Goal: Task Accomplishment & Management: Manage account settings

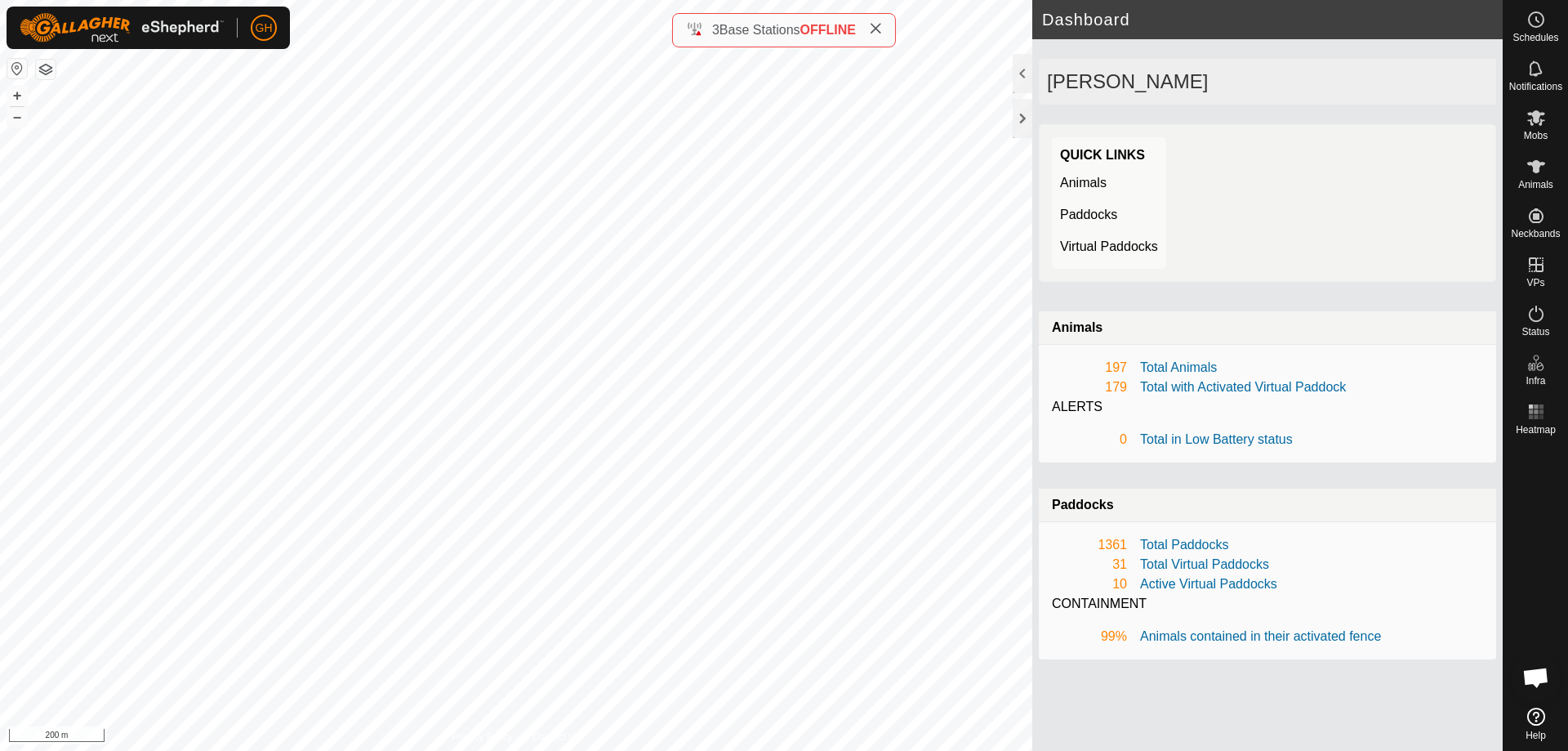
scroll to position [3389, 0]
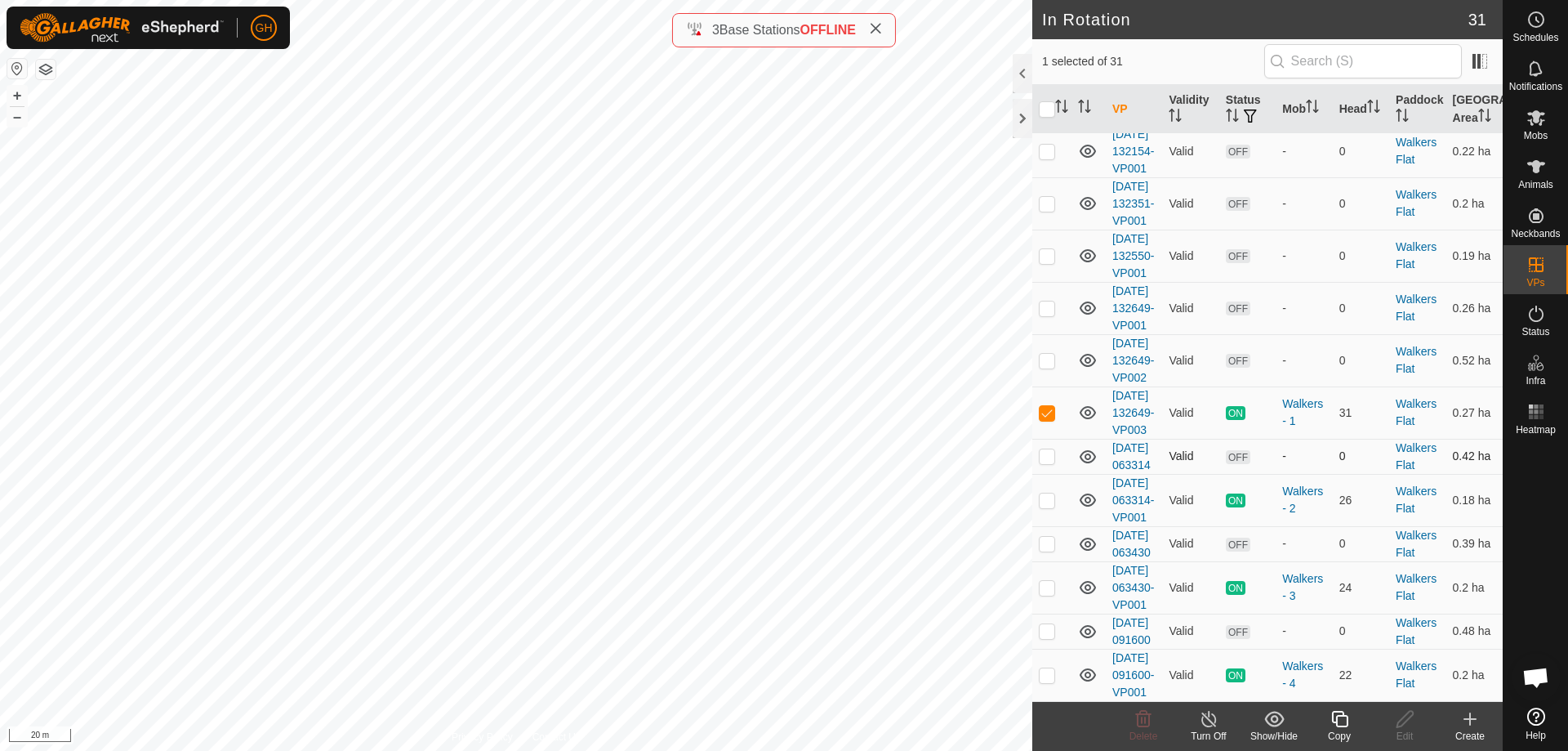
scroll to position [1659, 0]
click at [1468, 716] on icon at bounding box center [1470, 718] width 20 height 20
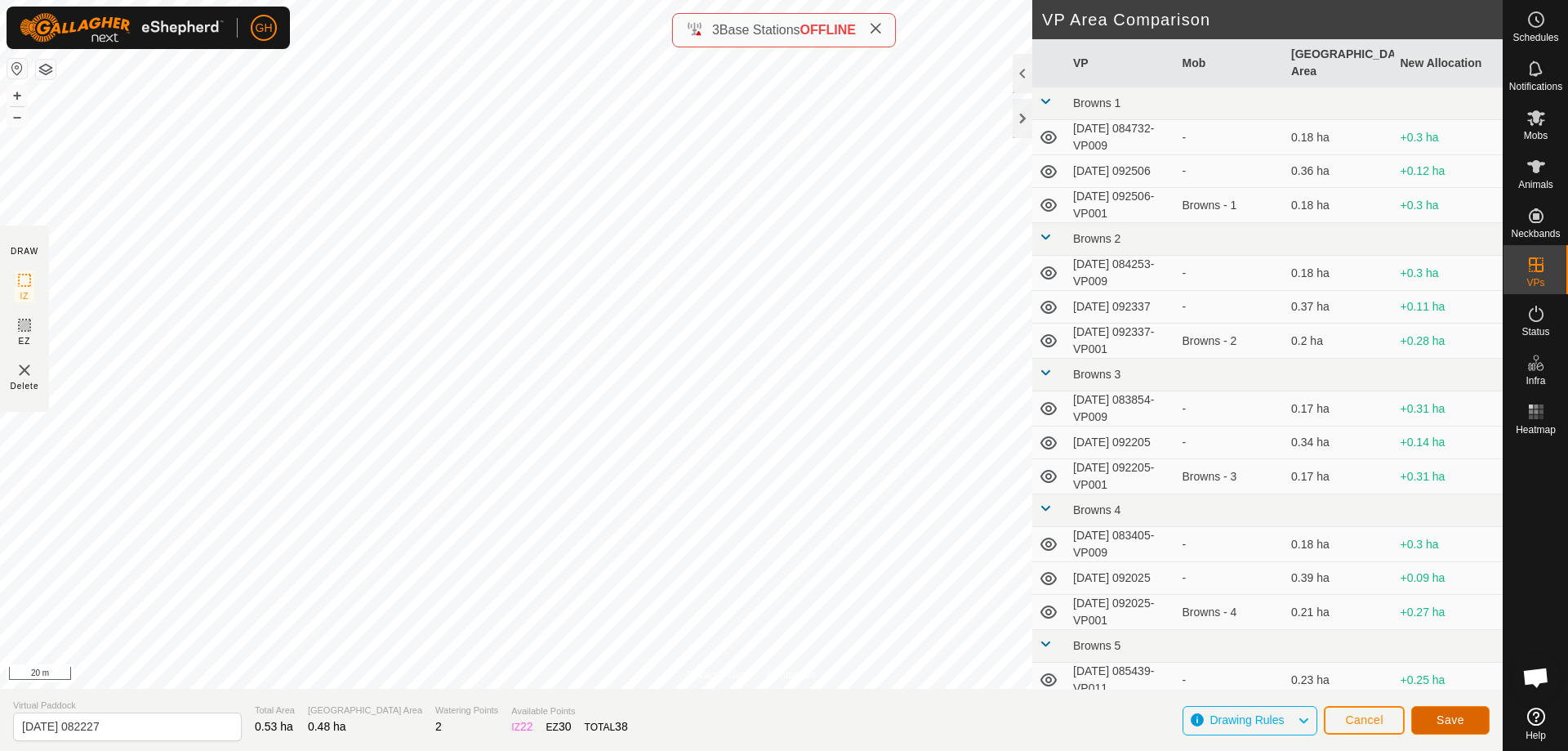
click at [1438, 723] on span "Save" at bounding box center [1450, 719] width 27 height 13
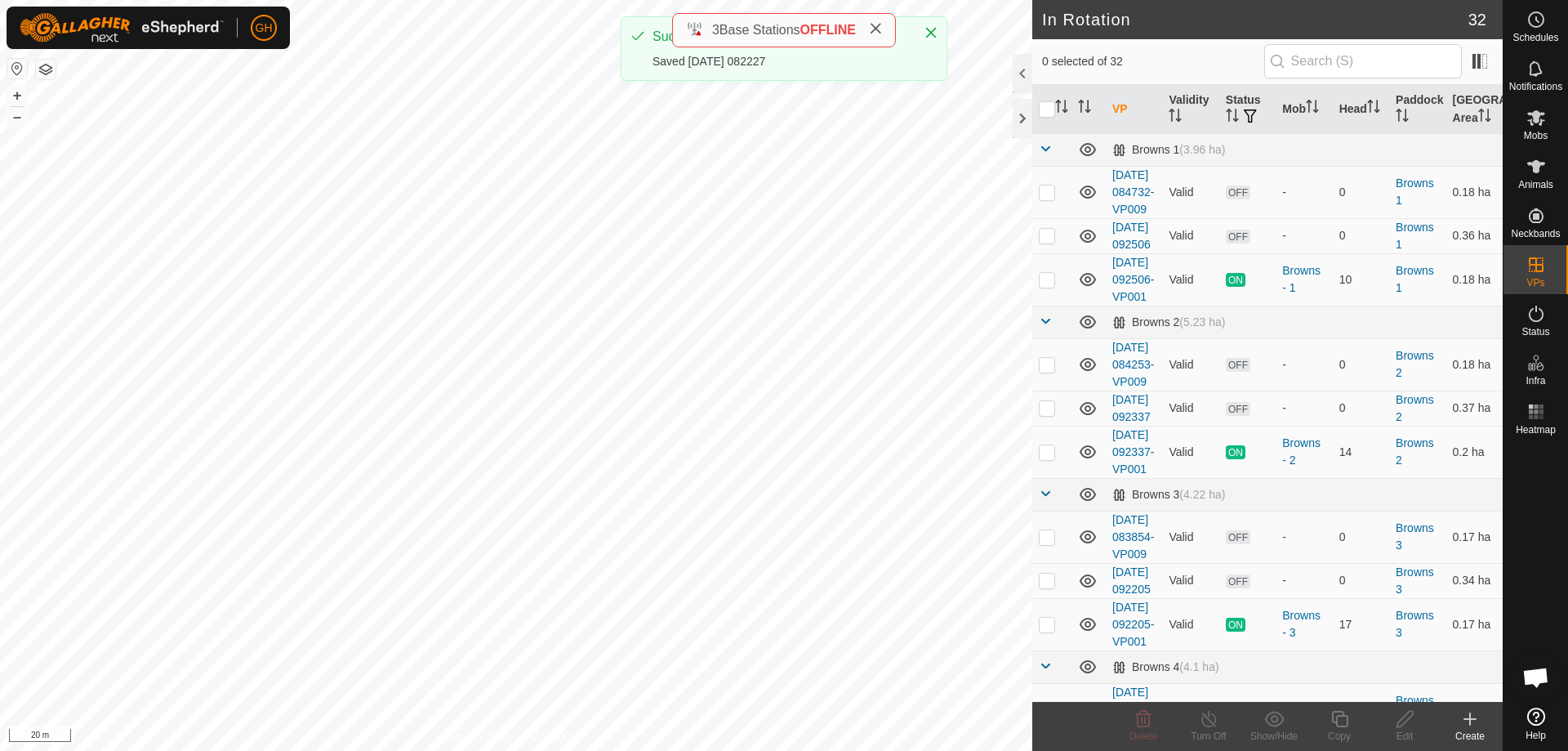
checkbox input "true"
click at [1340, 719] on icon at bounding box center [1340, 718] width 21 height 20
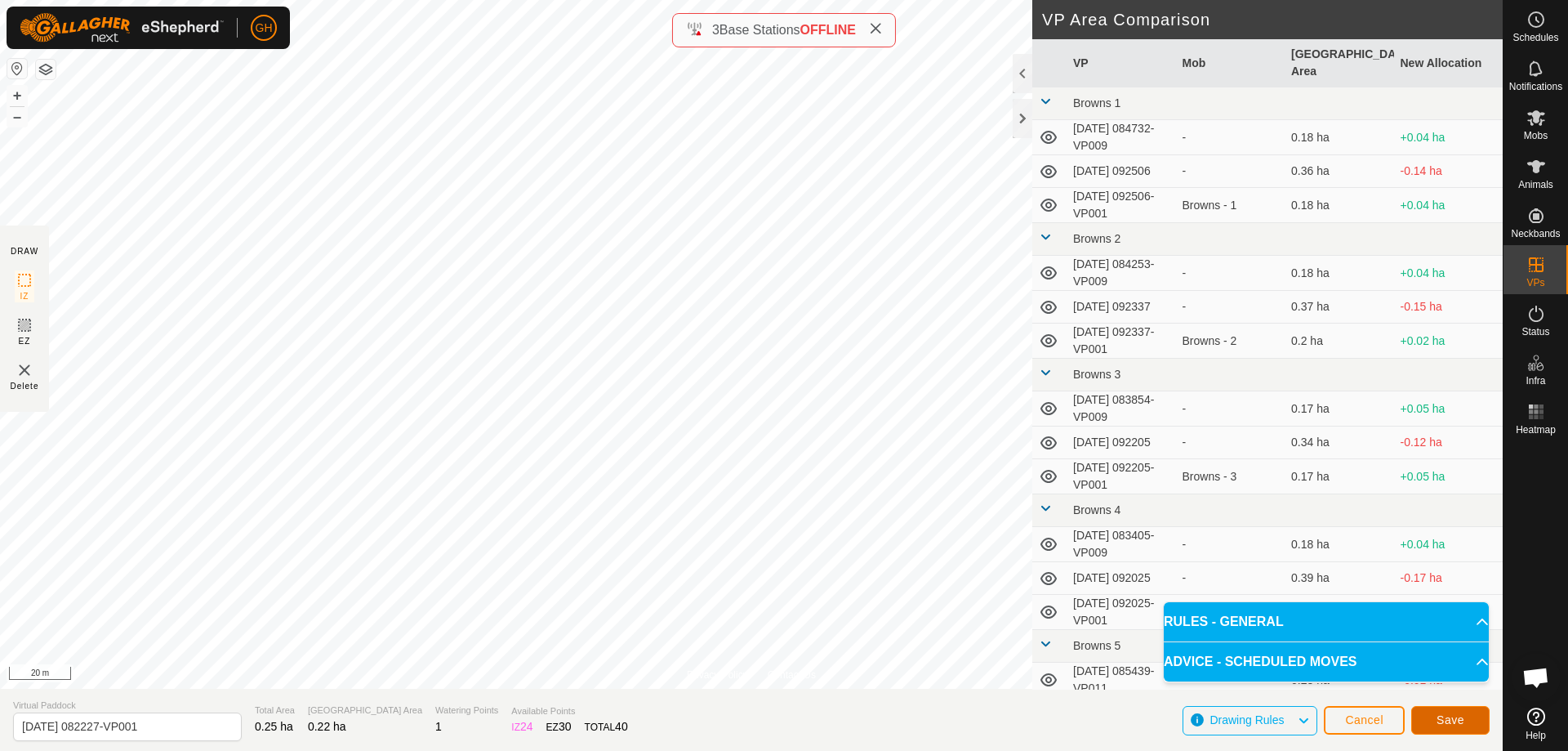
click at [1422, 725] on button "Save" at bounding box center [1451, 719] width 79 height 28
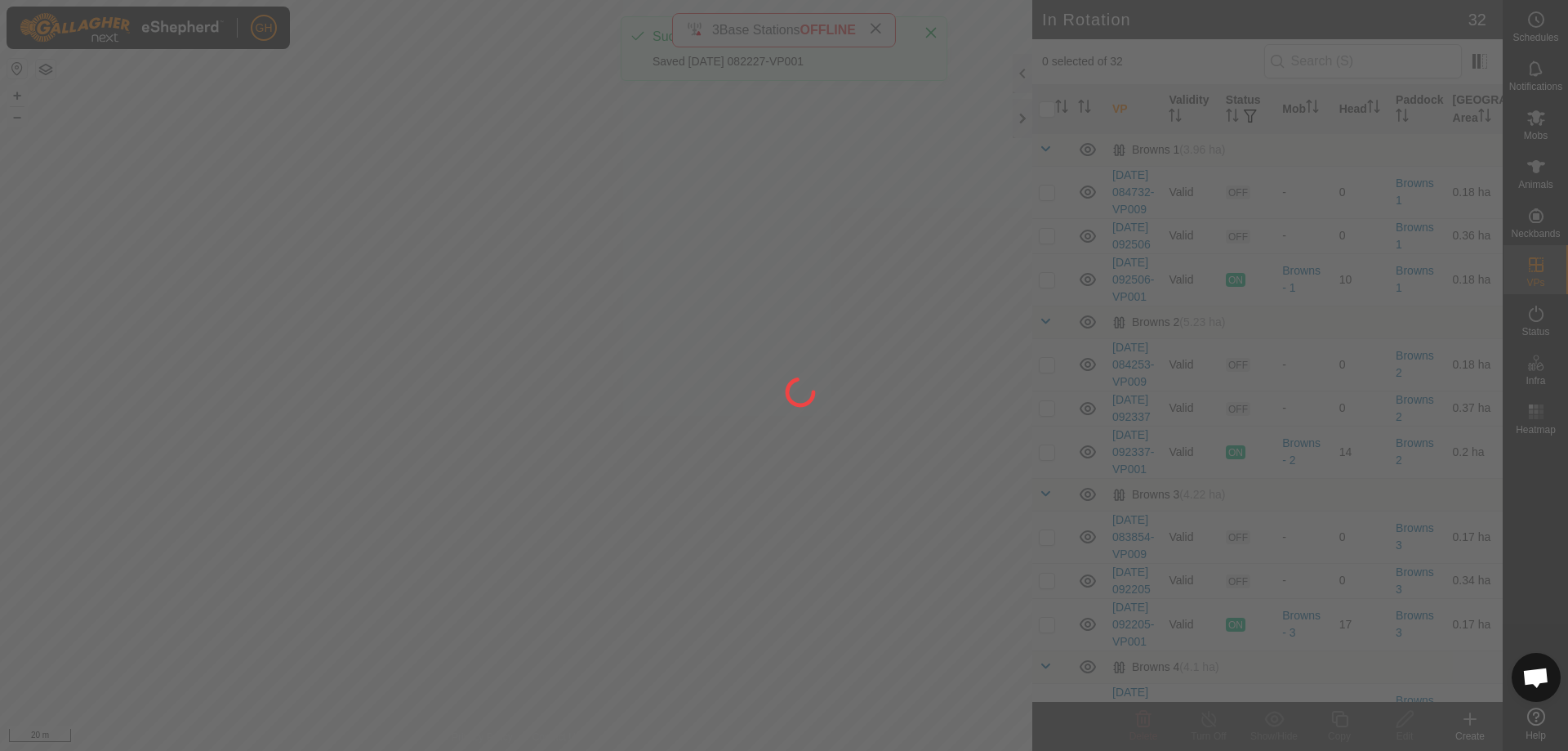
click at [1536, 25] on icon at bounding box center [1536, 19] width 20 height 20
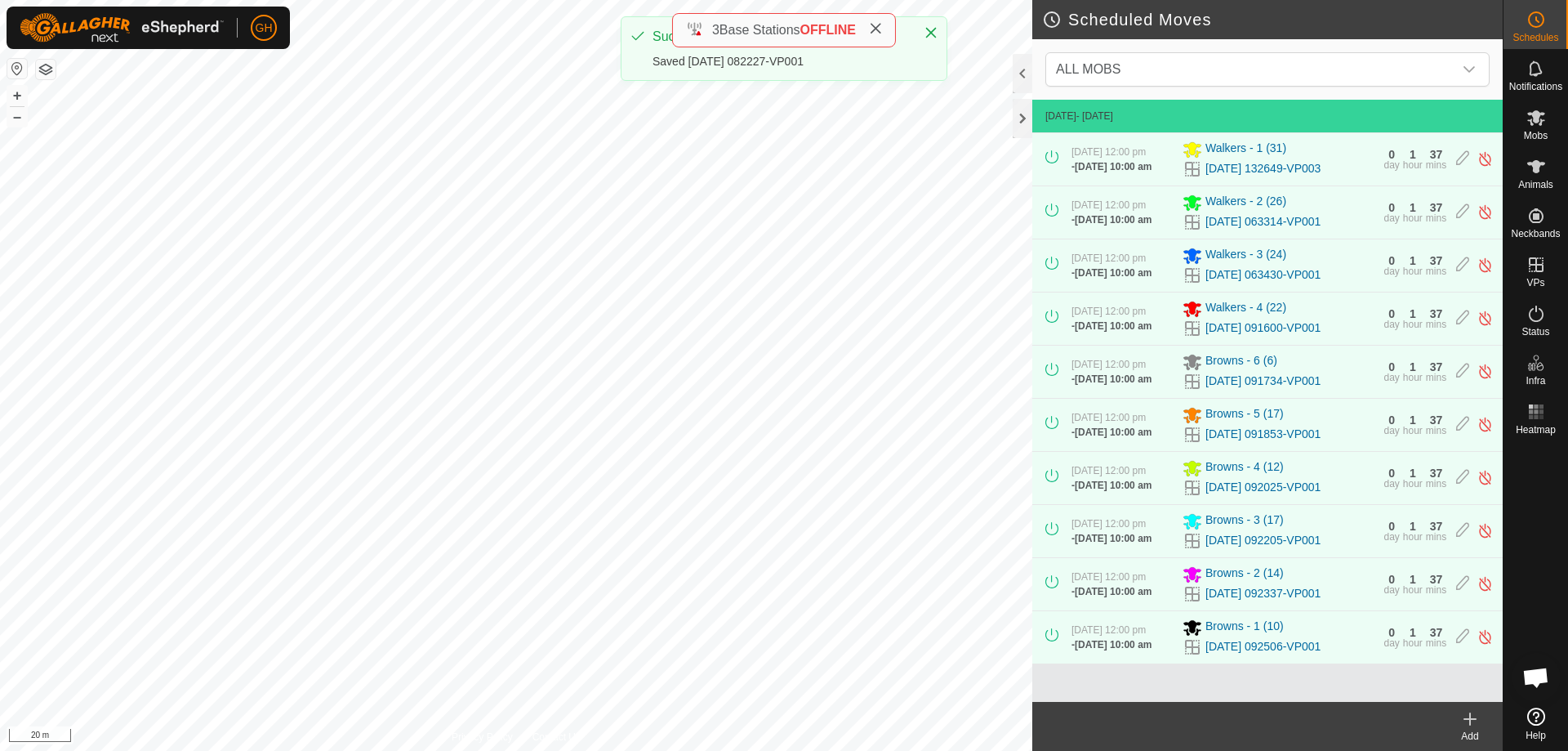
click at [1536, 25] on icon at bounding box center [1536, 19] width 20 height 20
click at [1472, 721] on icon at bounding box center [1470, 718] width 20 height 20
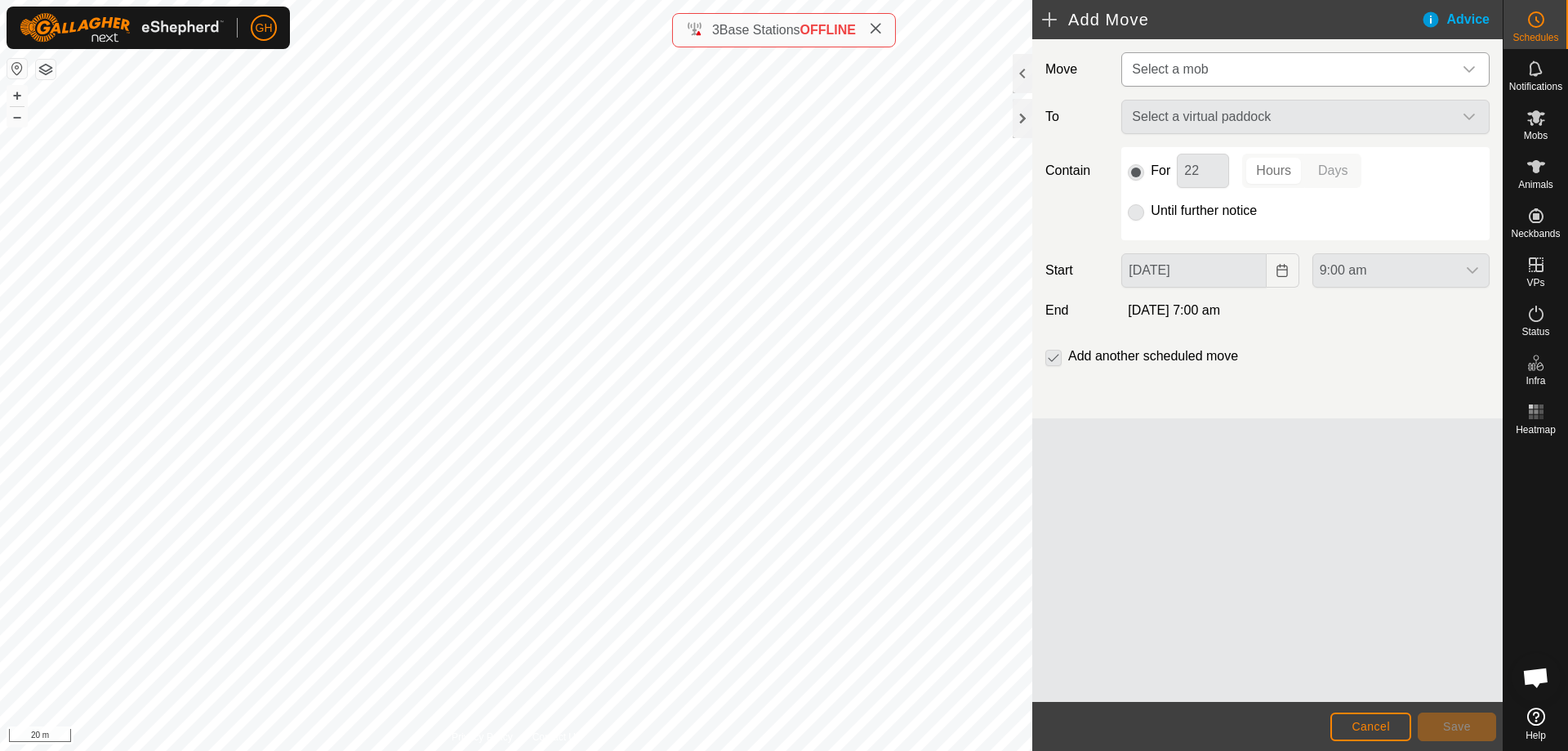
click at [1276, 67] on span "Select a mob" at bounding box center [1288, 69] width 327 height 33
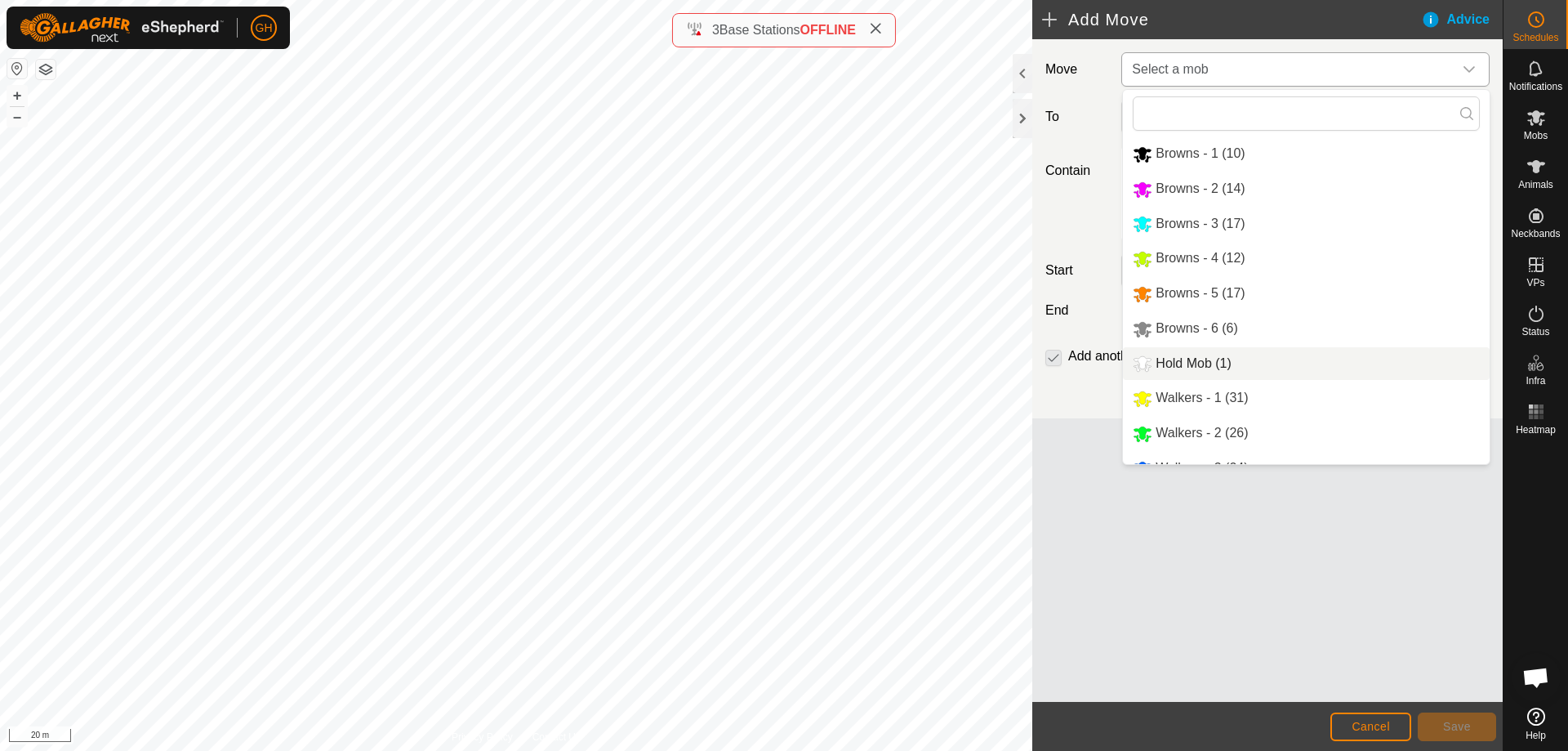
click at [1224, 387] on li "Walkers - 1 (31)" at bounding box center [1306, 398] width 367 height 33
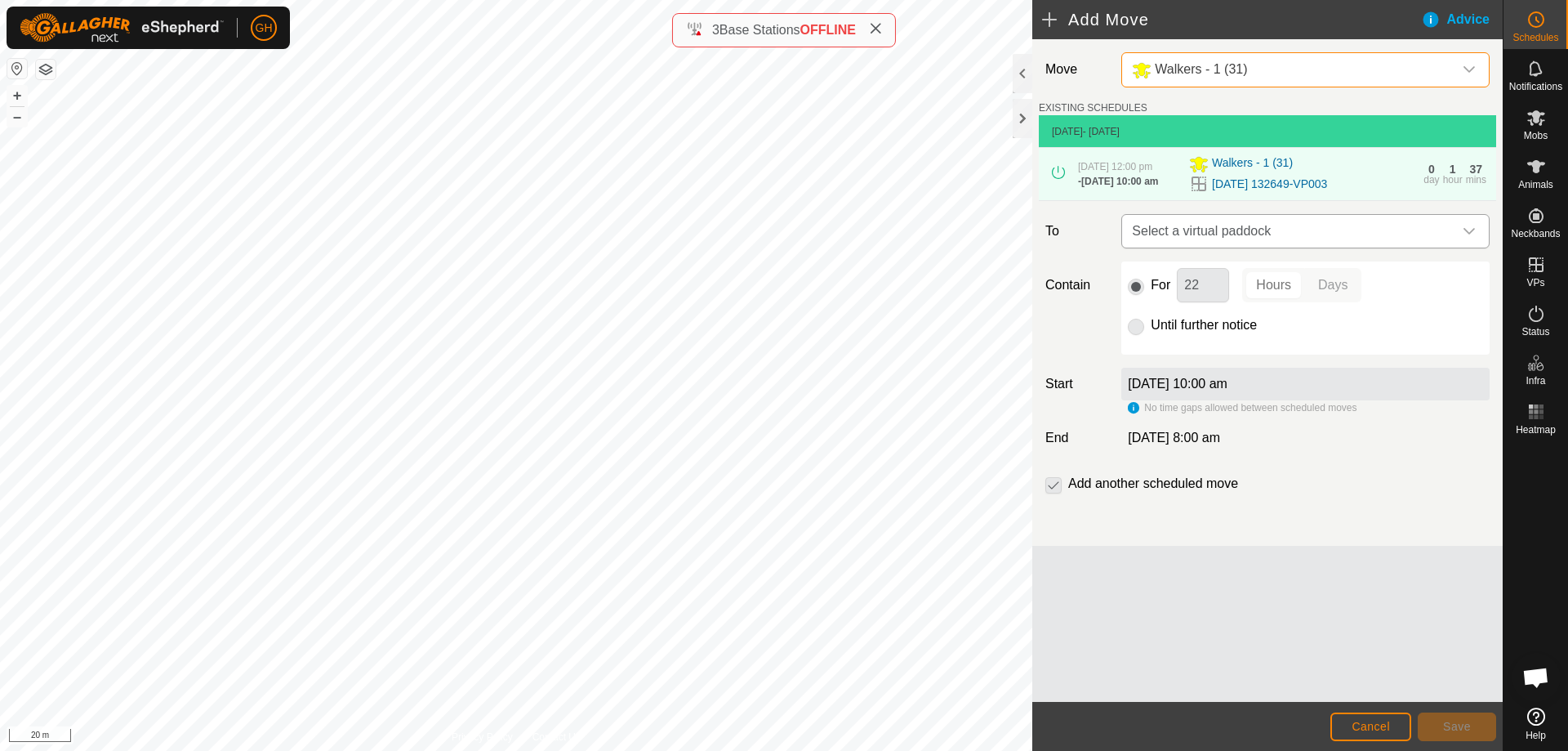
click at [1295, 247] on span "Select a virtual paddock" at bounding box center [1288, 231] width 327 height 33
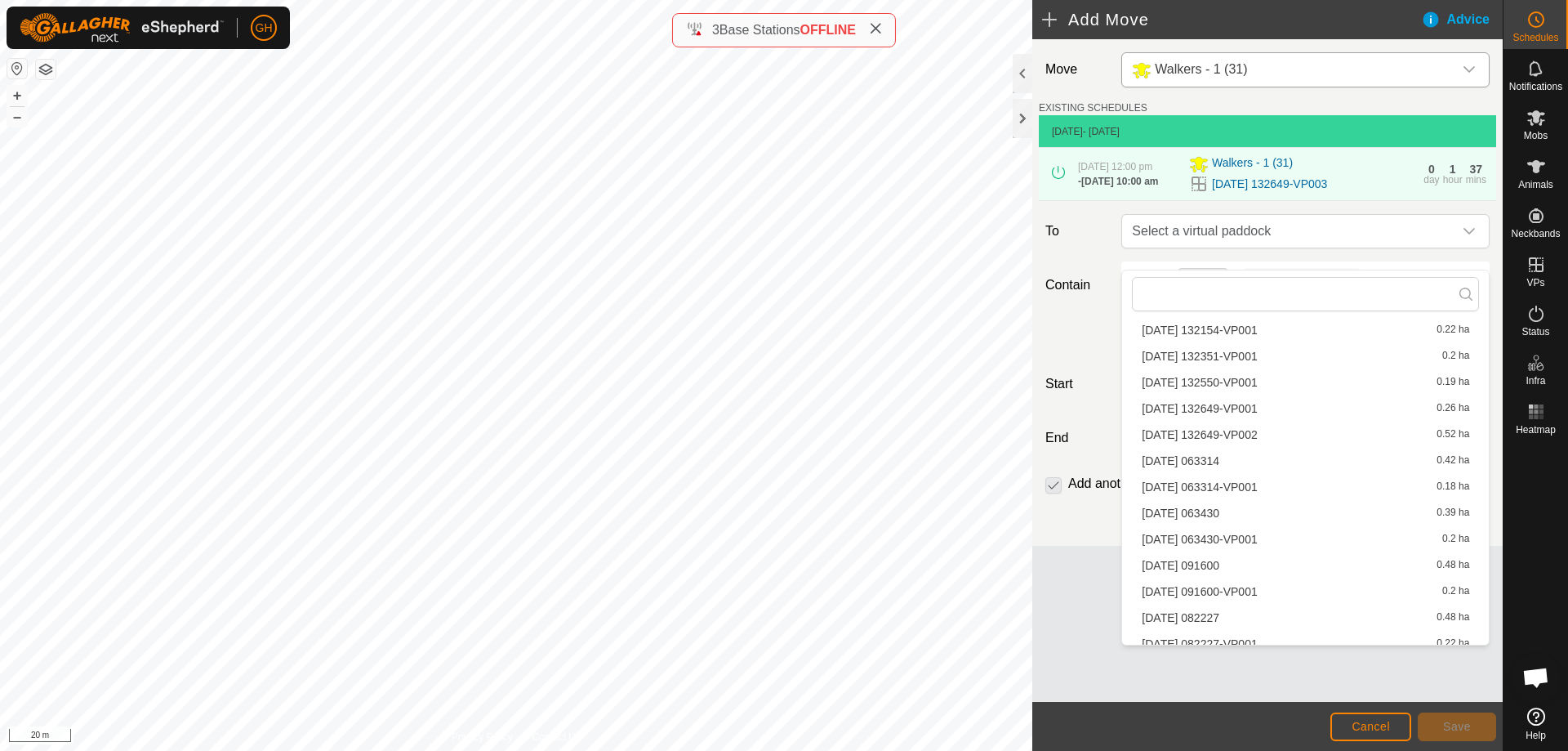
scroll to position [772, 0]
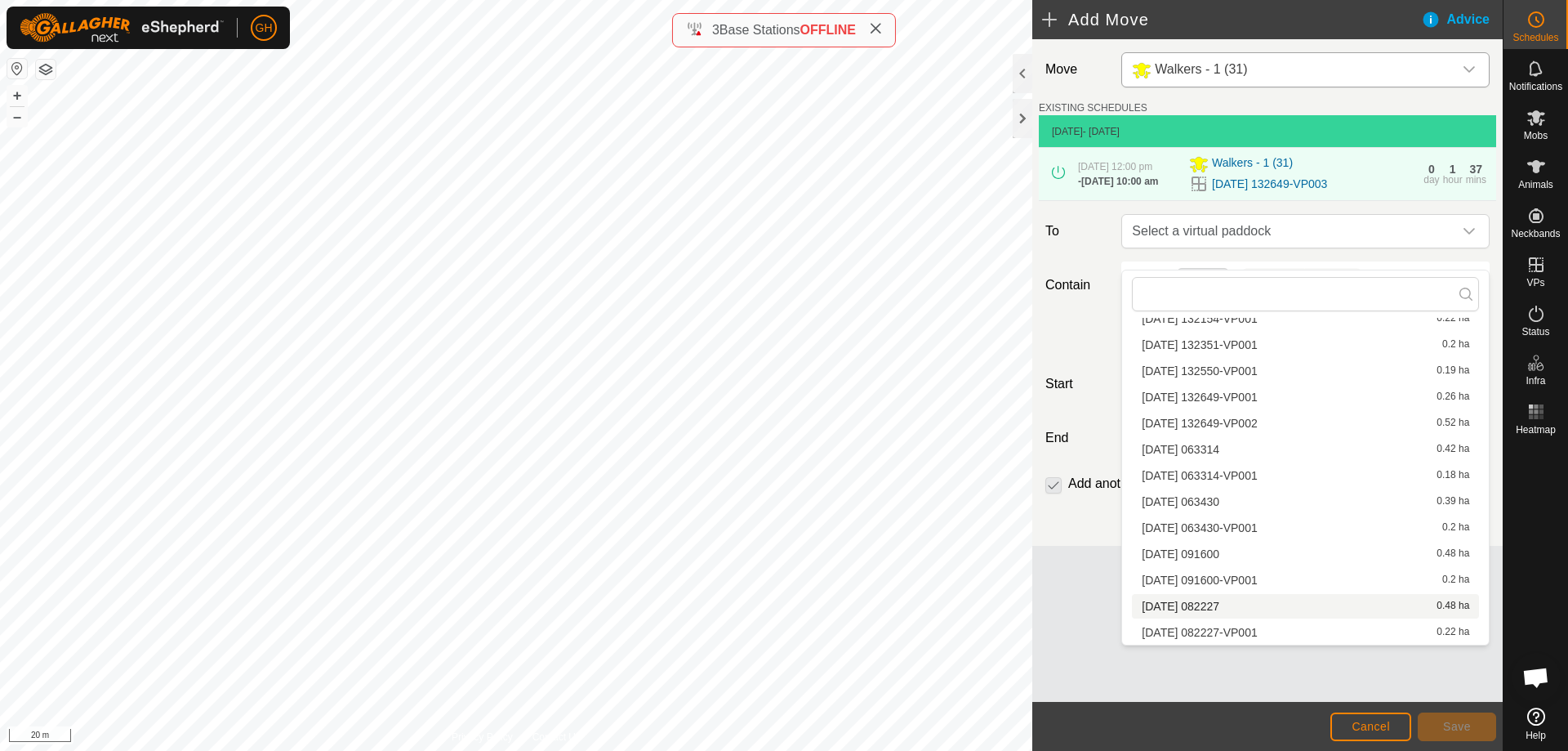
click at [1251, 605] on li "[DATE] 082227 0.48 ha" at bounding box center [1306, 606] width 347 height 25
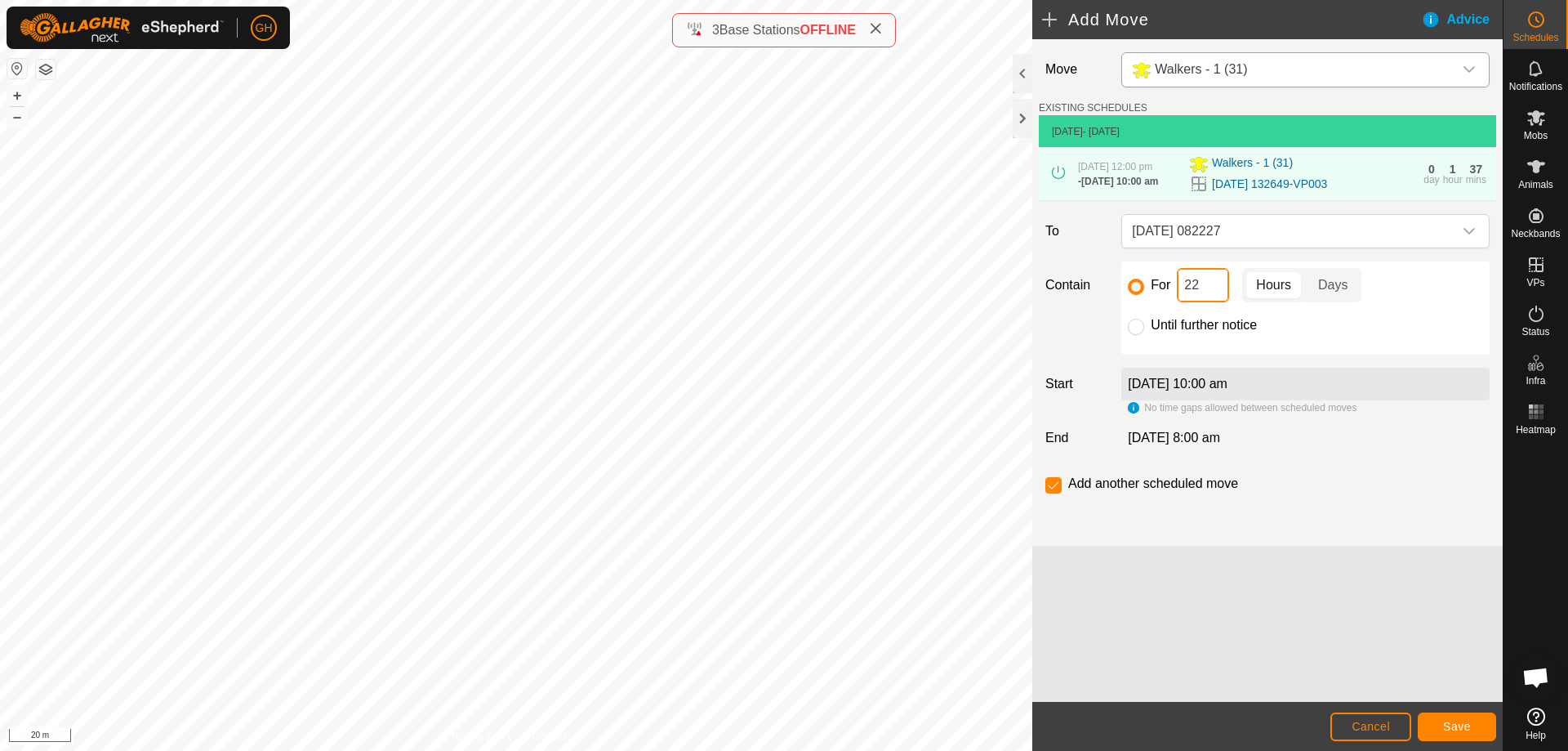
click at [1211, 302] on input "22" at bounding box center [1202, 285] width 52 height 34
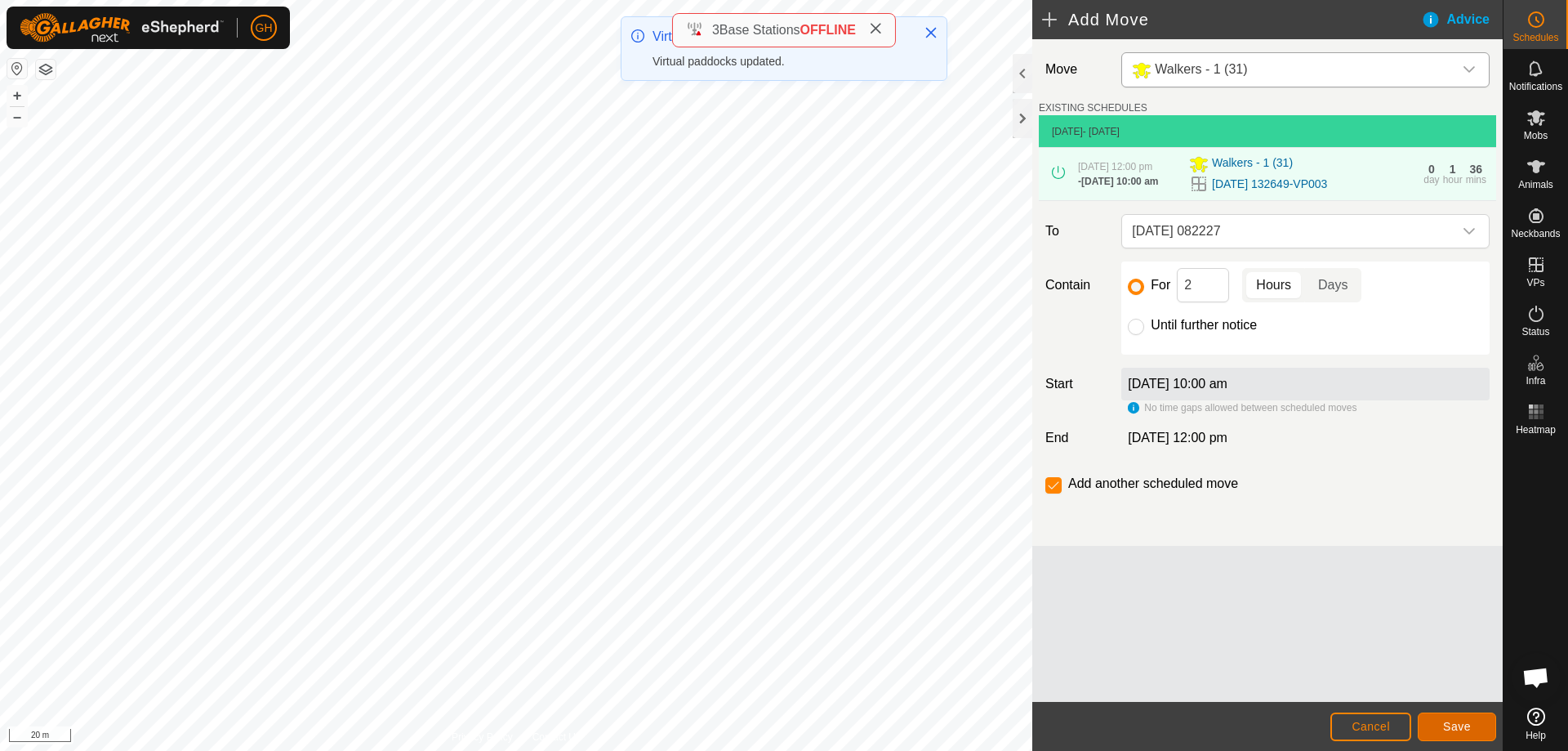
click at [1456, 723] on span "Save" at bounding box center [1457, 725] width 27 height 13
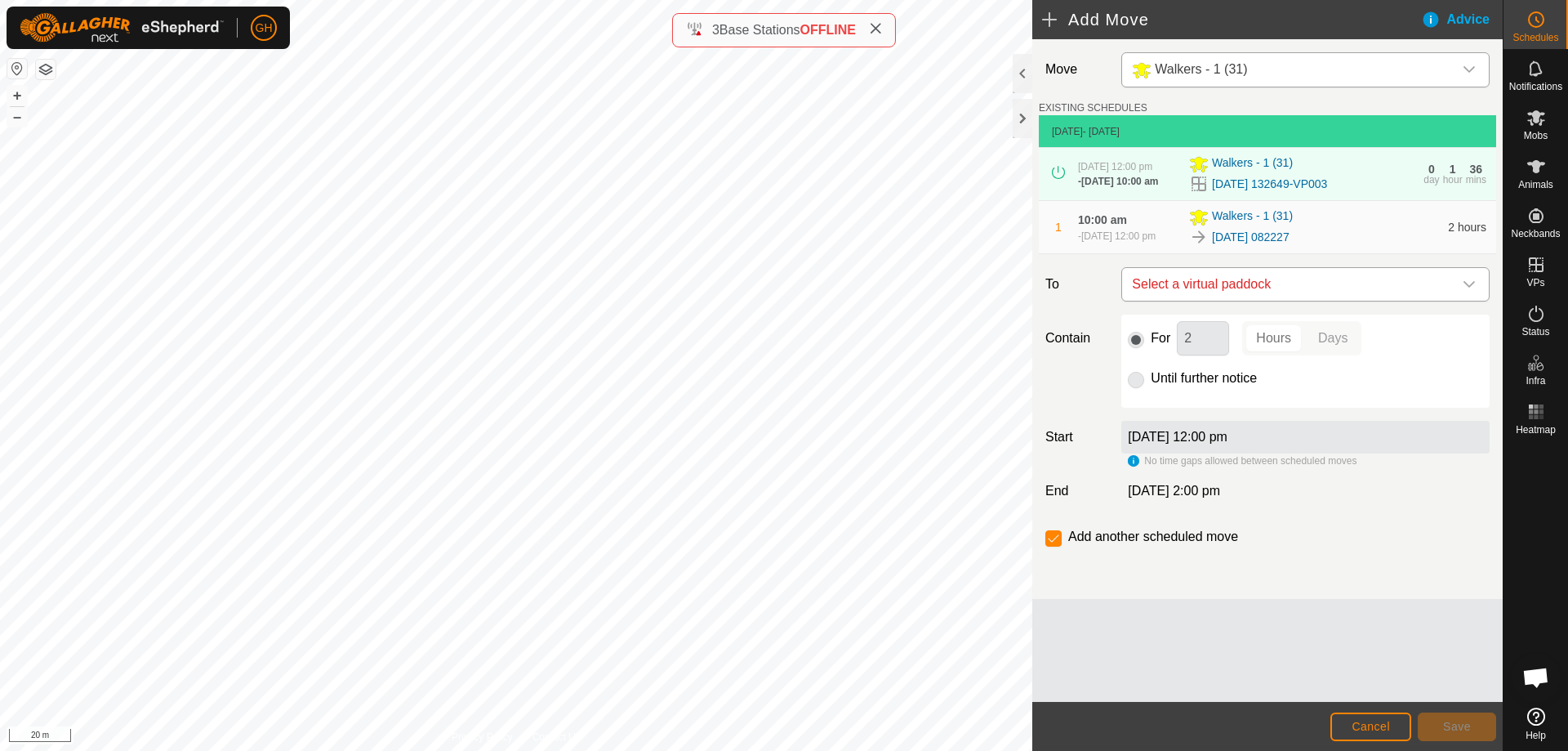
click at [1280, 300] on span "Select a virtual paddock" at bounding box center [1288, 284] width 327 height 33
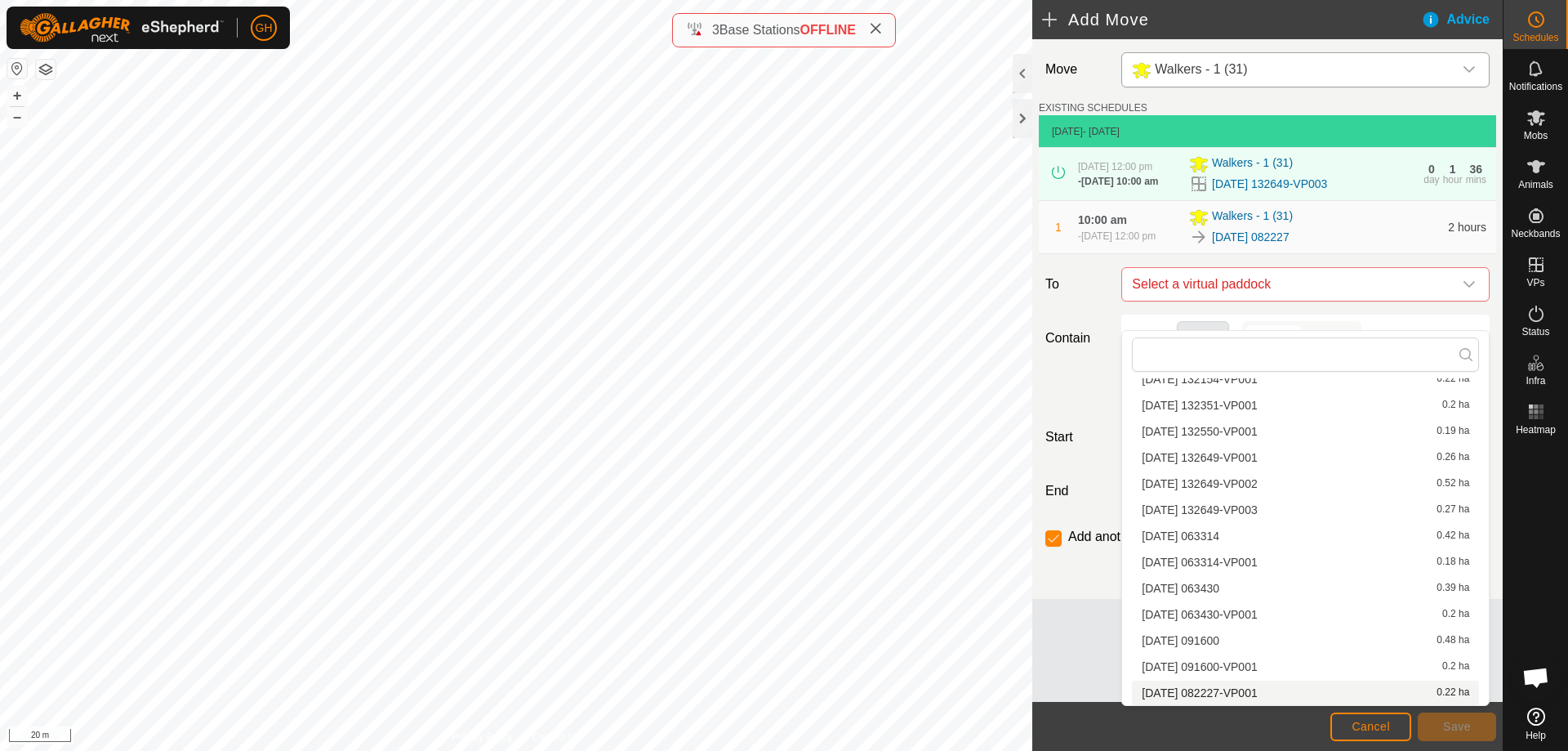
click at [1264, 692] on li "[DATE] 082227-VP001 0.22 ha" at bounding box center [1306, 693] width 347 height 25
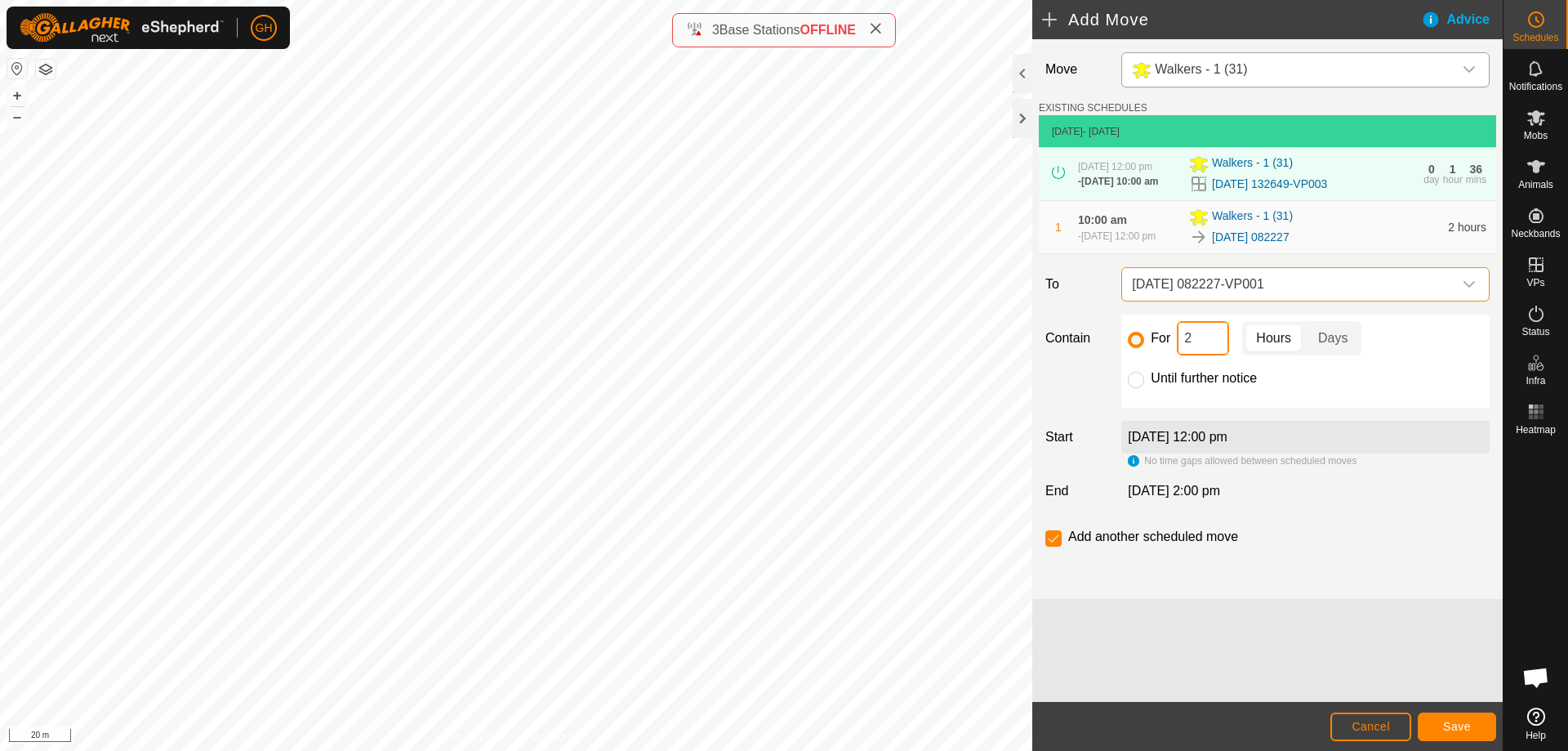
click at [1224, 355] on input "2" at bounding box center [1202, 338] width 52 height 34
type input "22"
click at [1047, 547] on input "checkbox" at bounding box center [1053, 538] width 16 height 16
checkbox input "false"
click at [1457, 723] on span "Save" at bounding box center [1457, 725] width 27 height 13
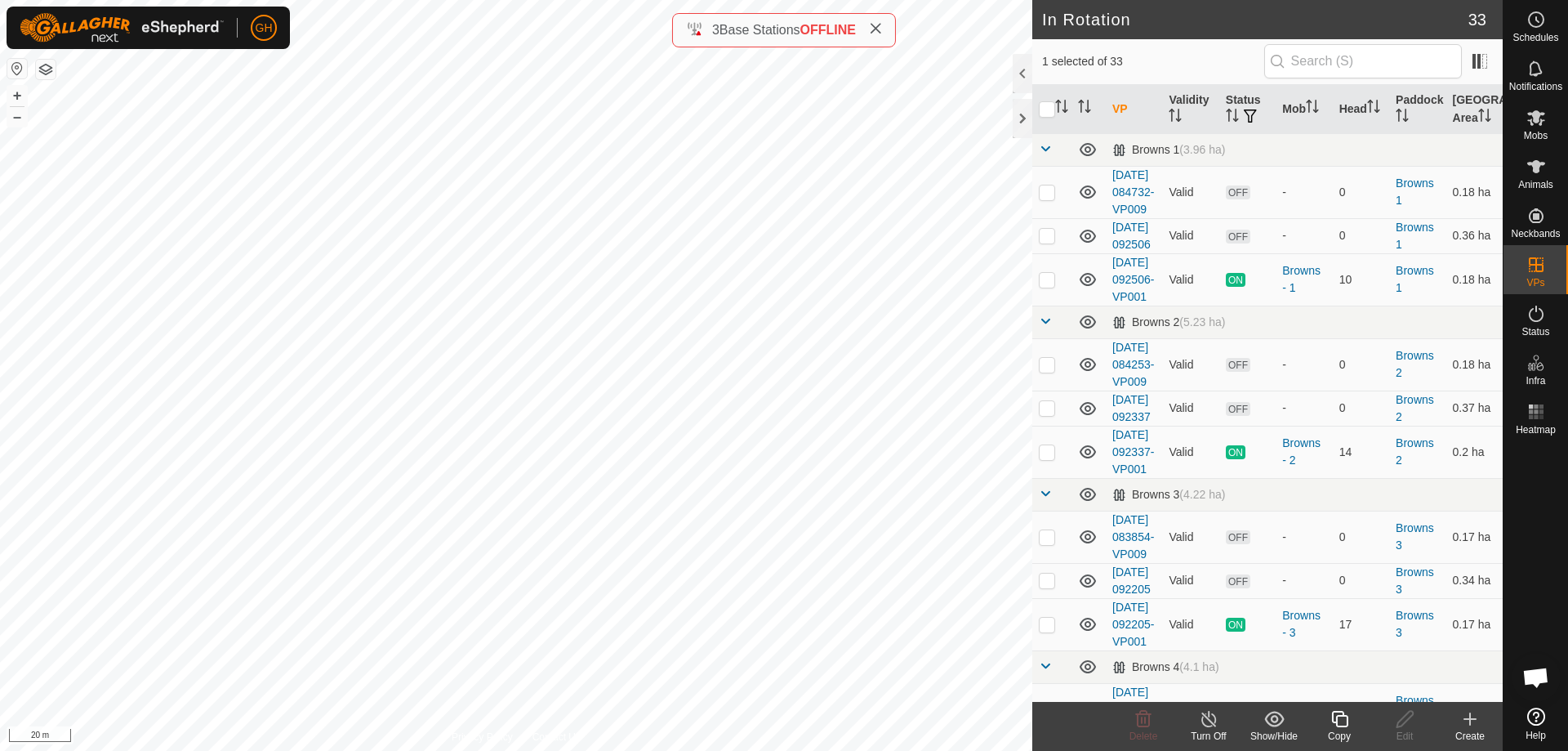
click at [1467, 719] on icon at bounding box center [1470, 719] width 11 height 0
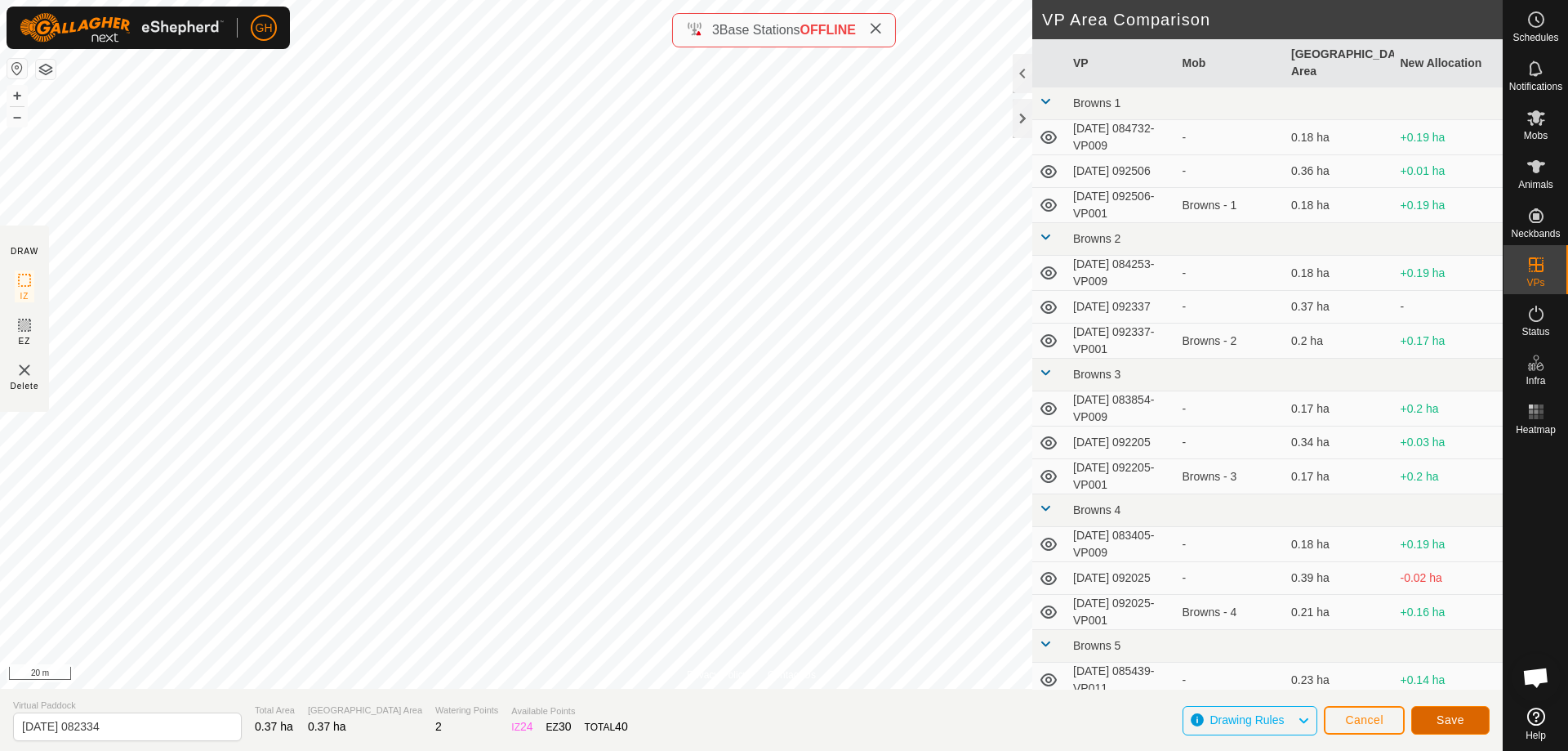
click at [1439, 713] on button "Save" at bounding box center [1451, 719] width 79 height 28
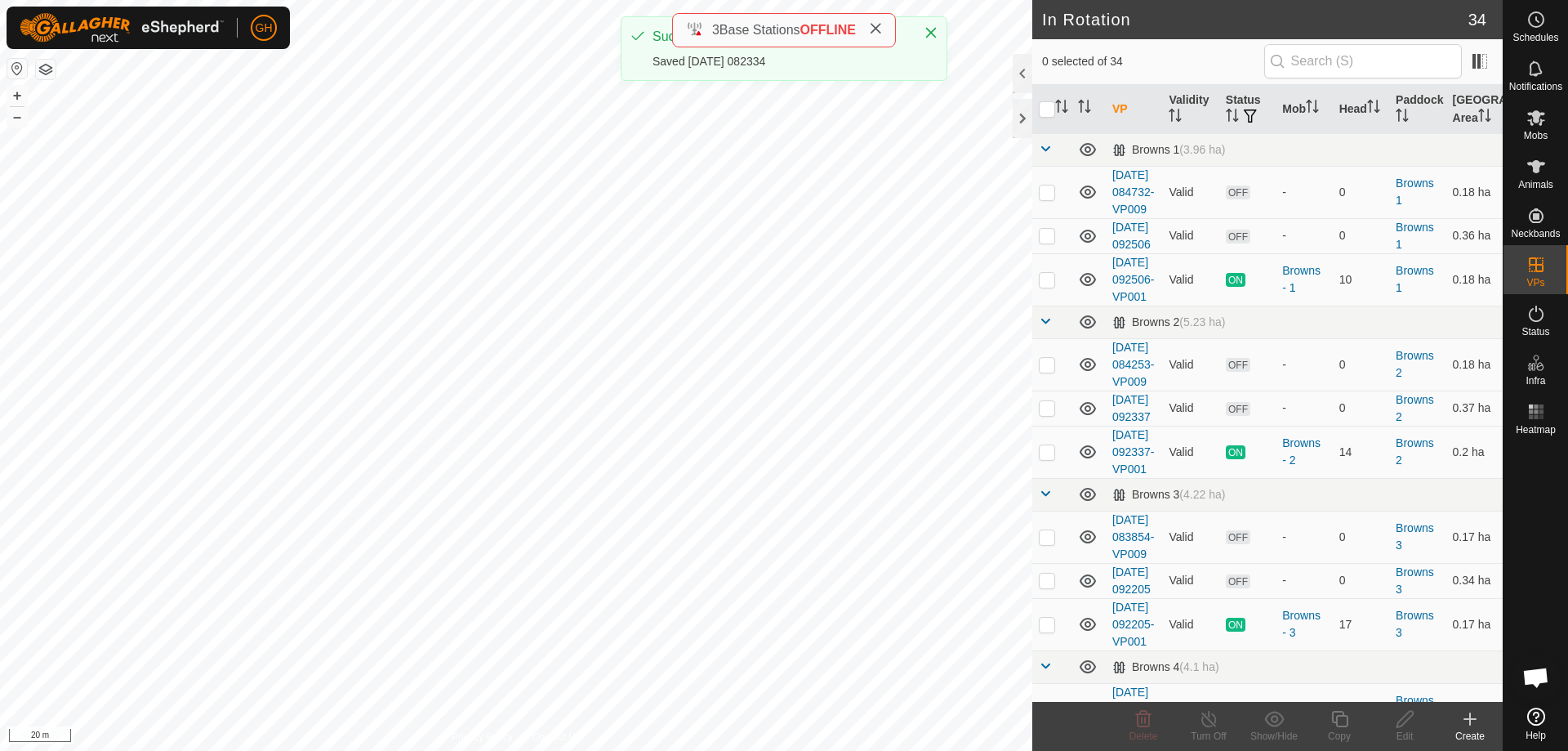
checkbox input "true"
click at [1335, 713] on icon at bounding box center [1339, 718] width 16 height 16
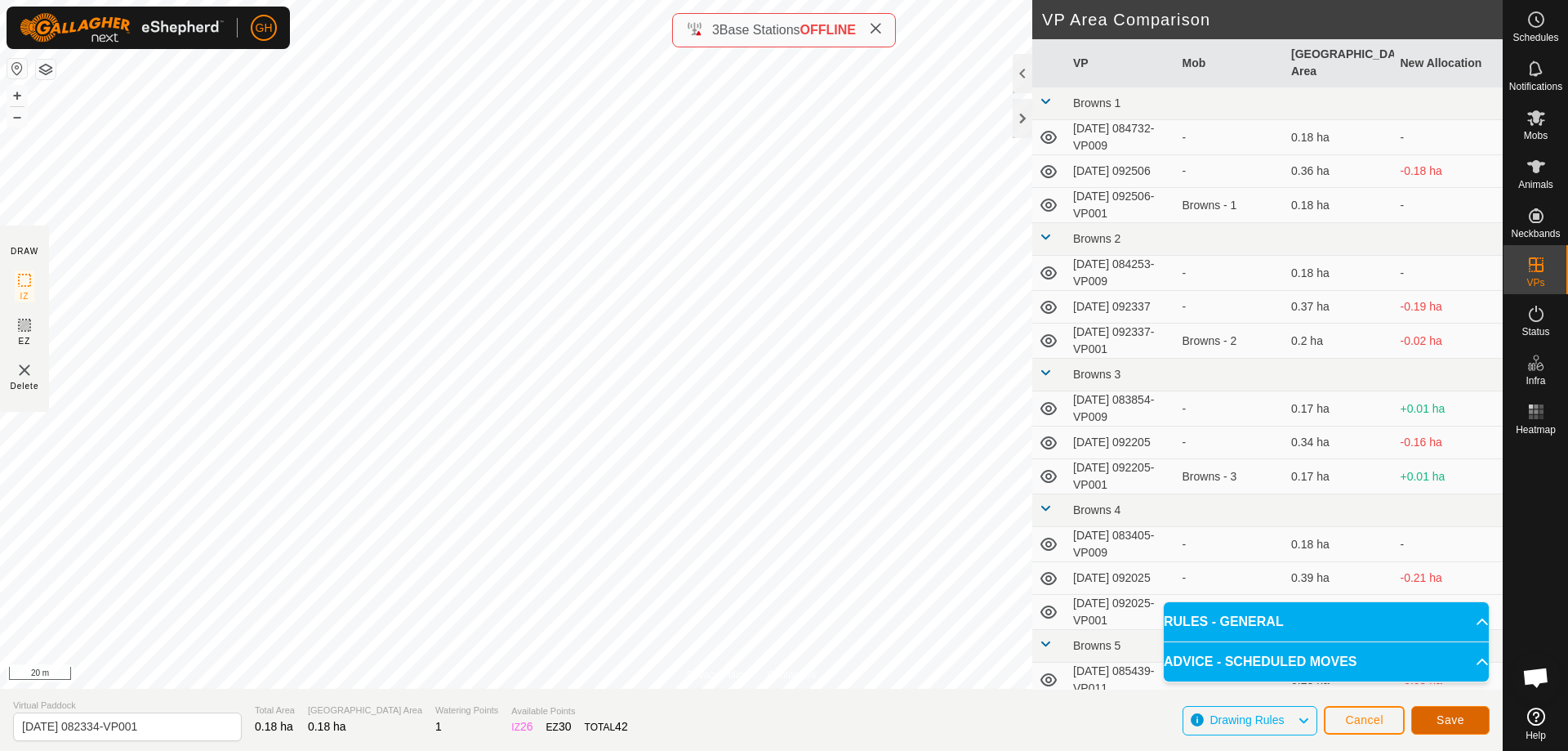
click at [1439, 718] on span "Save" at bounding box center [1450, 719] width 27 height 13
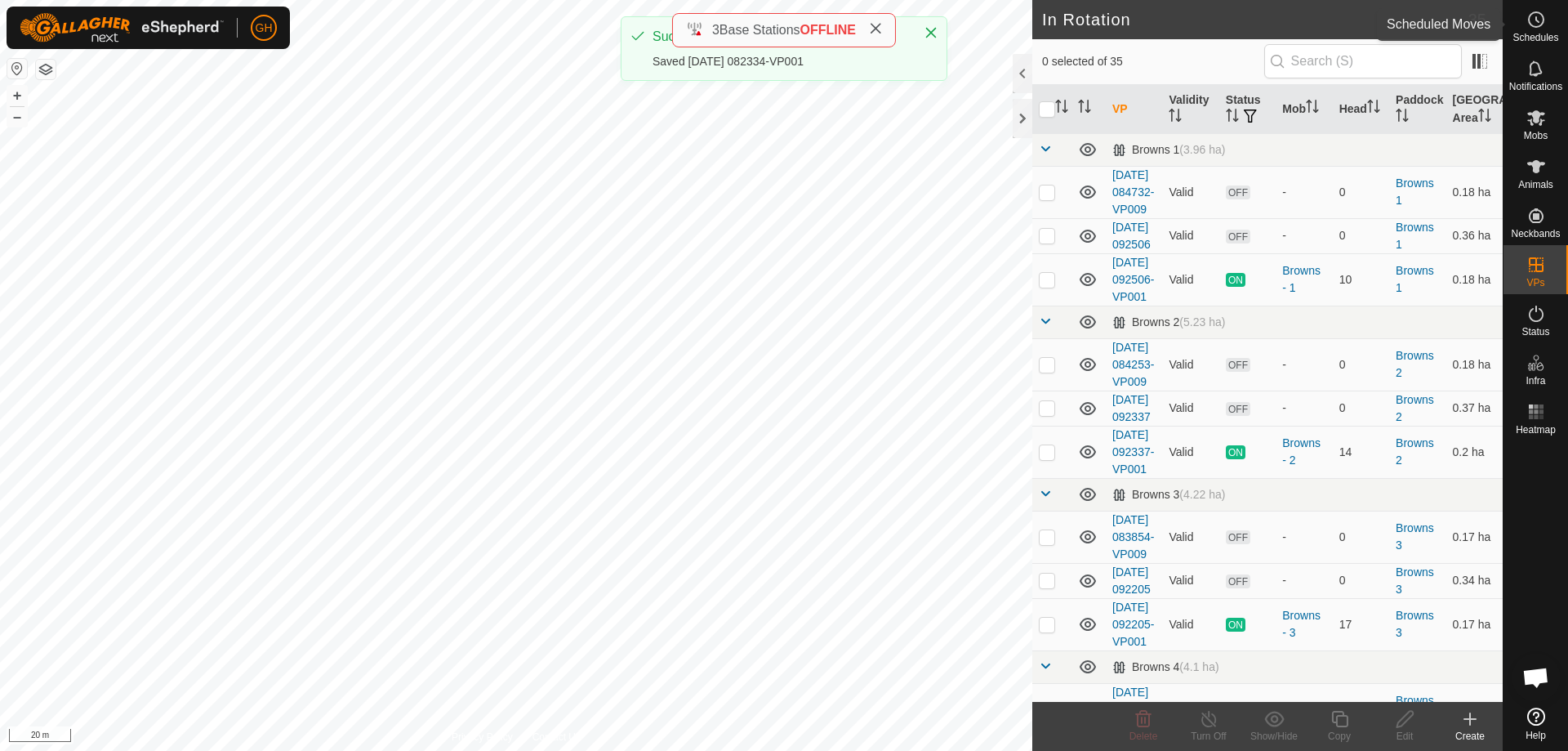
click at [1523, 27] on es-schedule-vp-svg-icon at bounding box center [1536, 20] width 29 height 27
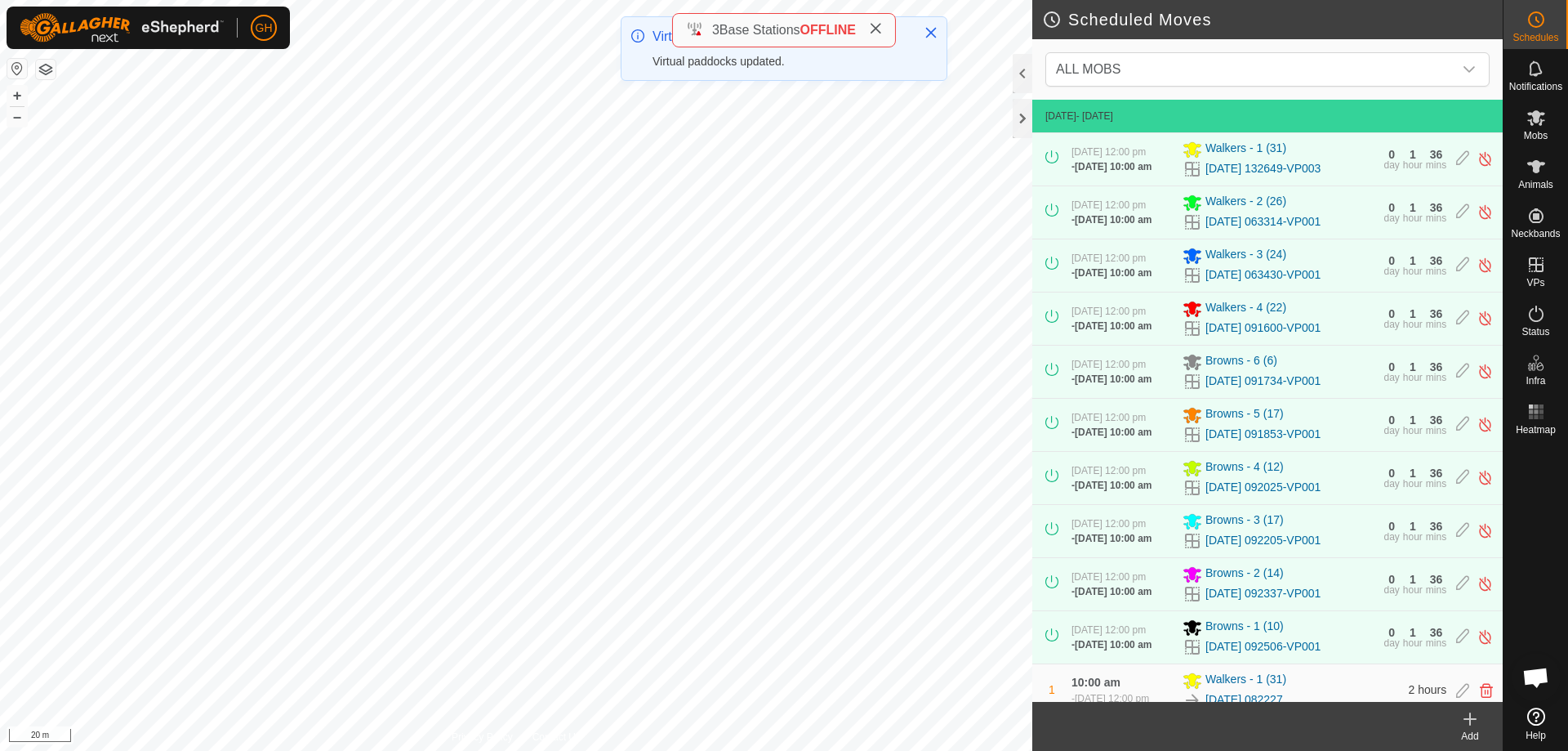
click at [1470, 724] on icon at bounding box center [1470, 718] width 0 height 11
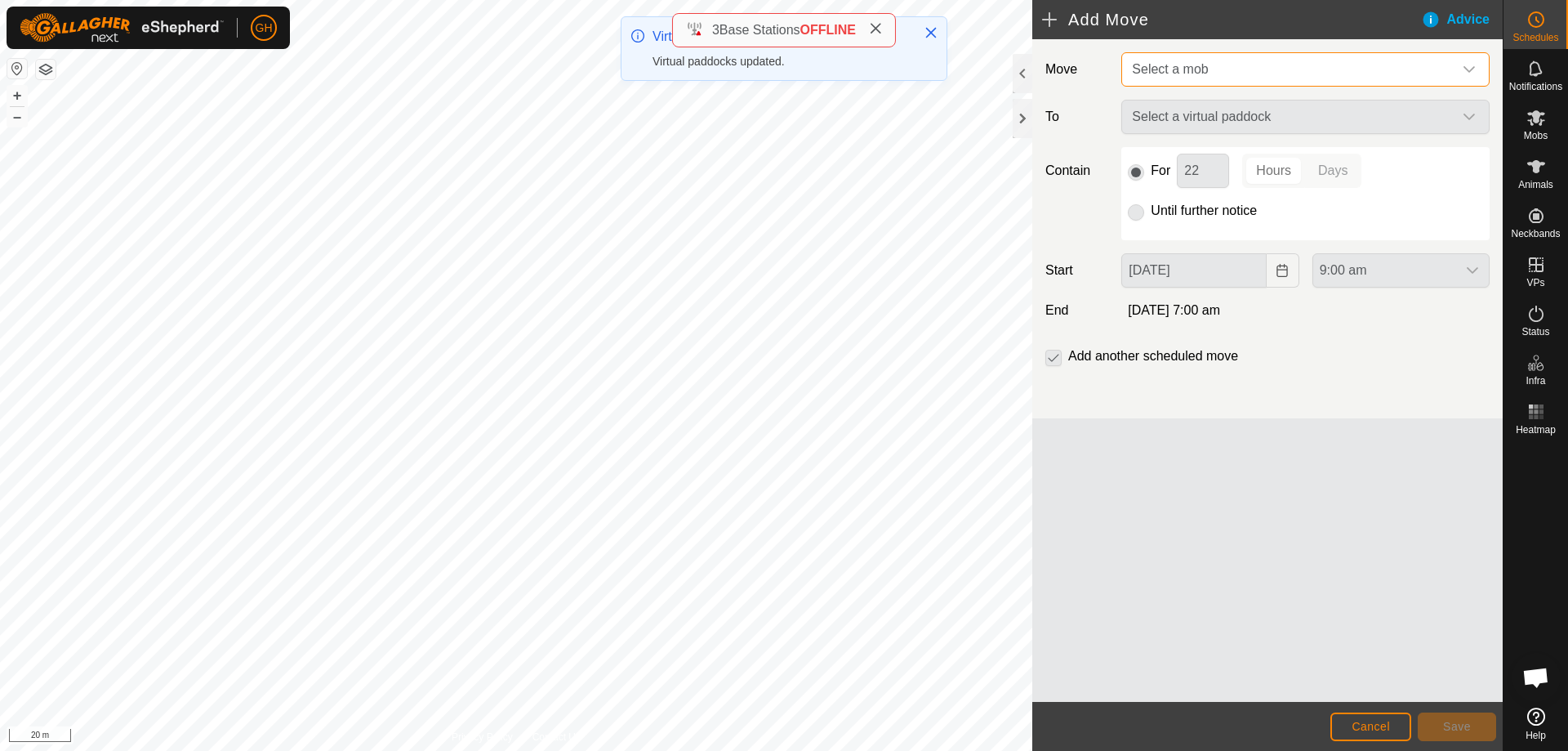
click at [1280, 68] on span "Select a mob" at bounding box center [1288, 69] width 327 height 33
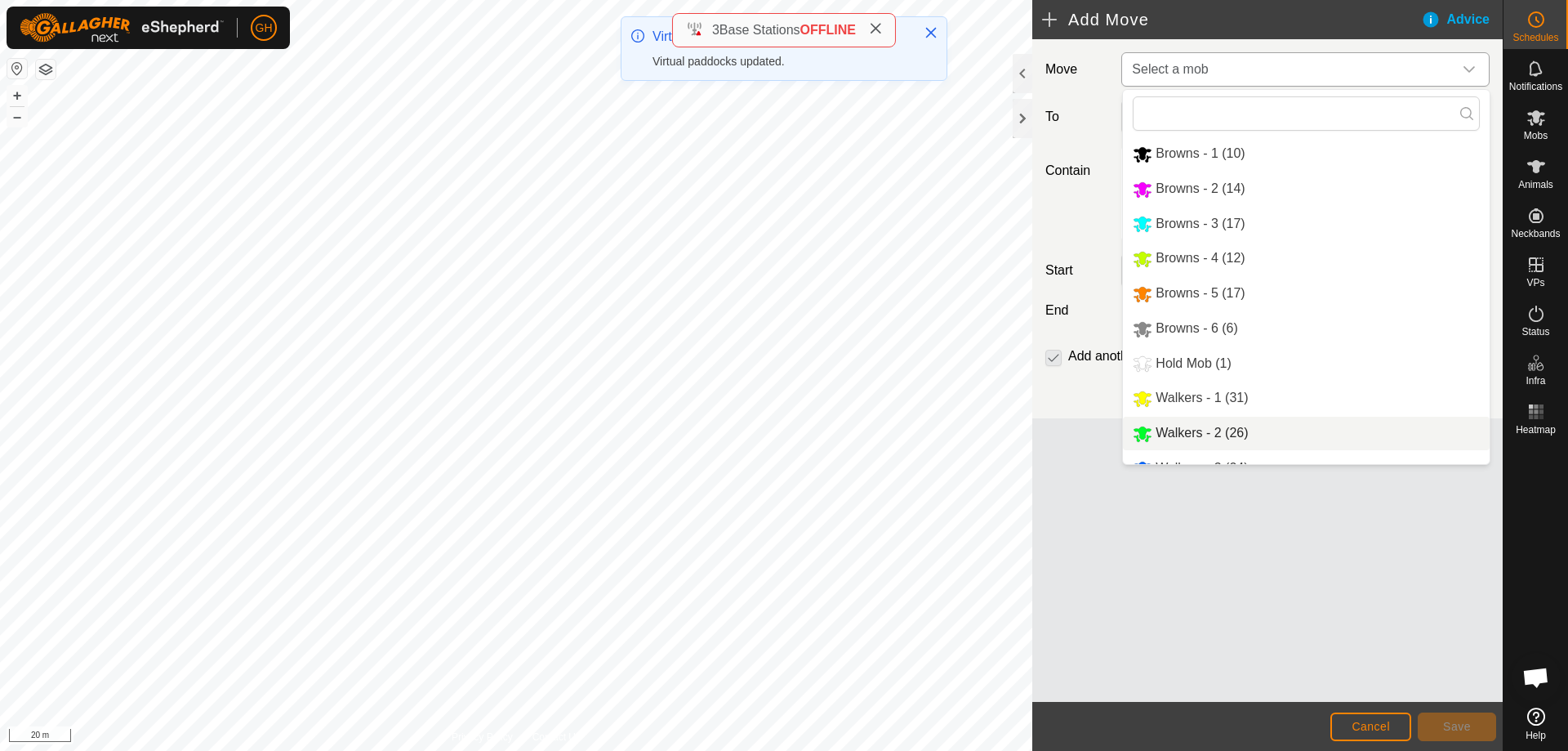
click at [1212, 435] on li "Walkers - 2 (26)" at bounding box center [1306, 433] width 367 height 33
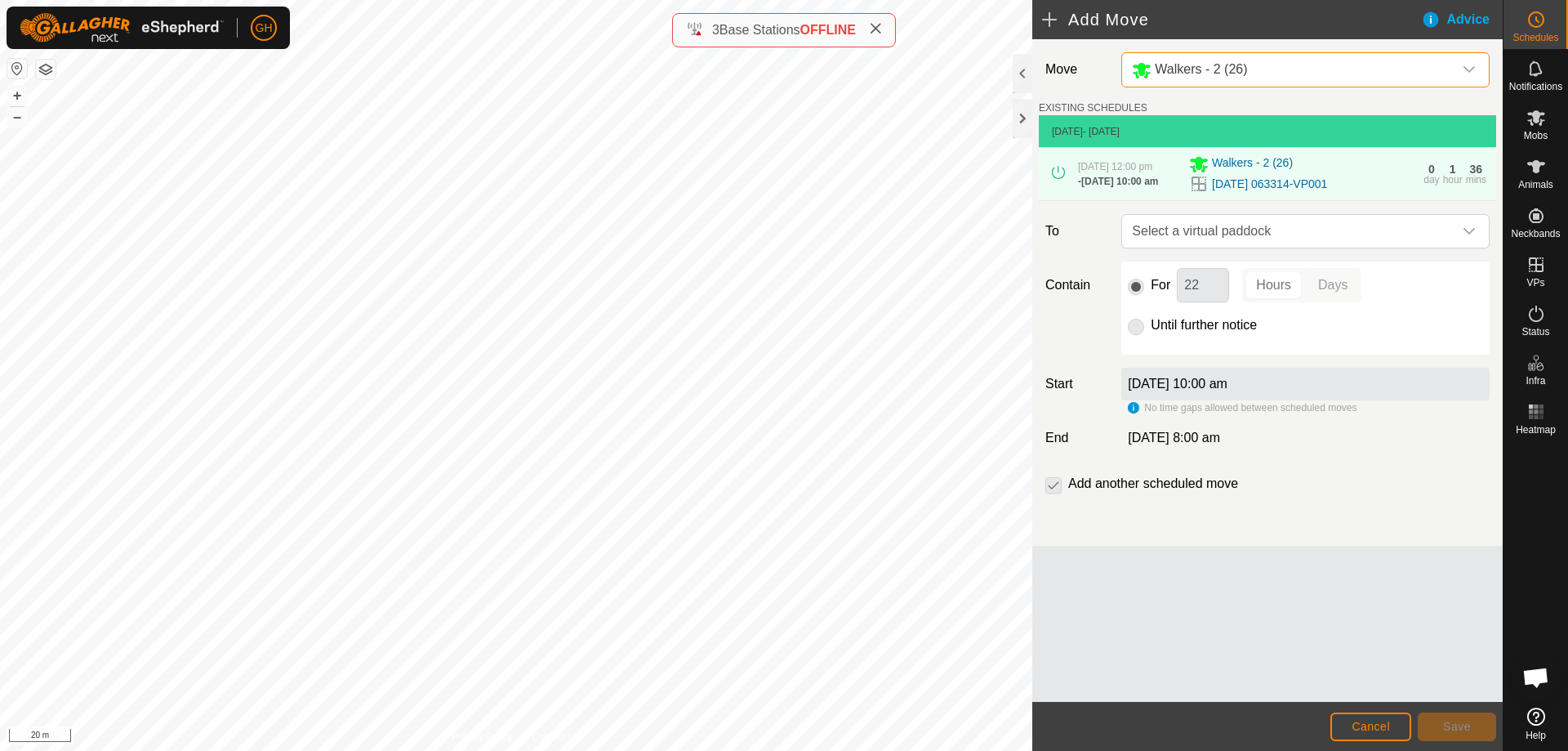
click at [1268, 245] on span "Select a virtual paddock" at bounding box center [1288, 231] width 327 height 33
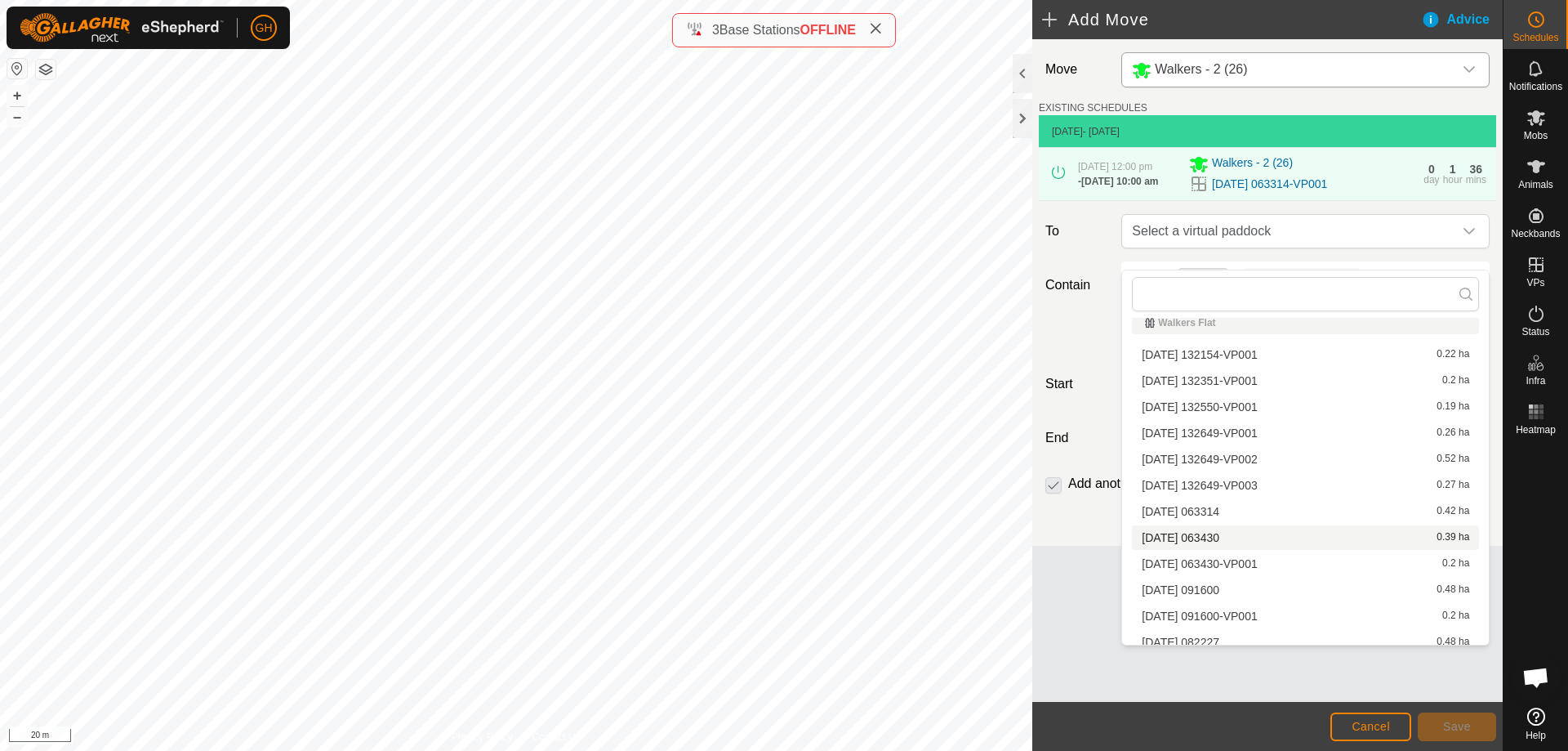
scroll to position [824, 0]
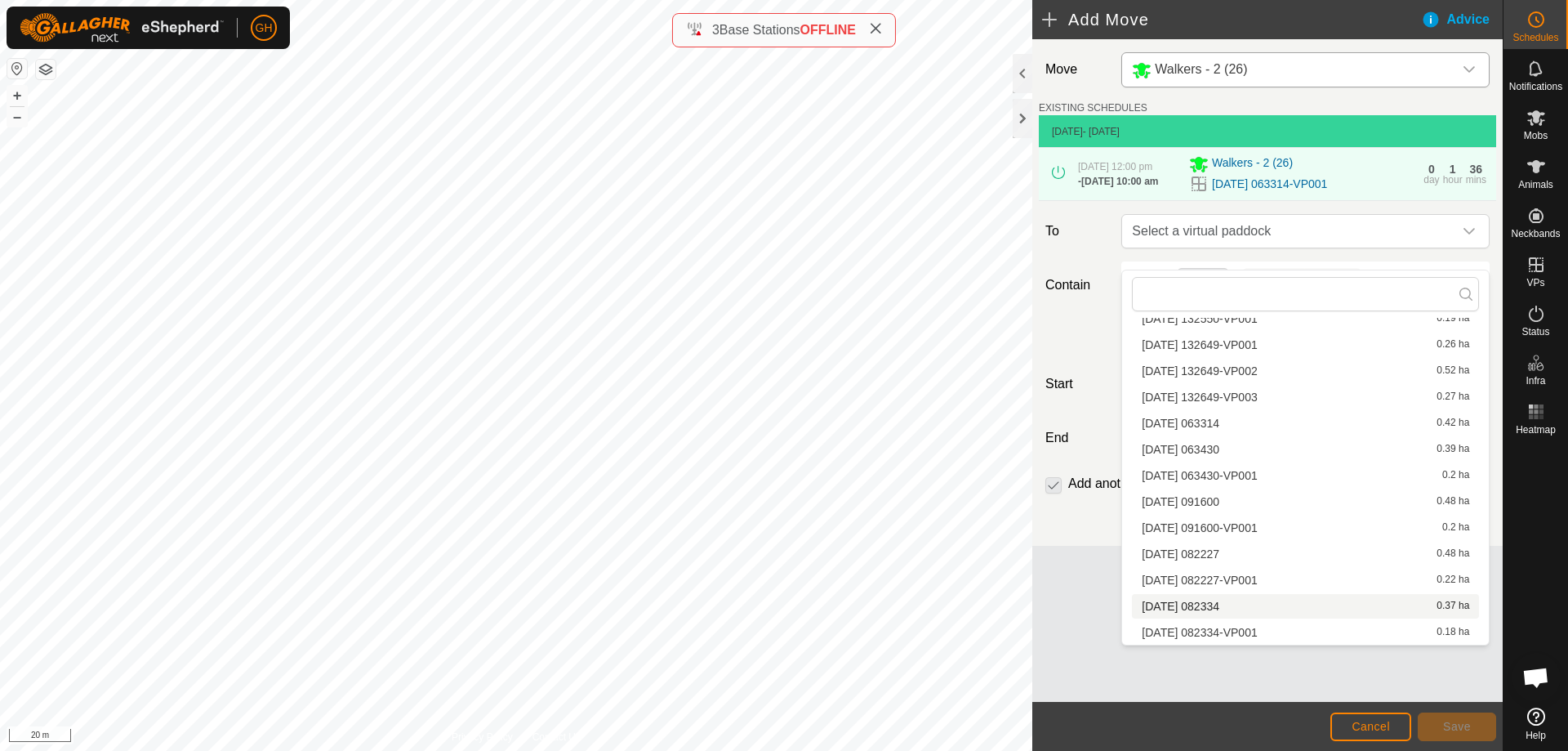
click at [1232, 609] on li "[DATE] 082334 0.37 ha" at bounding box center [1306, 606] width 347 height 25
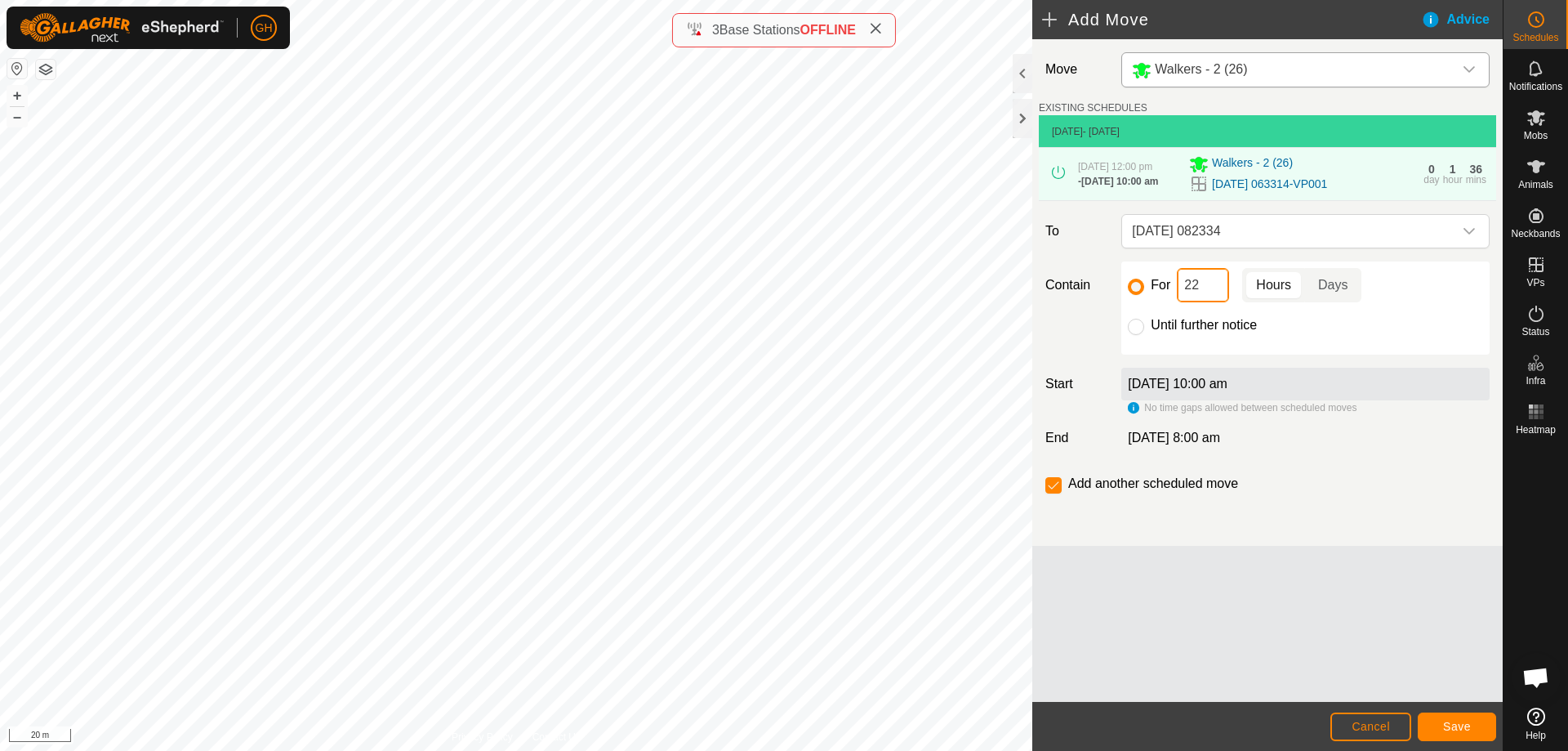
click at [1216, 302] on input "22" at bounding box center [1202, 285] width 52 height 34
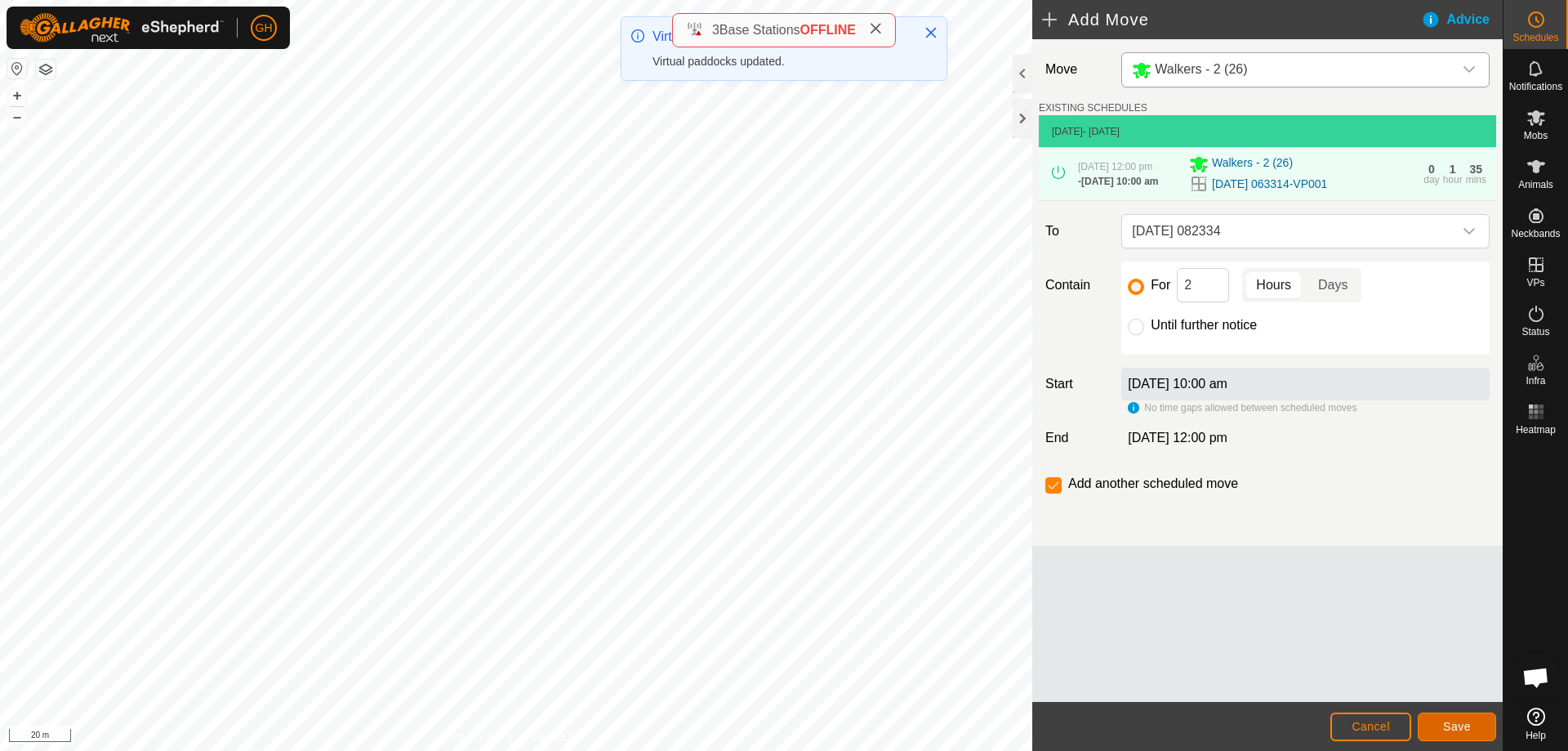
click at [1466, 719] on span "Save" at bounding box center [1457, 725] width 27 height 13
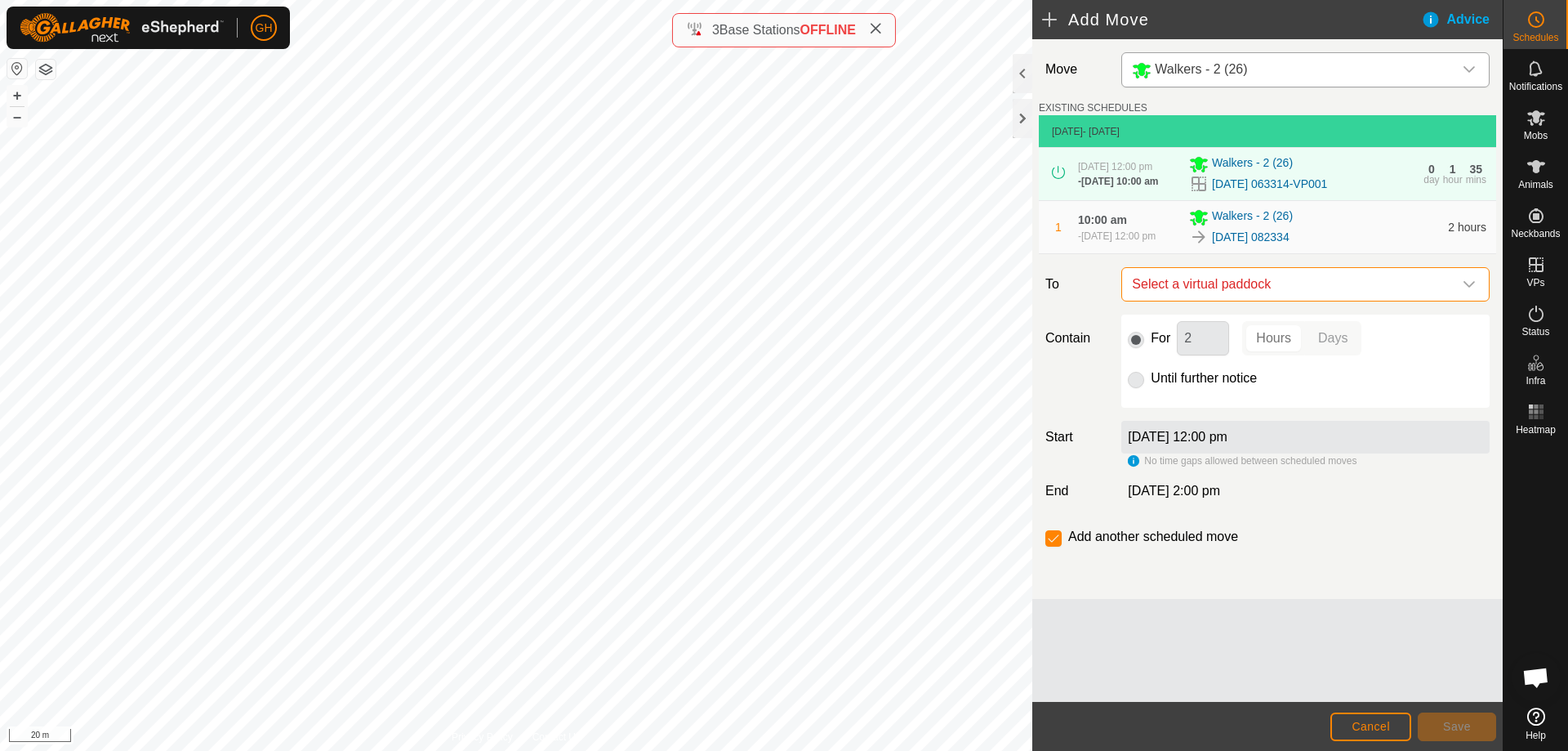
click at [1318, 300] on span "Select a virtual paddock" at bounding box center [1288, 284] width 327 height 33
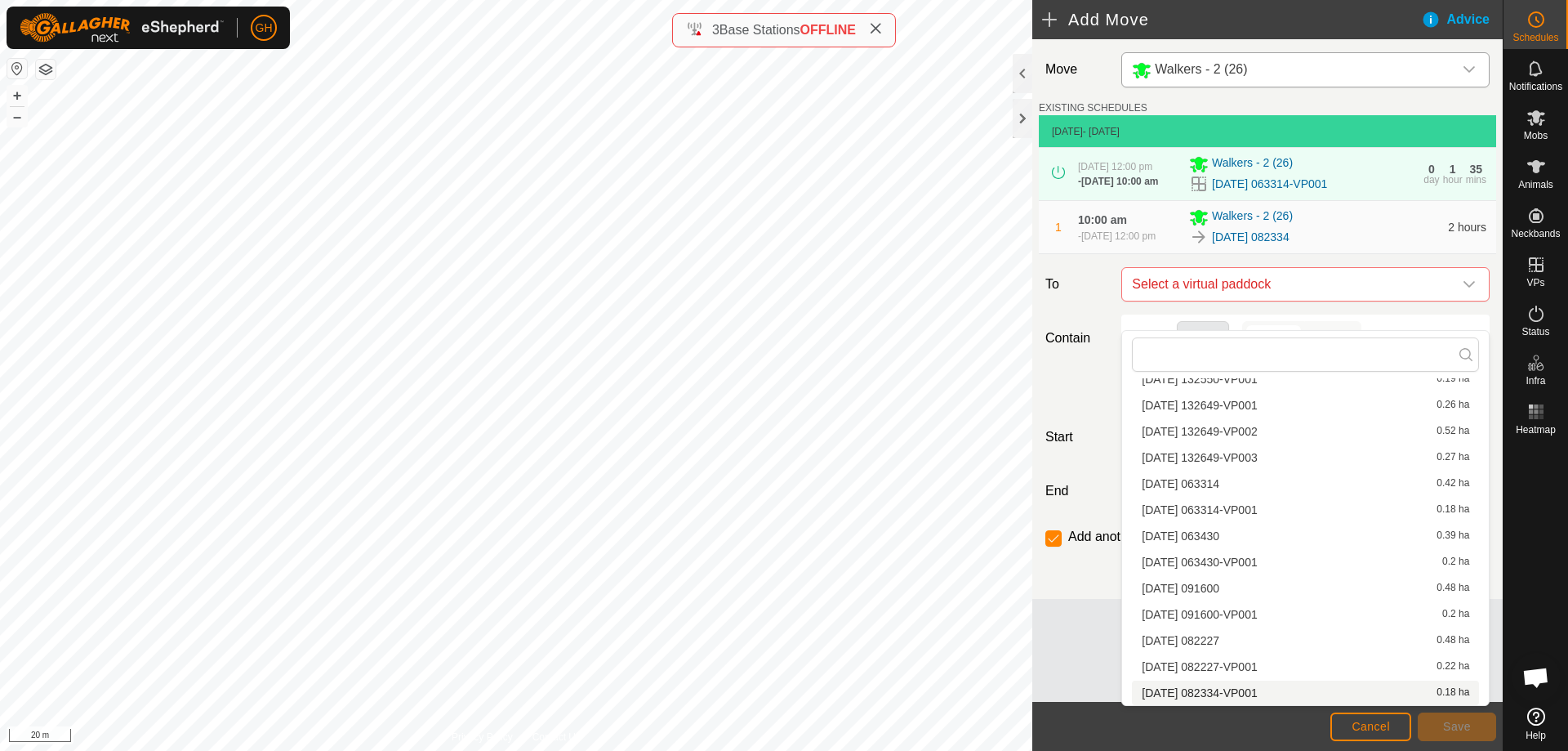
click at [1271, 691] on li "[DATE] 082334-VP001 0.18 ha" at bounding box center [1306, 693] width 347 height 25
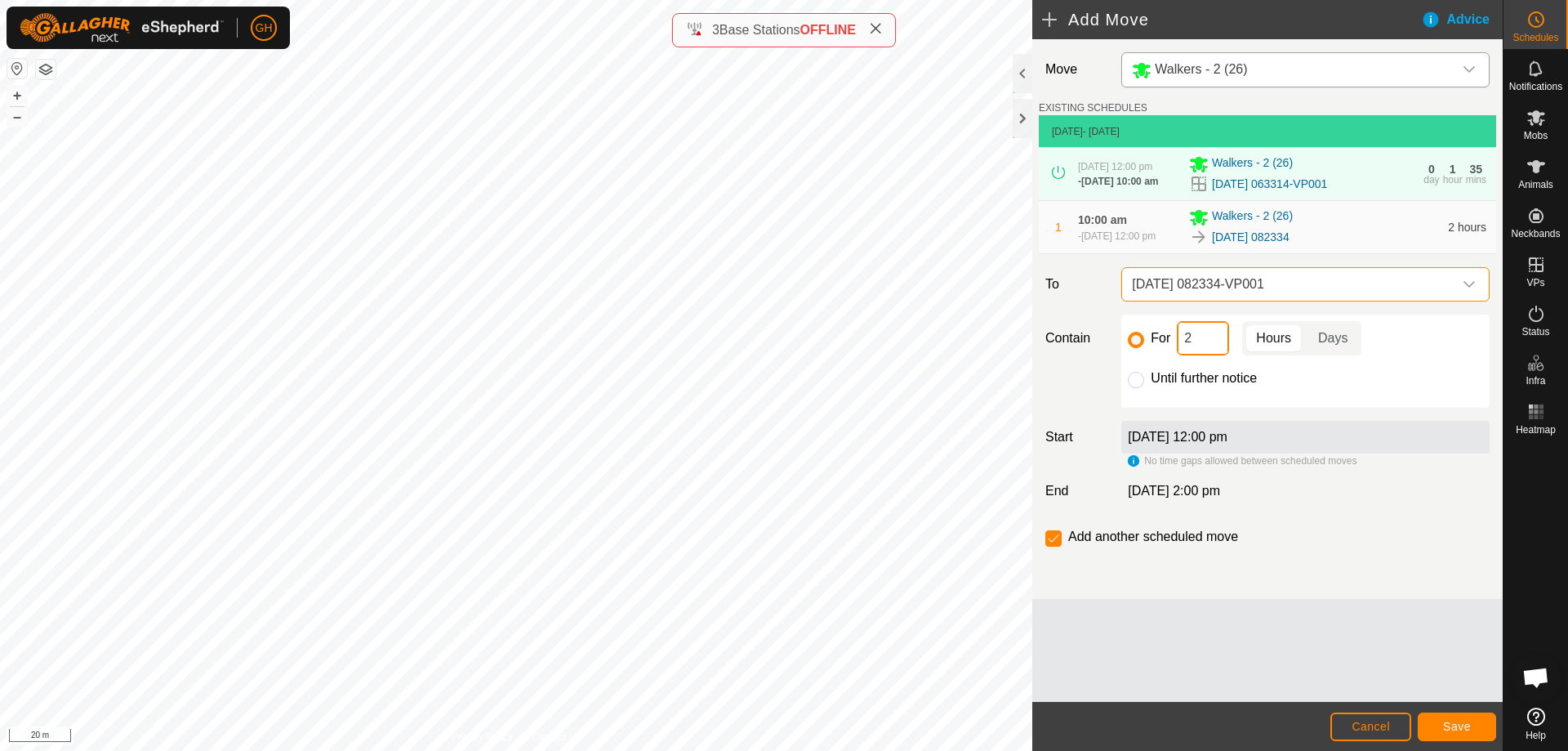
click at [1211, 355] on input "2" at bounding box center [1202, 338] width 52 height 34
type input "22"
click at [1433, 720] on button "Save" at bounding box center [1457, 726] width 79 height 28
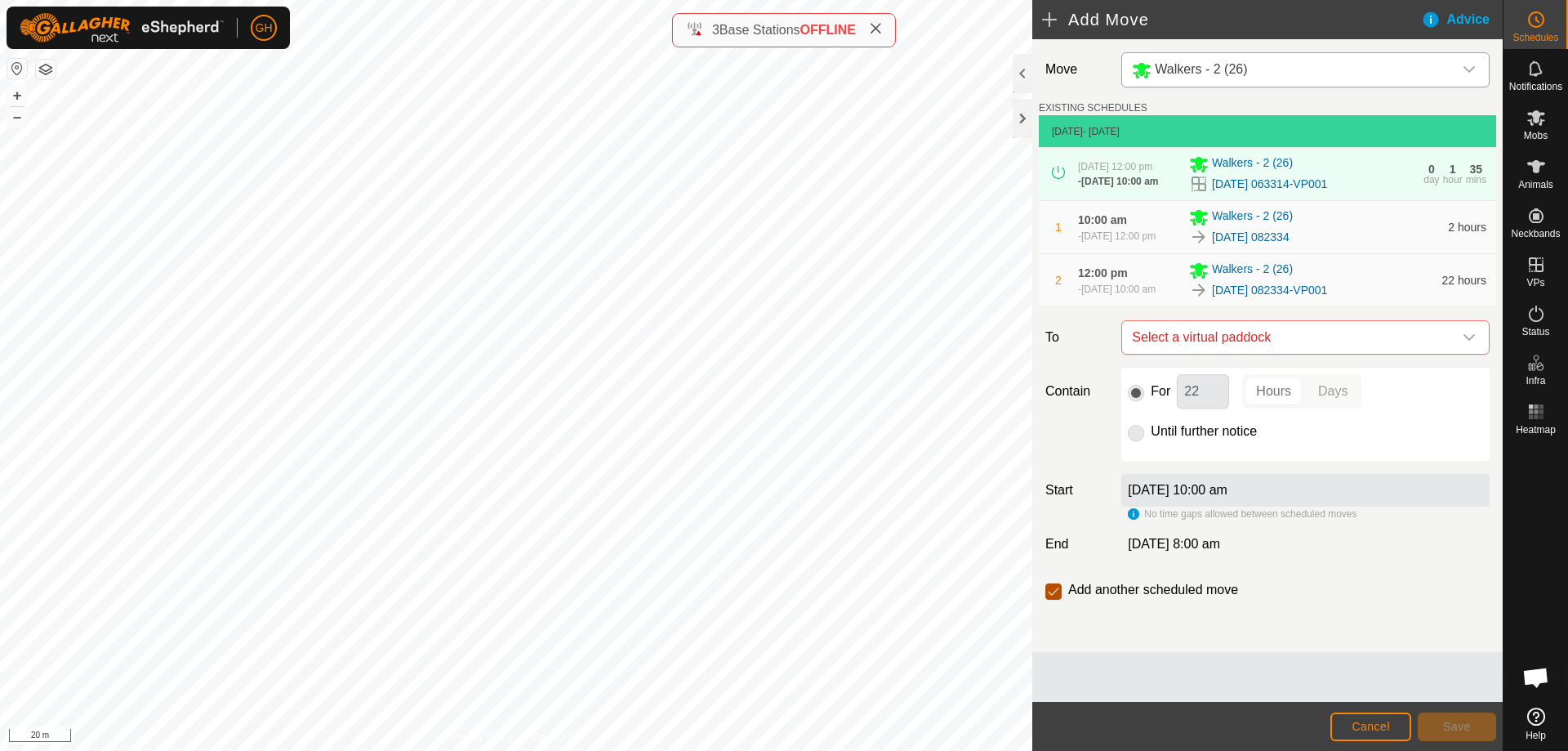
click at [1052, 600] on input "checkbox" at bounding box center [1053, 591] width 16 height 16
checkbox input "false"
click at [1374, 725] on span "Cancel" at bounding box center [1371, 725] width 38 height 13
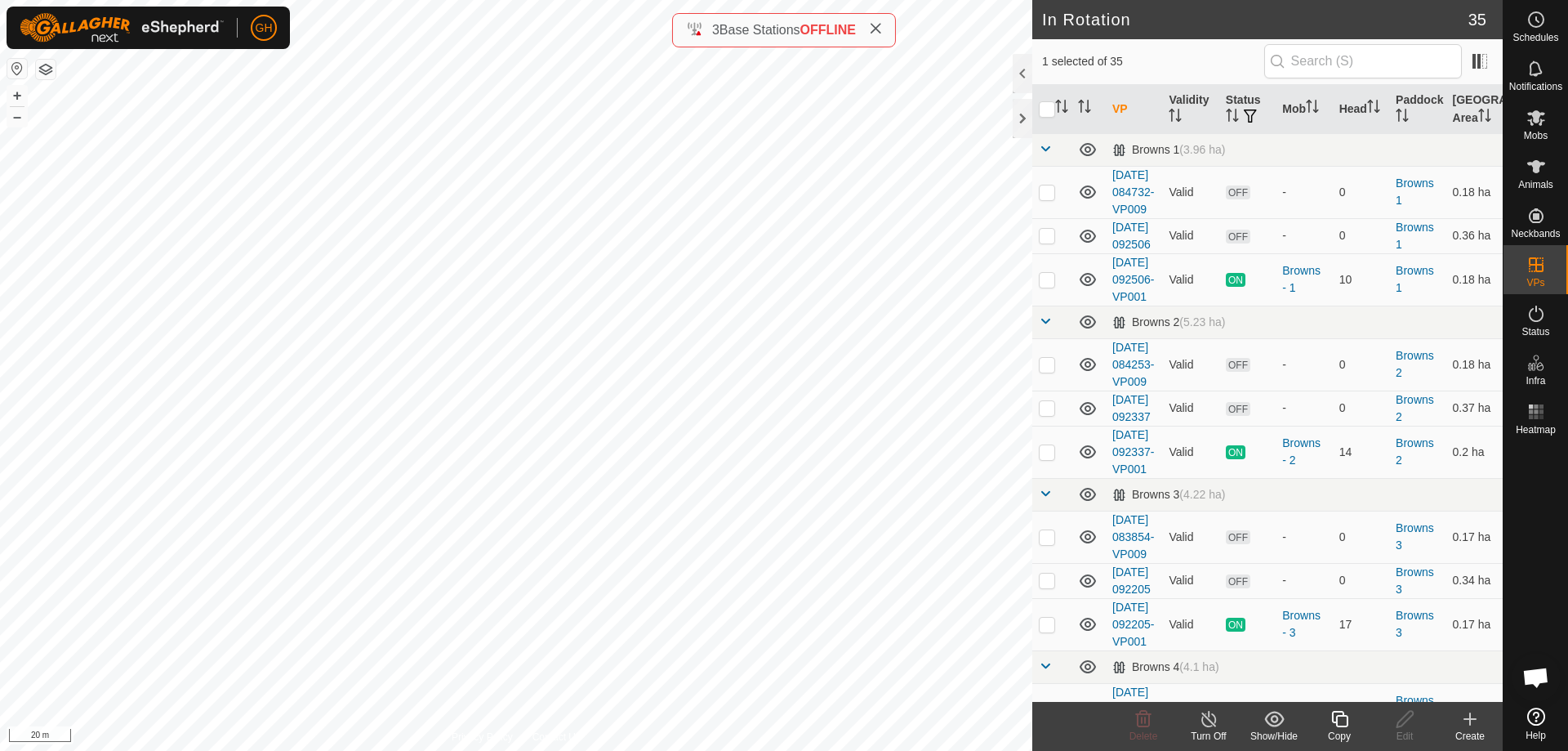
click at [1470, 722] on icon at bounding box center [1470, 718] width 0 height 11
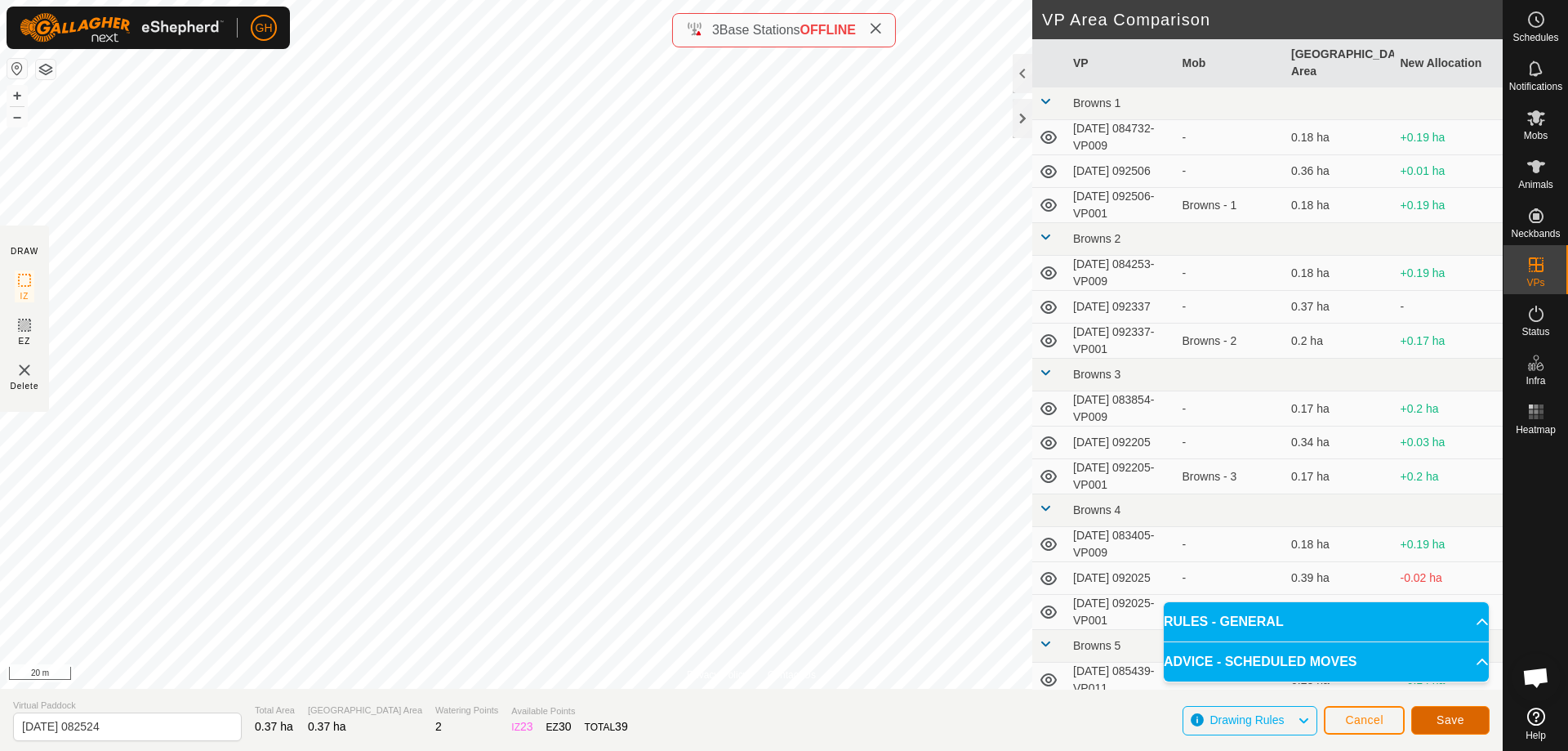
click at [1412, 718] on button "Save" at bounding box center [1451, 719] width 79 height 28
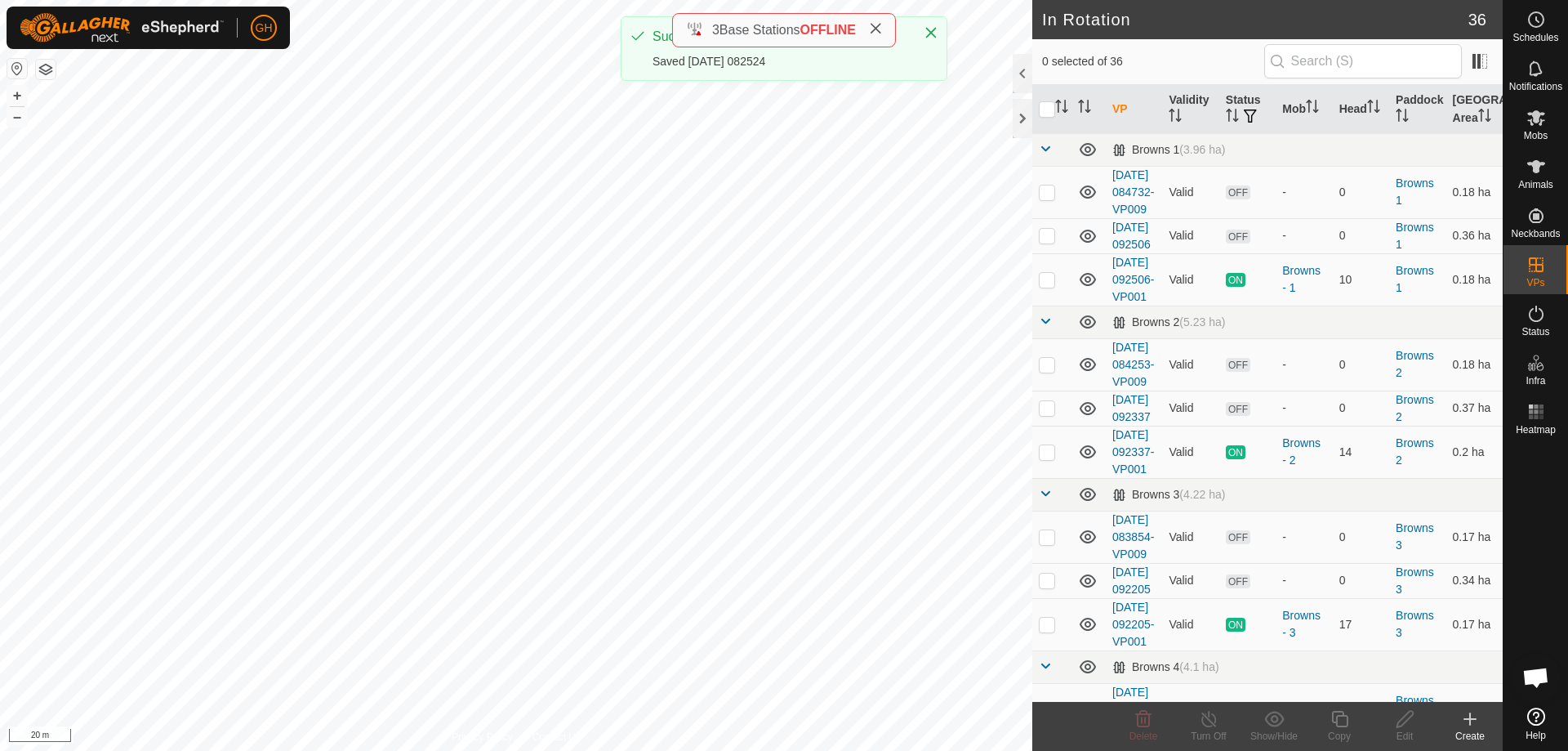
checkbox input "true"
click at [1349, 720] on icon at bounding box center [1340, 718] width 21 height 20
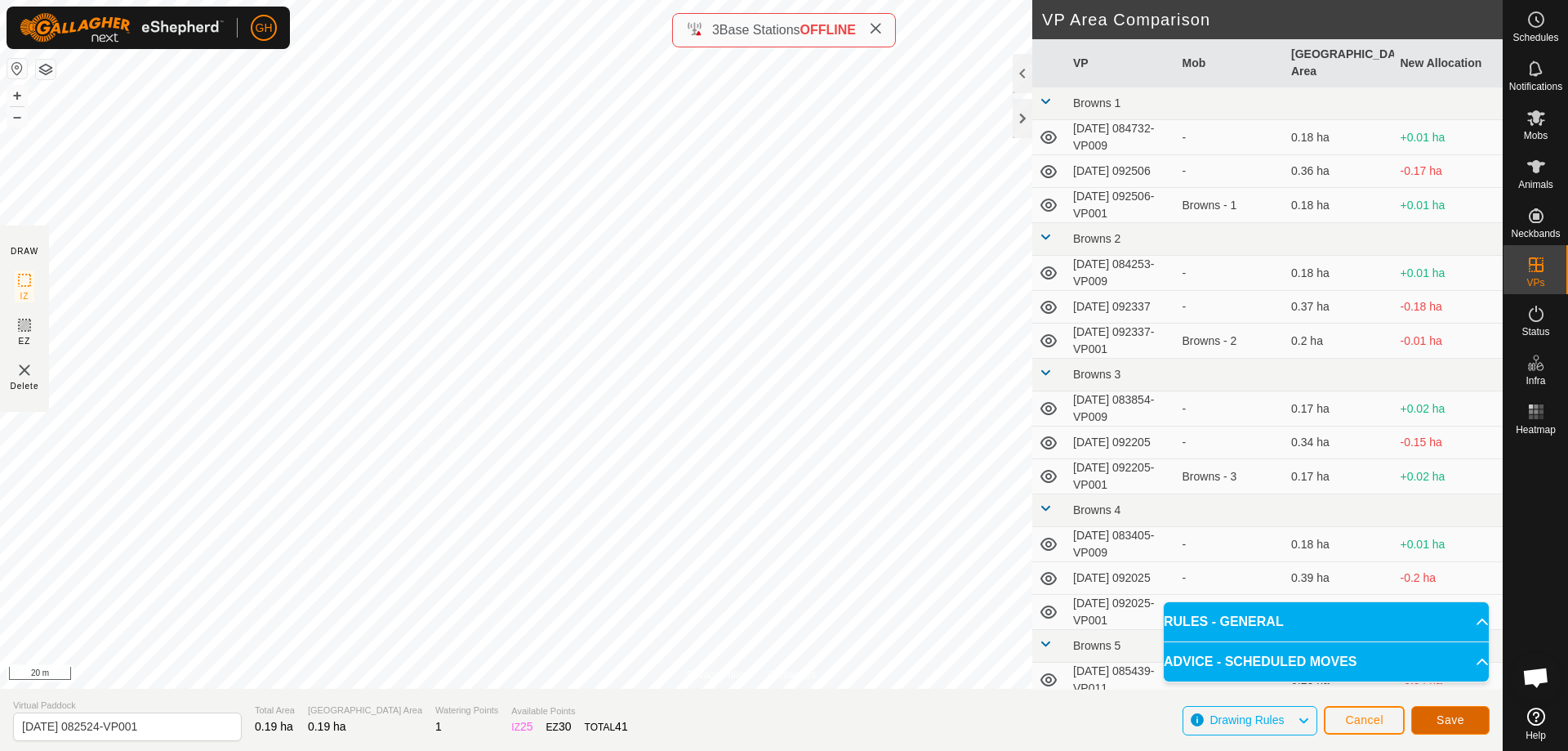
click at [1464, 727] on button "Save" at bounding box center [1451, 719] width 79 height 28
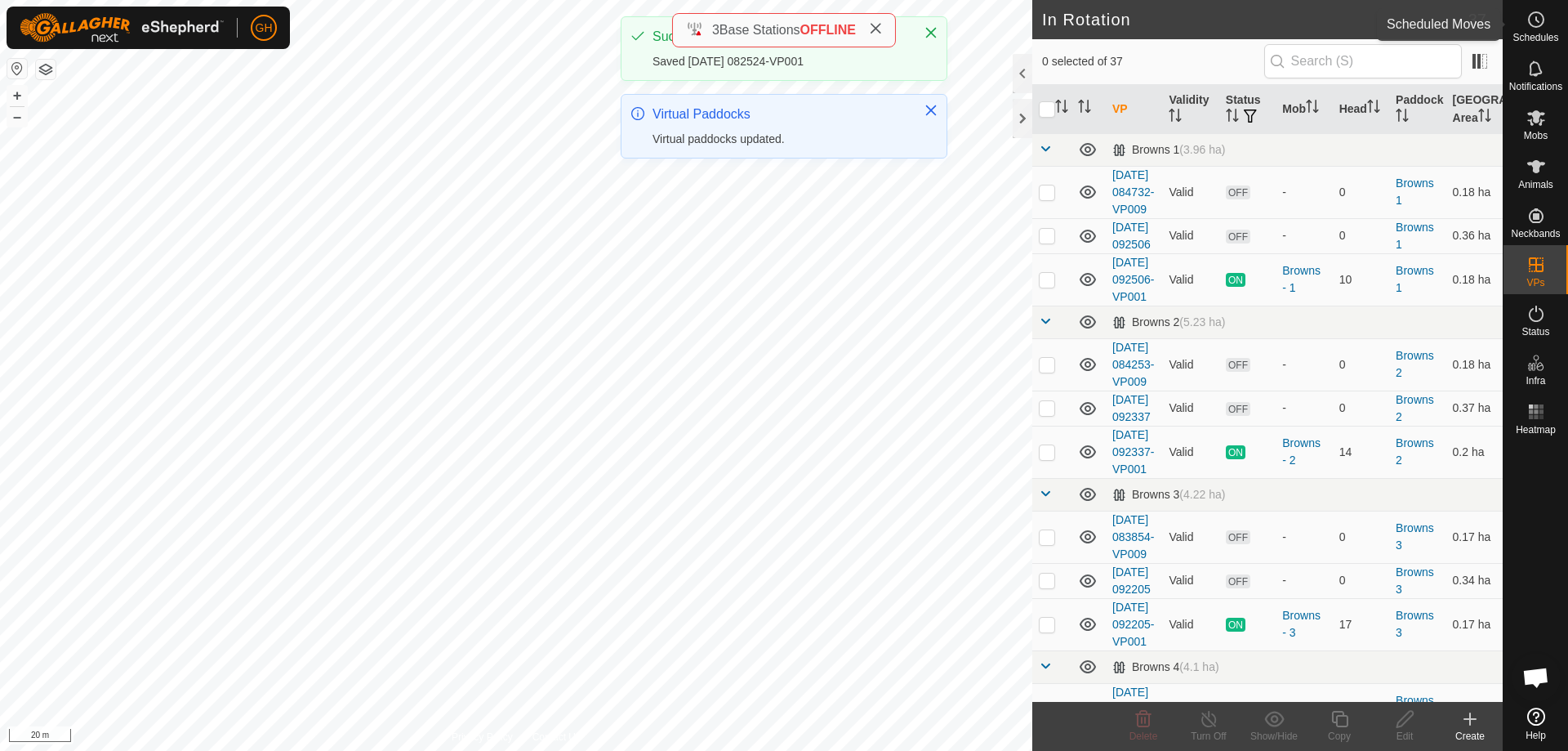
click at [1533, 24] on icon at bounding box center [1536, 19] width 20 height 20
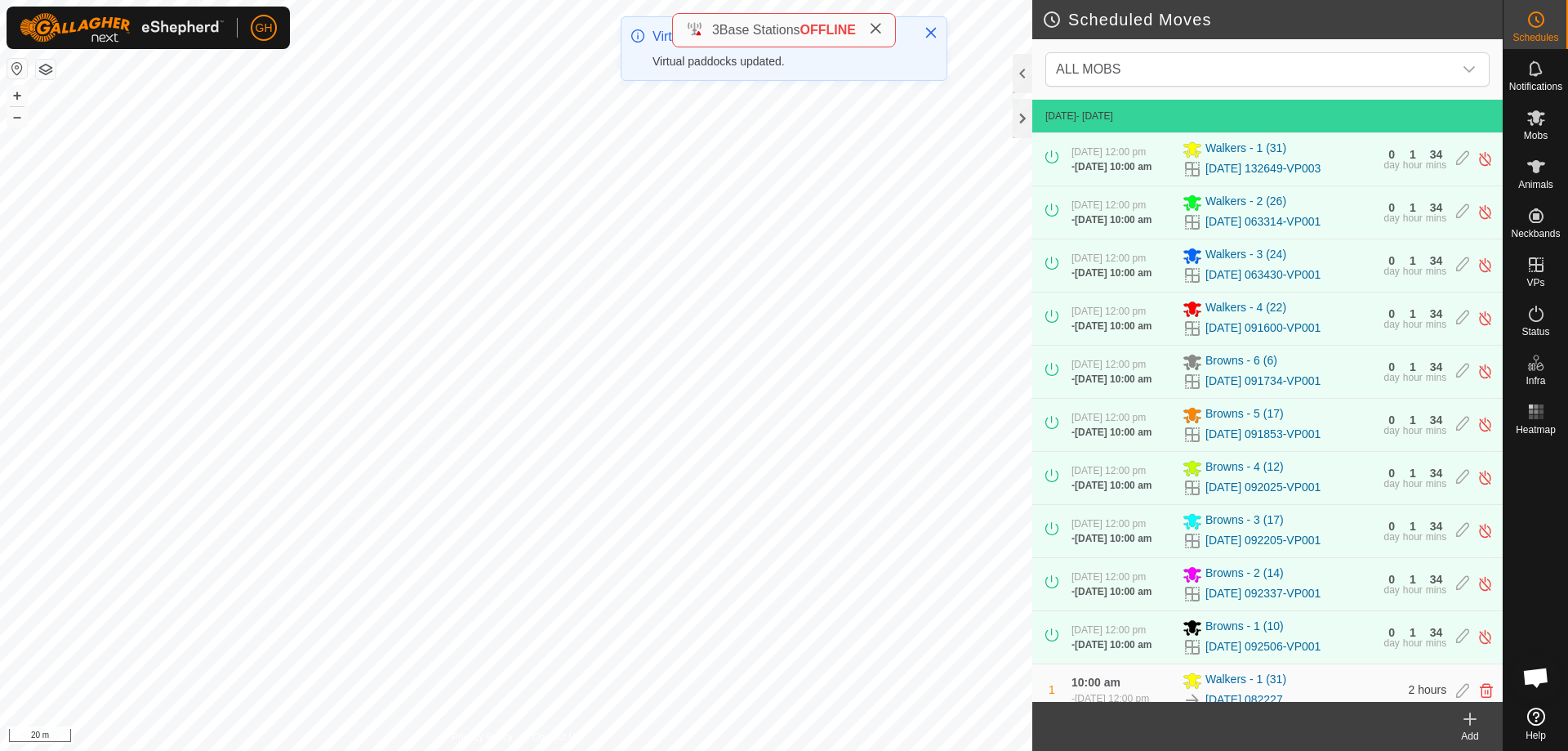
click at [1466, 719] on icon at bounding box center [1470, 719] width 11 height 0
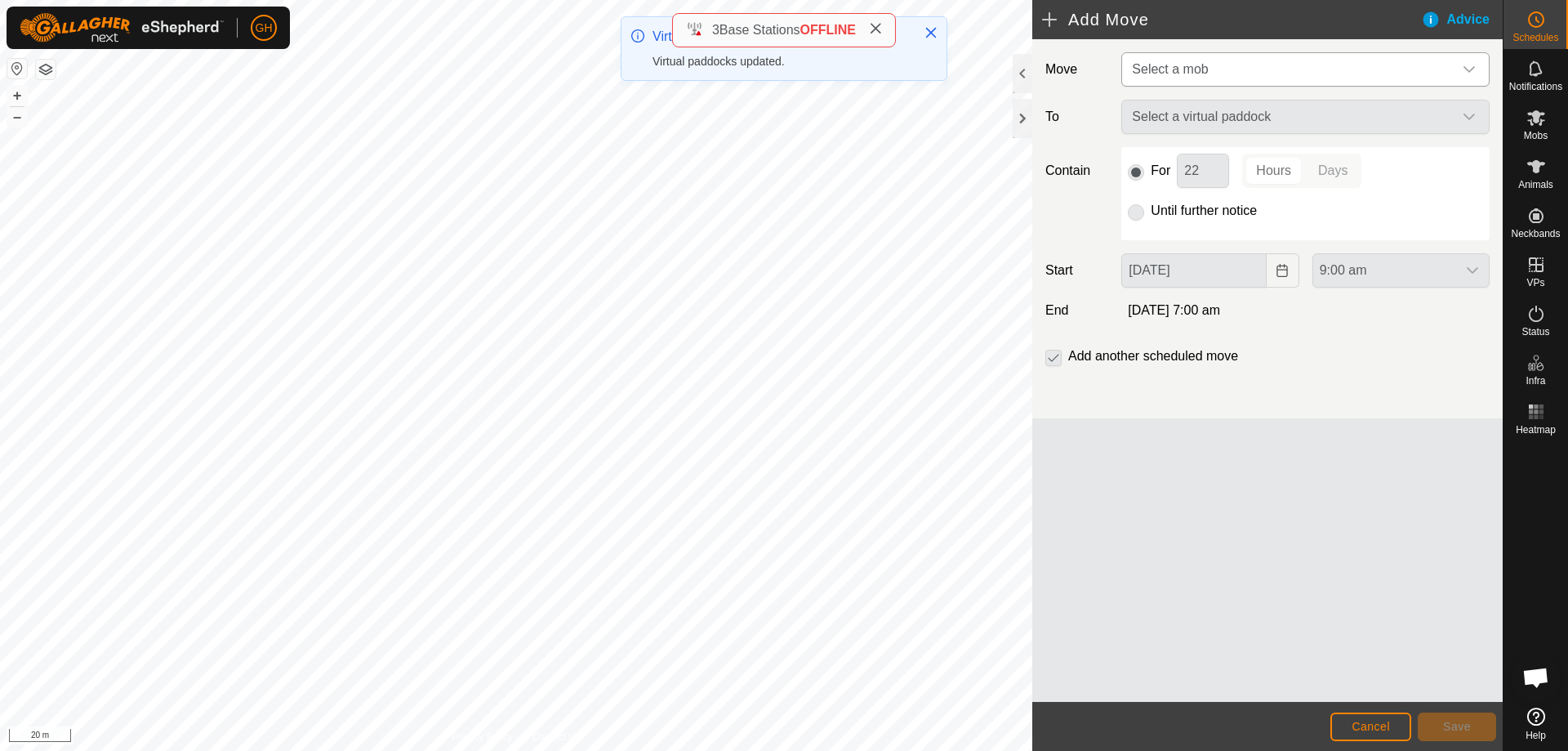
click at [1259, 56] on span "Select a mob" at bounding box center [1288, 69] width 327 height 33
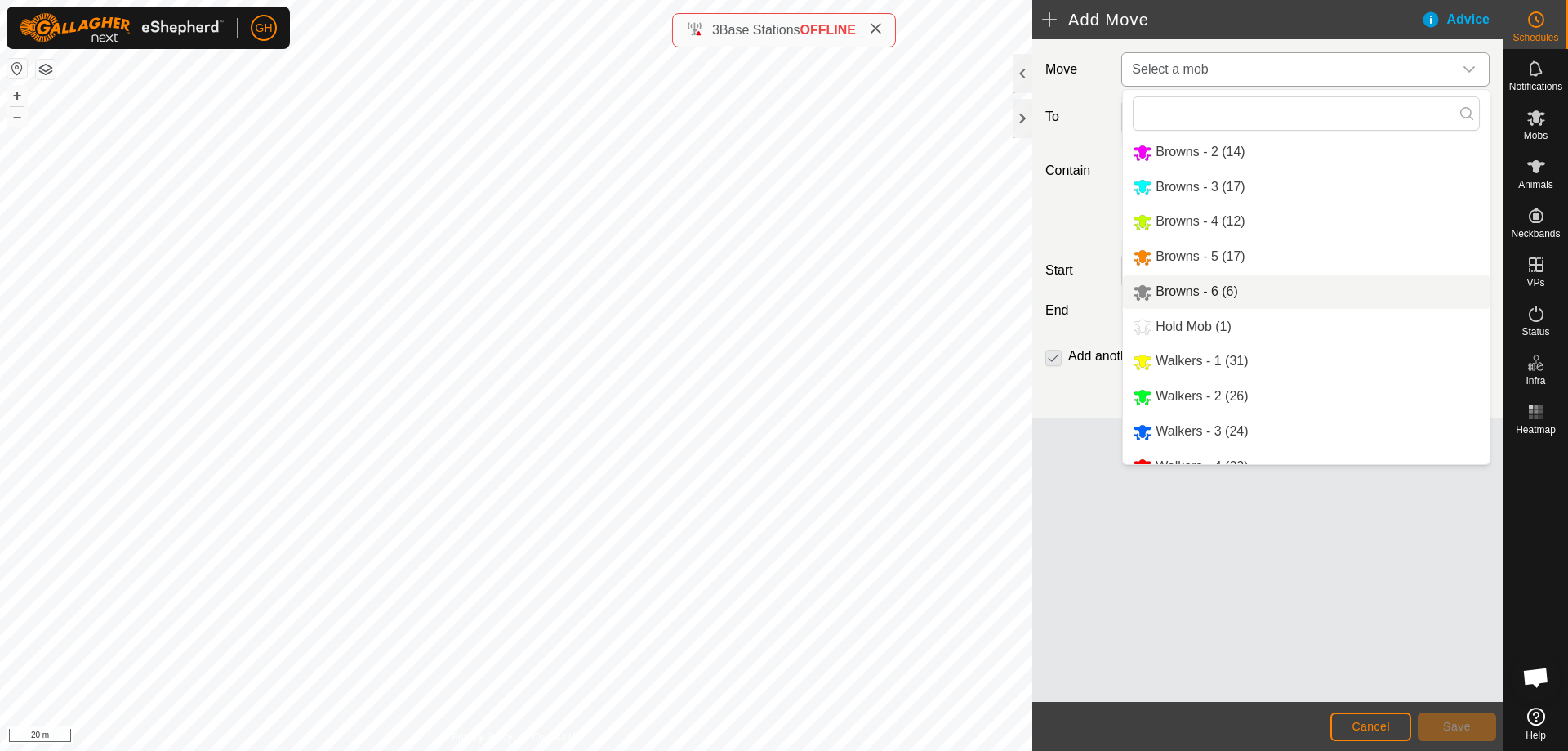
scroll to position [56, 0]
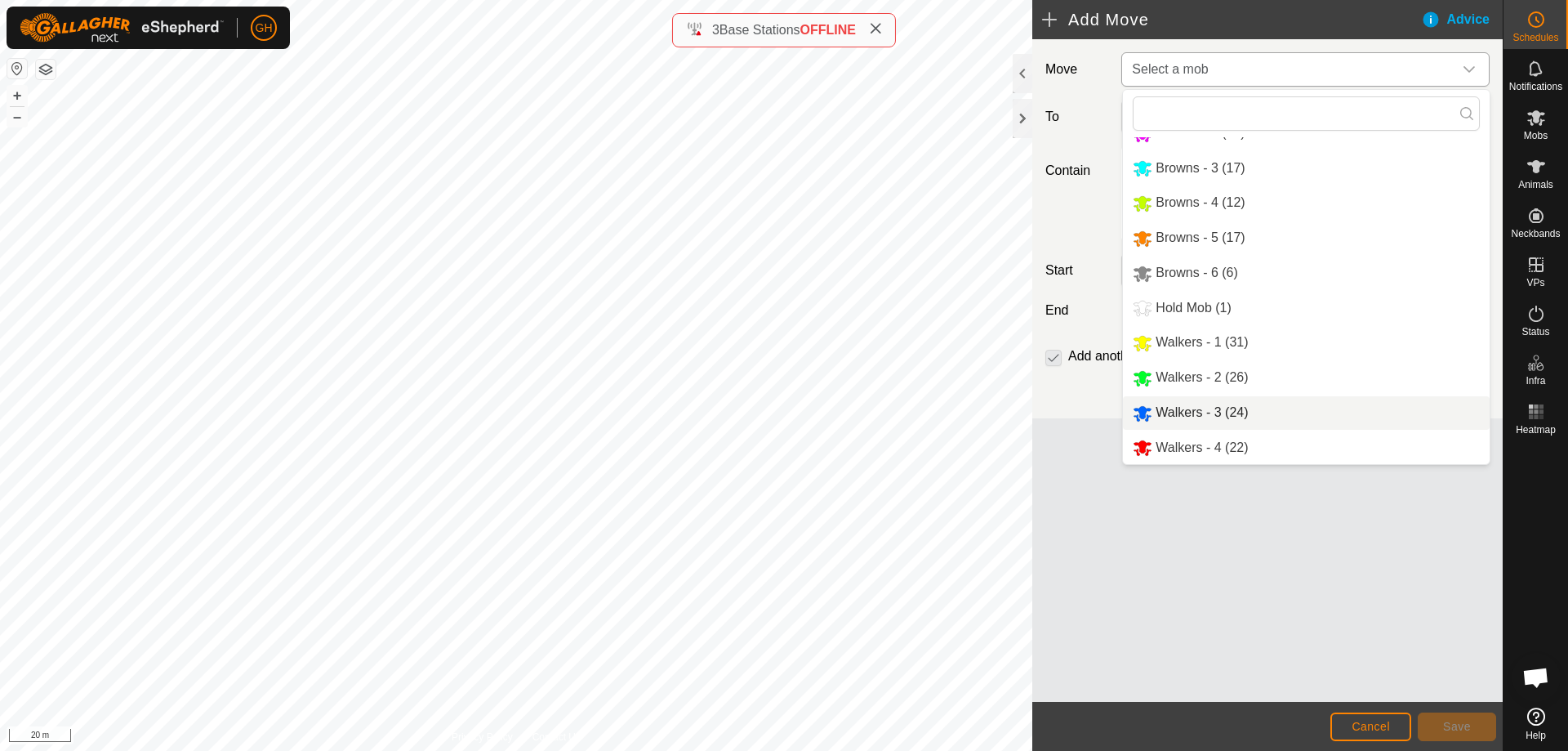
click at [1217, 418] on li "Walkers - 3 (24)" at bounding box center [1306, 412] width 367 height 33
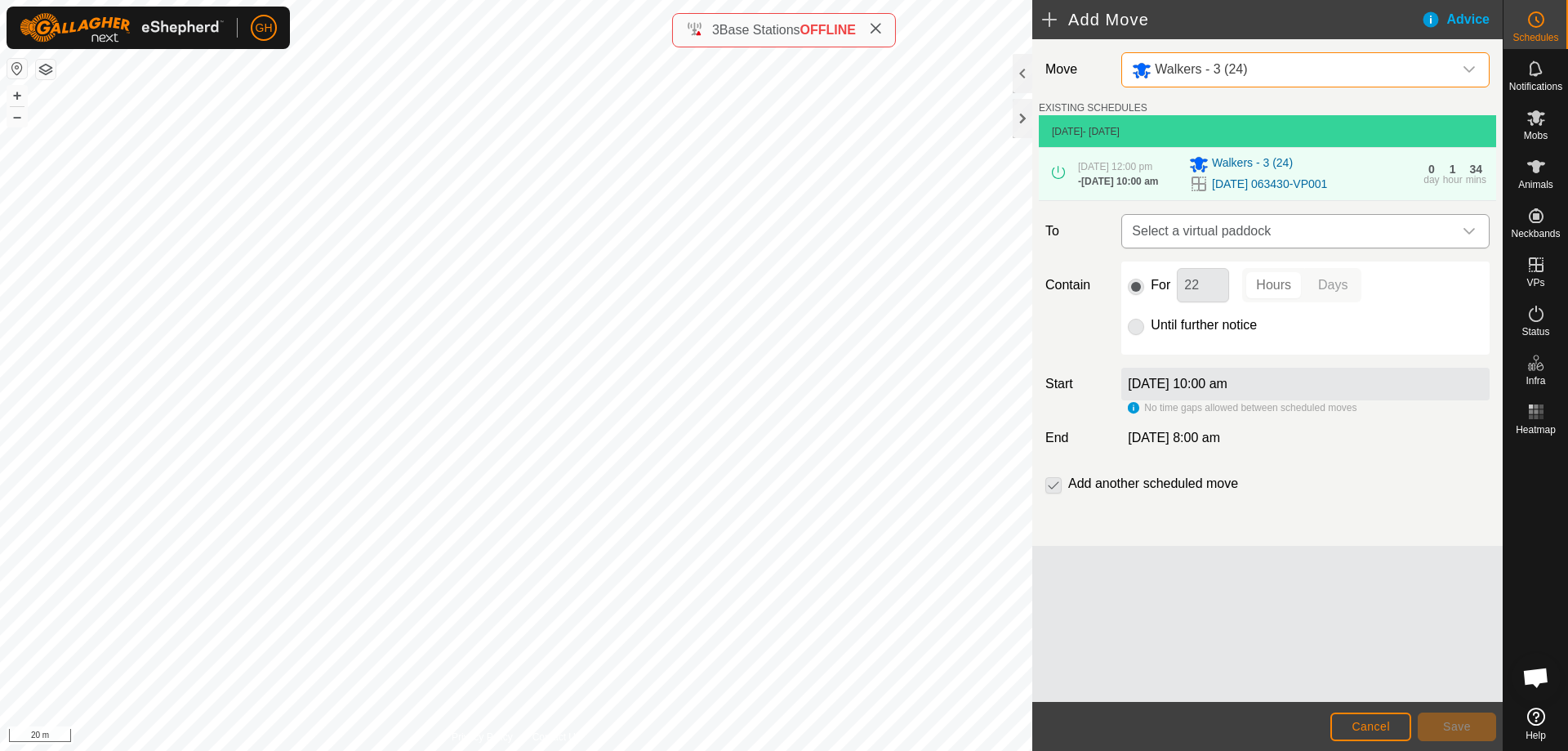
click at [1332, 247] on span "Select a virtual paddock" at bounding box center [1288, 231] width 327 height 33
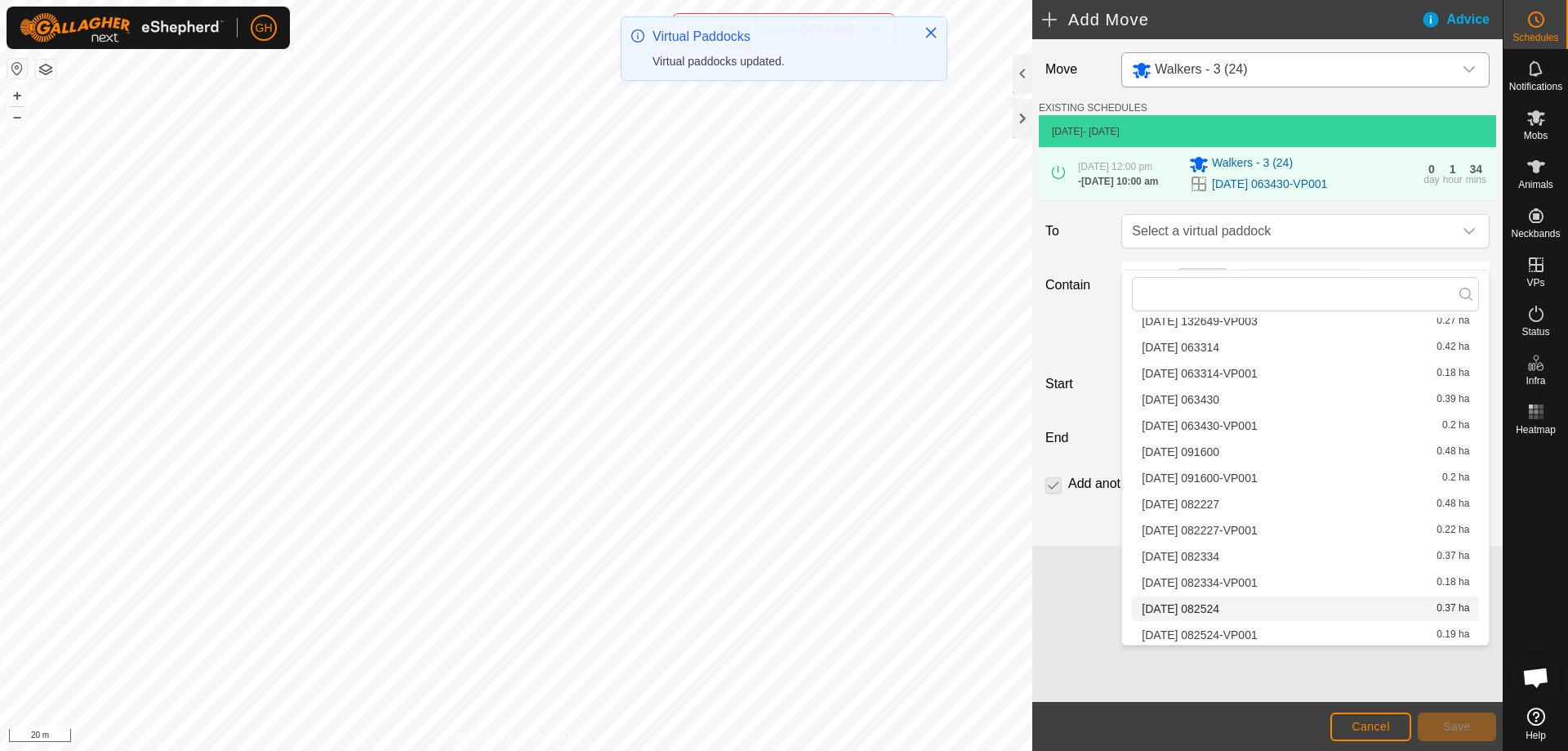
scroll to position [902, 0]
click at [1240, 604] on li "[DATE] 082524 0.37 ha" at bounding box center [1306, 606] width 347 height 25
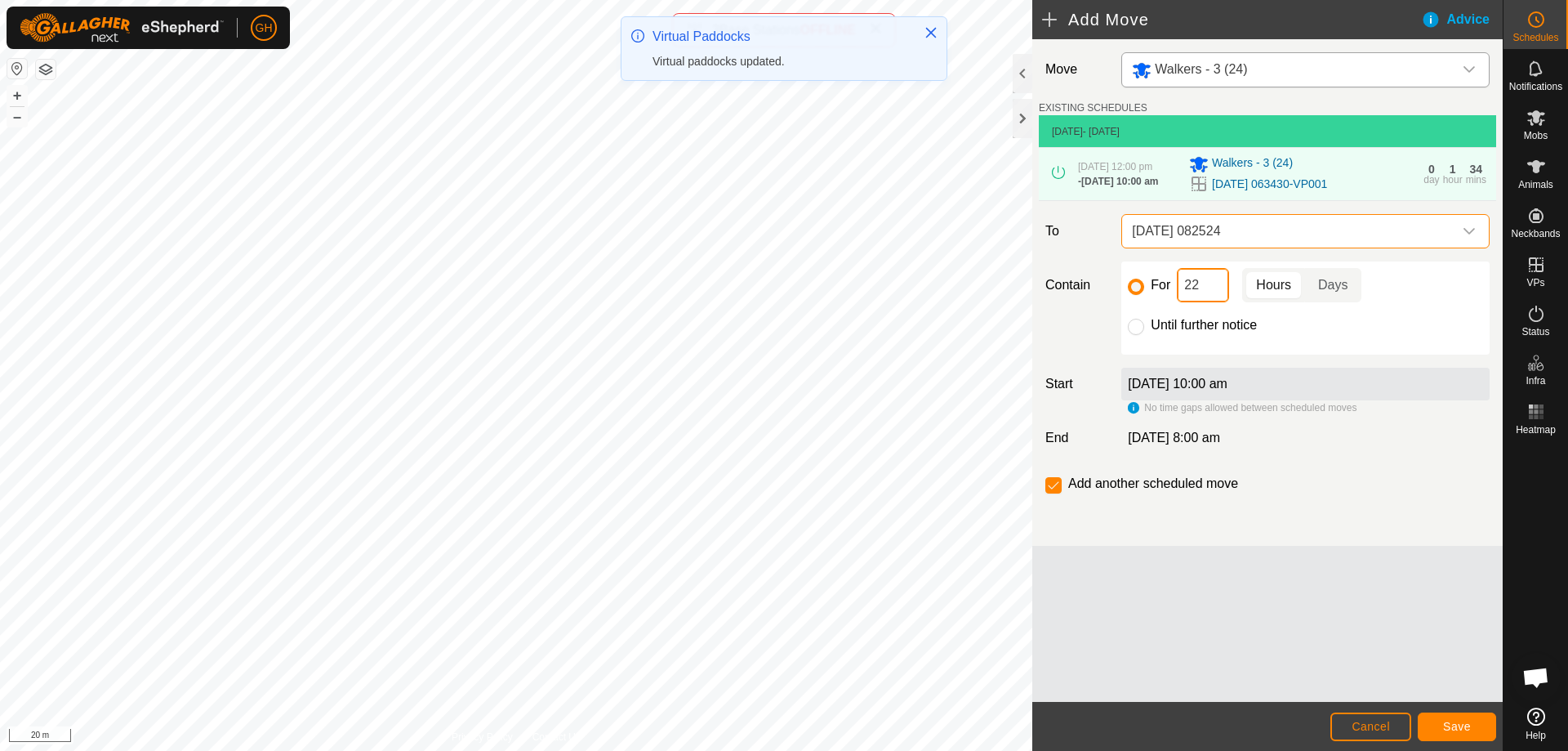
click at [1214, 299] on input "22" at bounding box center [1202, 285] width 52 height 34
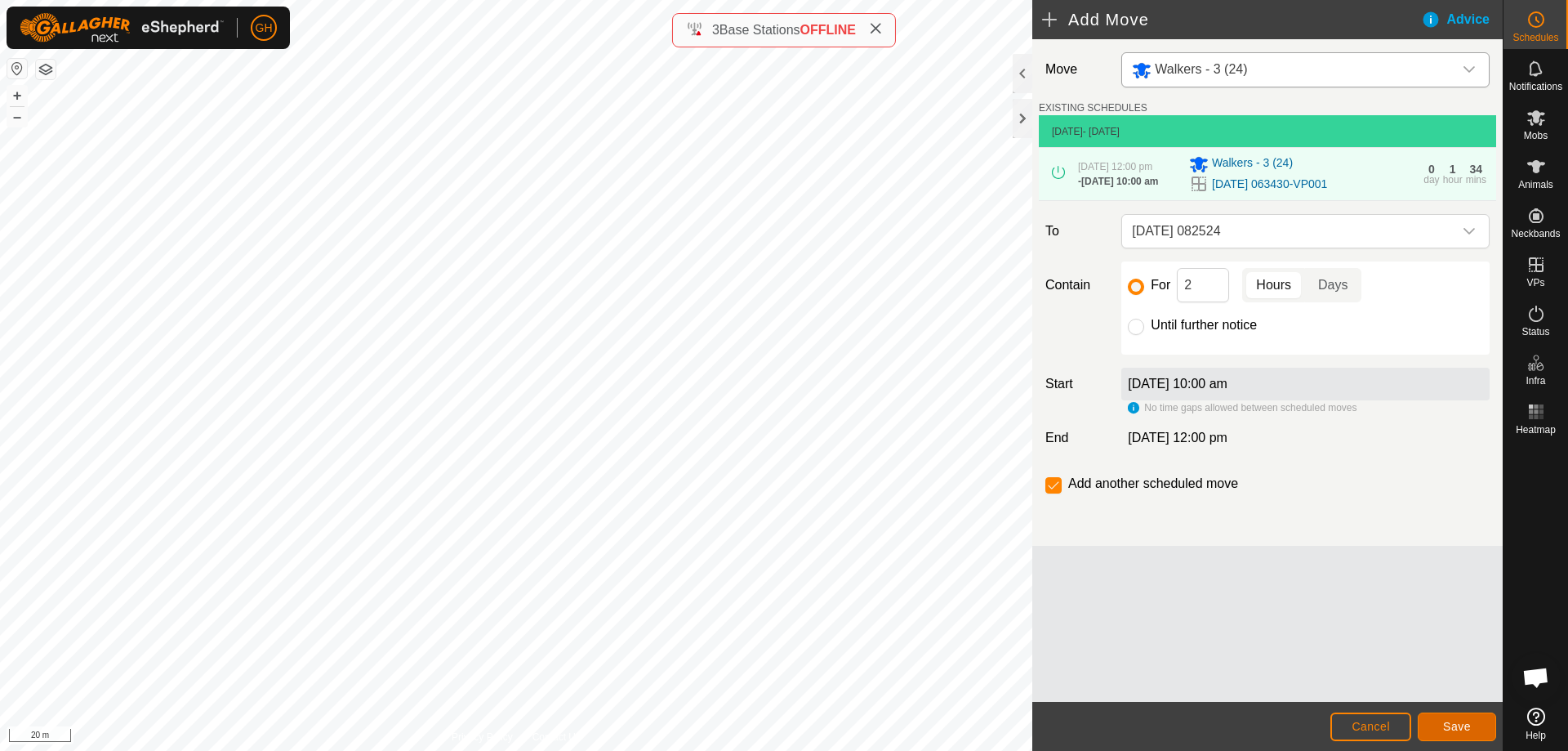
click at [1463, 716] on button "Save" at bounding box center [1457, 726] width 79 height 28
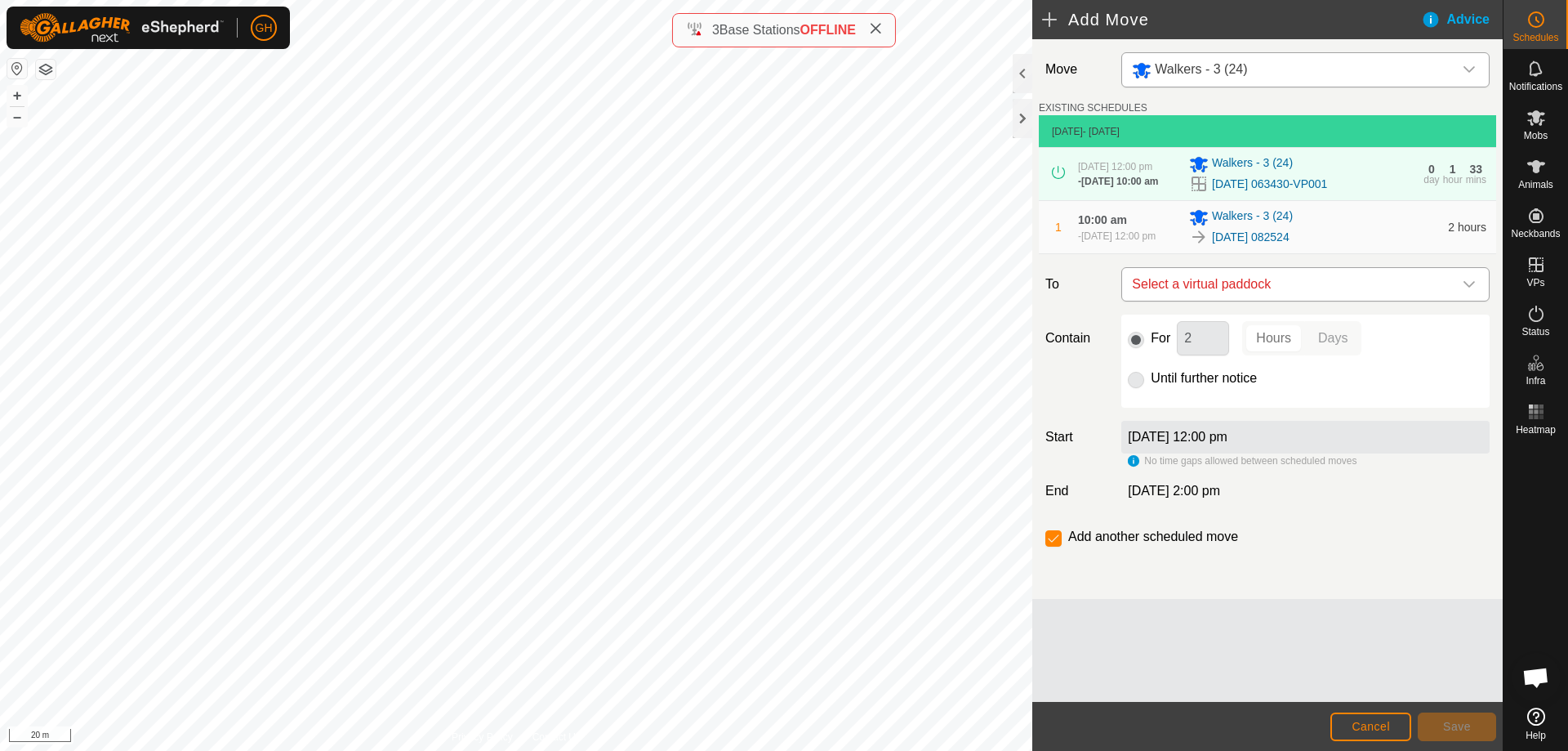
click at [1265, 300] on span "Select a virtual paddock" at bounding box center [1288, 284] width 327 height 33
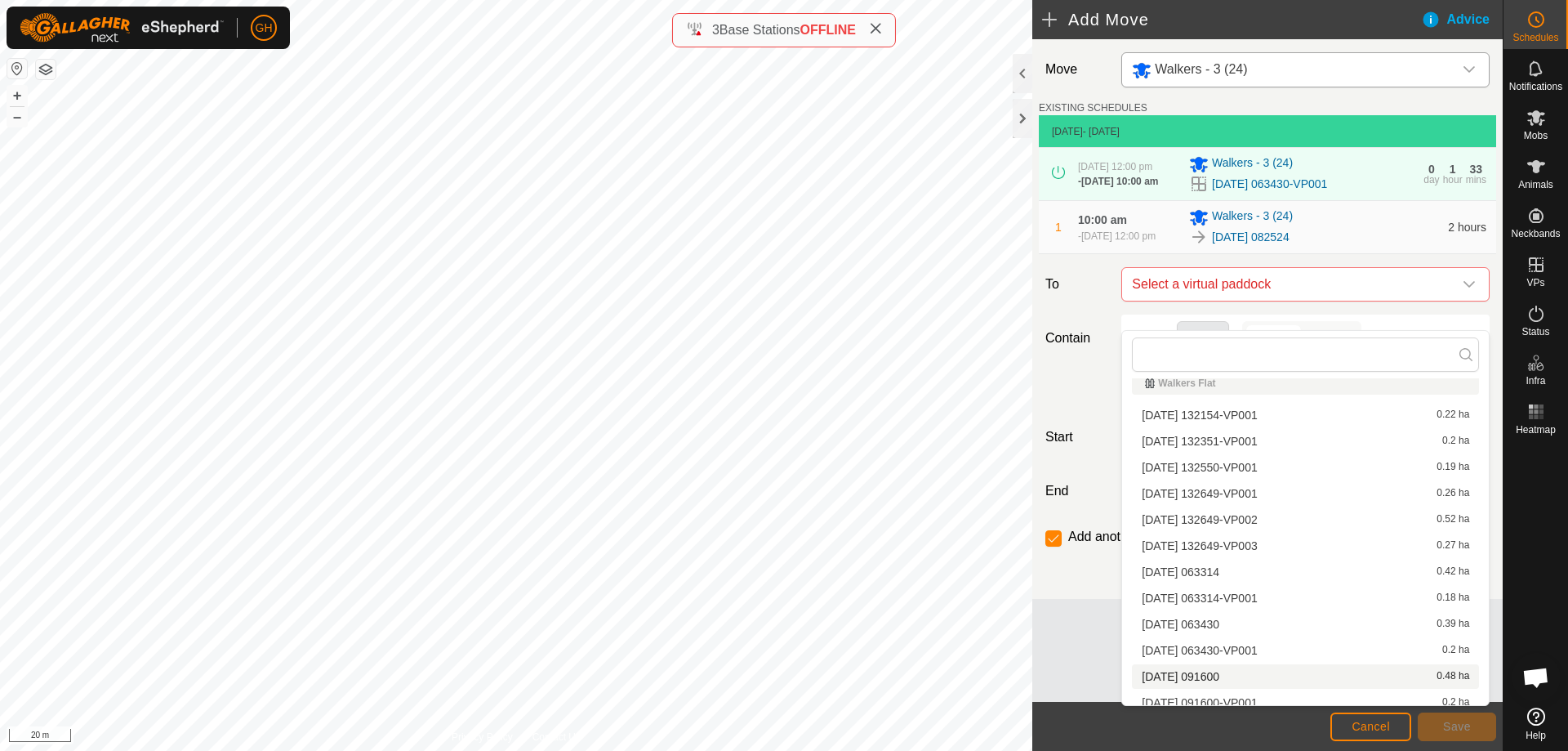
scroll to position [876, 0]
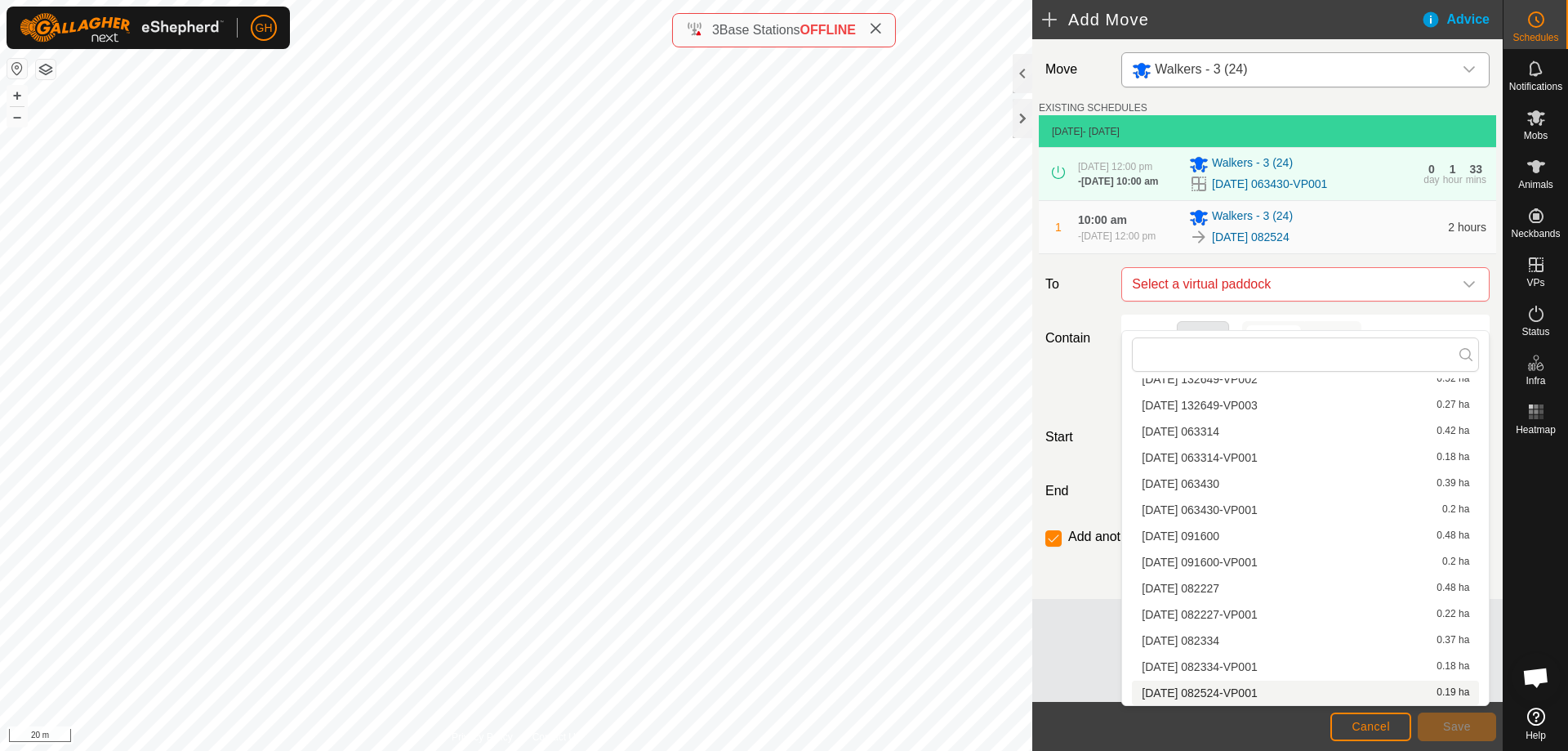
click at [1273, 694] on li "[DATE] 082524-VP001 0.19 ha" at bounding box center [1306, 693] width 347 height 25
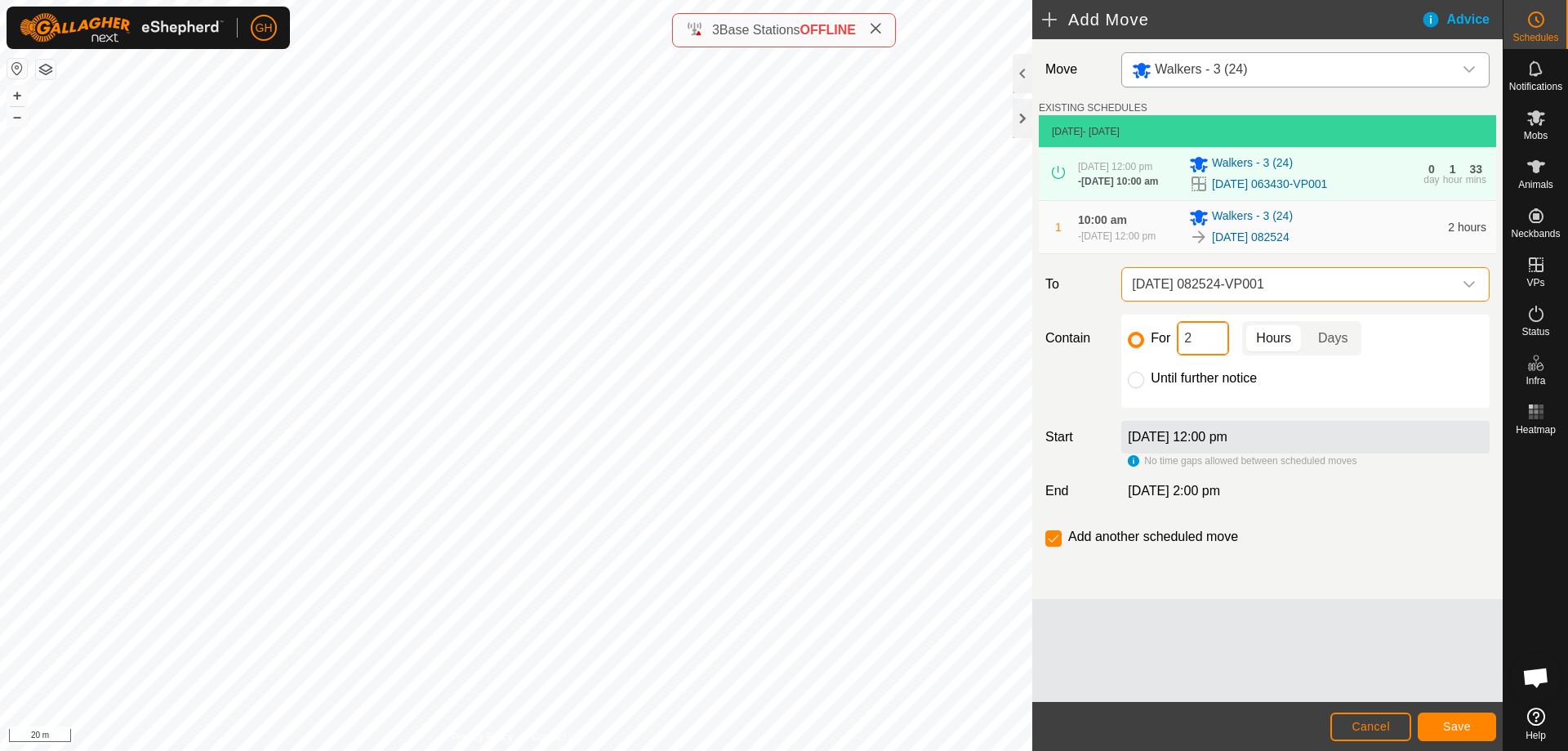
click at [1214, 355] on input "2" at bounding box center [1202, 338] width 52 height 34
type input "22"
click at [1058, 547] on input "checkbox" at bounding box center [1053, 538] width 16 height 16
checkbox input "false"
click at [1453, 718] on button "Save" at bounding box center [1457, 726] width 79 height 28
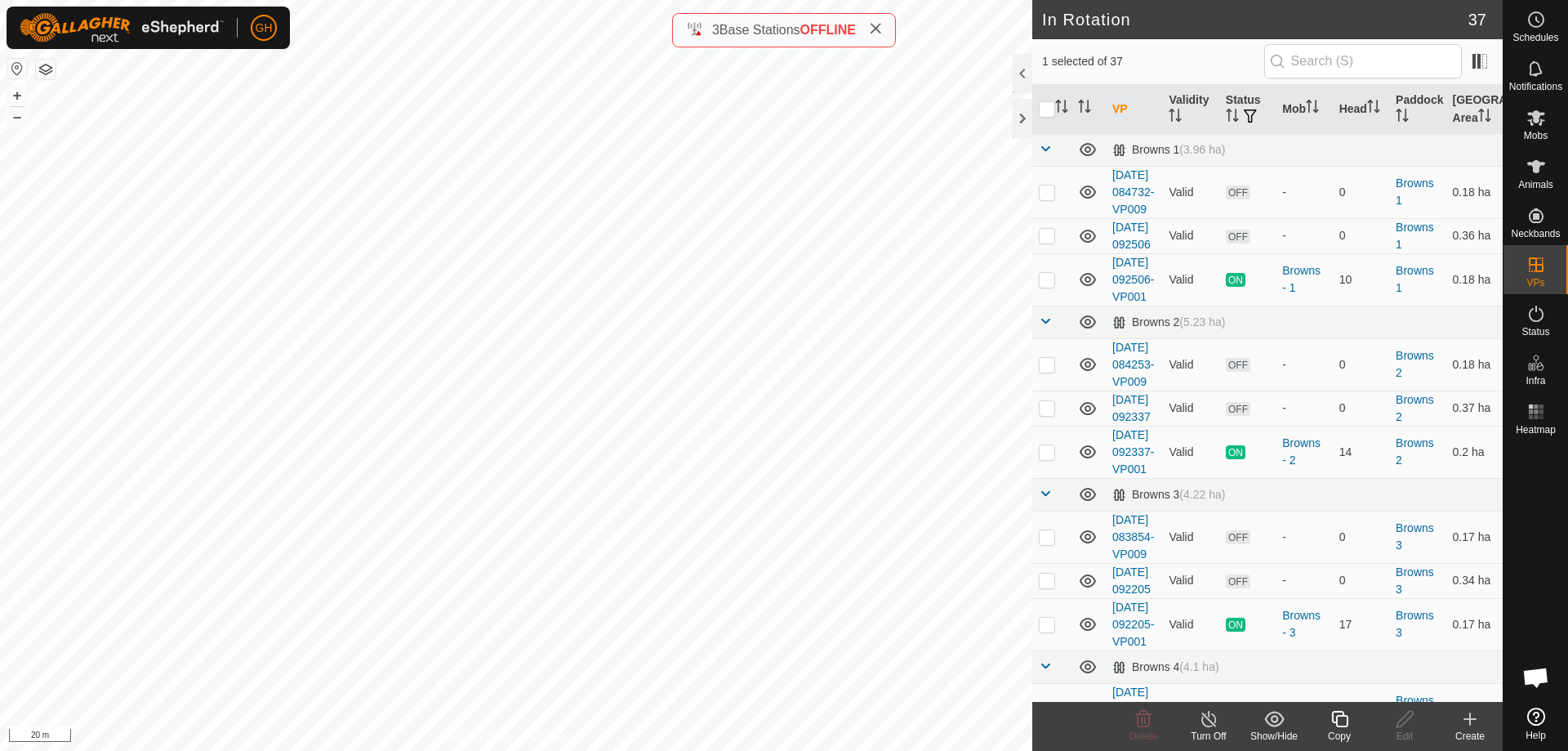
click at [1470, 722] on icon at bounding box center [1470, 718] width 0 height 11
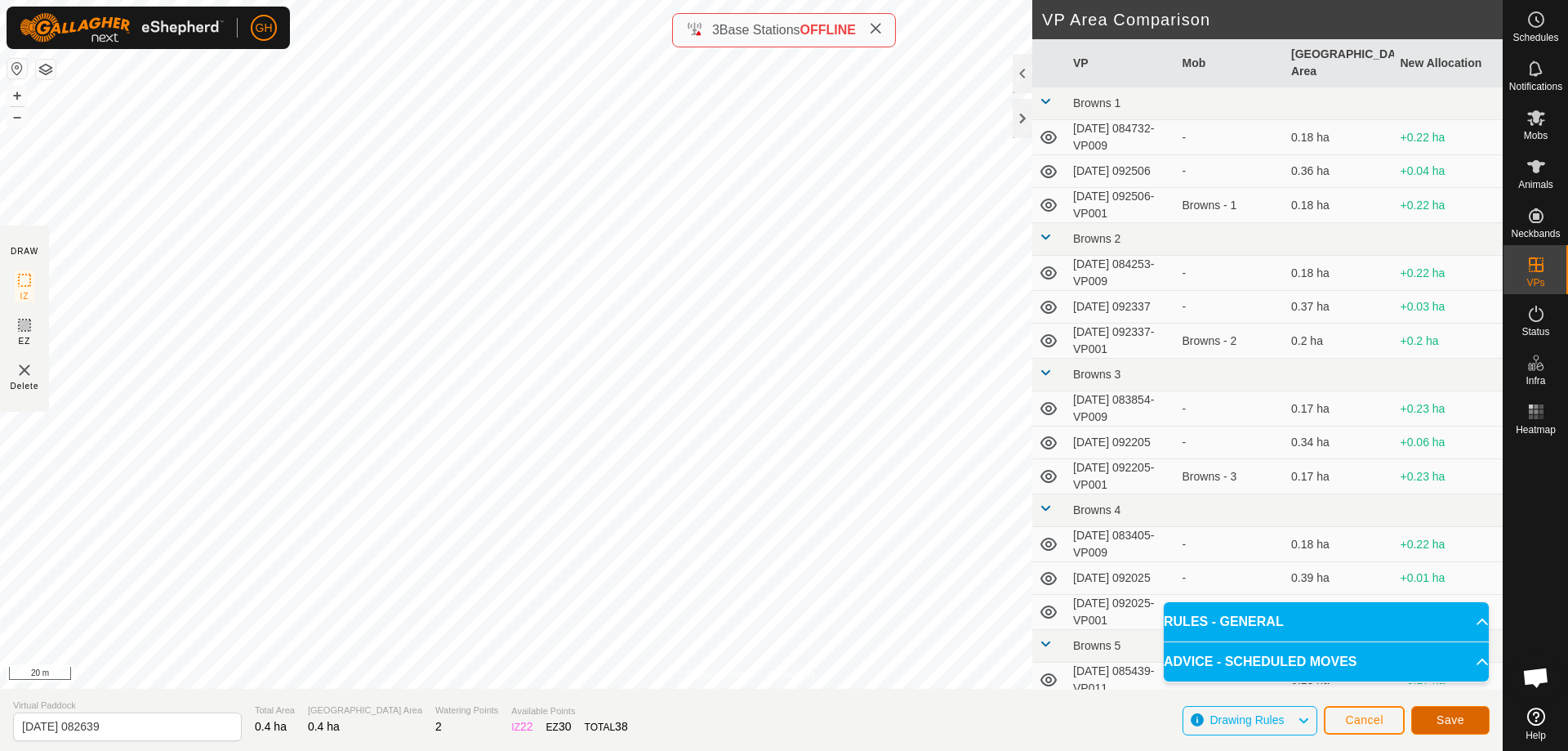
click at [1442, 710] on button "Save" at bounding box center [1451, 719] width 79 height 28
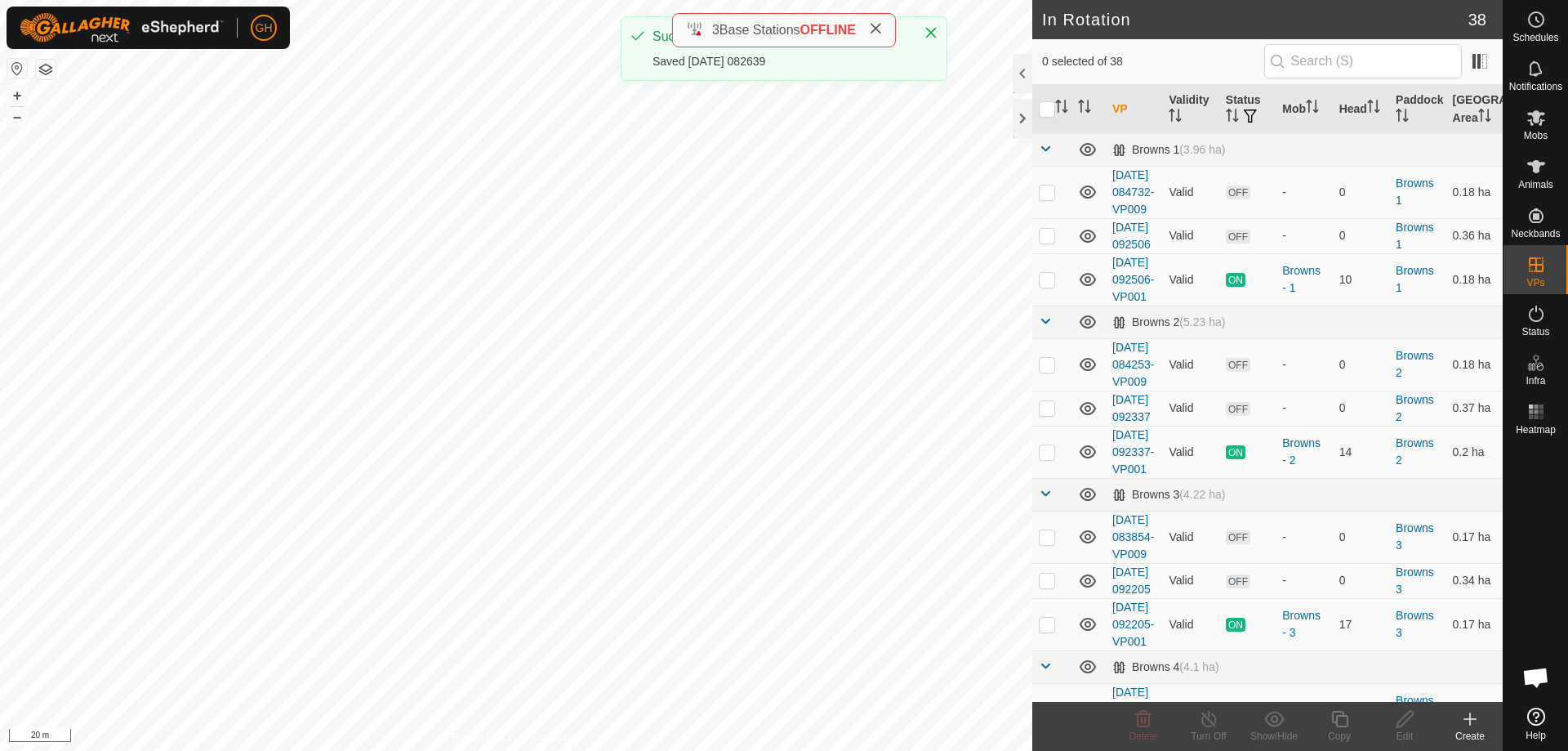
checkbox input "true"
click at [1343, 725] on icon at bounding box center [1339, 718] width 16 height 16
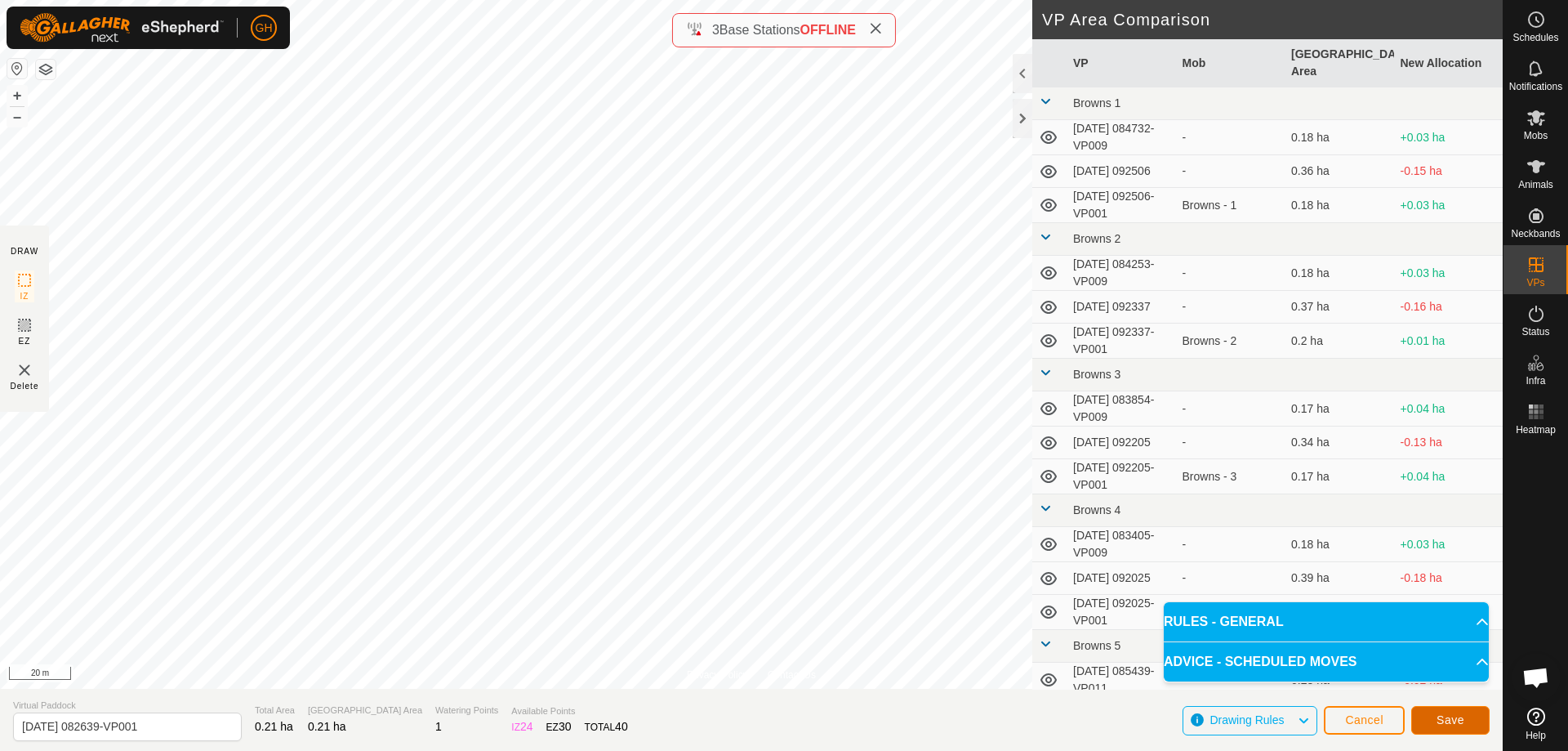
click at [1450, 719] on span "Save" at bounding box center [1450, 719] width 27 height 13
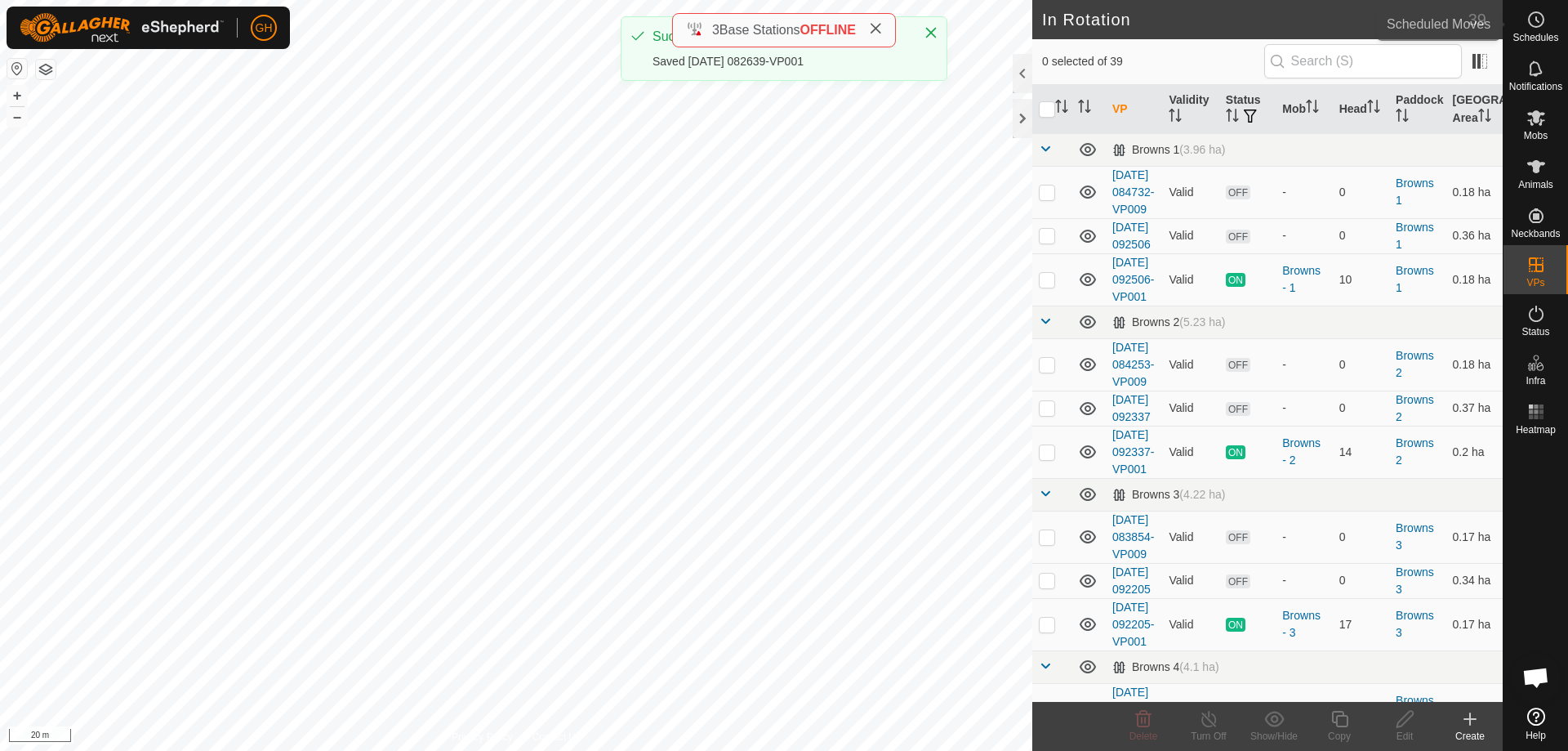
click at [1506, 4] on div "Schedules" at bounding box center [1535, 24] width 64 height 49
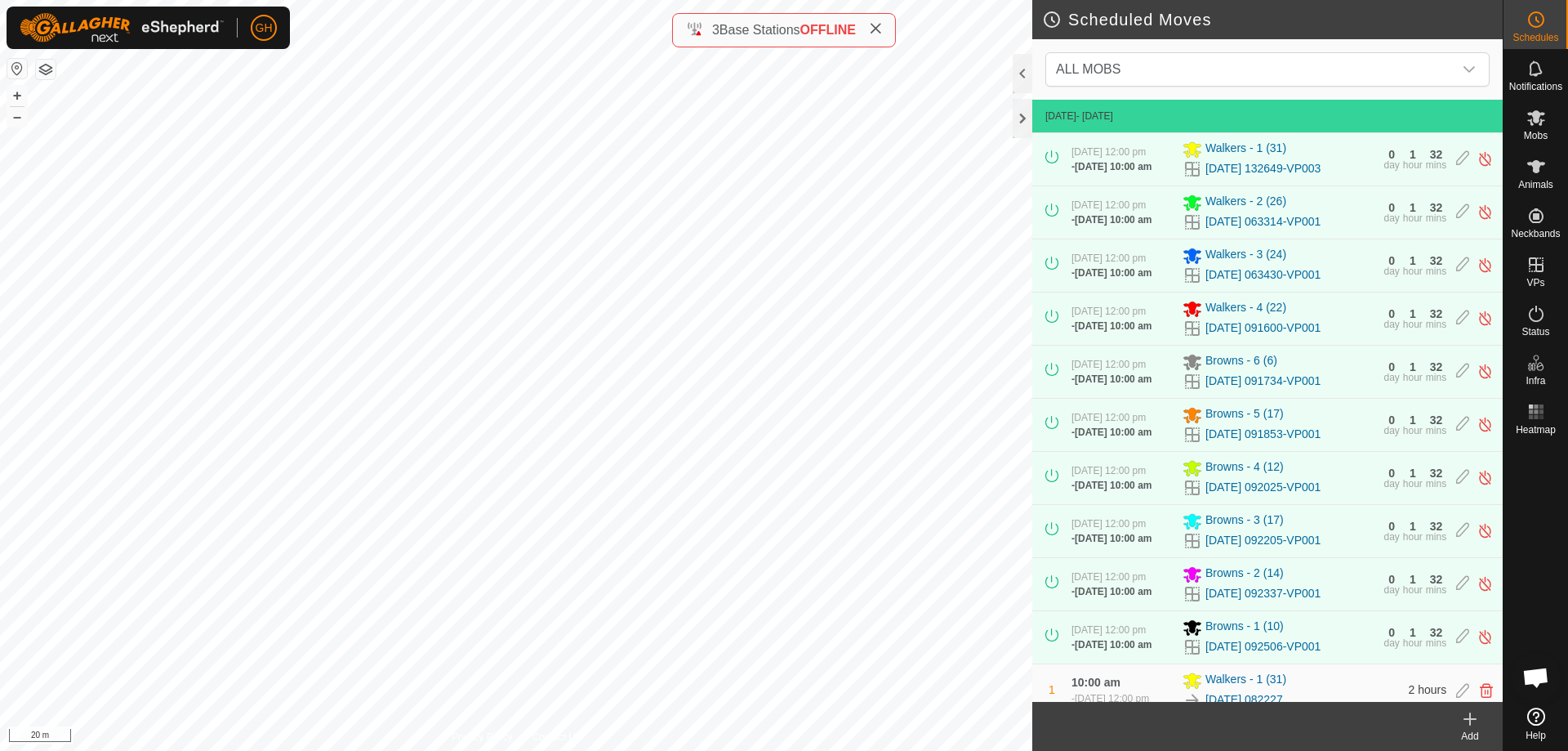
click at [1472, 721] on icon at bounding box center [1470, 718] width 20 height 20
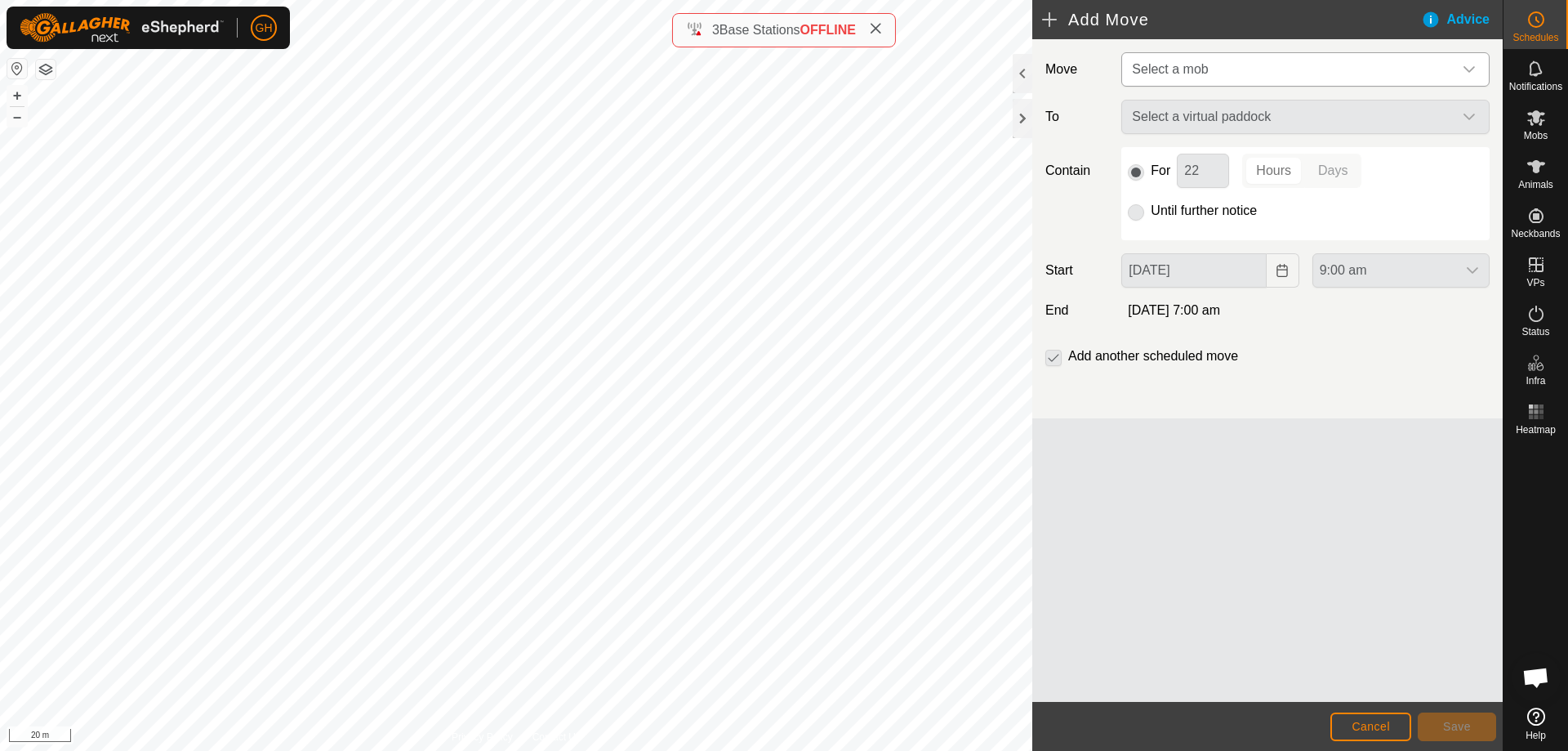
click at [1262, 62] on span "Select a mob" at bounding box center [1288, 69] width 327 height 33
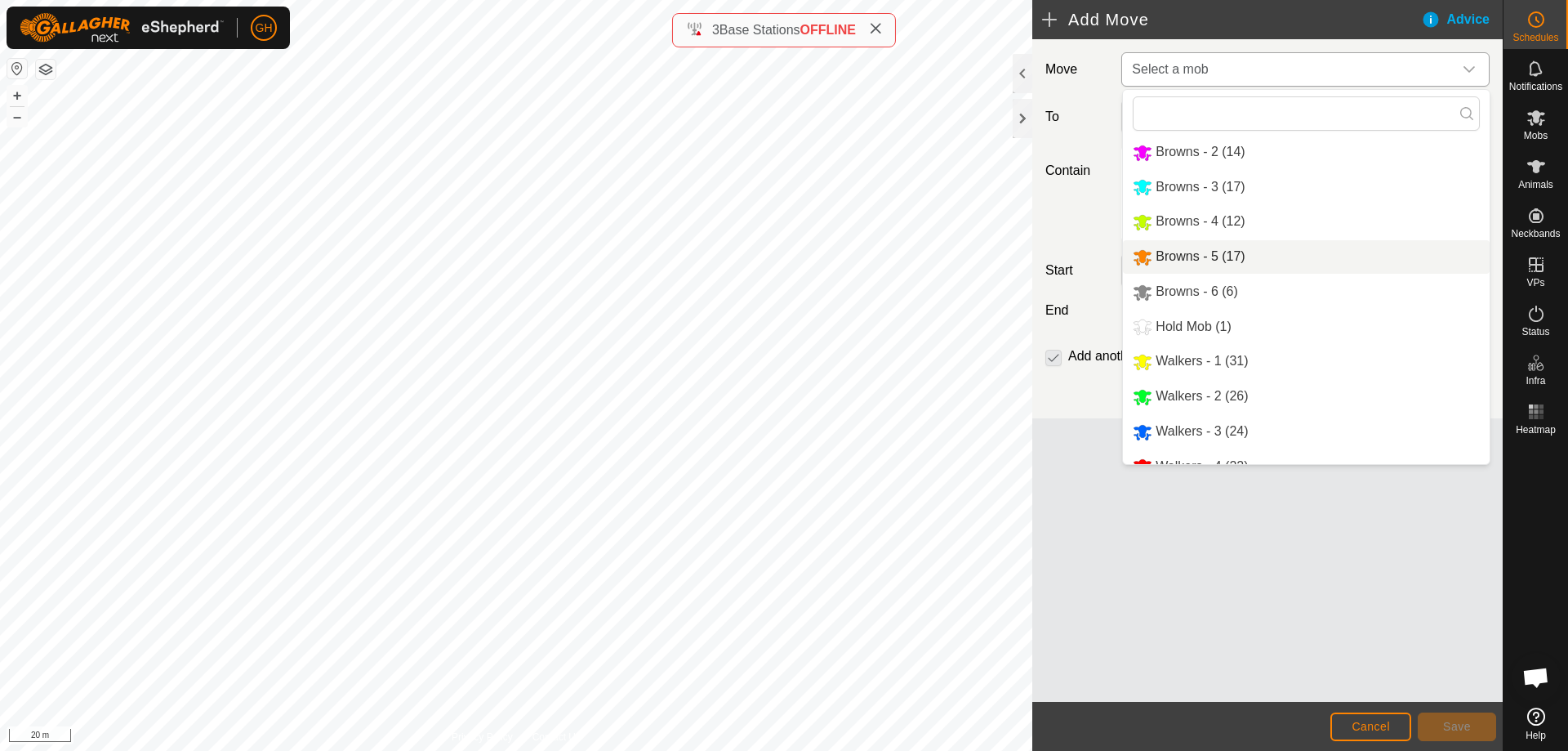
scroll to position [56, 0]
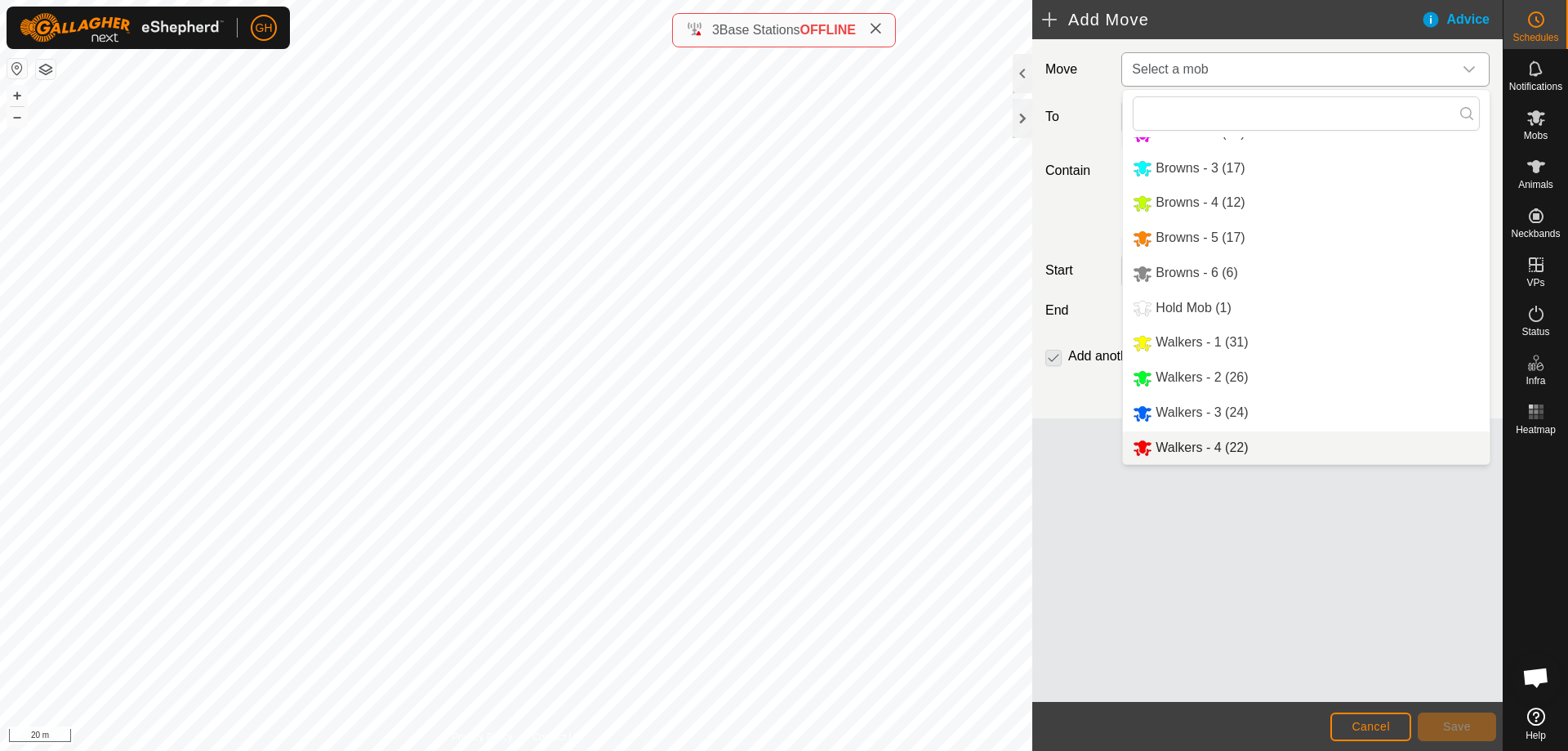
click at [1240, 437] on li "Walkers - 4 (22)" at bounding box center [1306, 447] width 367 height 33
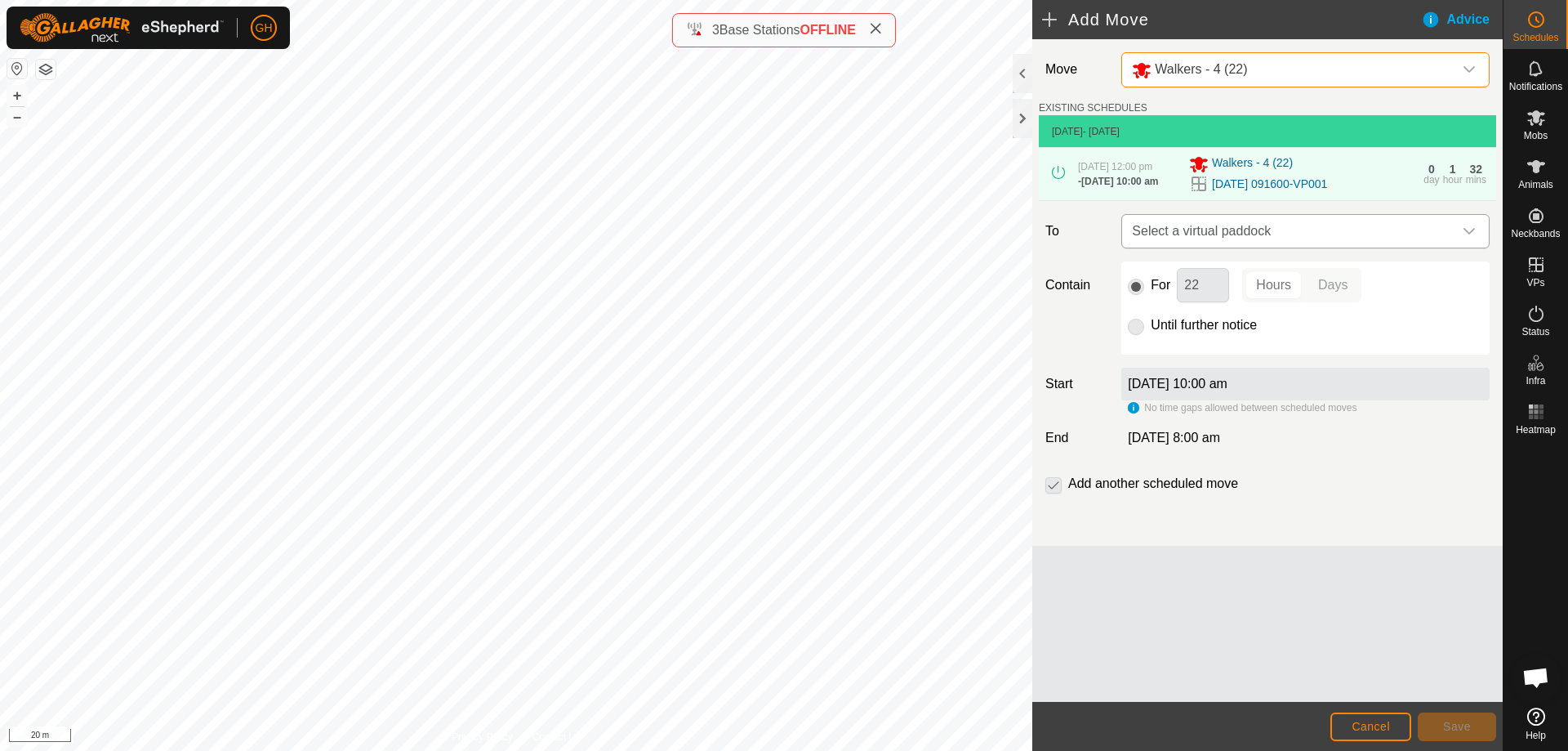
click at [1265, 247] on span "Select a virtual paddock" at bounding box center [1288, 231] width 327 height 33
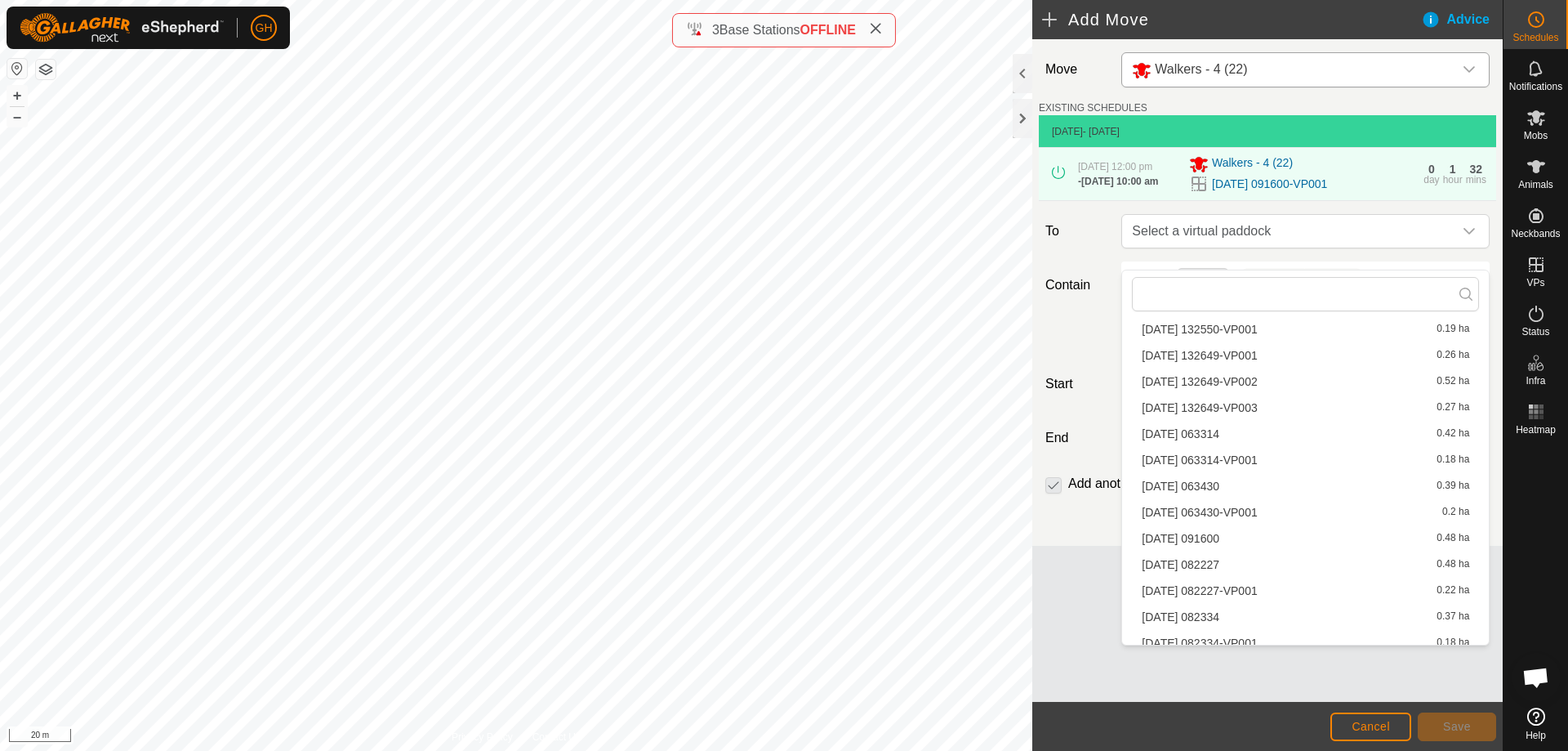
scroll to position [928, 0]
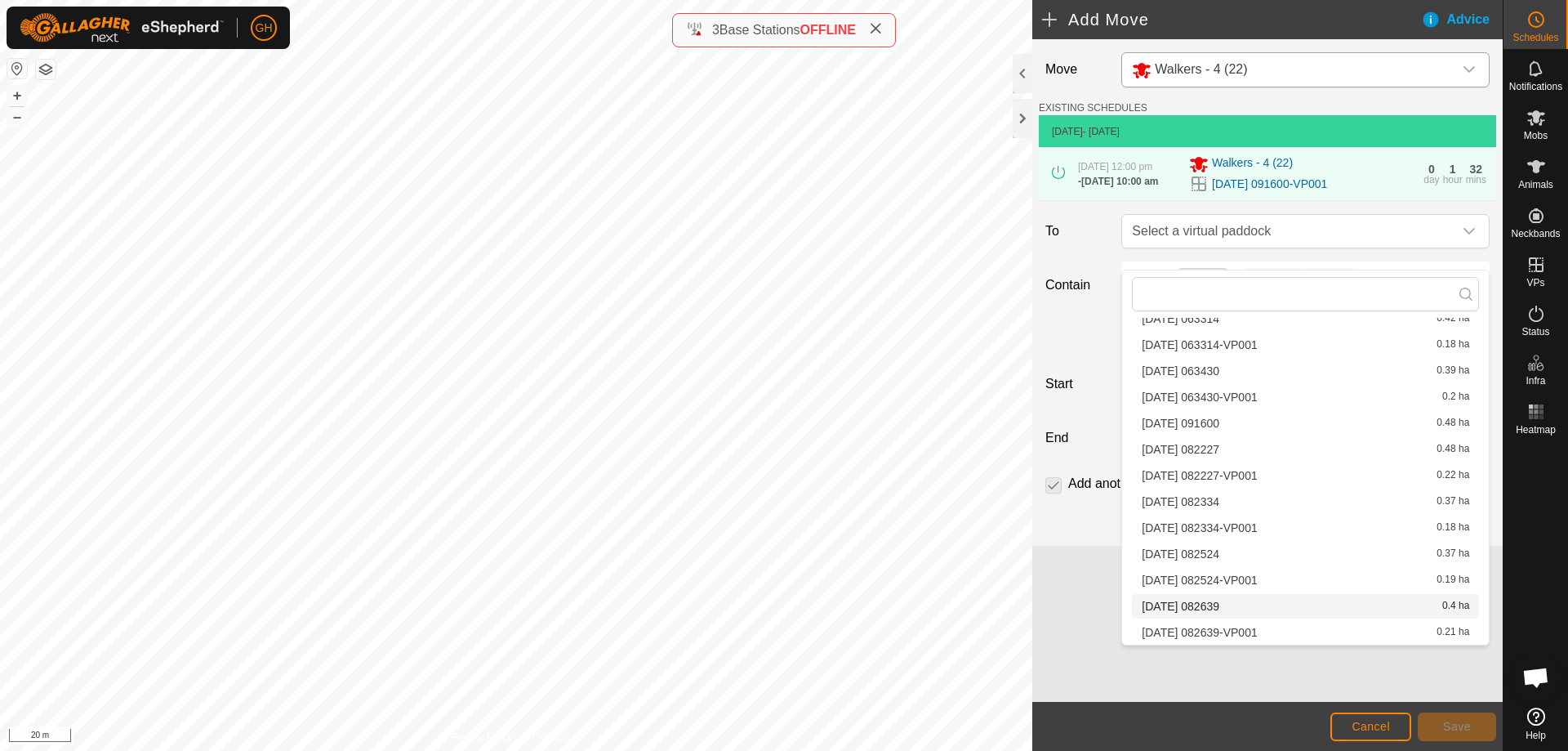
click at [1230, 612] on li "[DATE] 082639 0.4 ha" at bounding box center [1306, 606] width 347 height 25
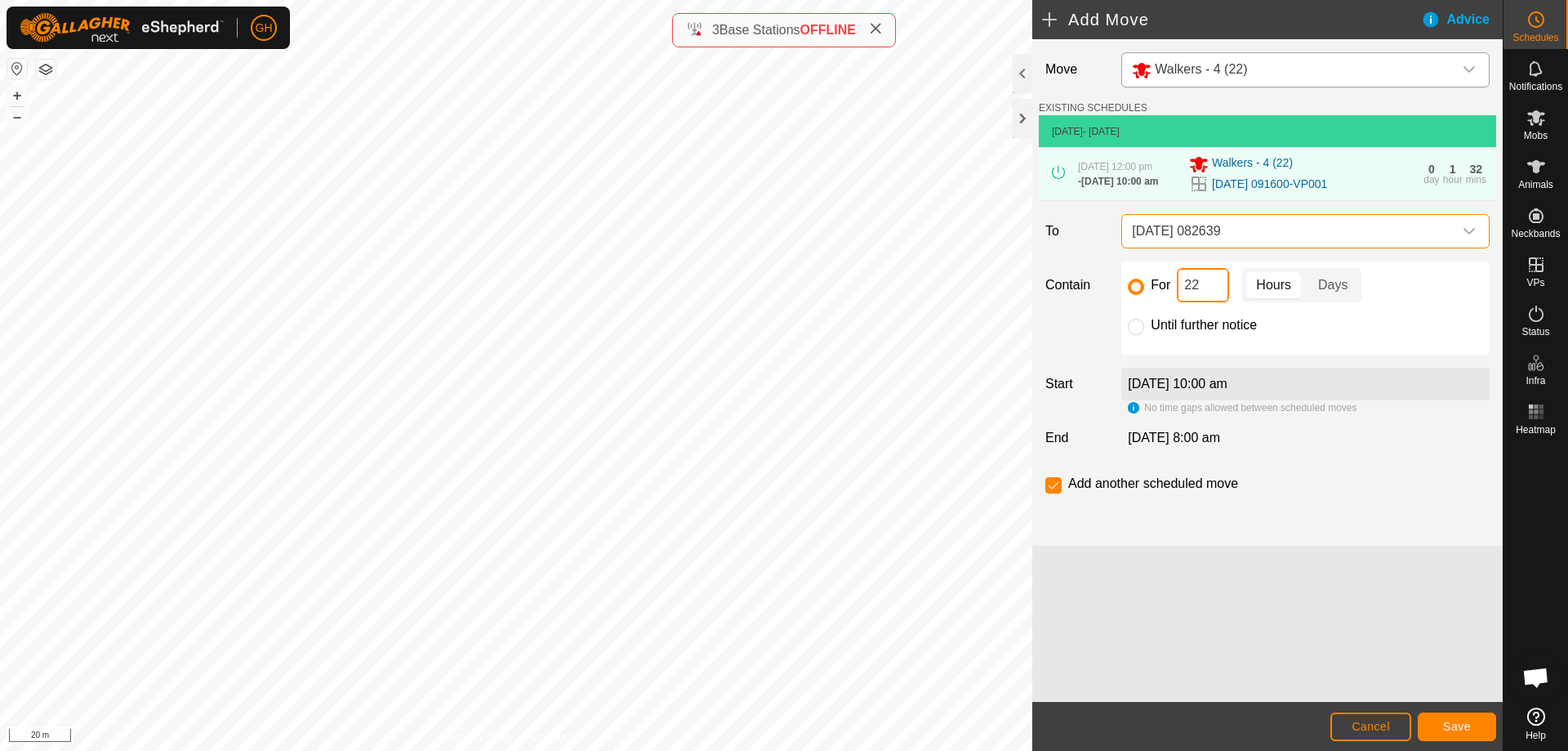
click at [1223, 300] on input "22" at bounding box center [1202, 285] width 52 height 34
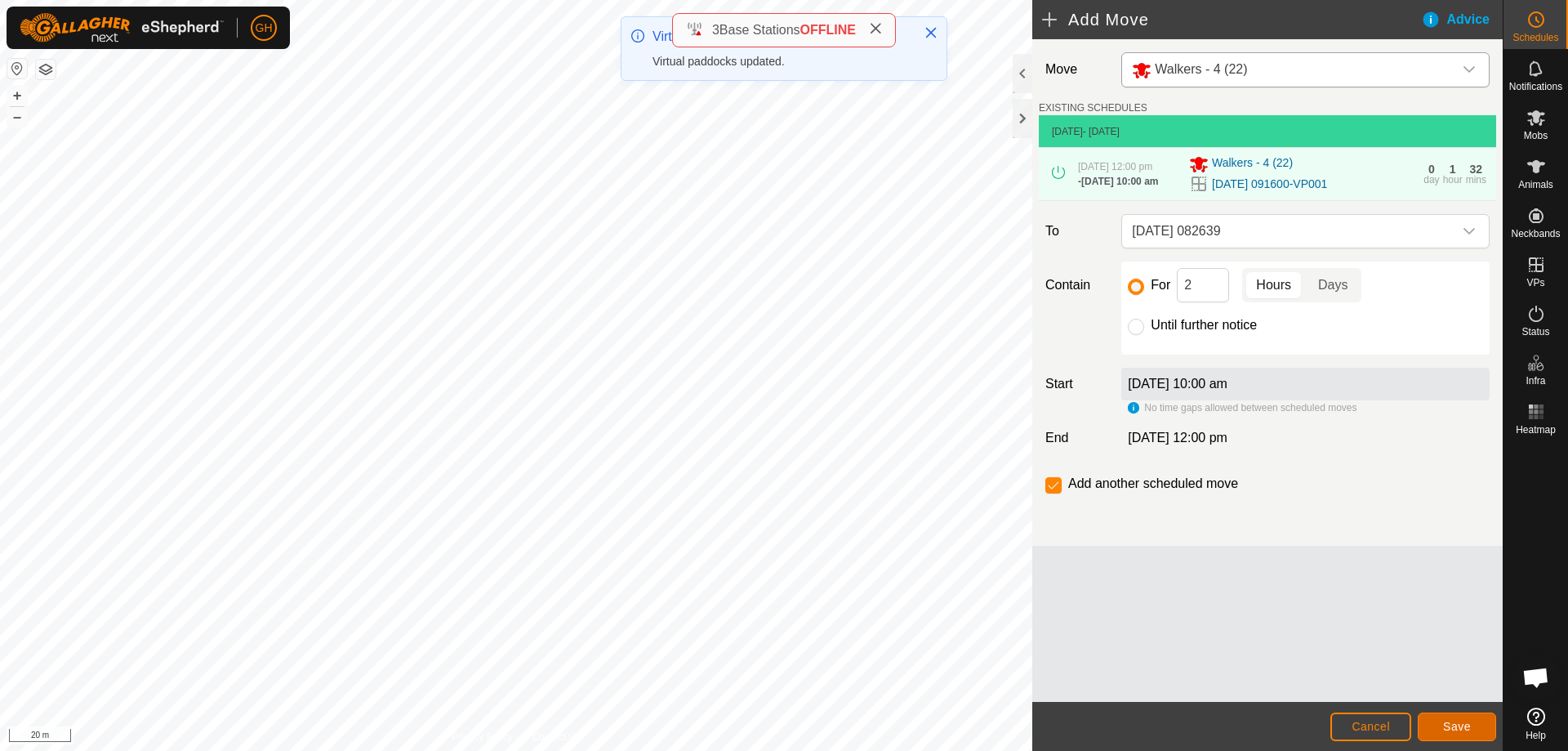
click at [1455, 724] on span "Save" at bounding box center [1457, 725] width 27 height 13
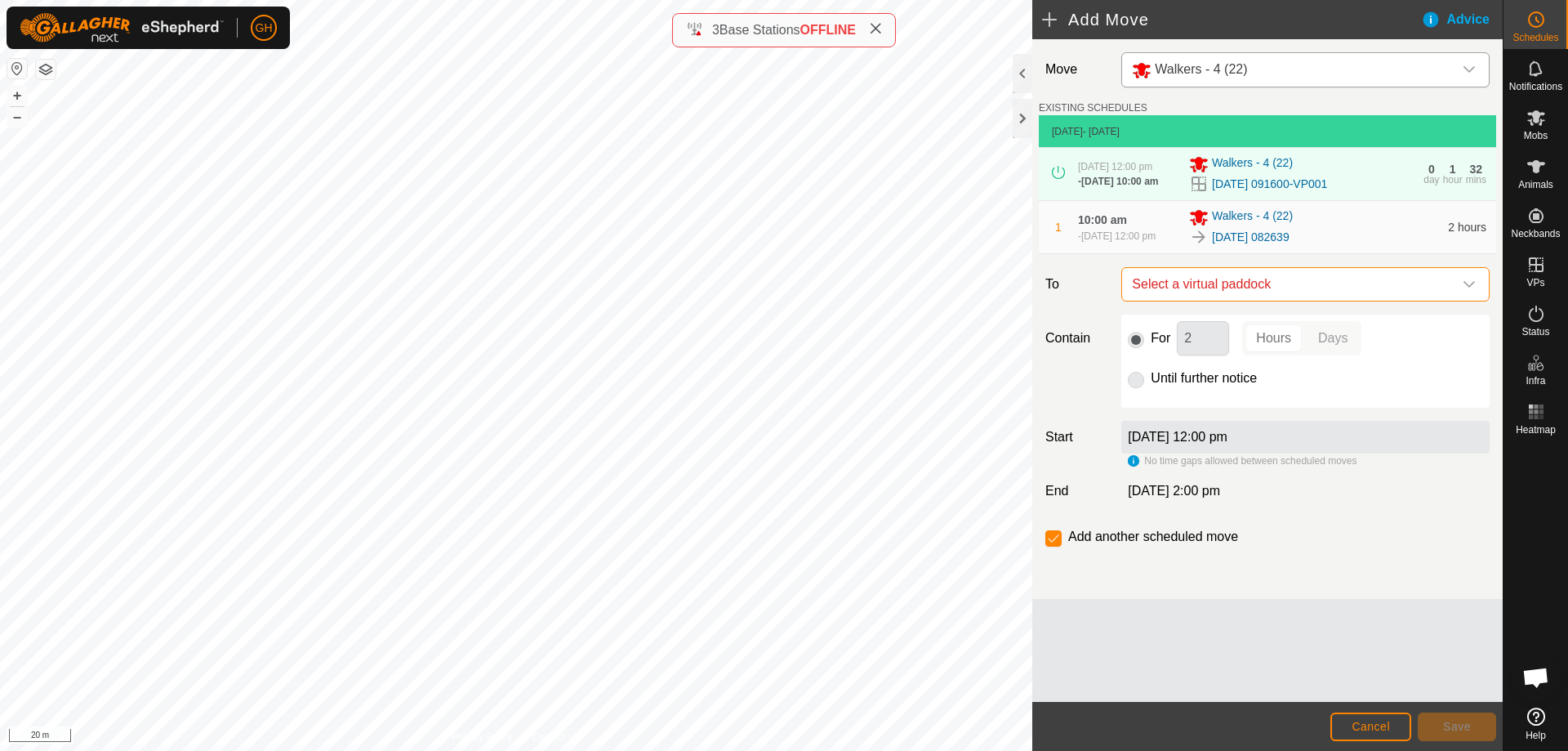
click at [1287, 300] on span "Select a virtual paddock" at bounding box center [1288, 284] width 327 height 33
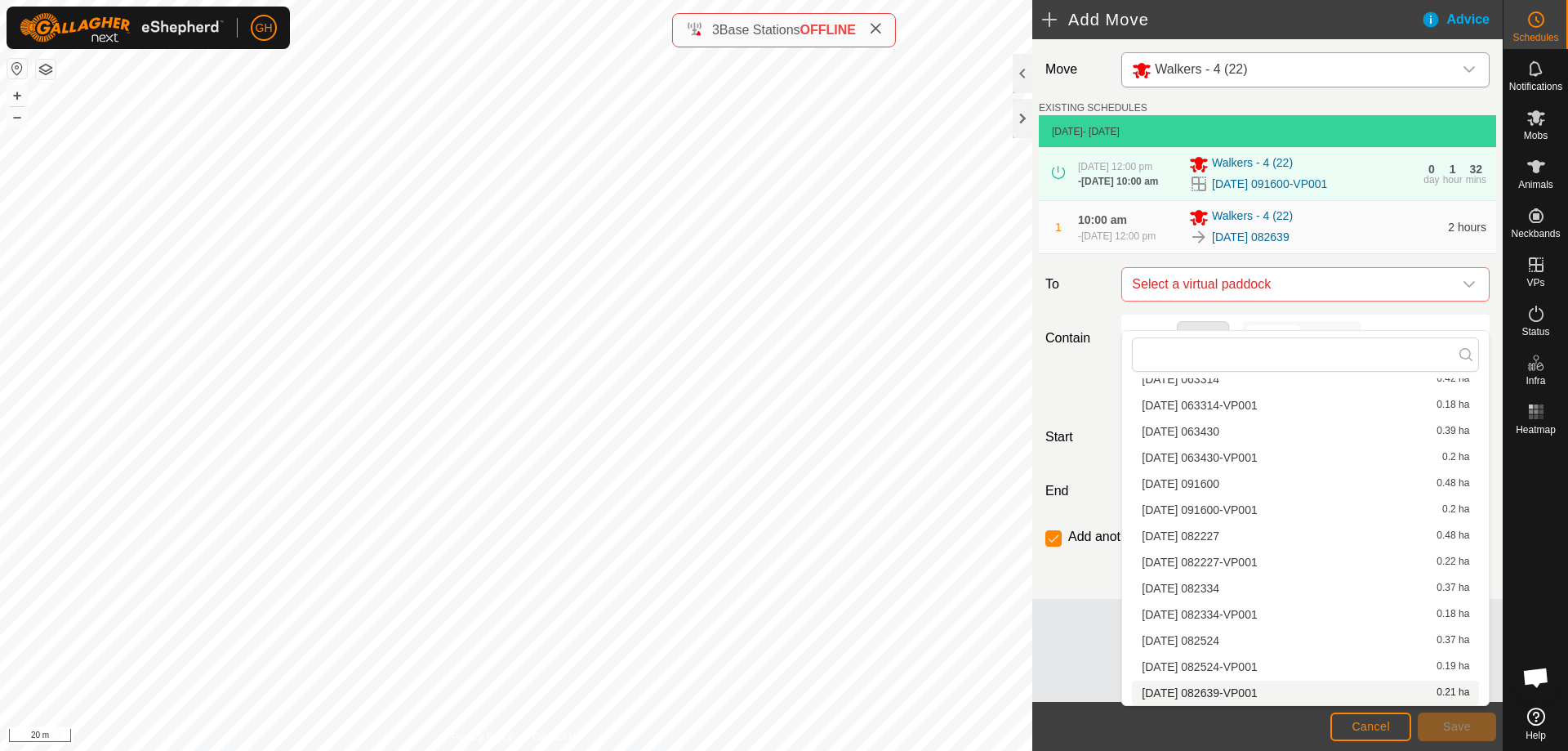
click at [1270, 691] on li "[DATE] 082639-VP001 0.21 ha" at bounding box center [1306, 693] width 347 height 25
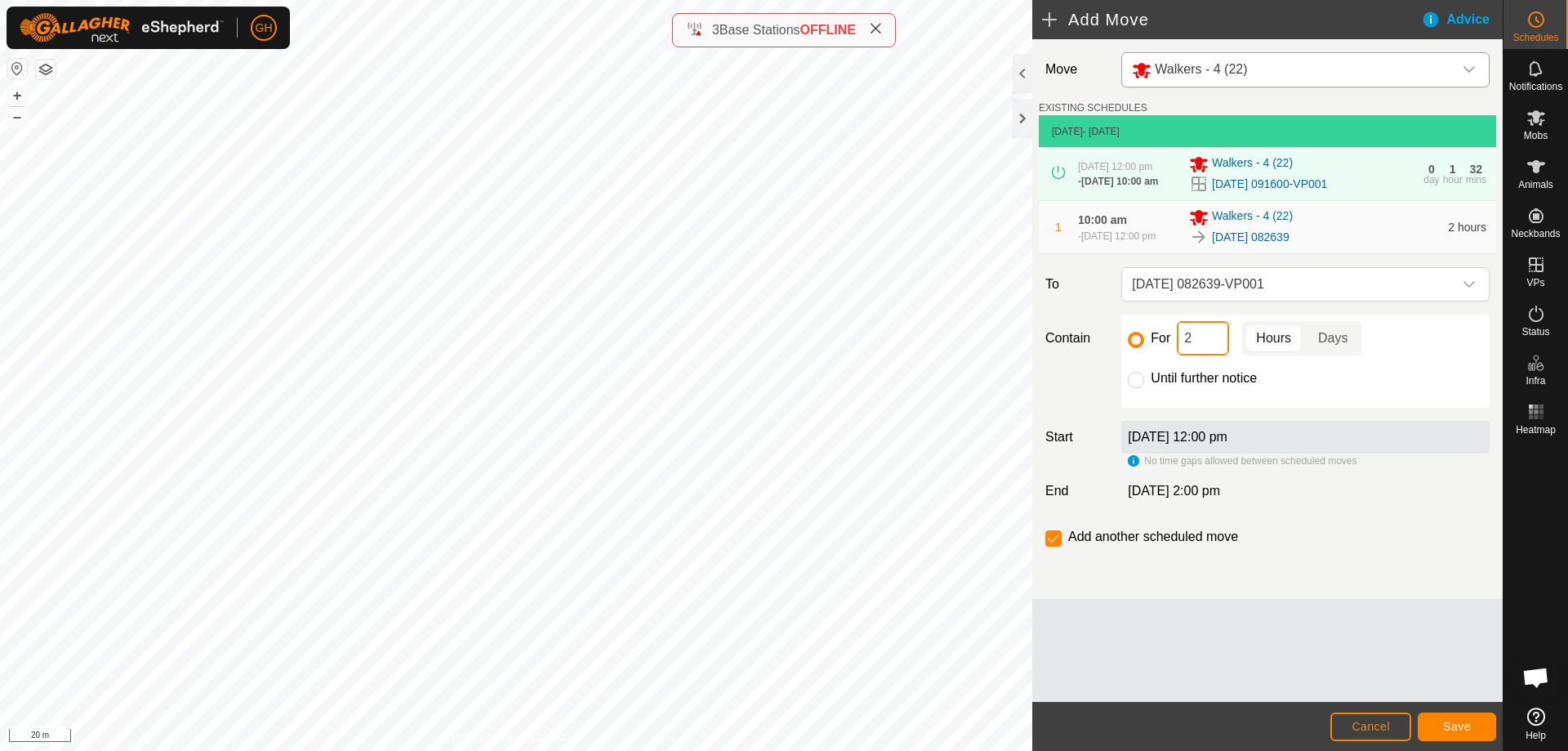
click at [1200, 355] on input "2" at bounding box center [1202, 338] width 52 height 34
type input "22"
click at [1056, 547] on input "checkbox" at bounding box center [1053, 538] width 16 height 16
checkbox input "false"
click at [1470, 729] on span "Save" at bounding box center [1457, 725] width 27 height 13
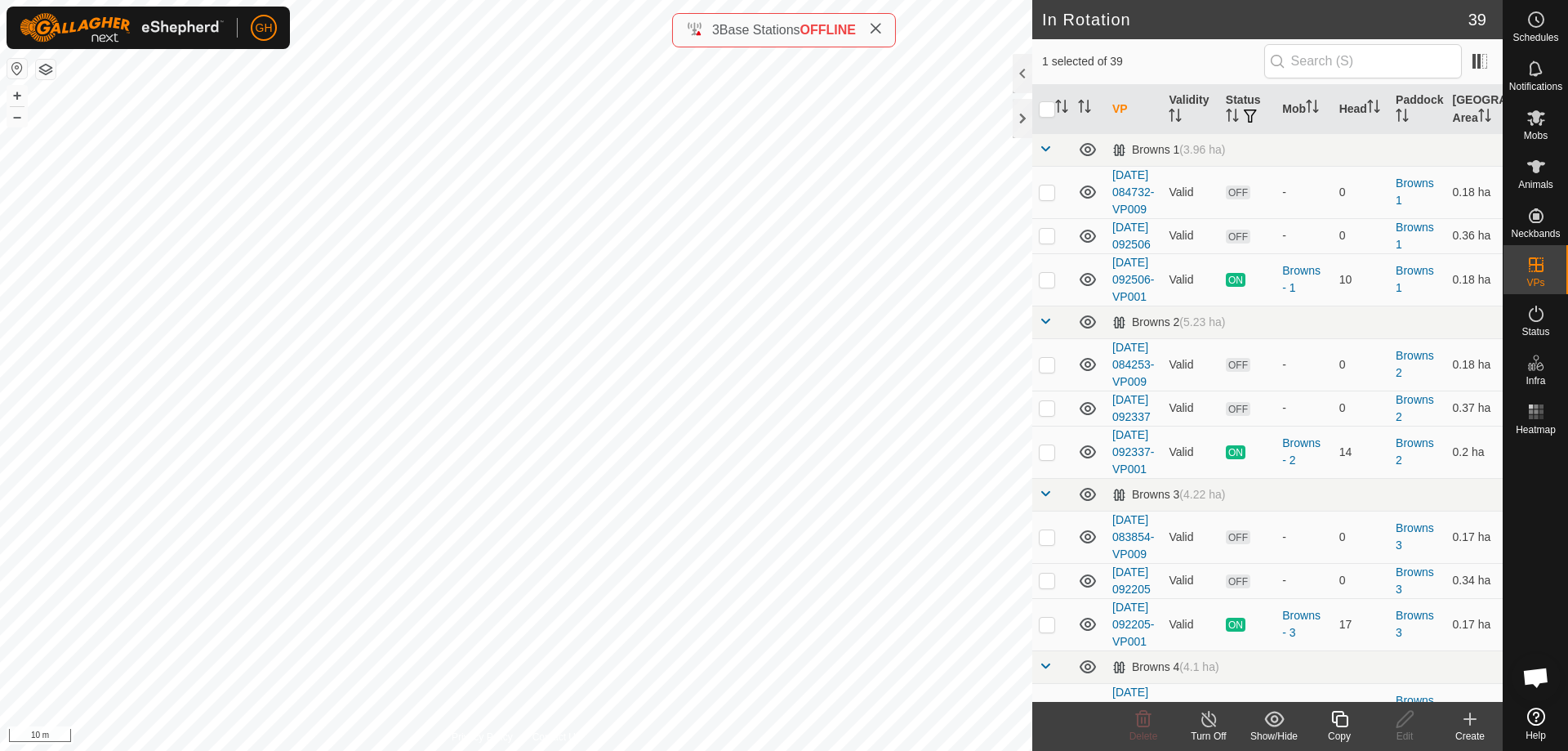
click at [1340, 720] on icon at bounding box center [1340, 718] width 21 height 20
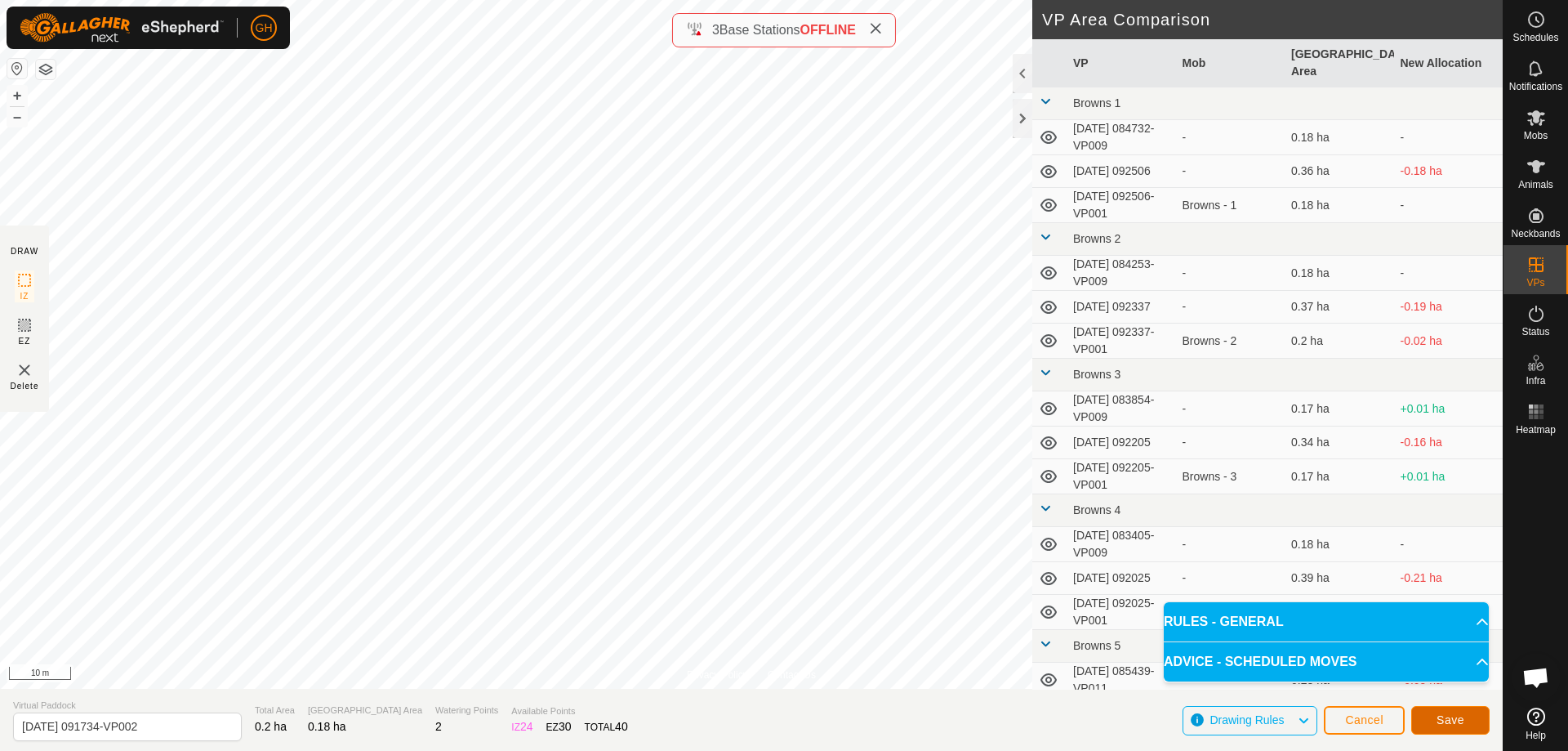
click at [1457, 717] on span "Save" at bounding box center [1450, 719] width 27 height 13
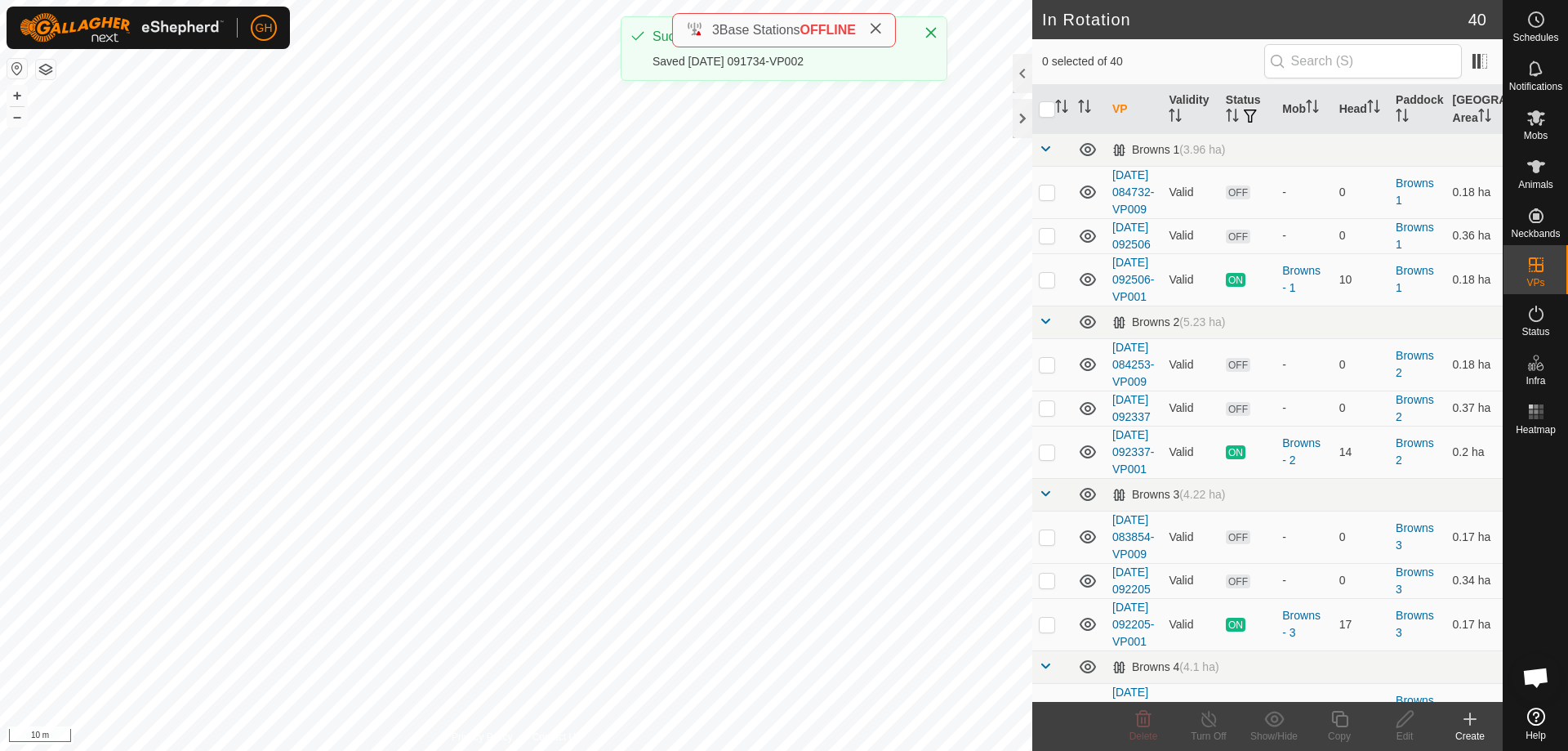
checkbox input "true"
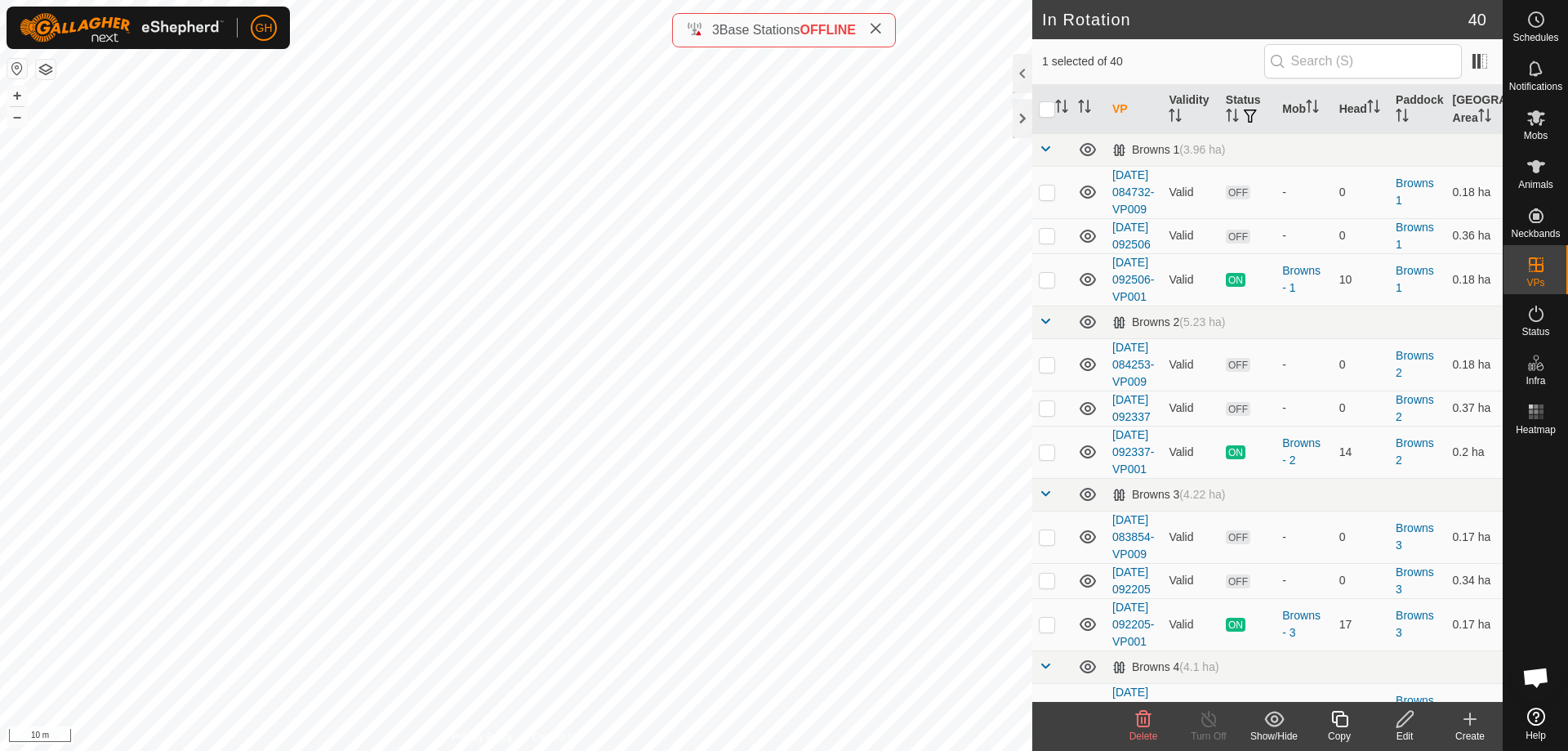
click at [1336, 719] on icon at bounding box center [1339, 718] width 16 height 16
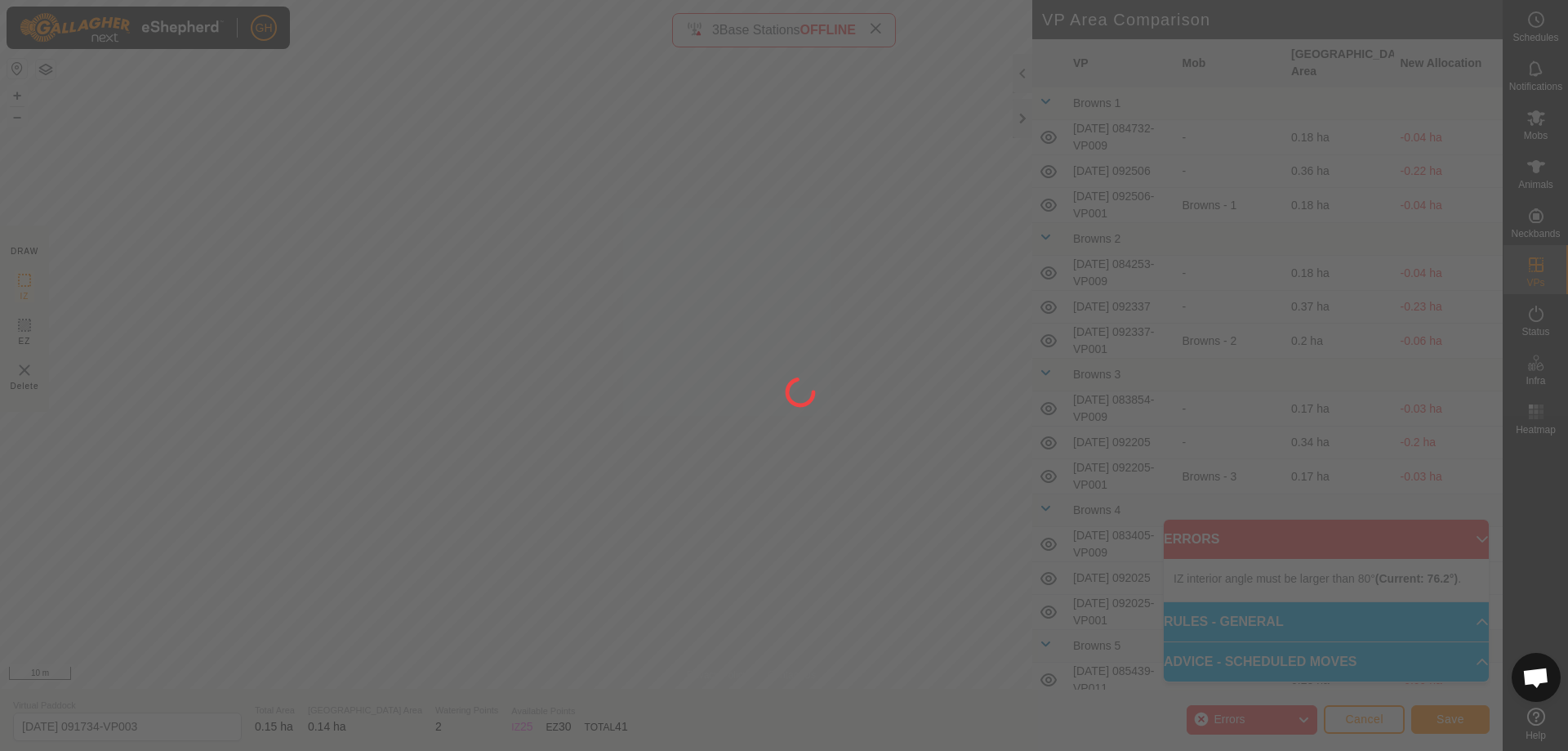
click at [376, 404] on div at bounding box center [784, 376] width 1568 height 751
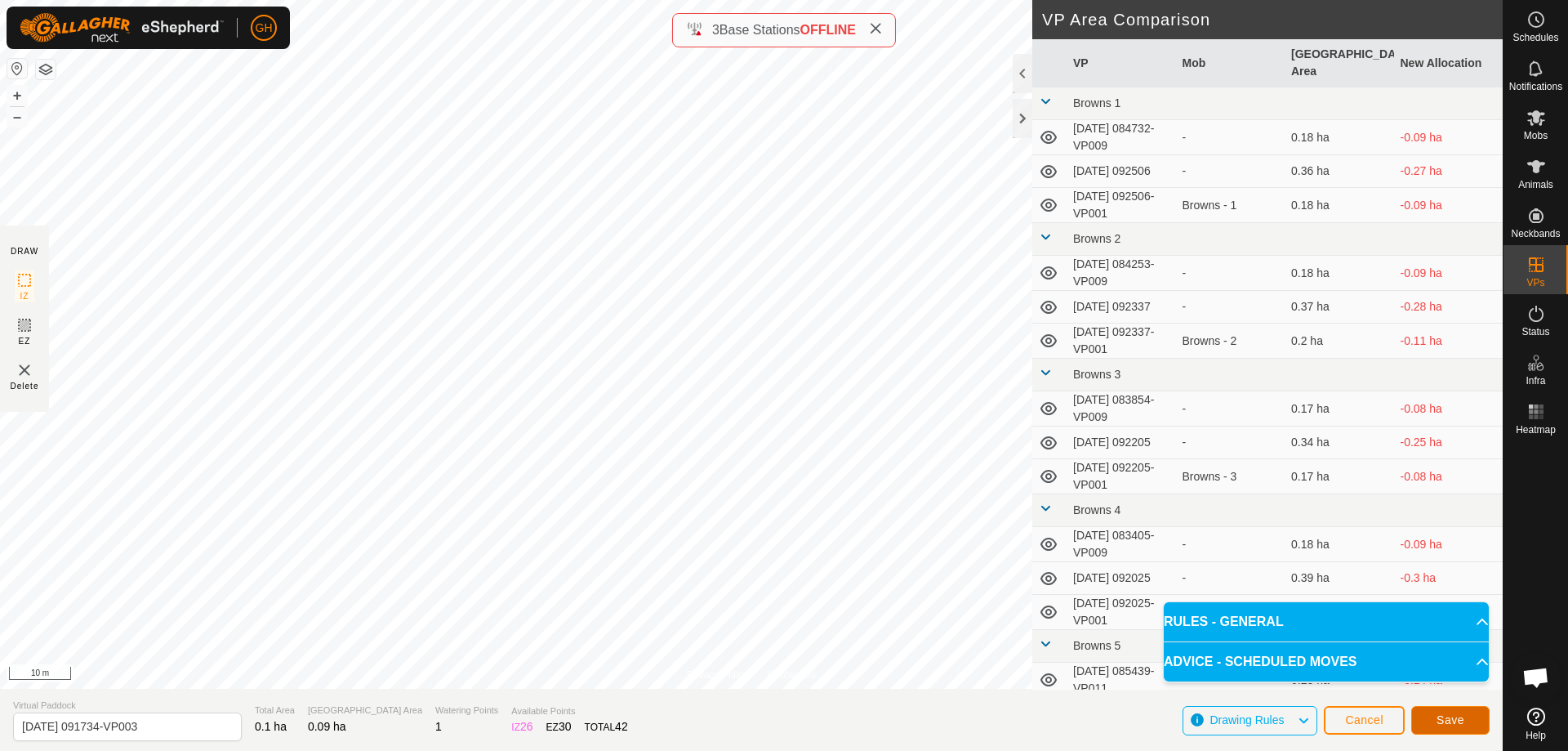
click at [1457, 719] on span "Save" at bounding box center [1450, 719] width 27 height 13
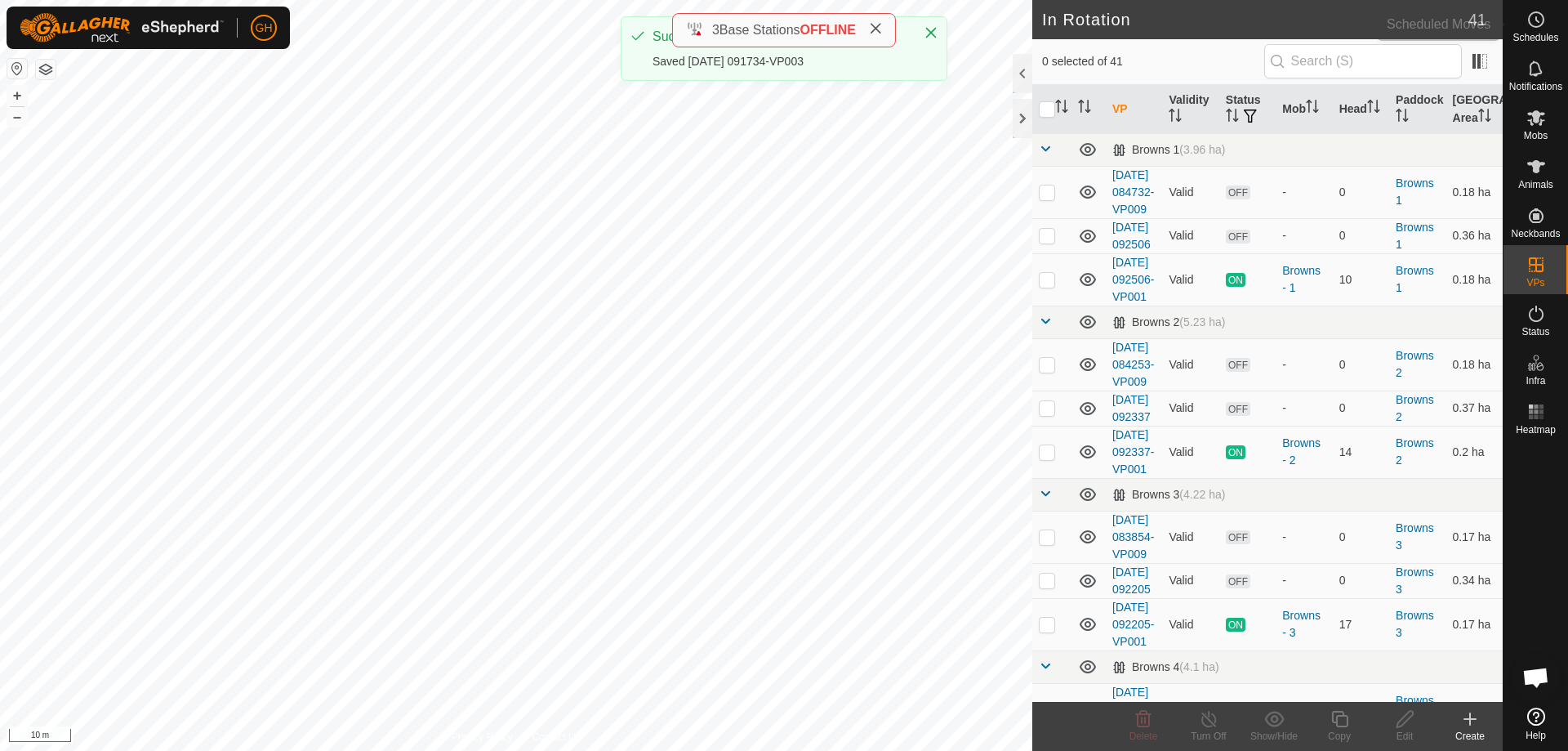
click at [1547, 21] on es-schedule-vp-svg-icon at bounding box center [1536, 20] width 29 height 27
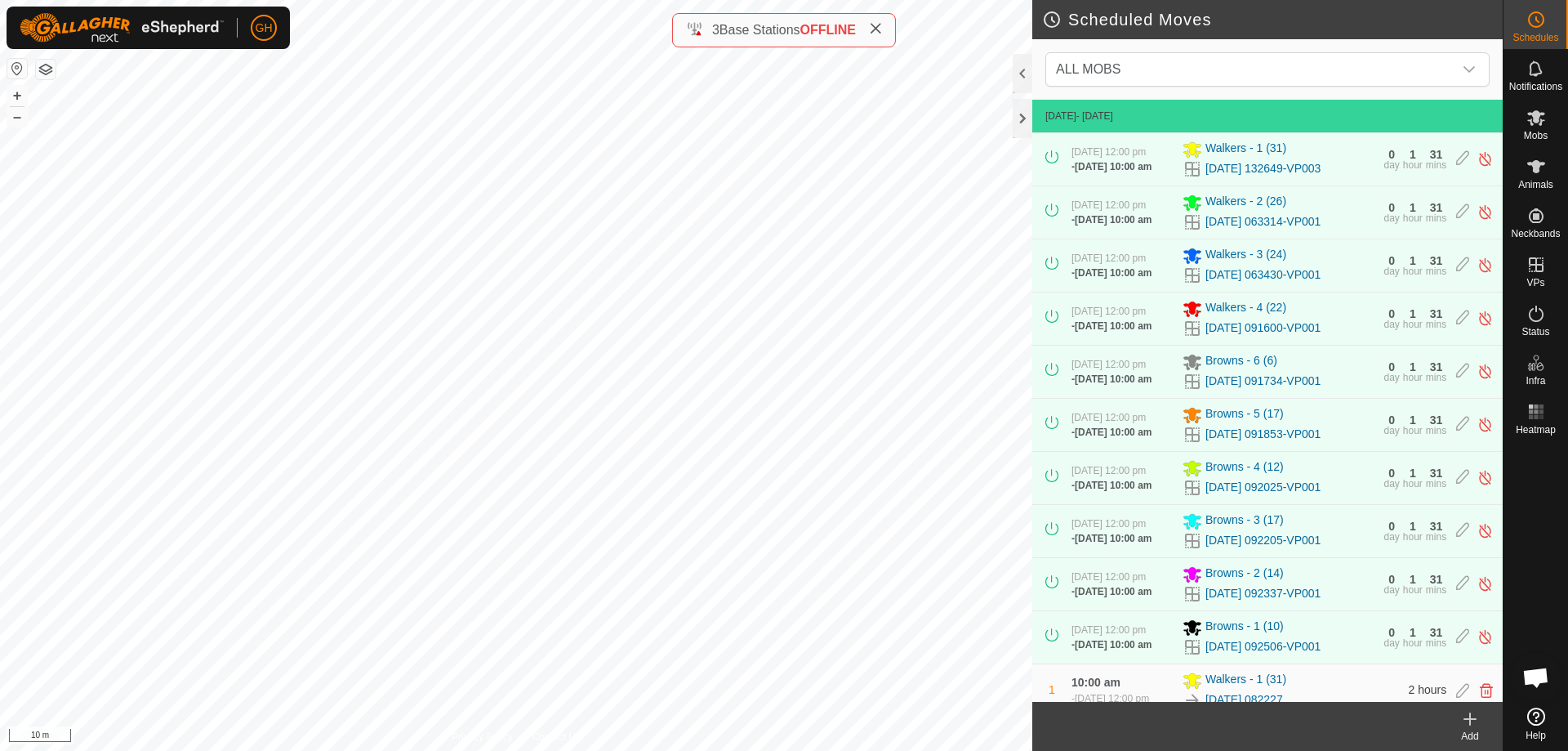
click at [1477, 727] on icon at bounding box center [1470, 718] width 20 height 20
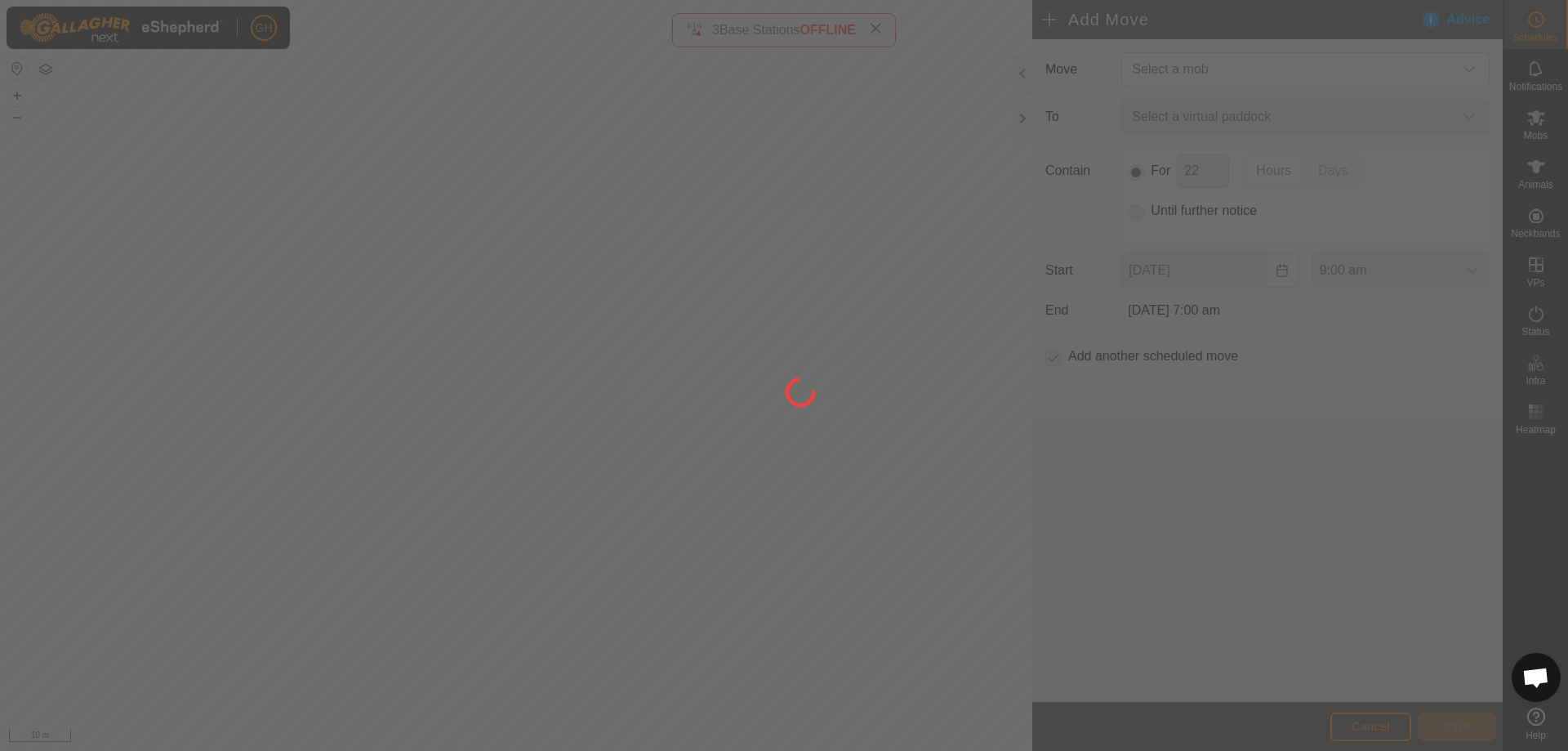
click at [1317, 63] on div at bounding box center [784, 376] width 1568 height 751
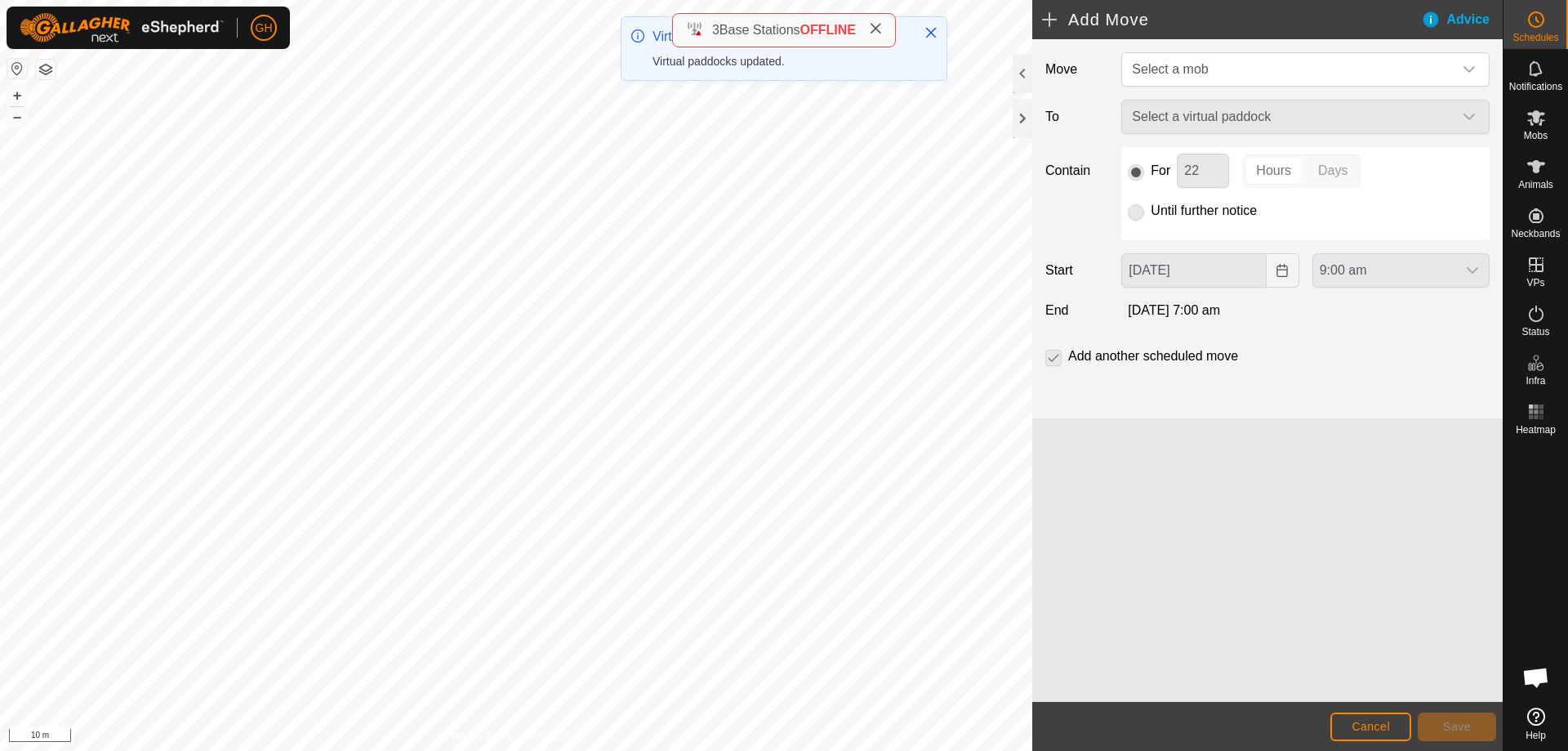
click at [1314, 64] on span "Select a mob" at bounding box center [1288, 69] width 327 height 33
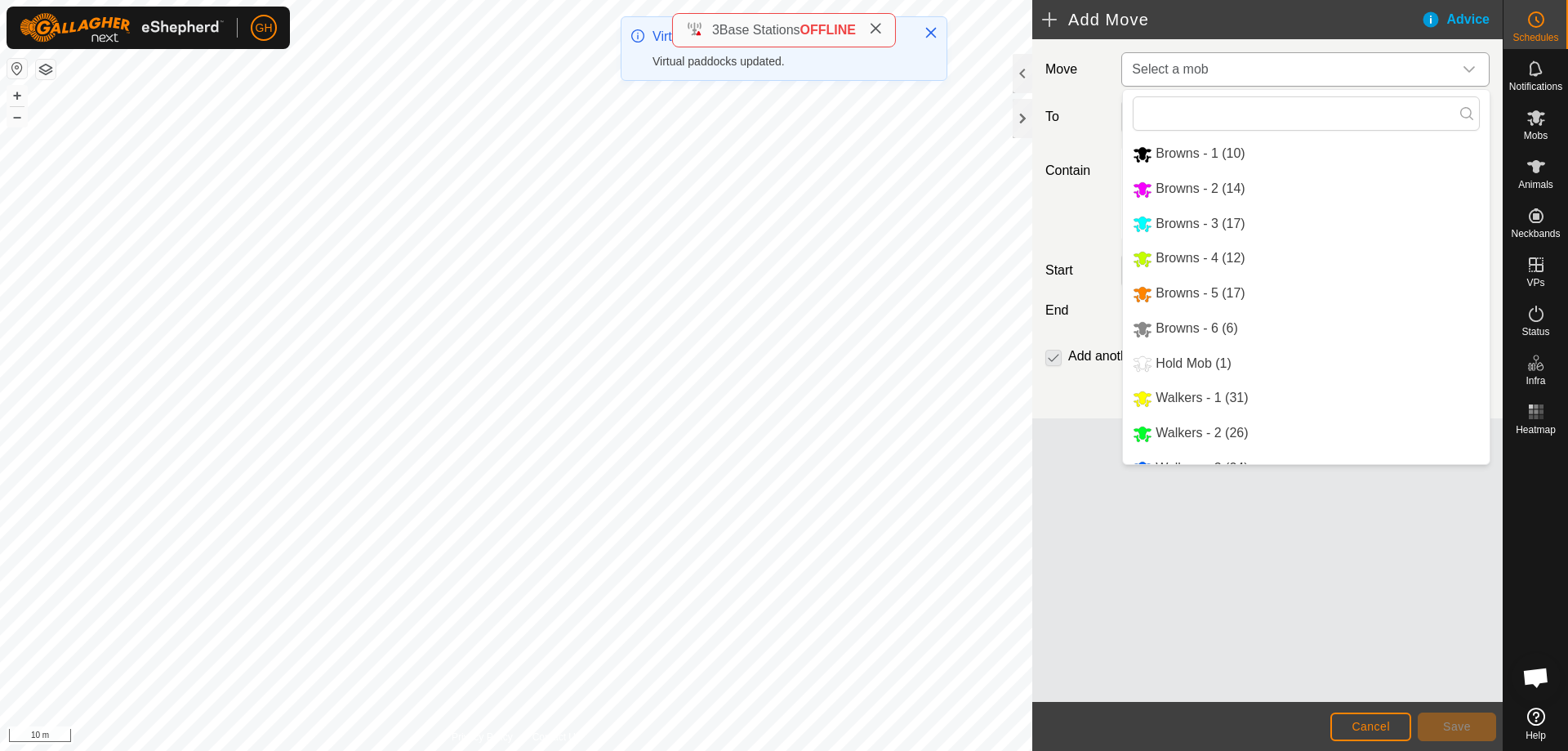
click at [1236, 323] on li "Browns - 6 (6)" at bounding box center [1306, 328] width 367 height 33
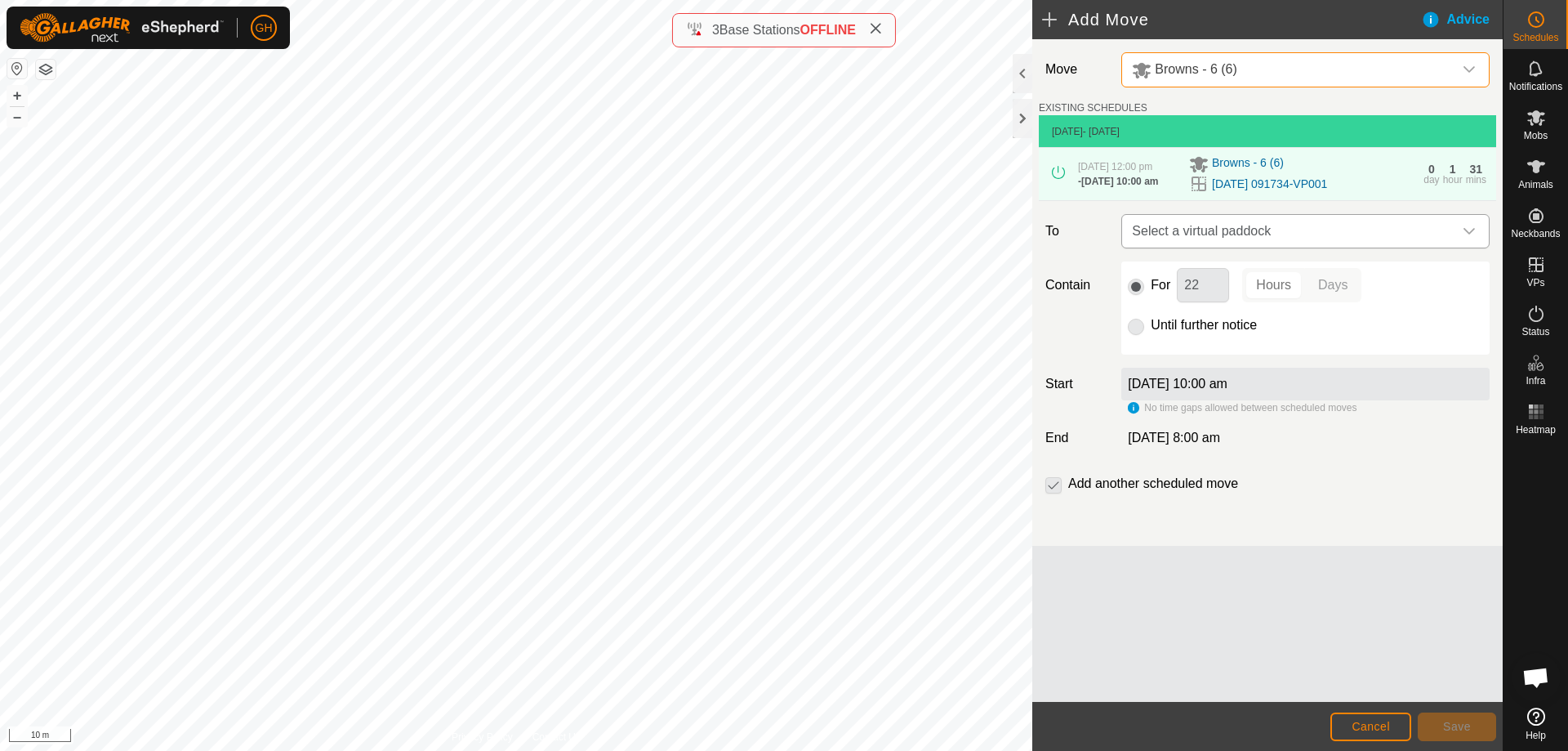
click at [1270, 247] on span "Select a virtual paddock" at bounding box center [1288, 231] width 327 height 33
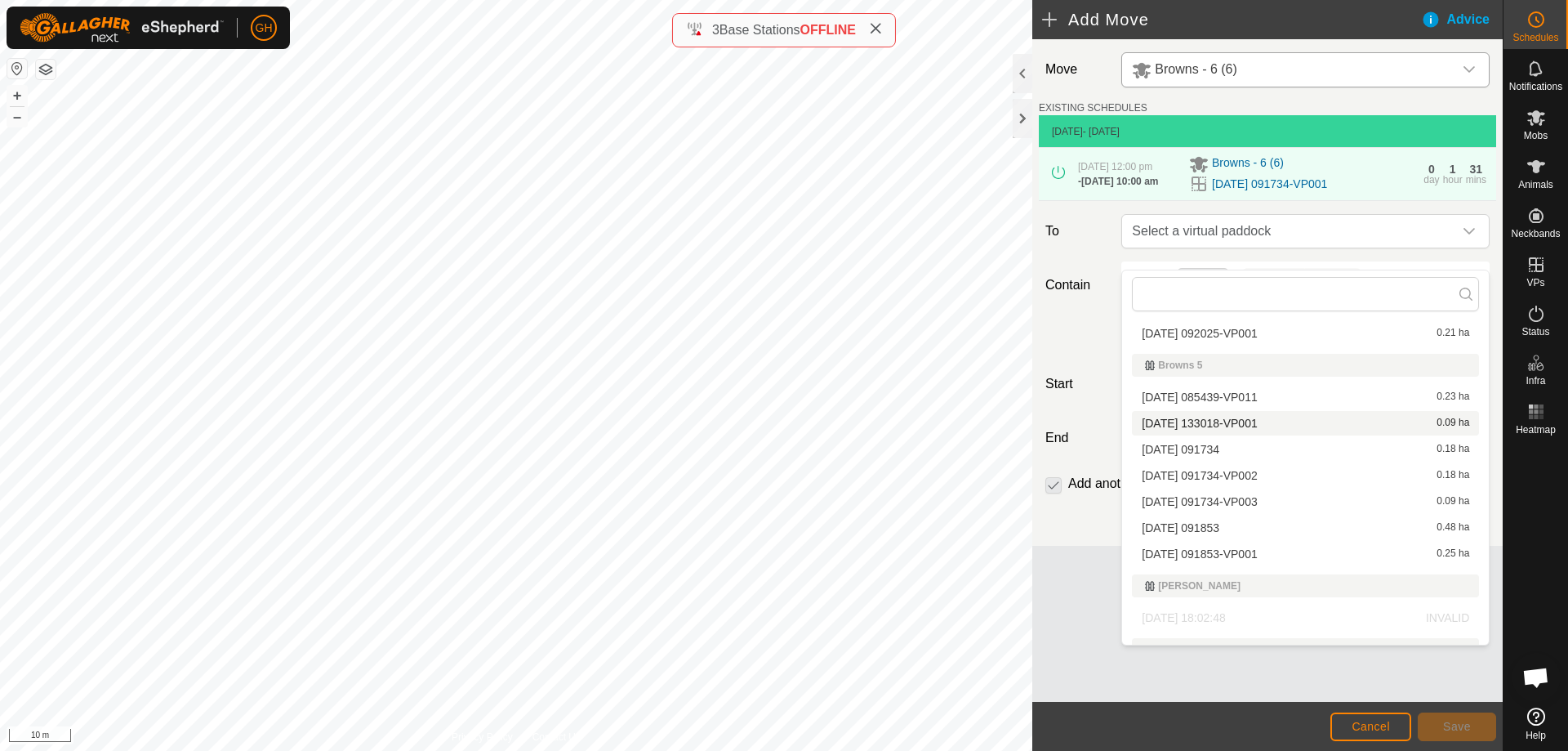
scroll to position [409, 0]
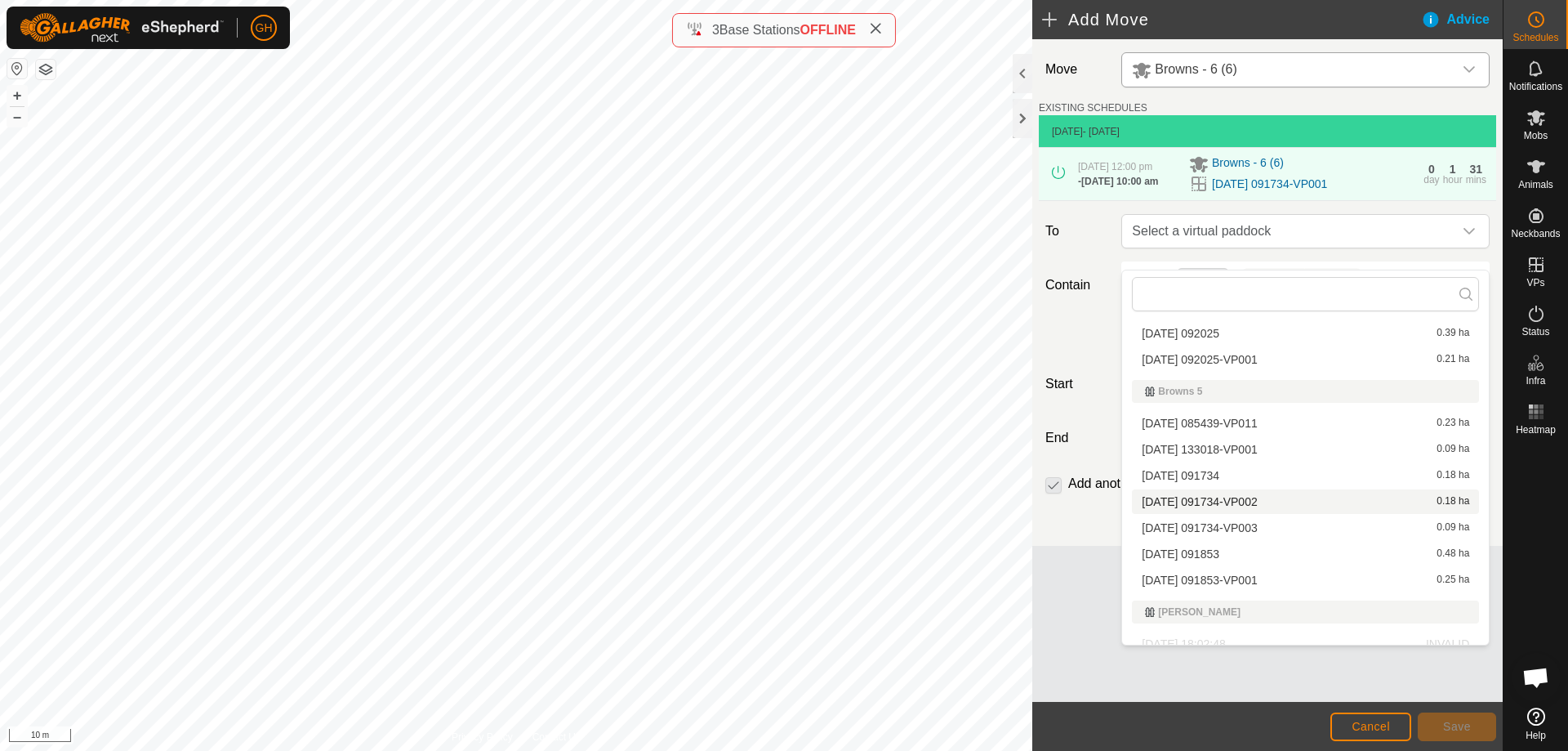
click at [1231, 504] on li "[DATE] 091734-VP002 0.18 ha" at bounding box center [1306, 501] width 347 height 25
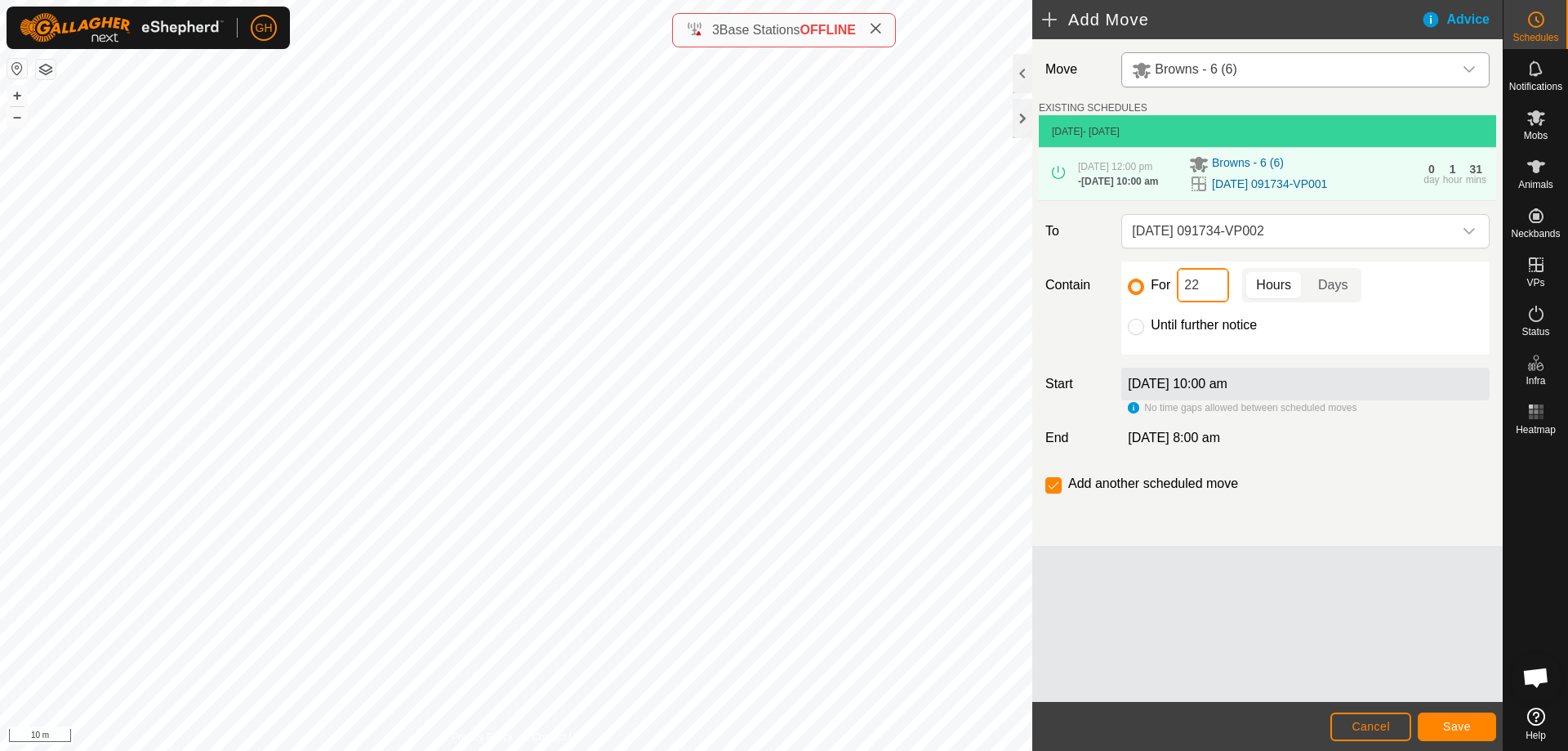
click at [1204, 302] on input "22" at bounding box center [1202, 285] width 52 height 34
click at [1454, 732] on span "Save" at bounding box center [1457, 725] width 27 height 13
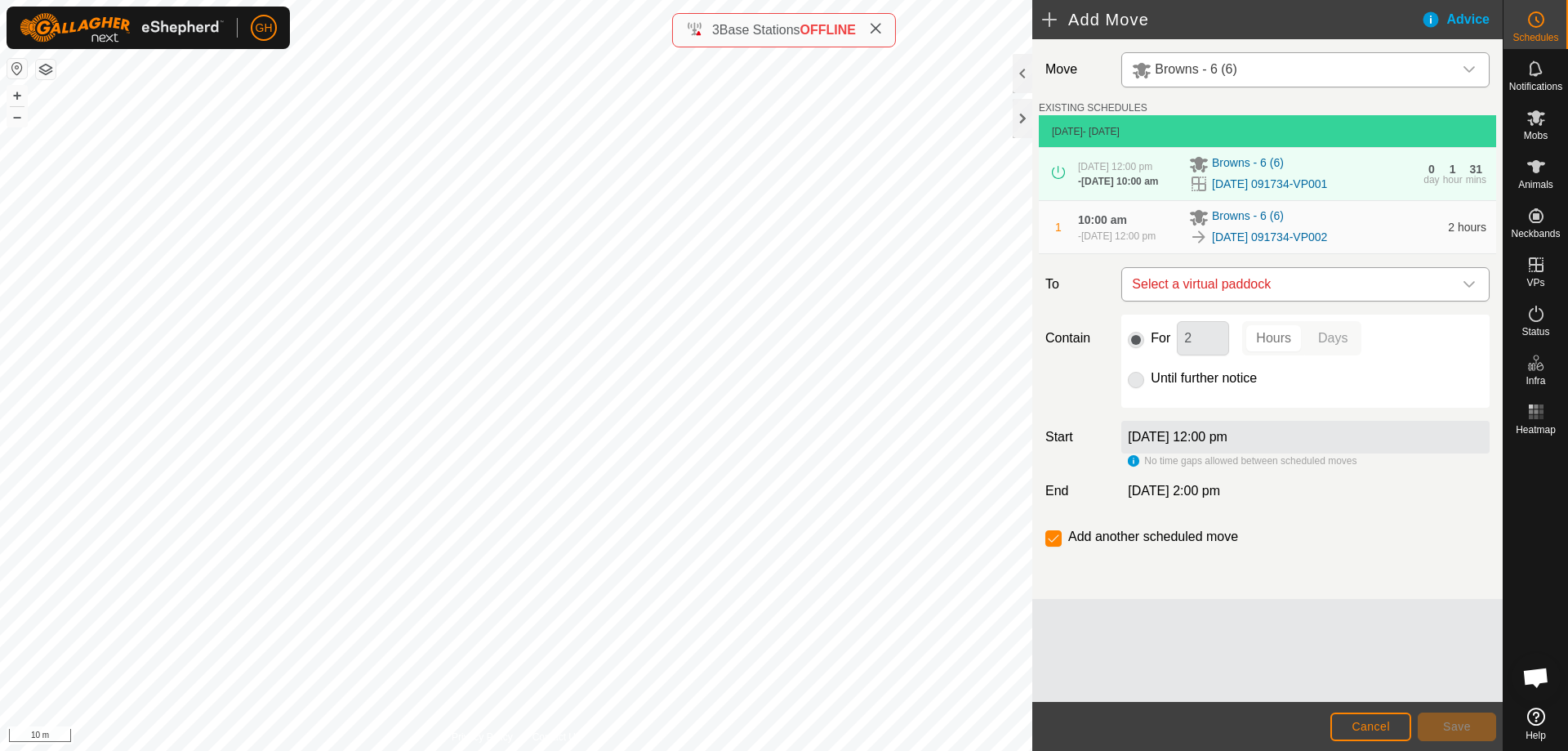
click at [1285, 300] on span "Select a virtual paddock" at bounding box center [1288, 284] width 327 height 33
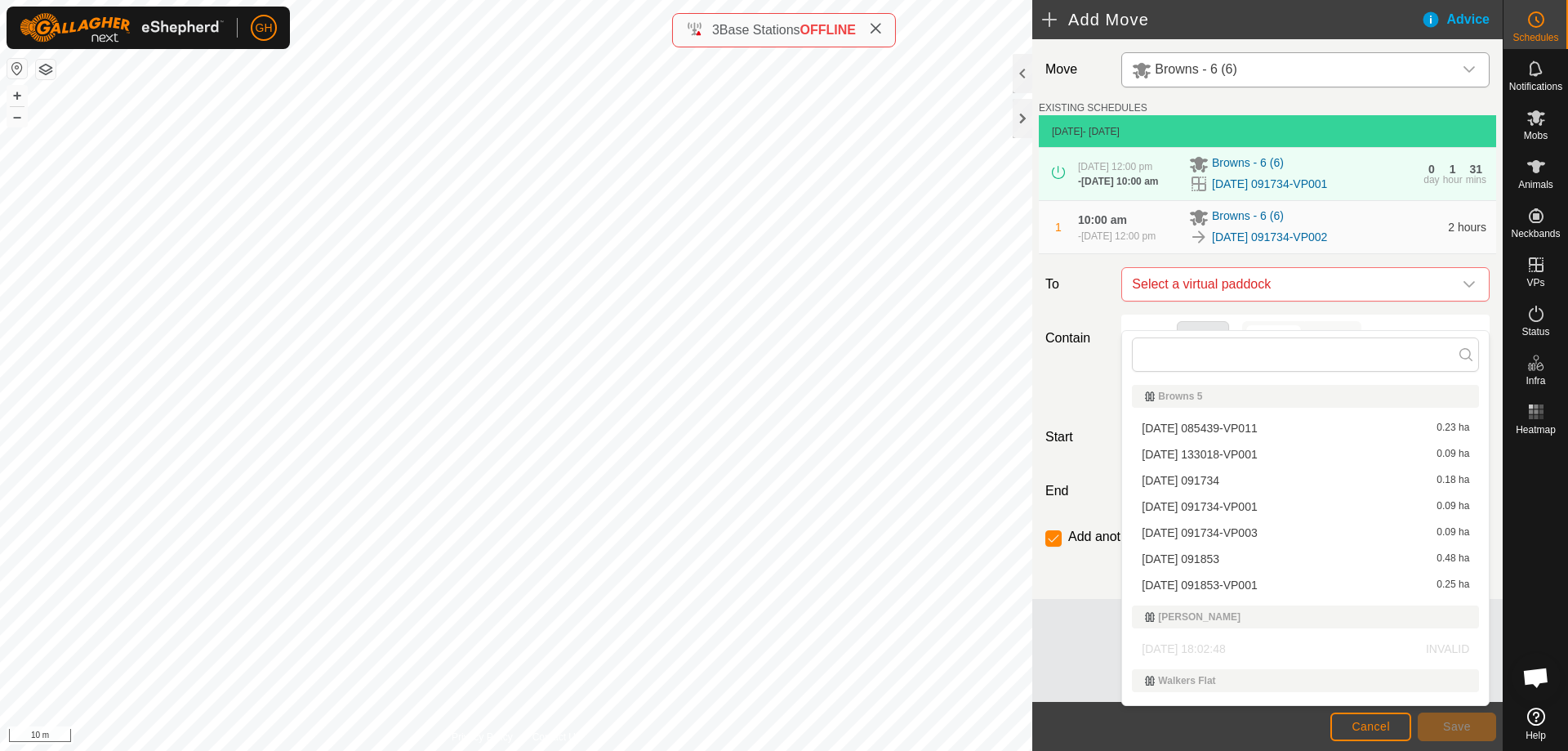
scroll to position [490, 0]
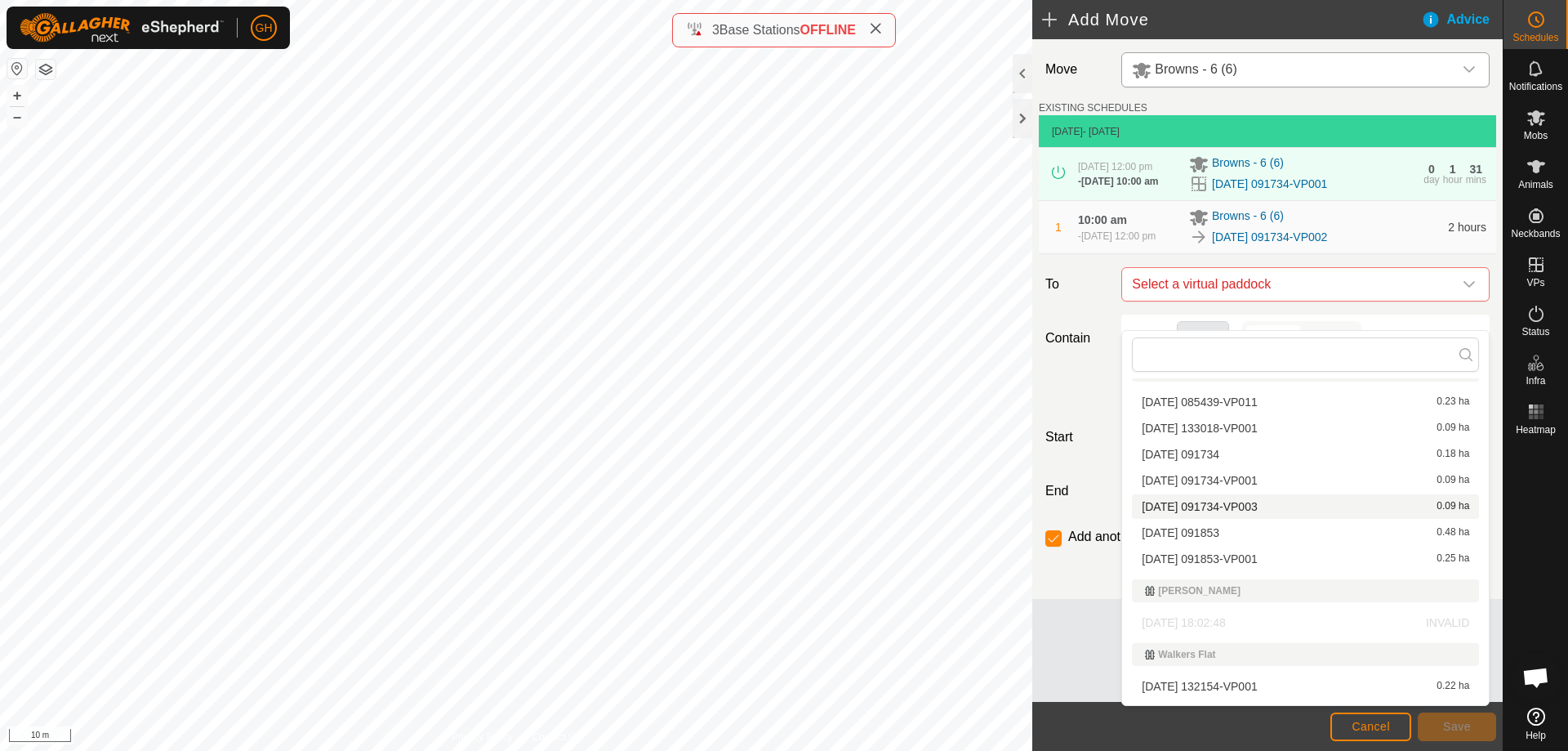
click at [1272, 507] on li "[DATE] 091734-VP003 0.09 ha" at bounding box center [1306, 506] width 347 height 25
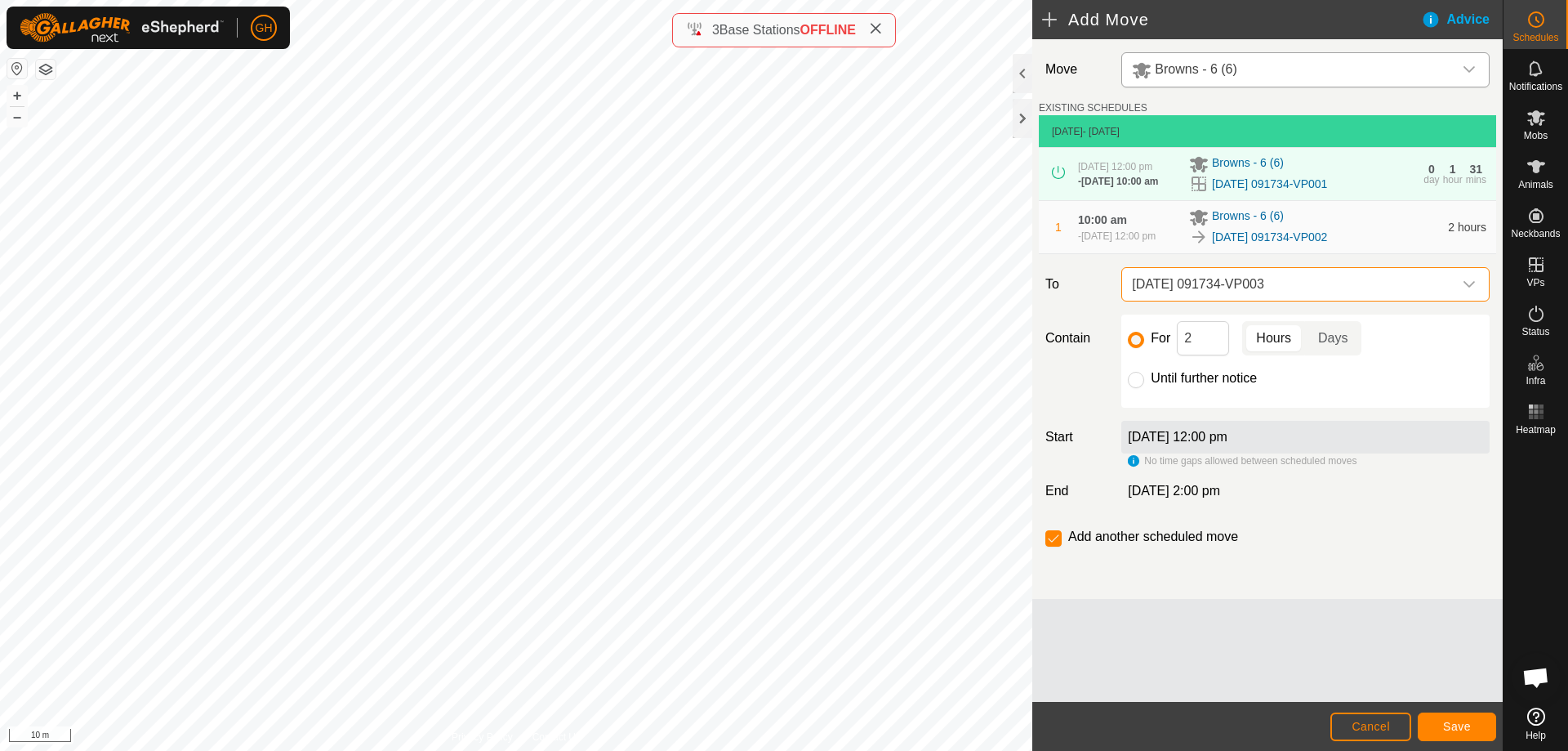
click at [1214, 385] on div "For 2 Hours Days Until further notice" at bounding box center [1305, 361] width 368 height 93
click at [1213, 355] on input "2" at bounding box center [1202, 338] width 52 height 34
type input "22"
click at [1459, 736] on button "Save" at bounding box center [1457, 726] width 79 height 28
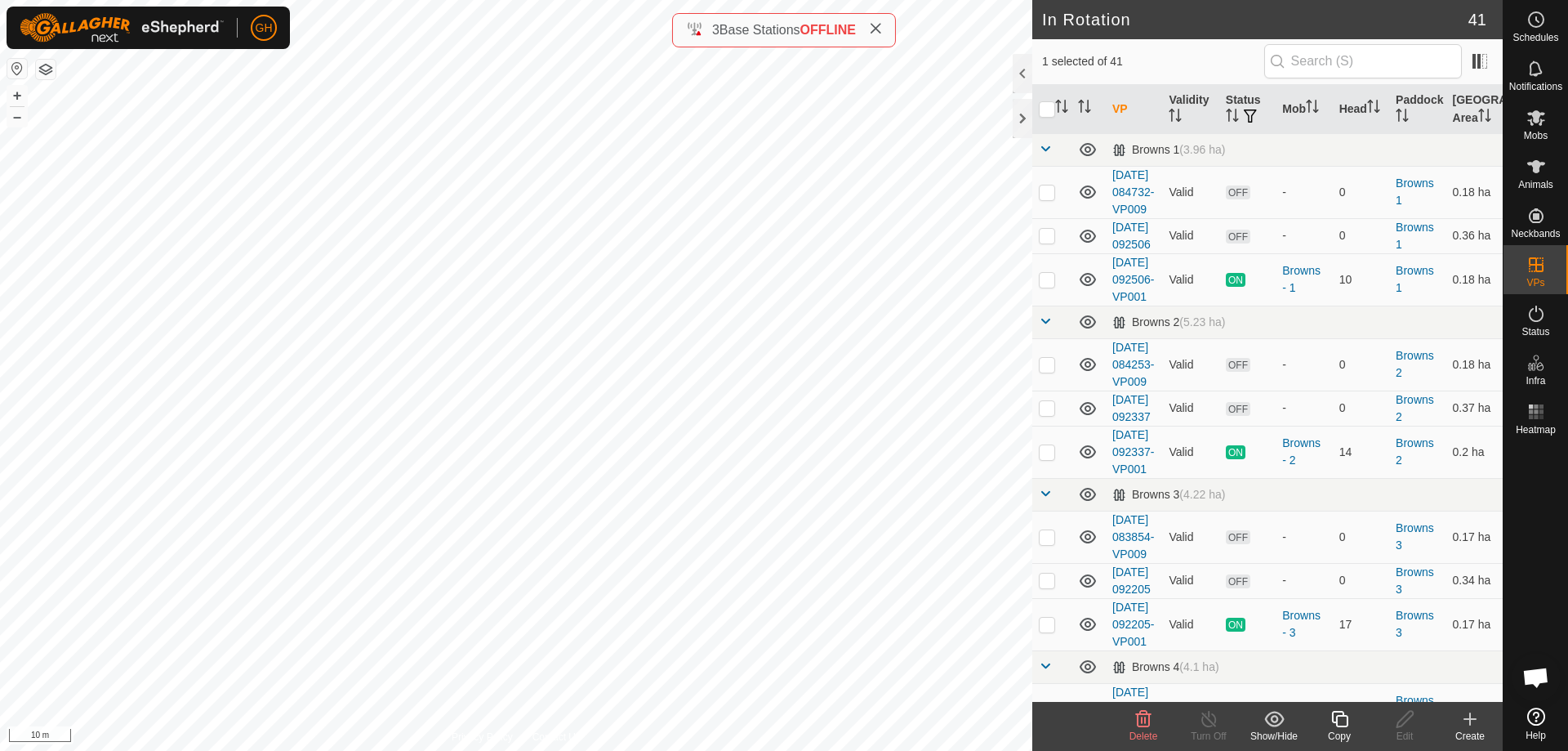
checkbox input "false"
checkbox input "true"
checkbox input "false"
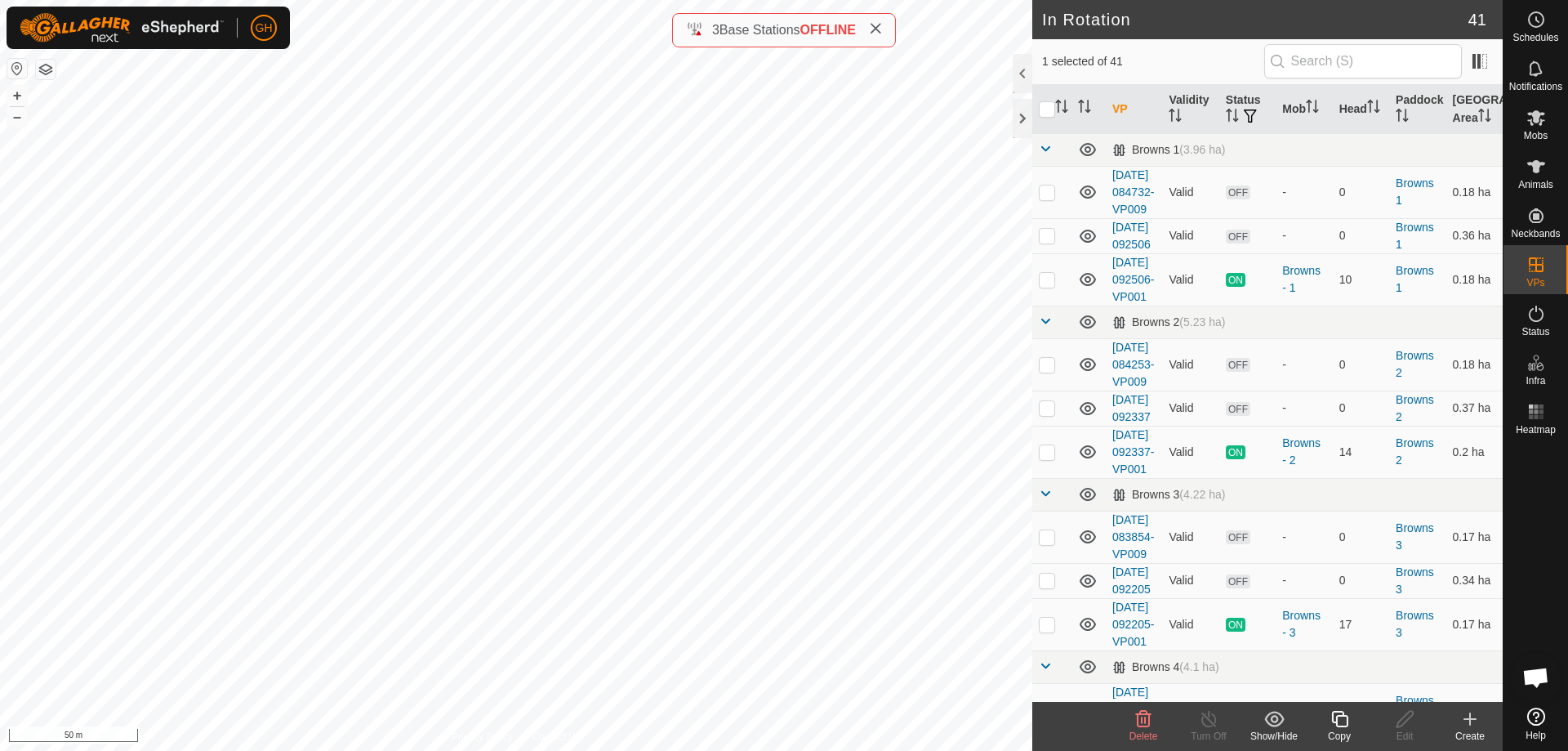
checkbox input "true"
click at [1348, 720] on icon at bounding box center [1340, 718] width 21 height 20
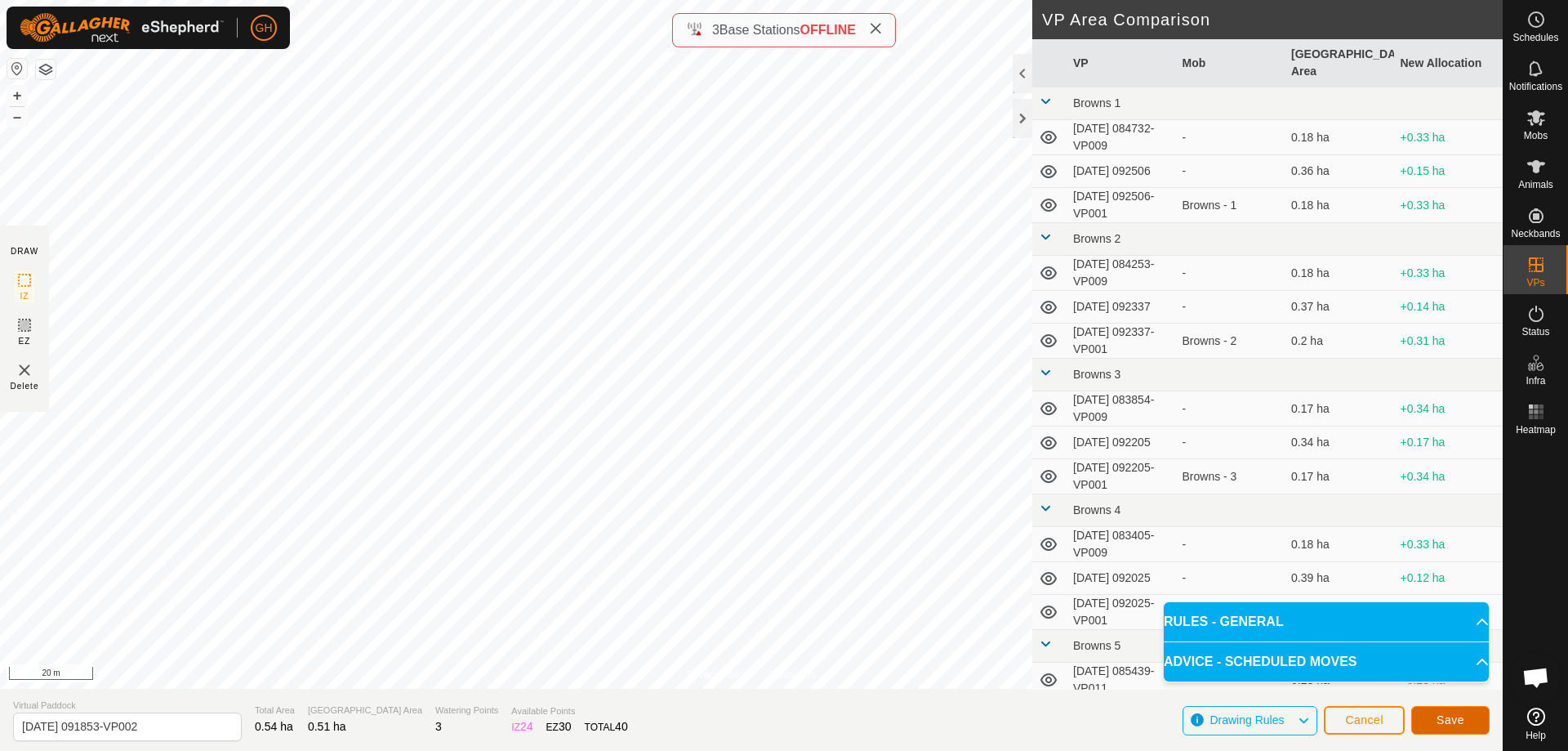
click at [1488, 729] on button "Save" at bounding box center [1451, 719] width 79 height 28
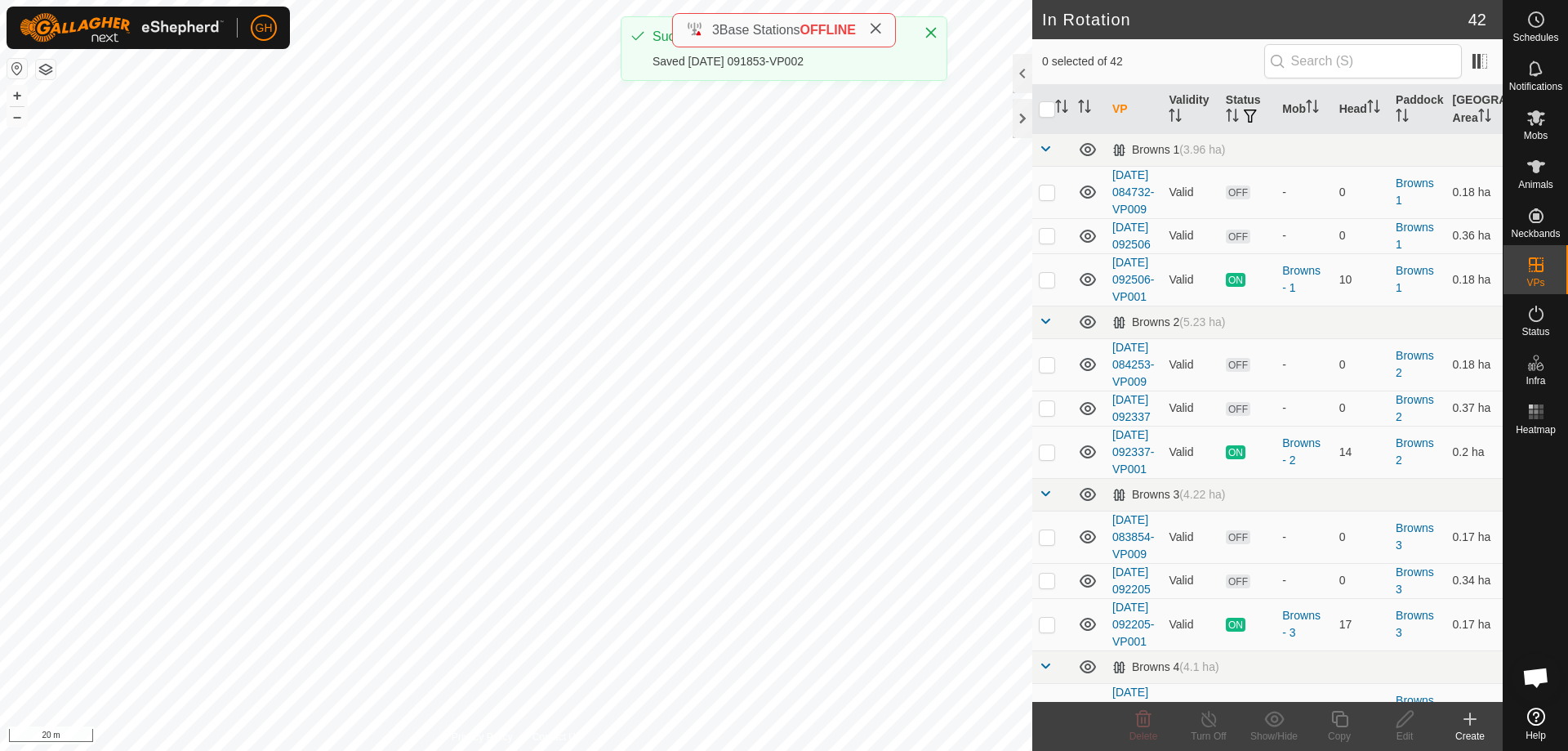
checkbox input "true"
click at [1332, 721] on icon at bounding box center [1339, 718] width 16 height 16
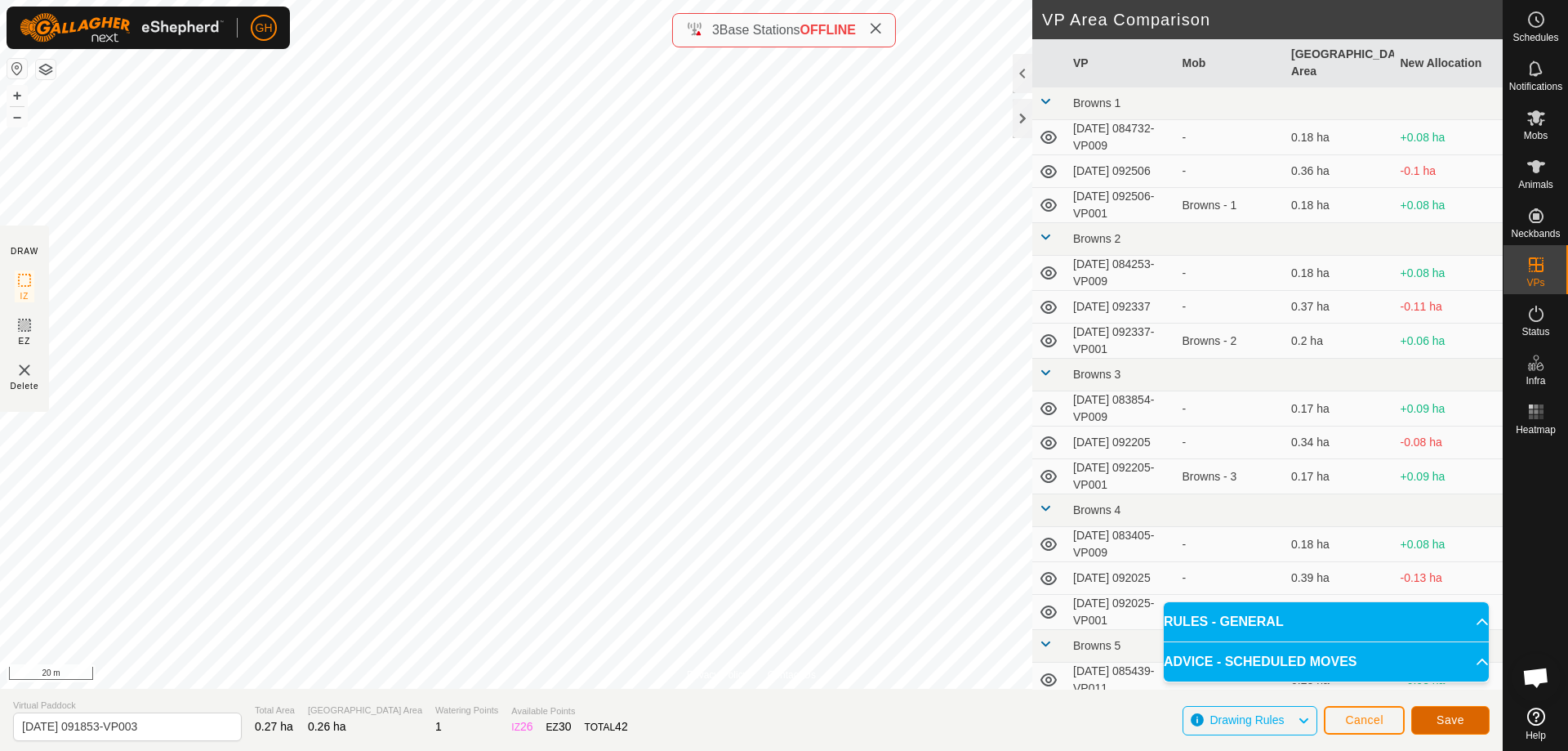
click at [1458, 716] on span "Save" at bounding box center [1450, 719] width 27 height 13
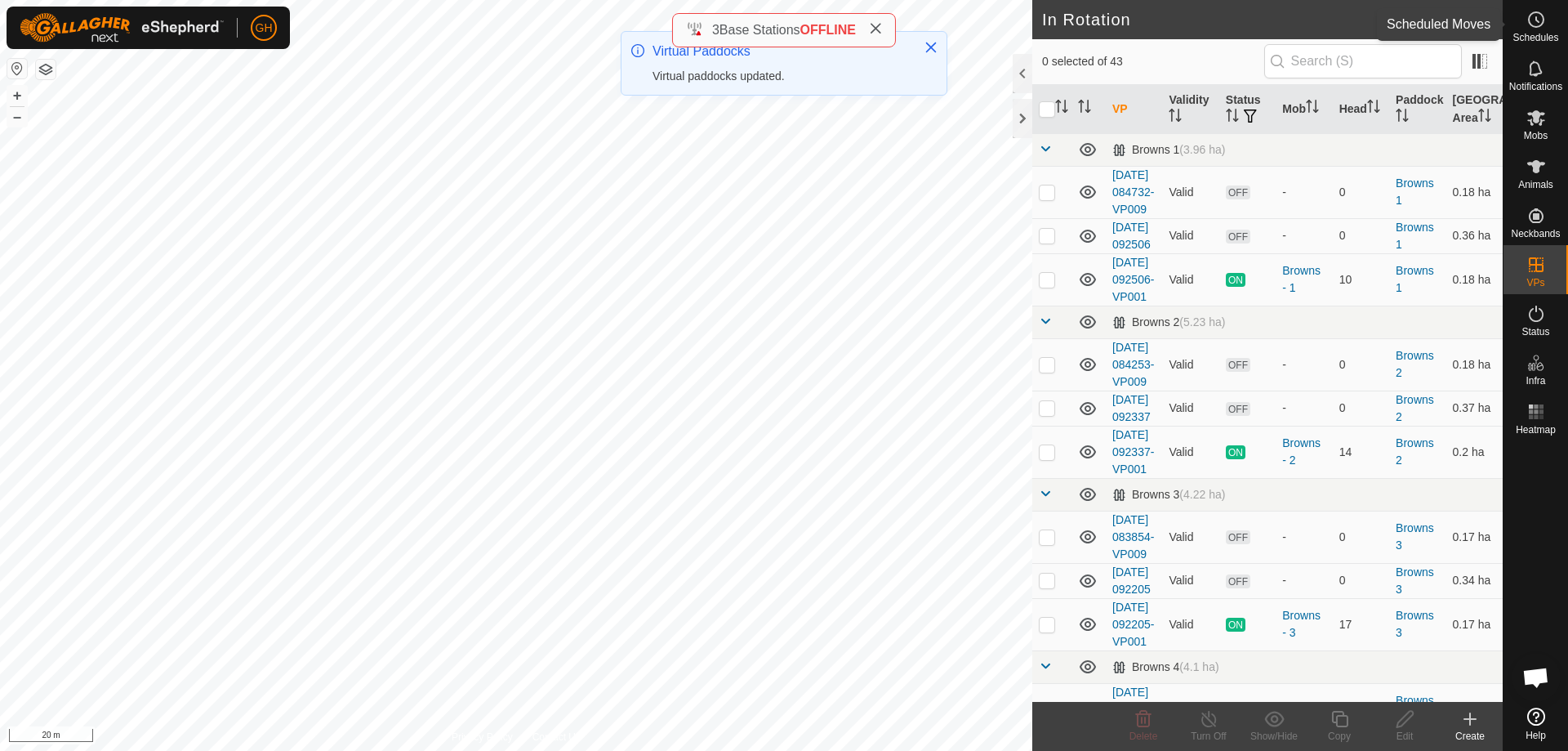
click at [1530, 21] on icon at bounding box center [1536, 19] width 20 height 20
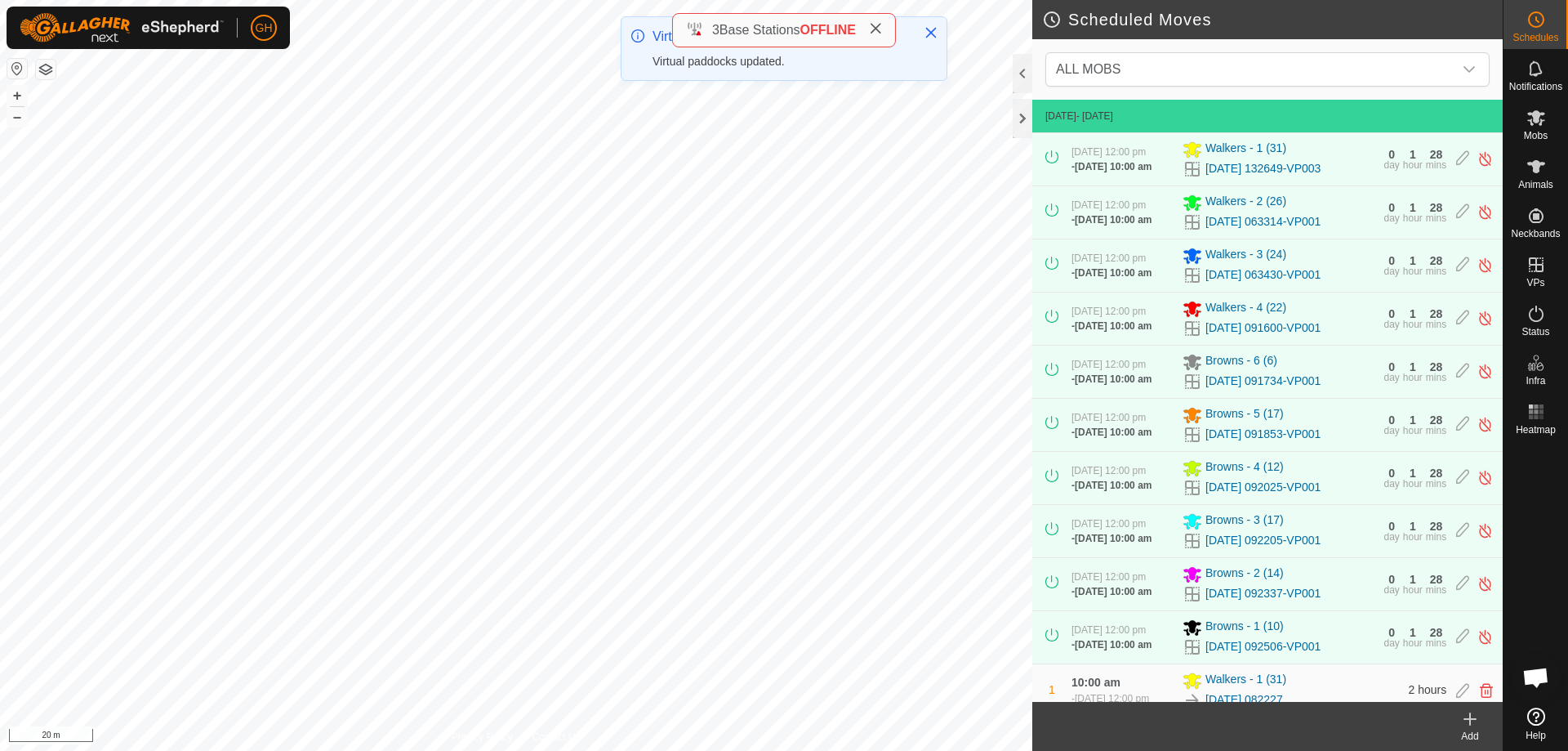
click at [1468, 738] on div "Add" at bounding box center [1470, 736] width 65 height 15
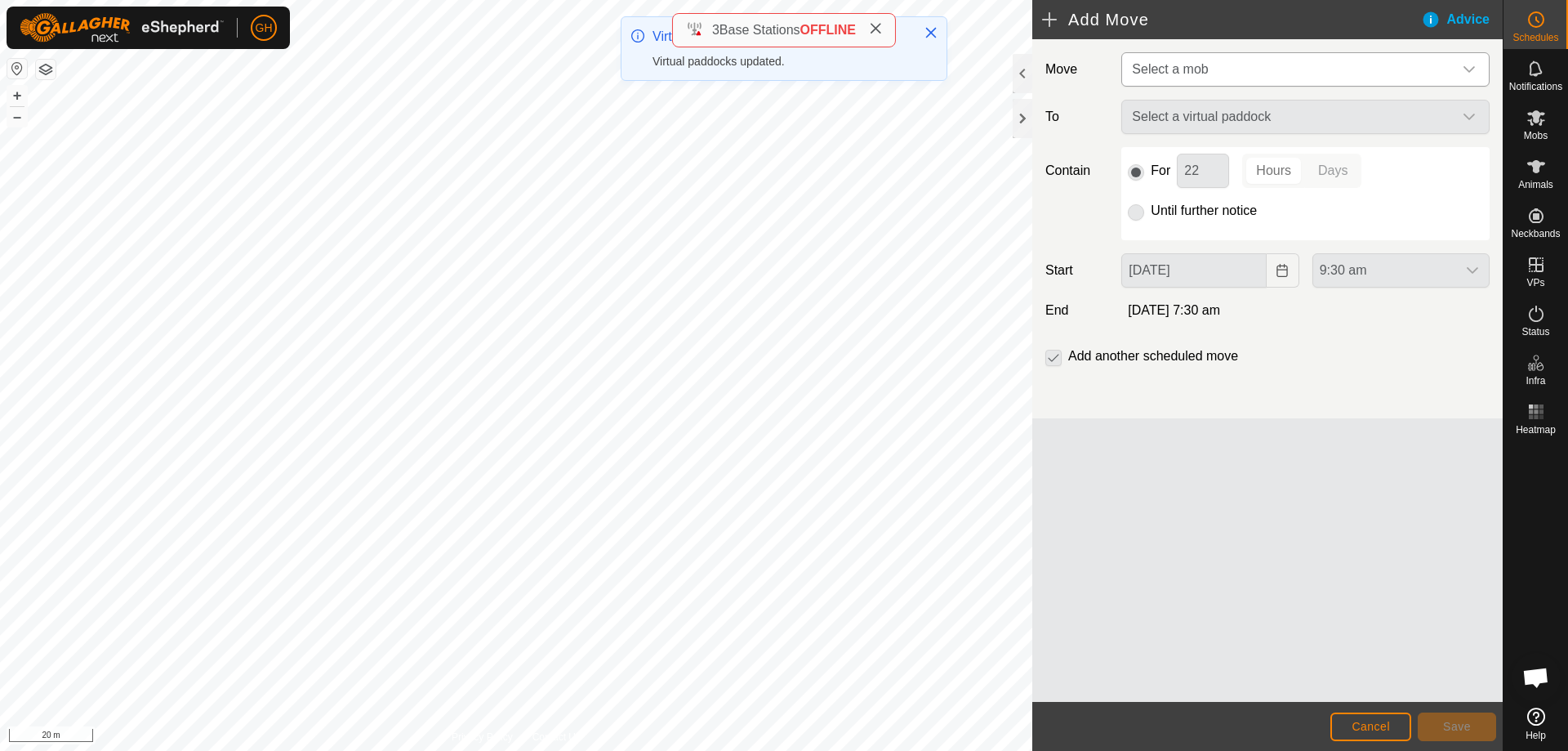
click at [1363, 73] on span "Select a mob" at bounding box center [1288, 69] width 327 height 33
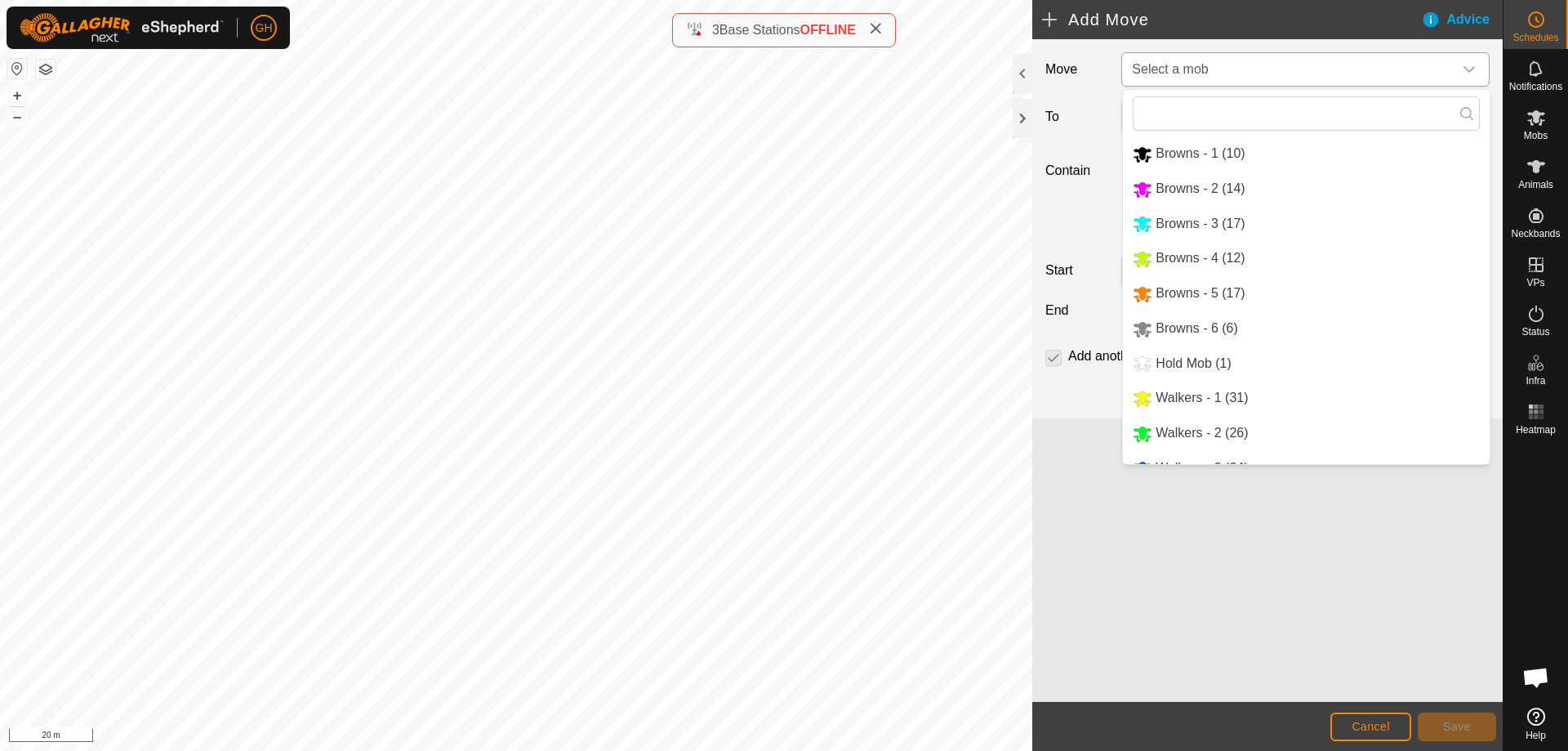
click at [1255, 300] on li "Browns - 5 (17)" at bounding box center [1306, 293] width 367 height 33
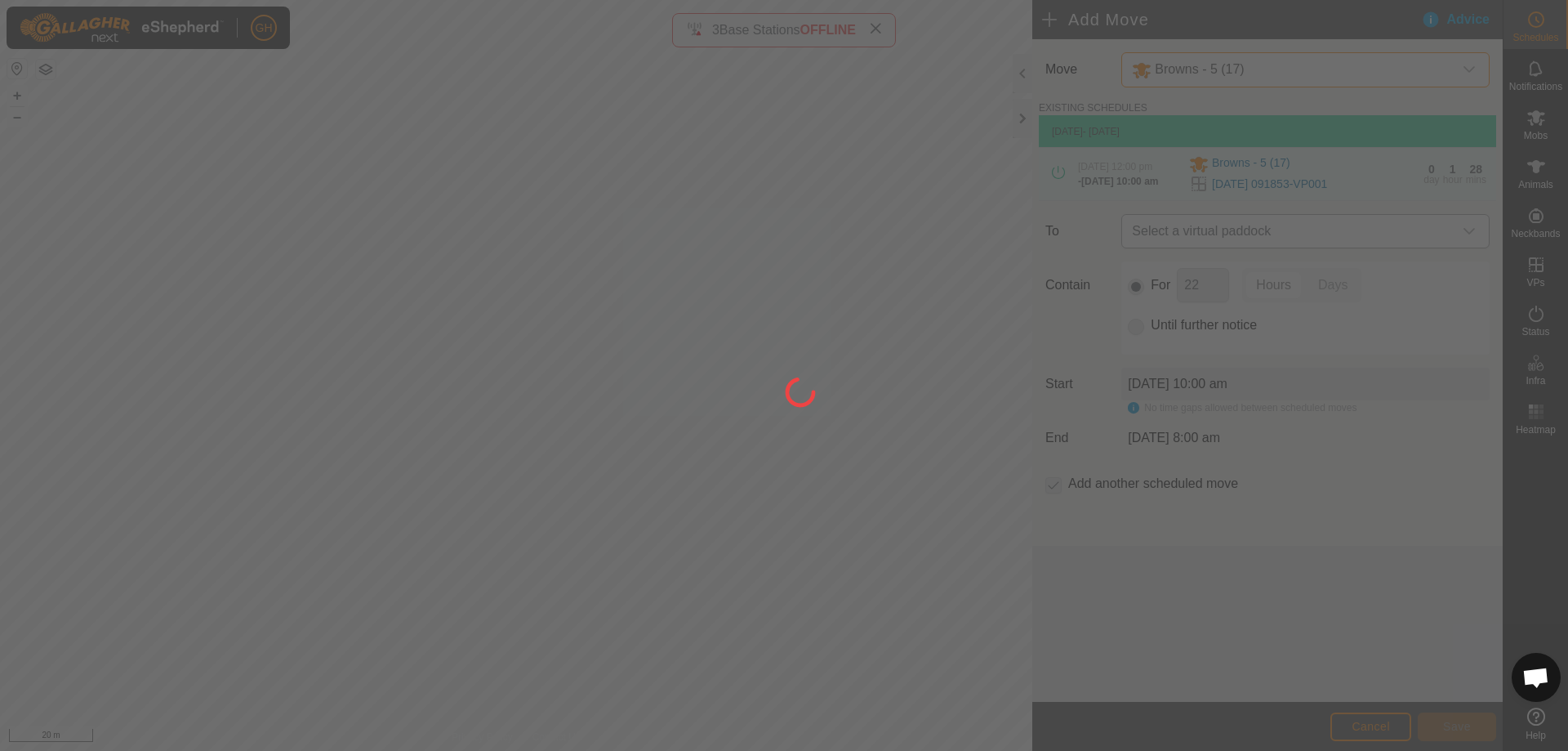
click at [1277, 247] on span "Select a virtual paddock" at bounding box center [1288, 231] width 327 height 33
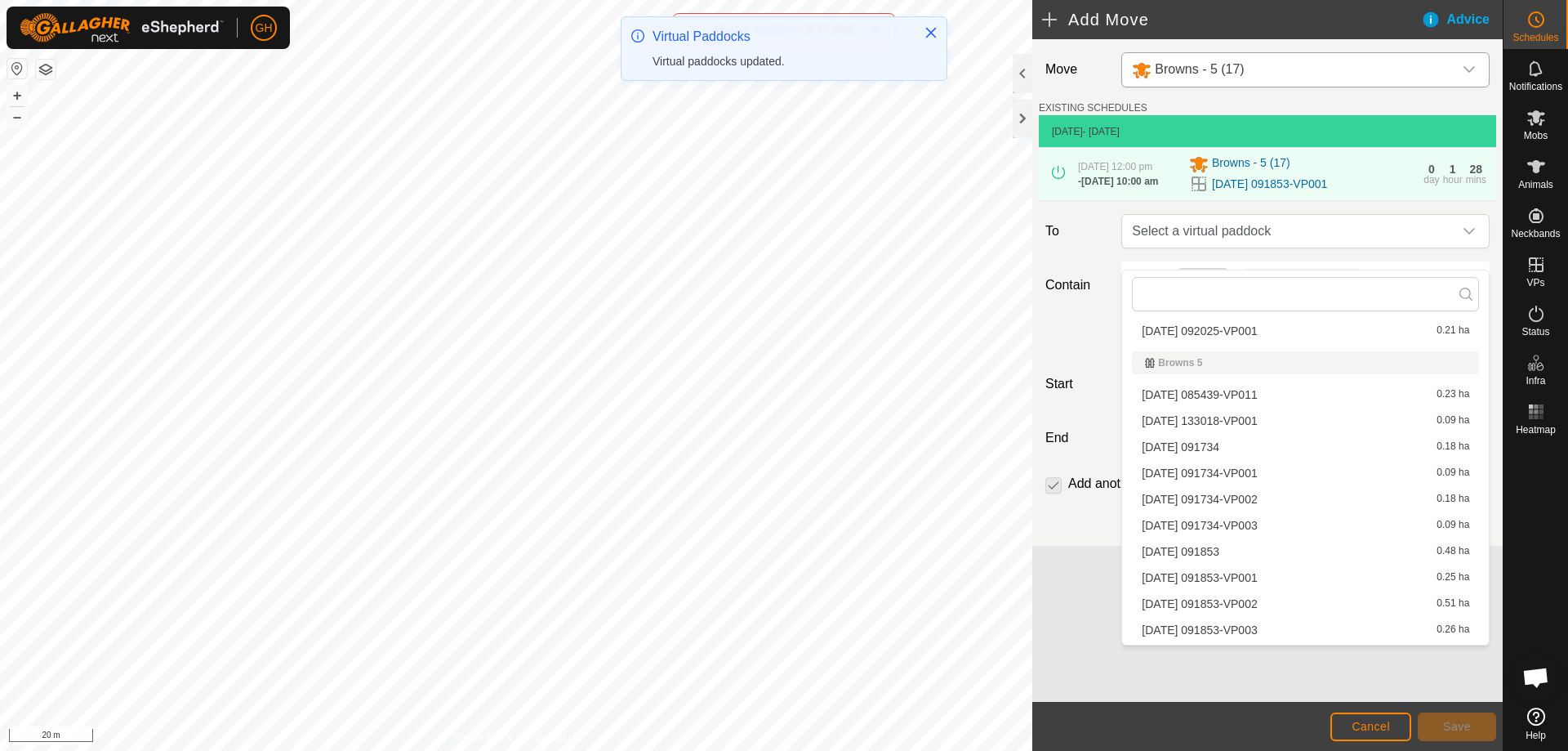
scroll to position [490, 0]
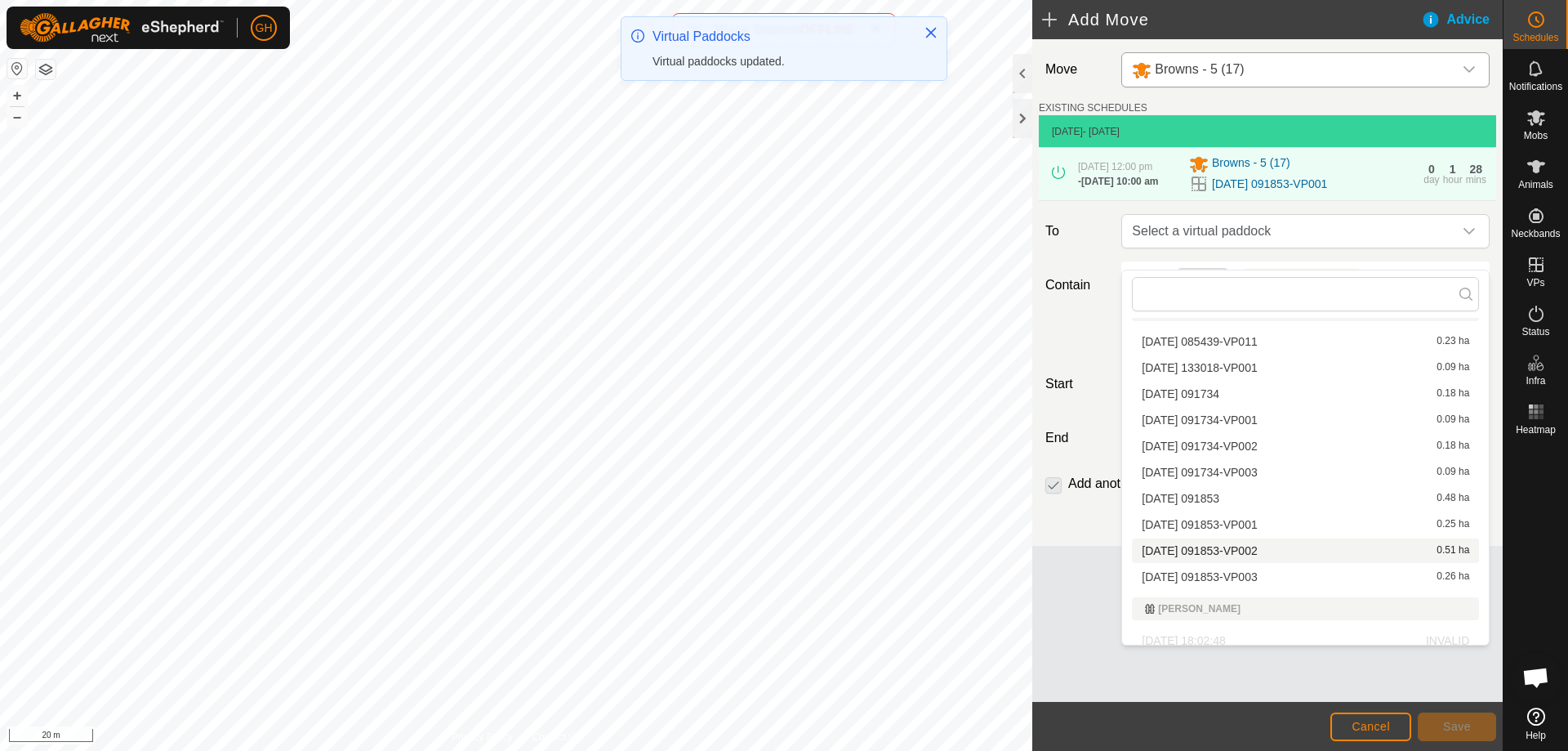
click at [1265, 555] on li "[DATE] 091853-VP002 0.51 ha" at bounding box center [1306, 550] width 347 height 25
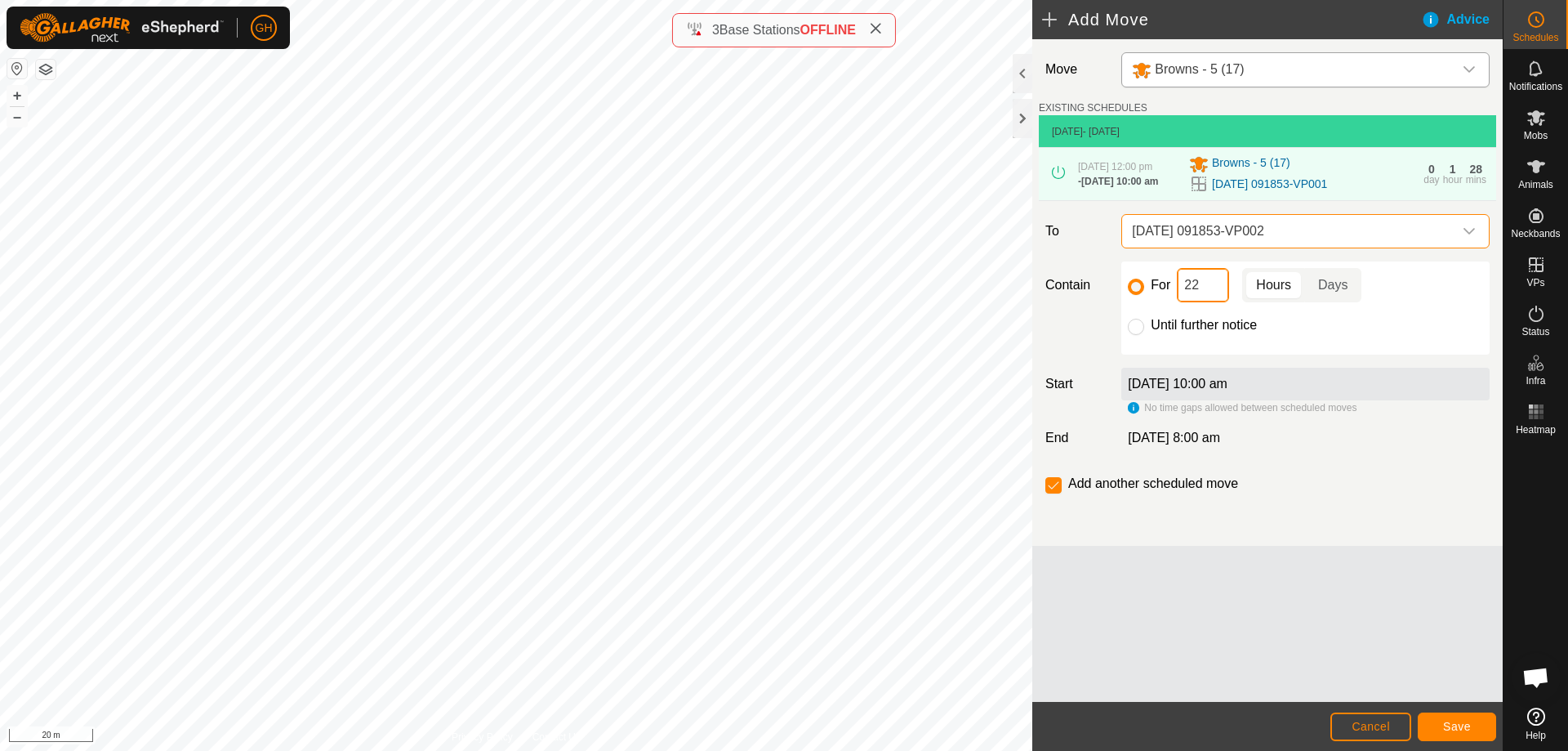
click at [1215, 302] on input "22" at bounding box center [1202, 285] width 52 height 34
click at [1442, 719] on button "Save" at bounding box center [1457, 726] width 79 height 28
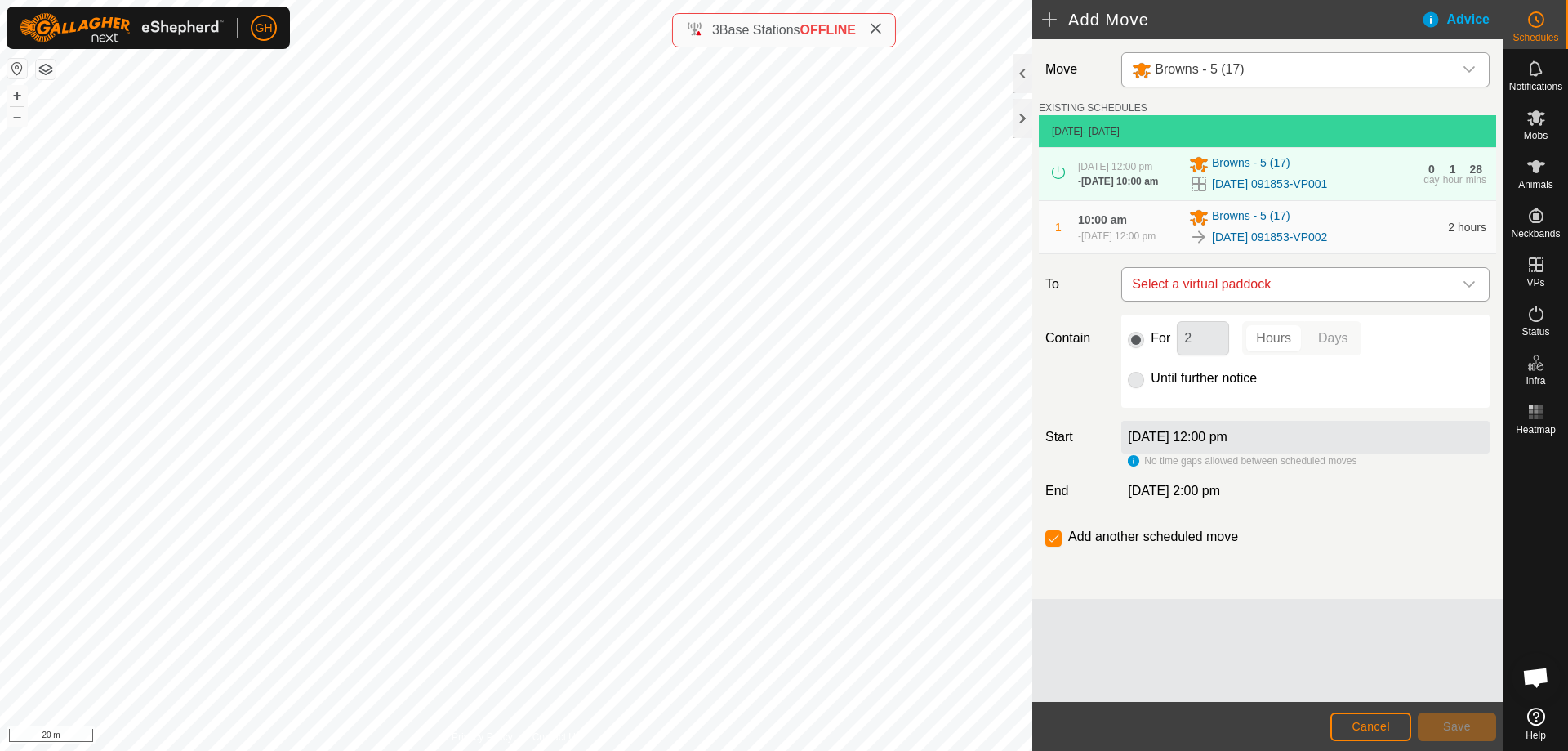
click at [1315, 300] on span "Select a virtual paddock" at bounding box center [1288, 284] width 327 height 33
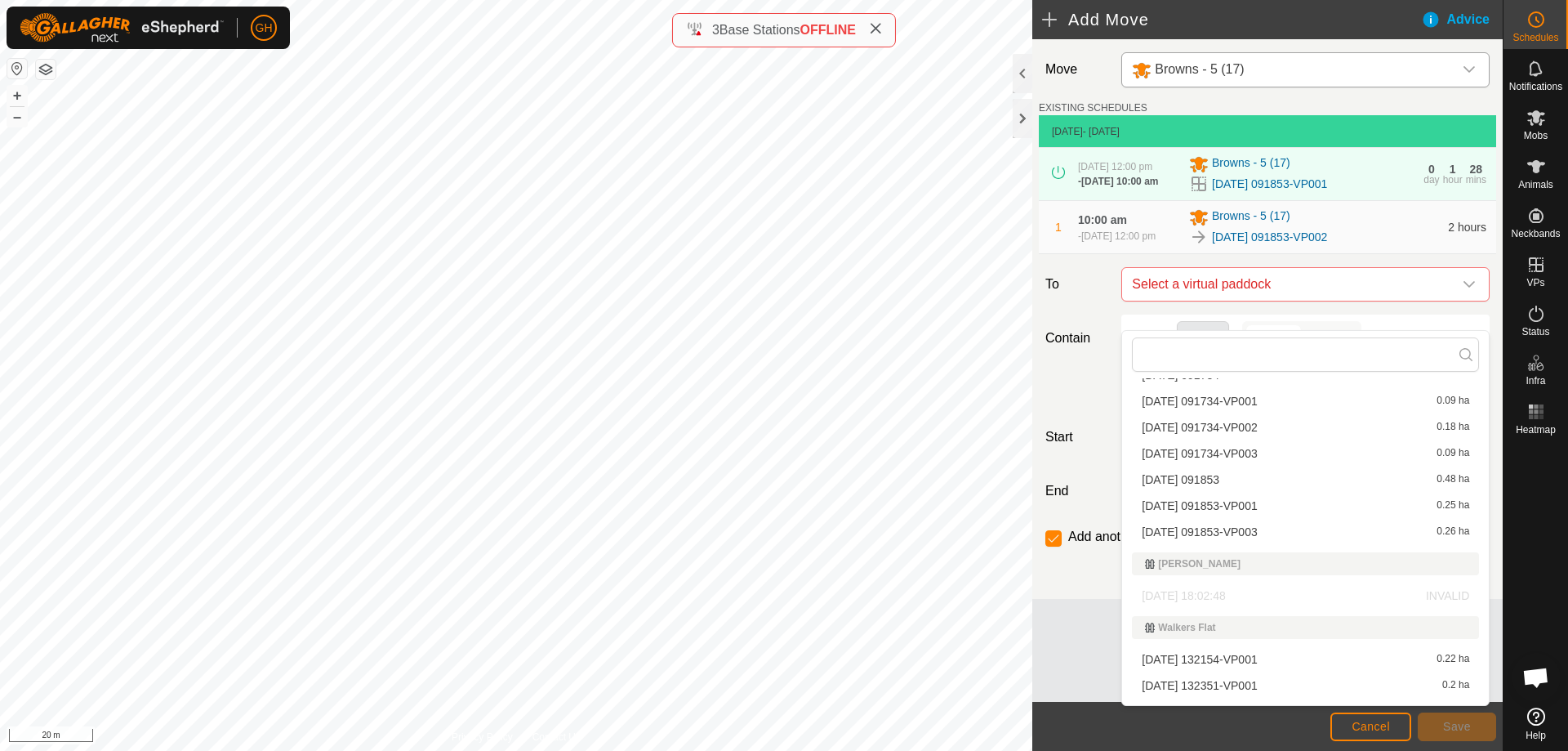
scroll to position [572, 0]
click at [1270, 528] on li "[DATE] 091853-VP003 0.26 ha" at bounding box center [1306, 529] width 347 height 25
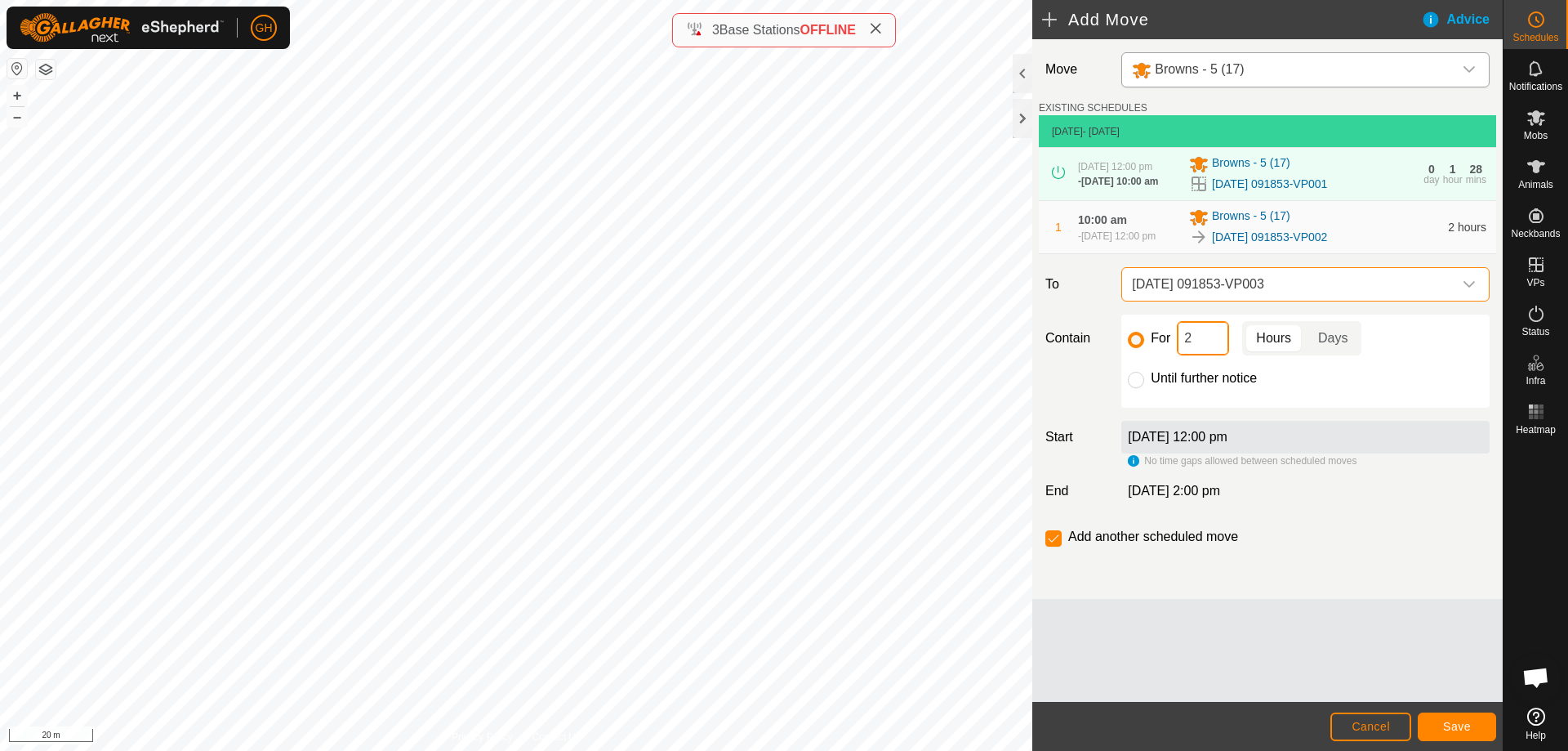
click at [1213, 355] on input "2" at bounding box center [1202, 338] width 52 height 34
type input "22"
click at [1060, 547] on input "checkbox" at bounding box center [1053, 538] width 16 height 16
checkbox input "false"
click at [1447, 719] on span "Save" at bounding box center [1457, 725] width 27 height 13
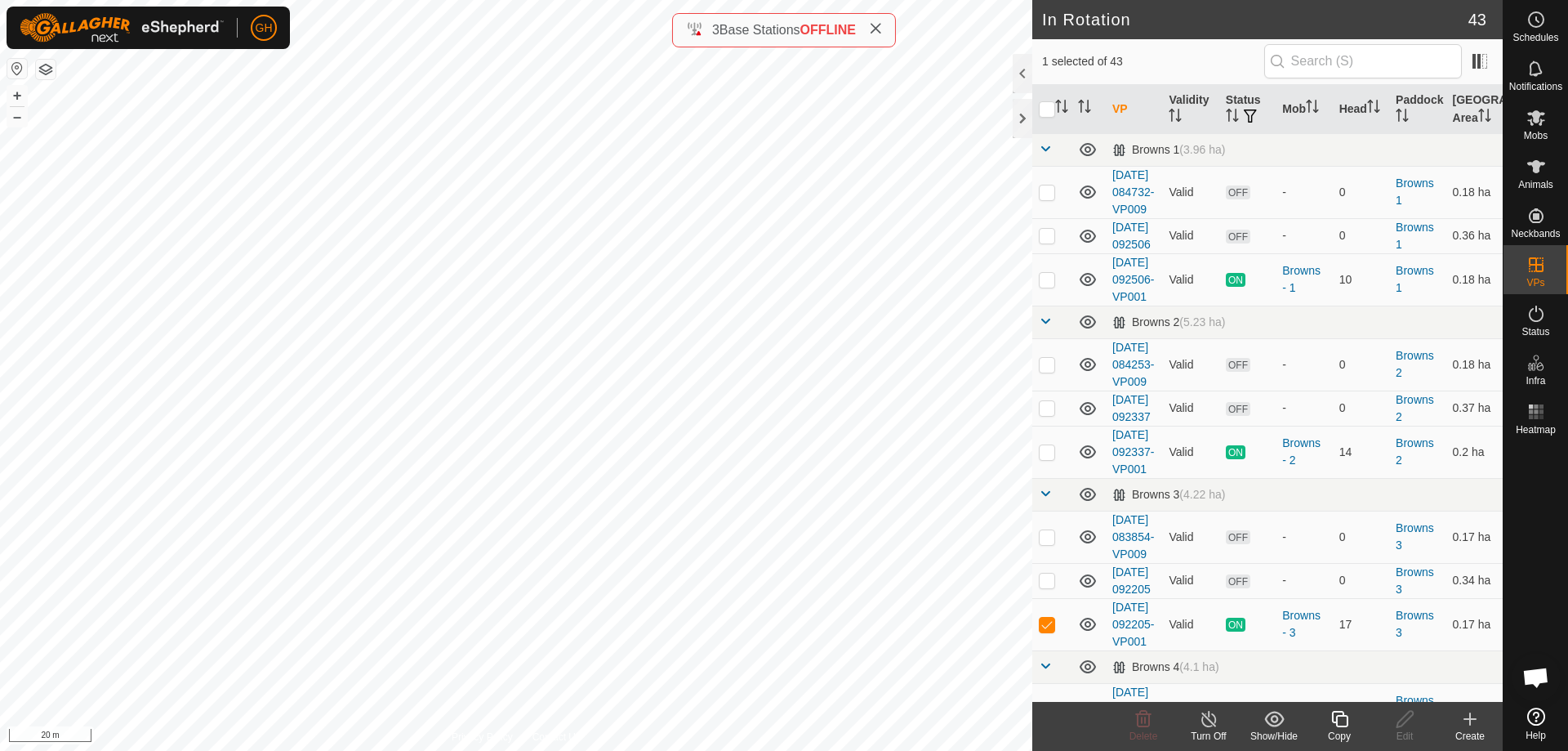
click at [1345, 724] on icon at bounding box center [1340, 718] width 21 height 20
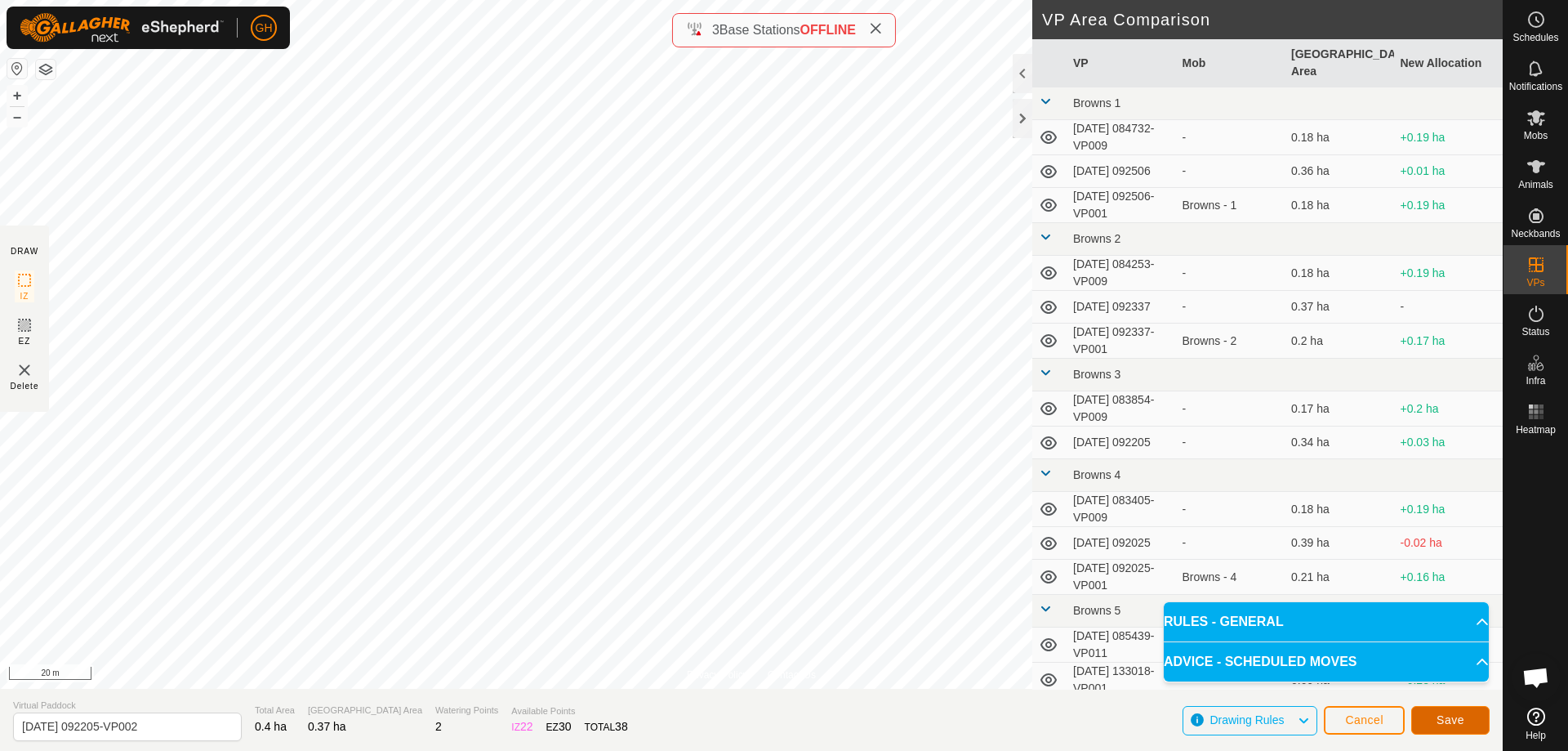
click at [1430, 715] on button "Save" at bounding box center [1451, 719] width 79 height 28
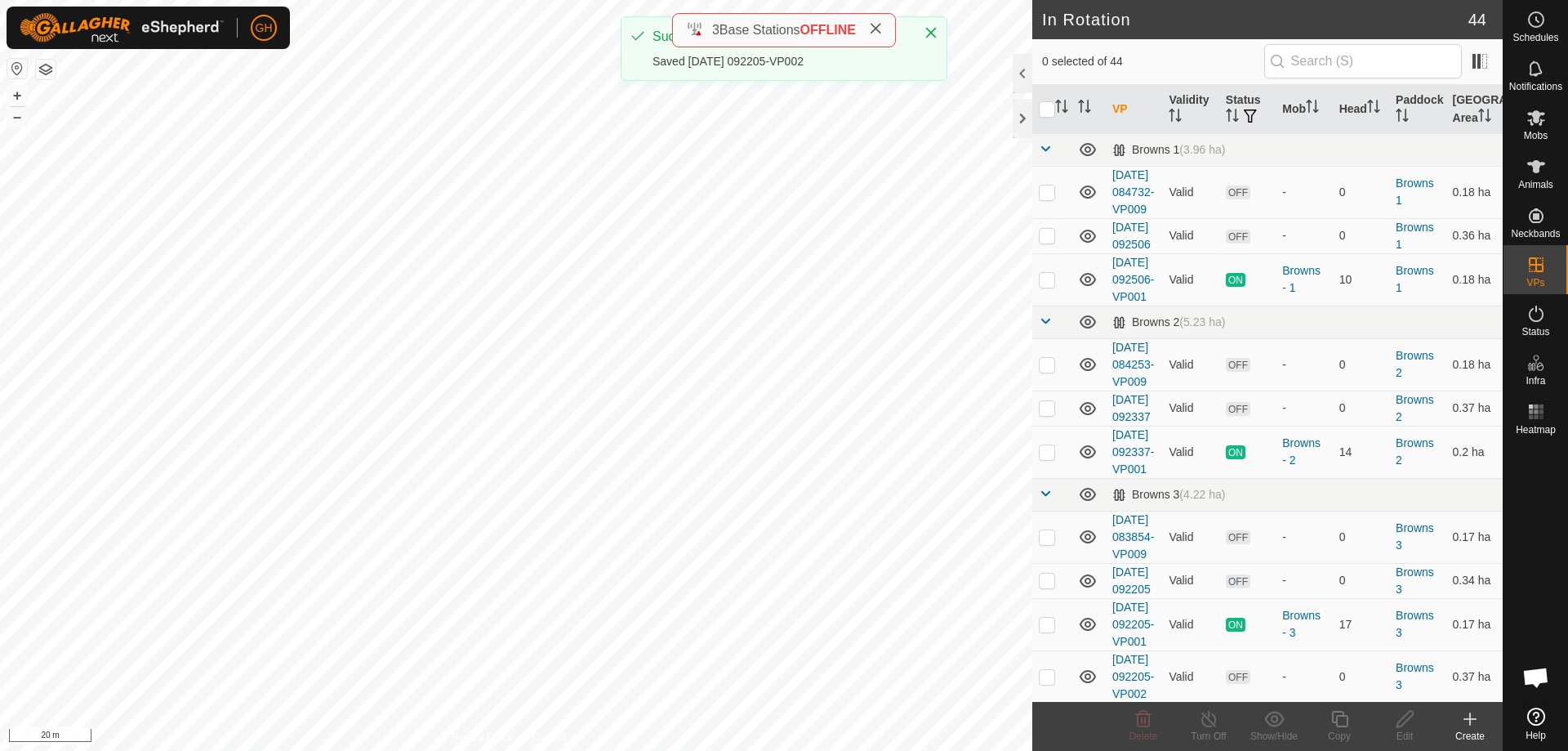
checkbox input "true"
click at [1353, 722] on copy-svg-icon at bounding box center [1339, 718] width 65 height 20
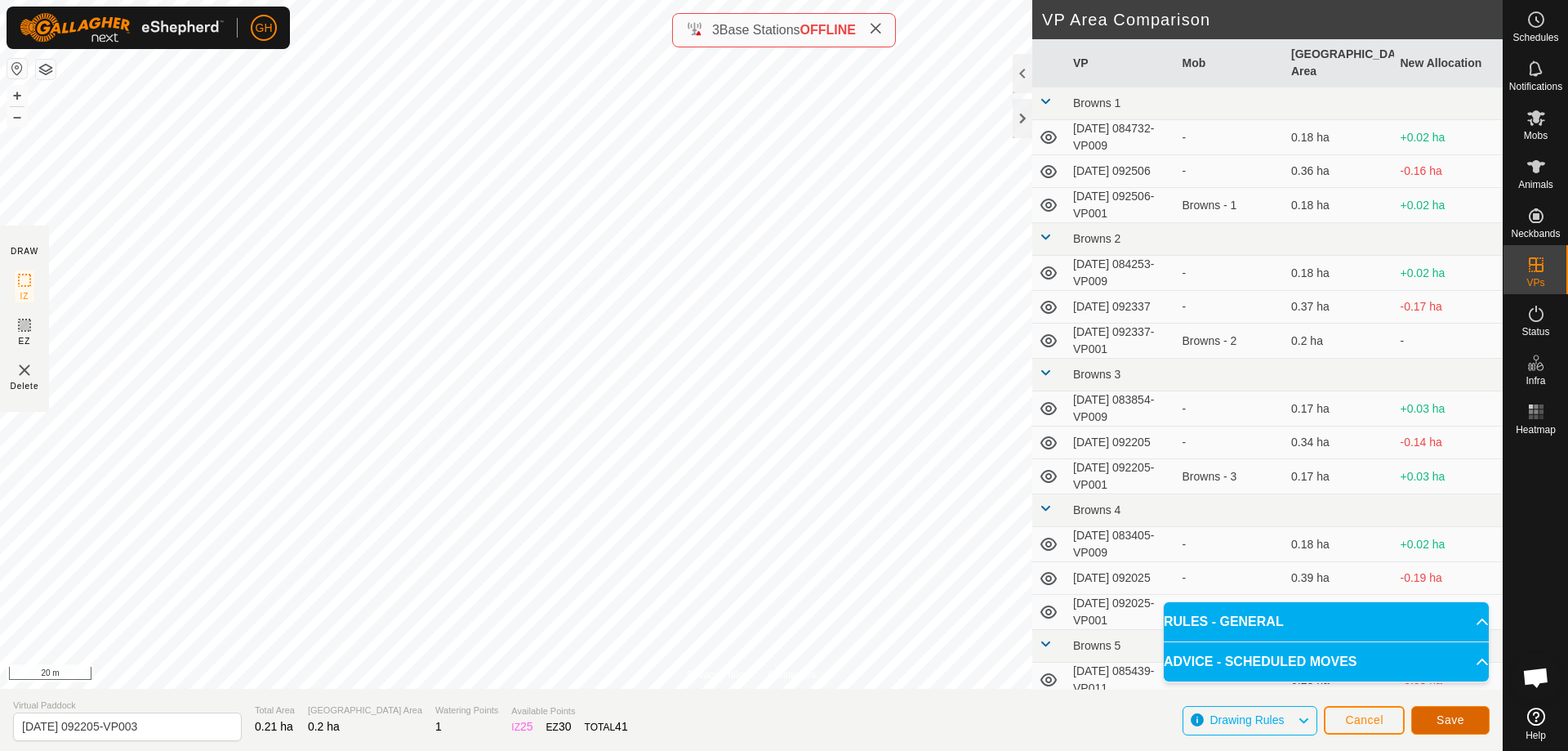
click at [1450, 715] on span "Save" at bounding box center [1450, 719] width 27 height 13
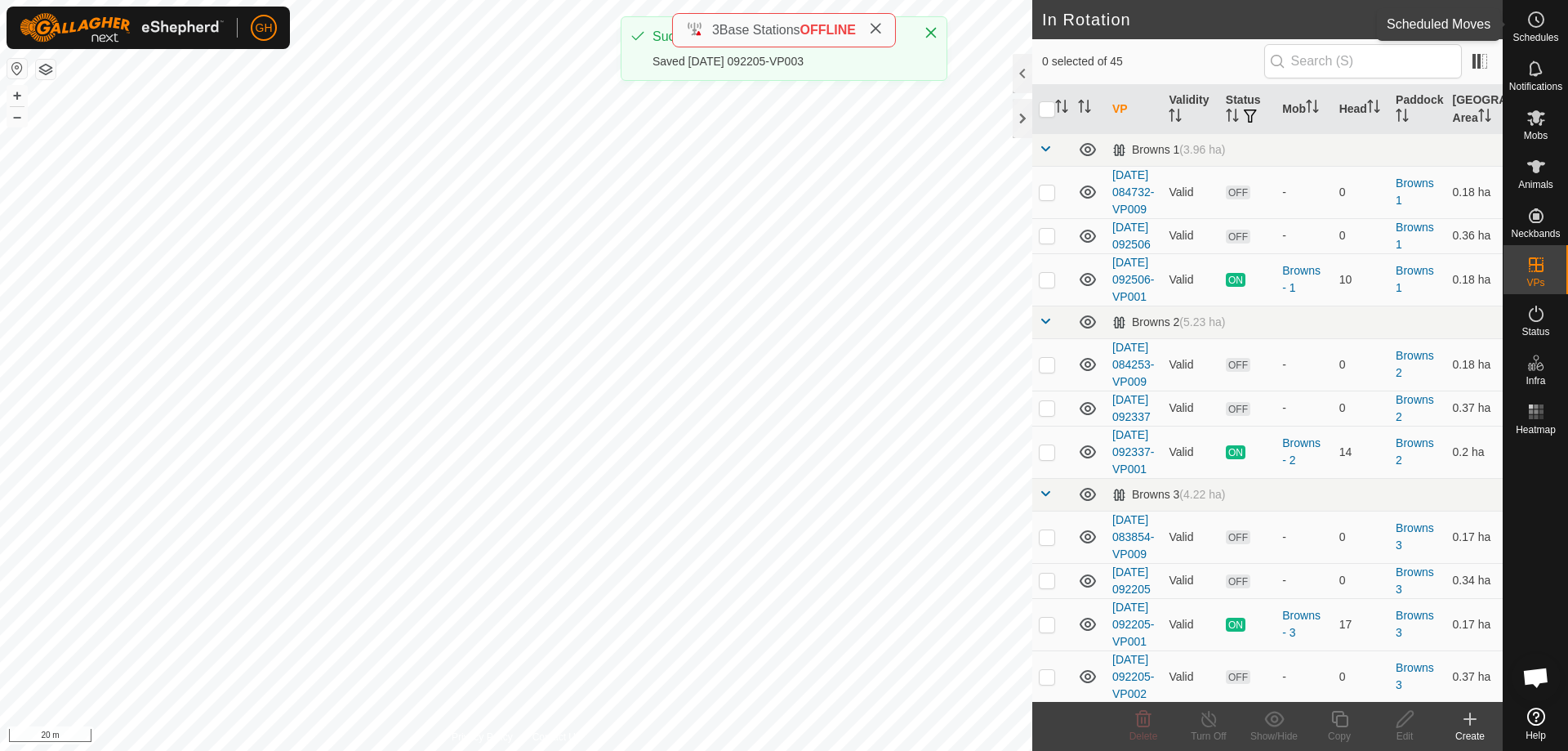
click at [1534, 33] on span "Schedules" at bounding box center [1535, 37] width 45 height 9
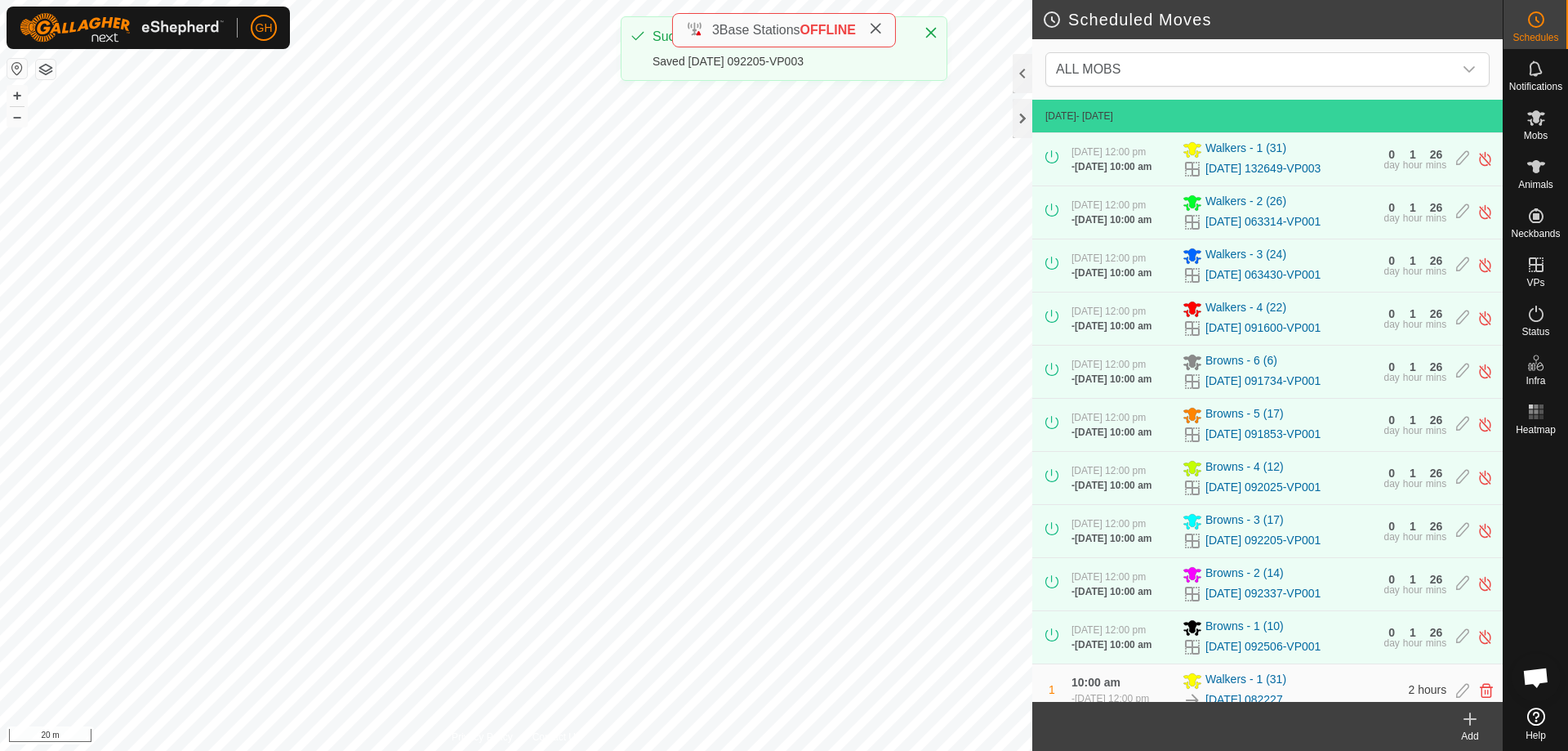
click at [1468, 730] on div "Add" at bounding box center [1470, 736] width 65 height 15
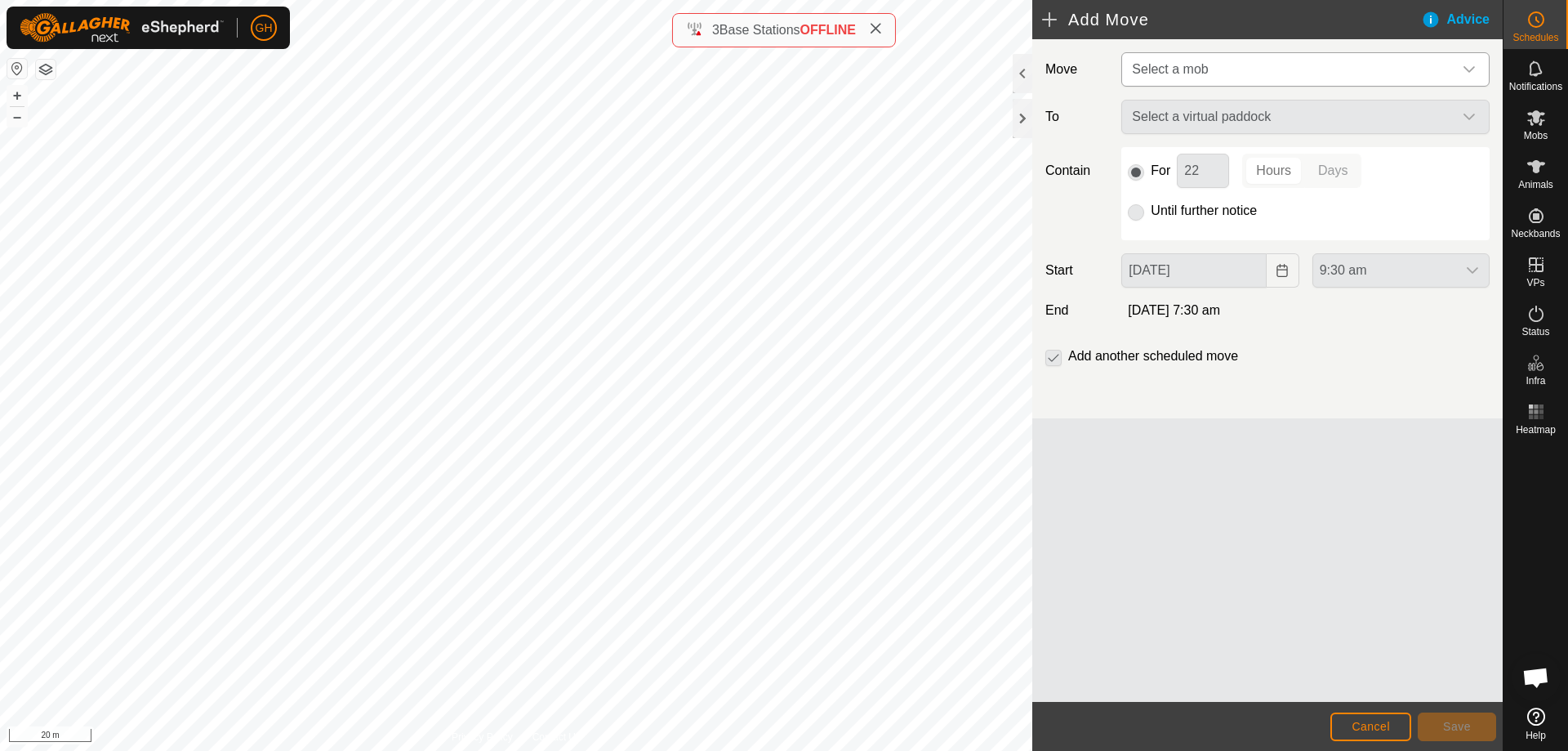
click at [1282, 79] on span "Select a mob" at bounding box center [1288, 69] width 327 height 33
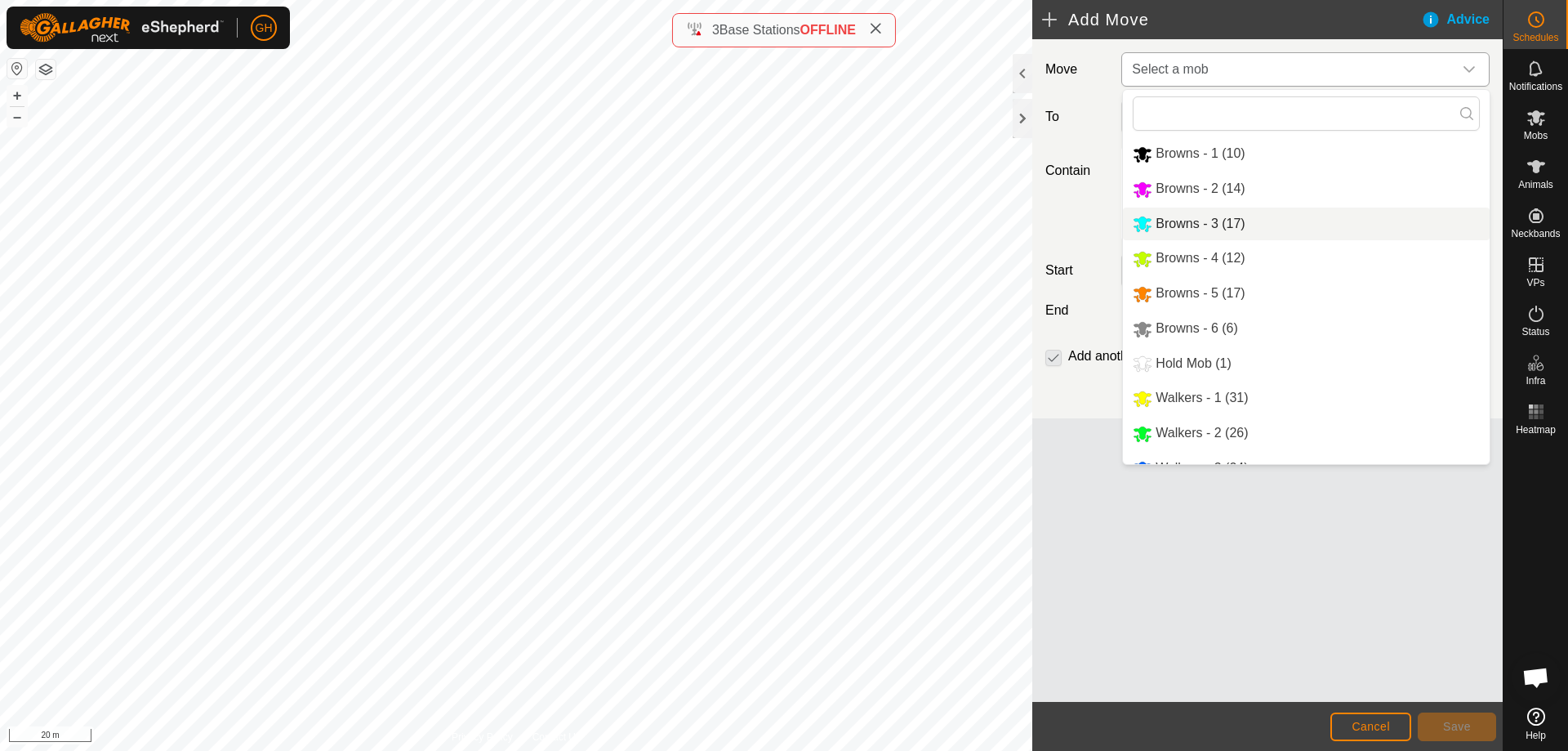
click at [1259, 218] on li "Browns - 3 (17)" at bounding box center [1306, 224] width 367 height 33
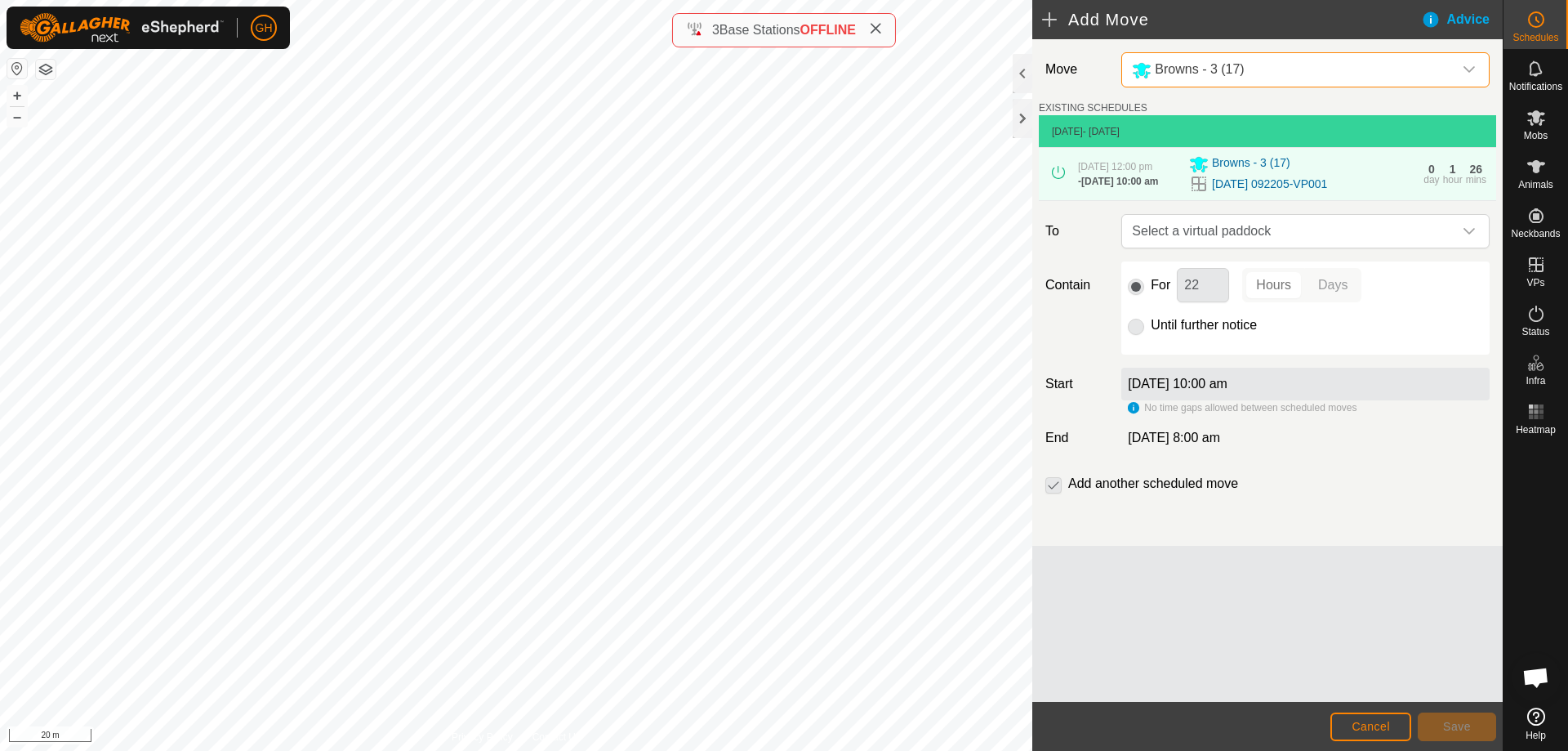
click at [1329, 247] on span "Select a virtual paddock" at bounding box center [1288, 231] width 327 height 33
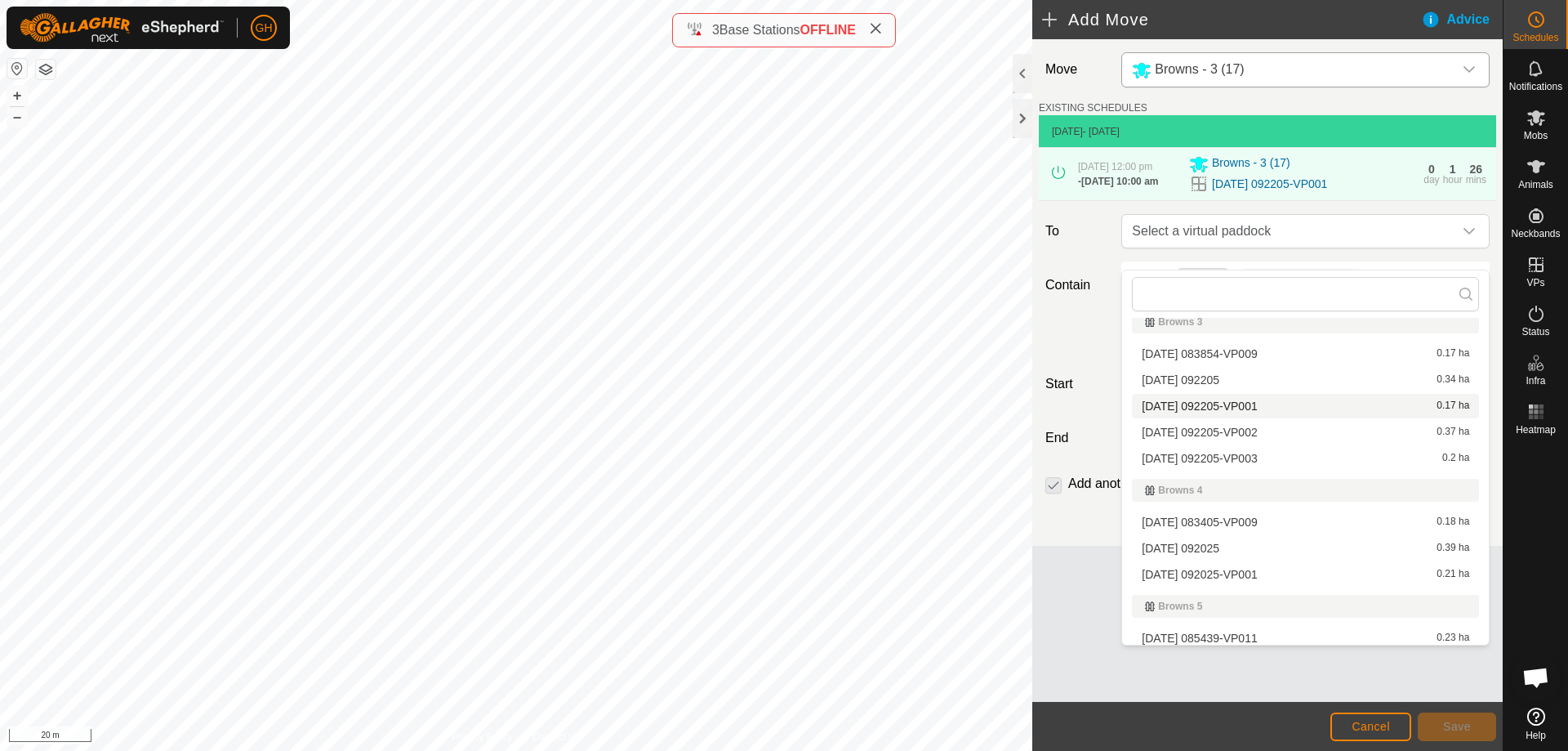
scroll to position [245, 0]
click at [1247, 430] on li "[DATE] 092205-VP002 0.37 ha" at bounding box center [1306, 433] width 347 height 25
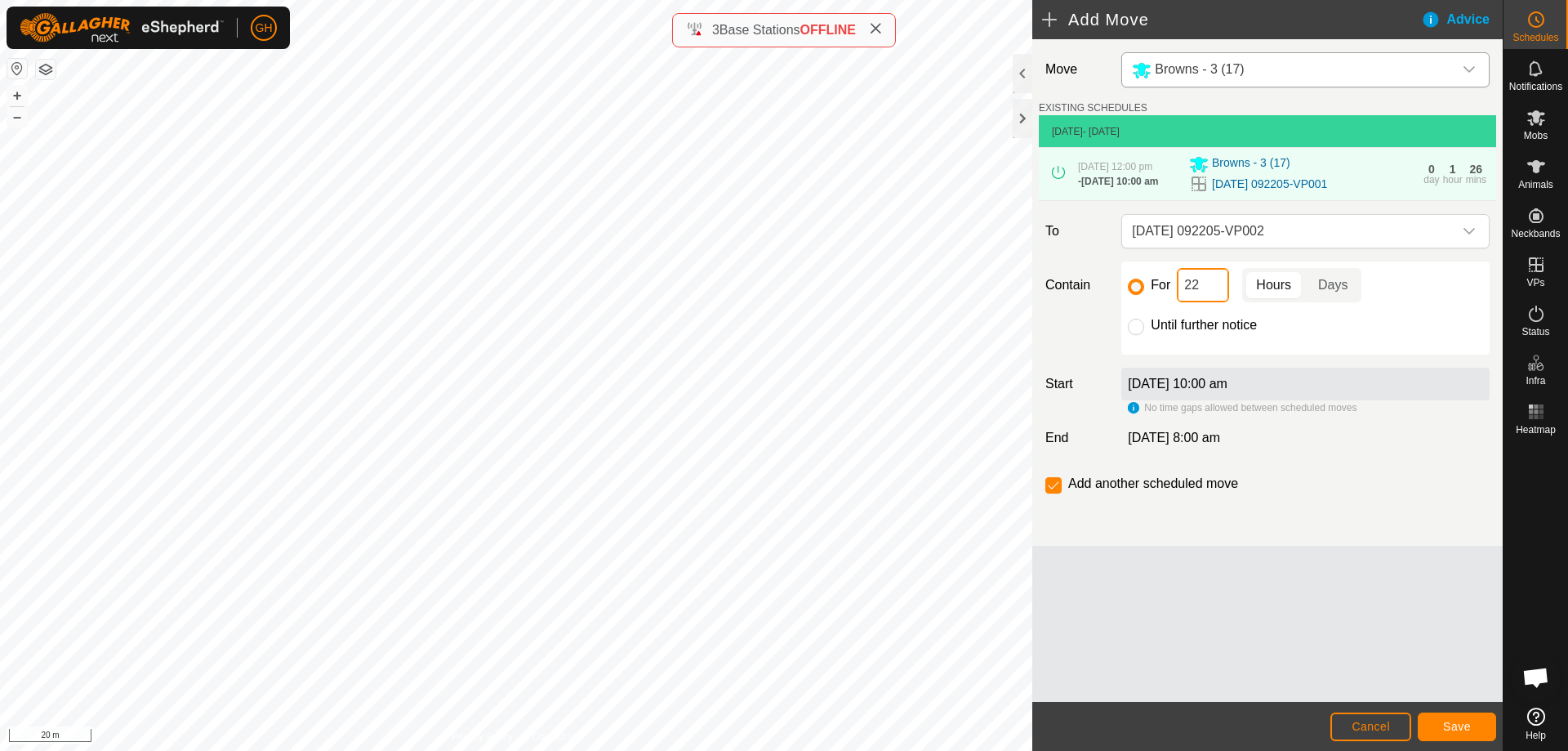
click at [1222, 302] on input "22" at bounding box center [1202, 285] width 52 height 34
click at [1447, 727] on span "Save" at bounding box center [1457, 725] width 27 height 13
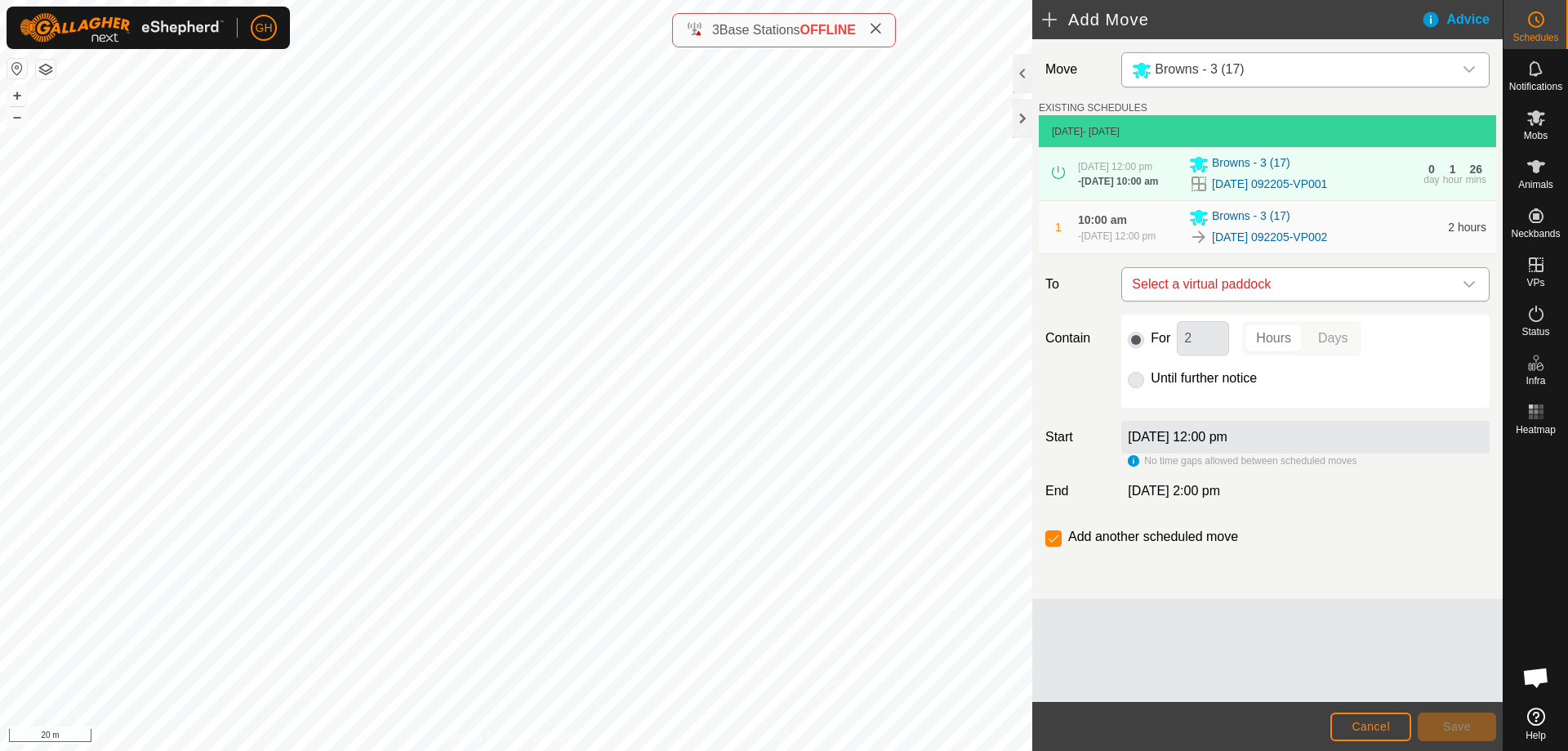
click at [1299, 300] on span "Select a virtual paddock" at bounding box center [1288, 284] width 327 height 33
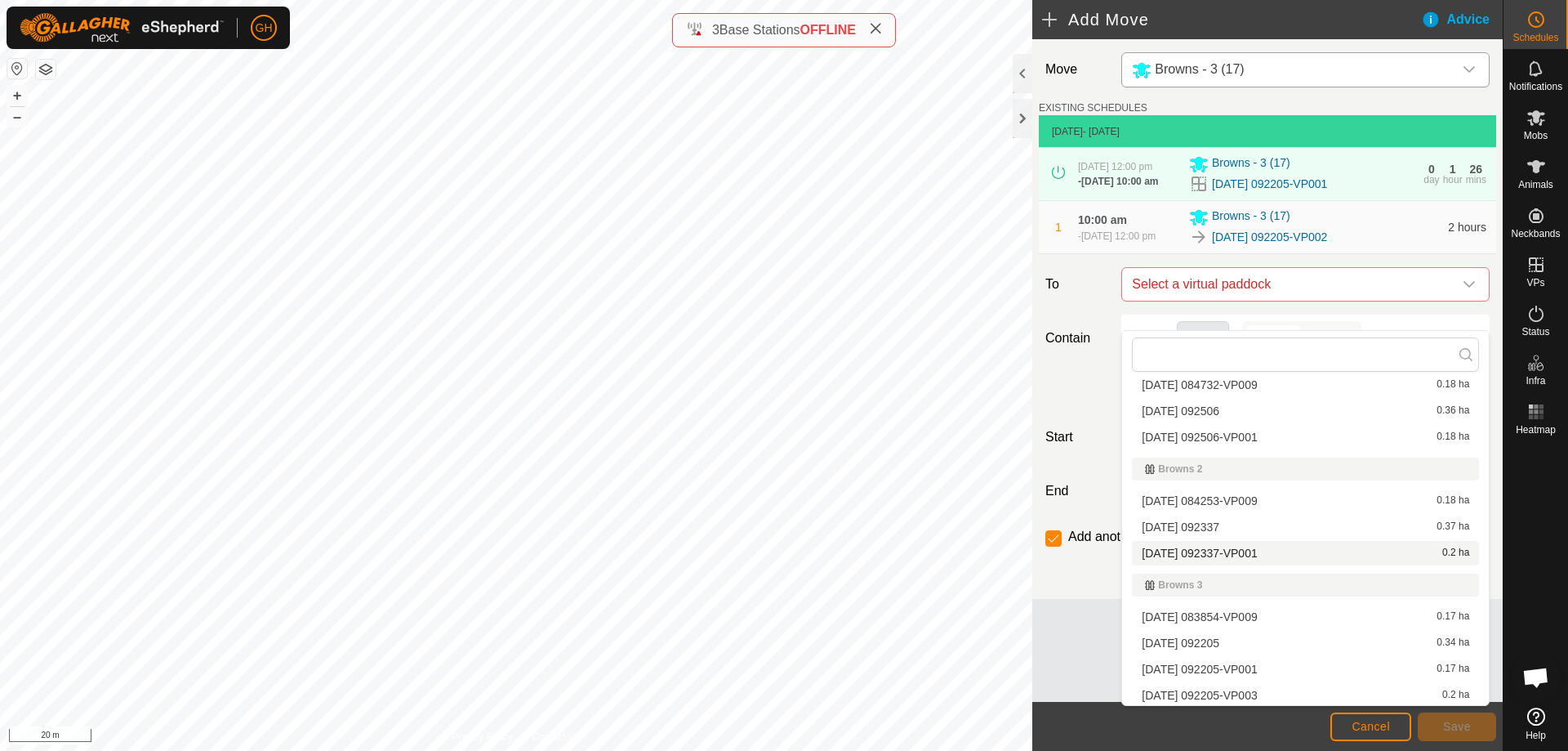
scroll to position [163, 0]
click at [1268, 578] on li "[DATE] 092205-VP003 0.2 ha" at bounding box center [1306, 575] width 347 height 25
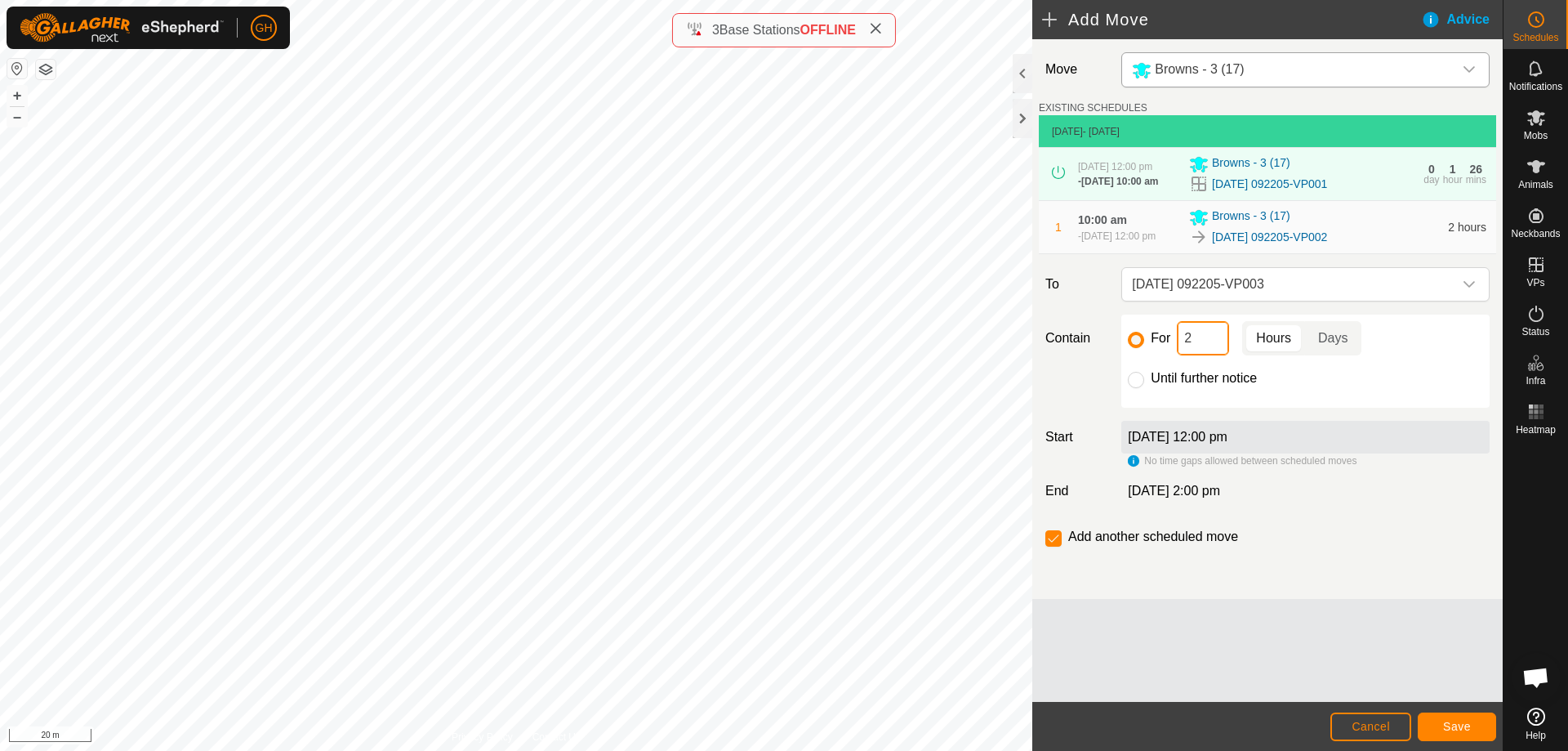
click at [1209, 355] on input "2" at bounding box center [1202, 338] width 52 height 34
type input "22"
click at [1056, 547] on input "checkbox" at bounding box center [1053, 538] width 16 height 16
checkbox input "false"
click at [1494, 736] on button "Save" at bounding box center [1457, 726] width 79 height 28
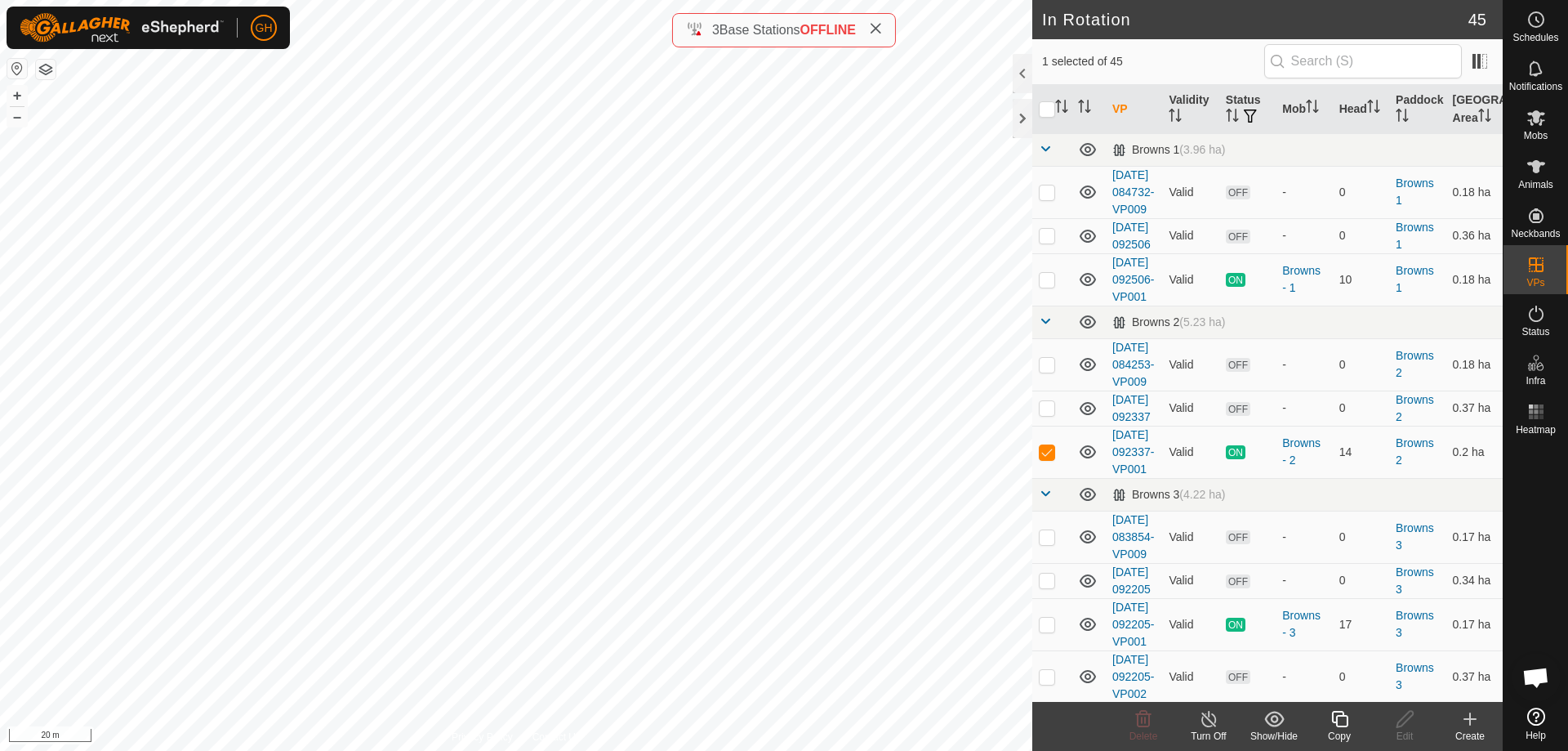
click at [1334, 718] on icon at bounding box center [1340, 718] width 21 height 20
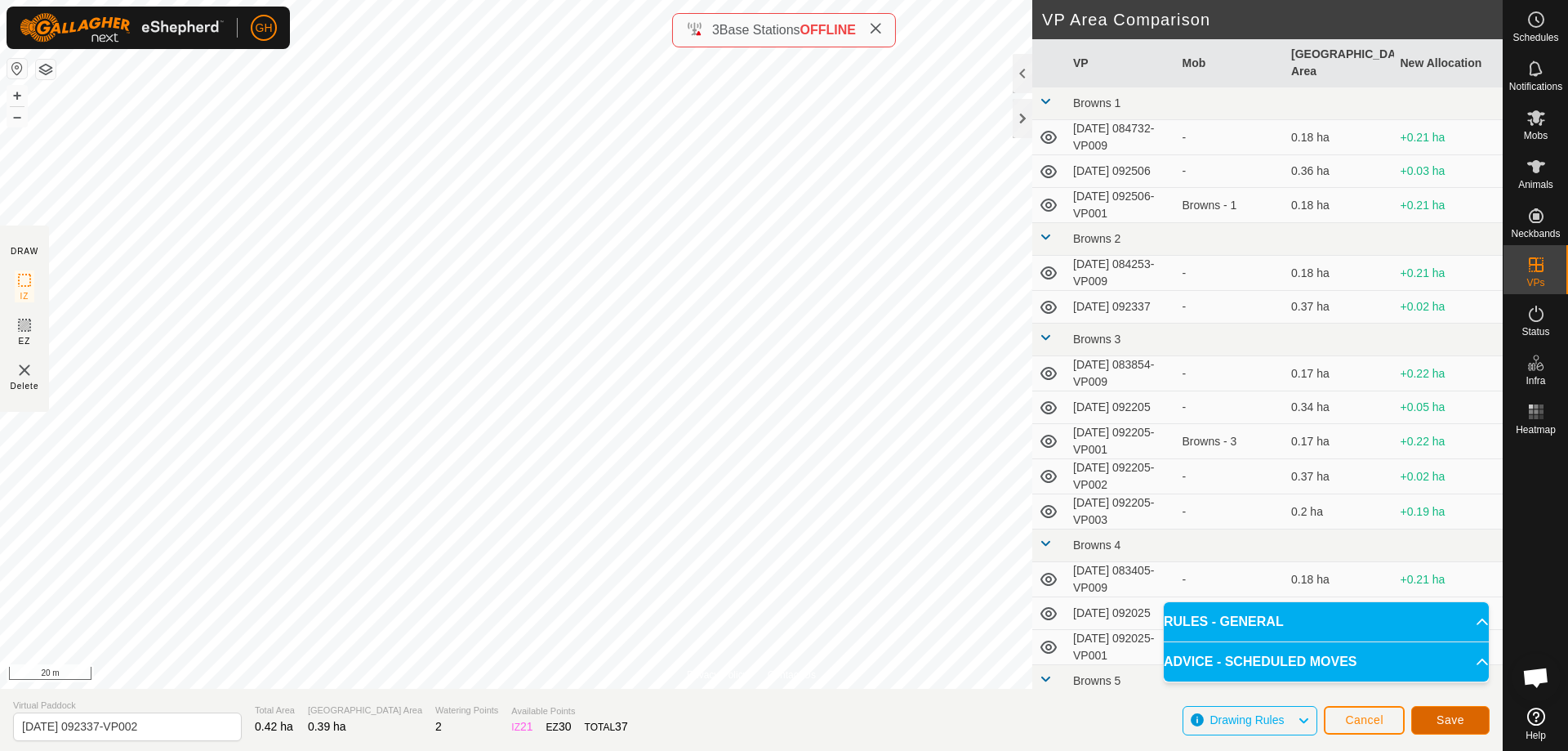
click at [1455, 723] on span "Save" at bounding box center [1450, 719] width 27 height 13
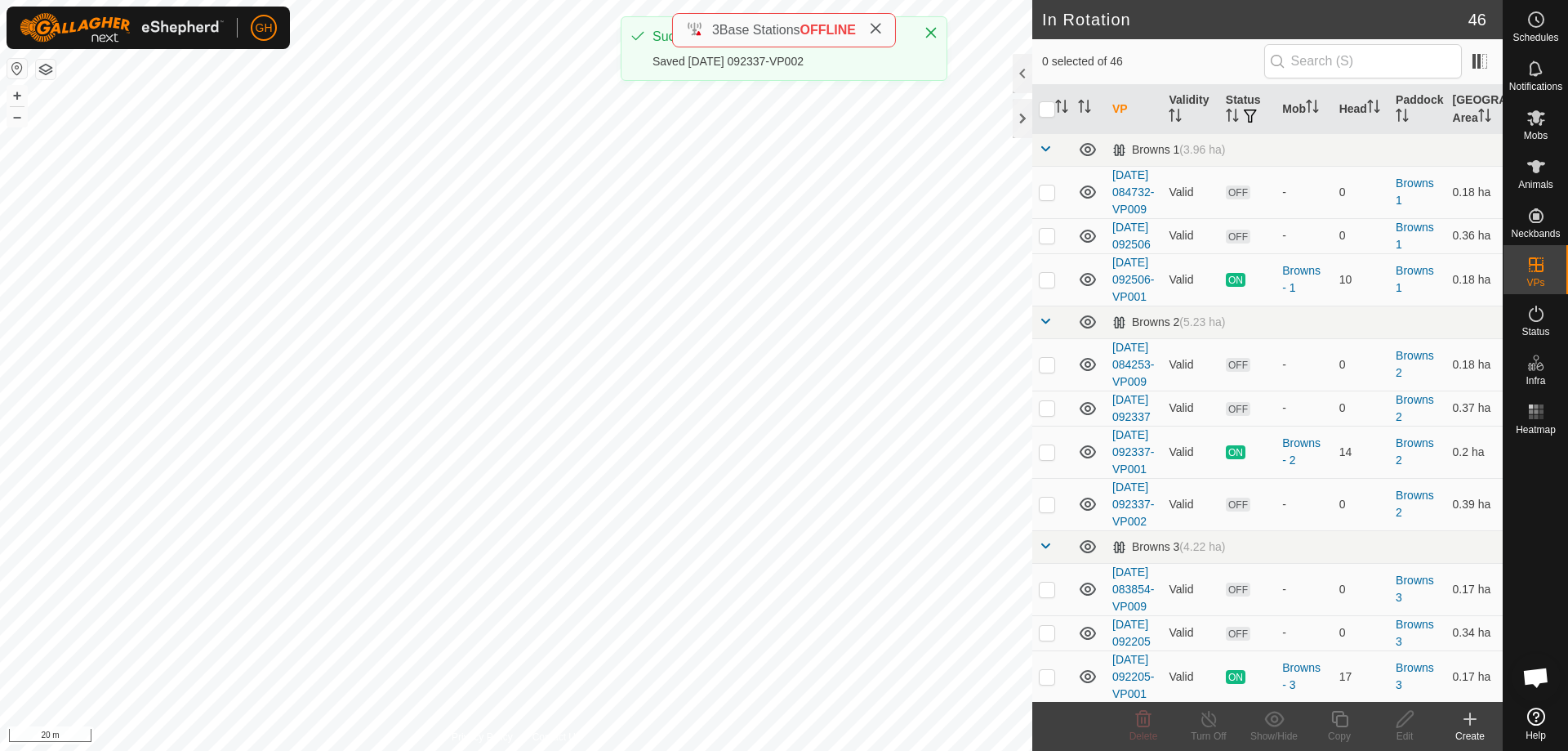
checkbox input "true"
click at [1344, 725] on icon at bounding box center [1339, 718] width 16 height 16
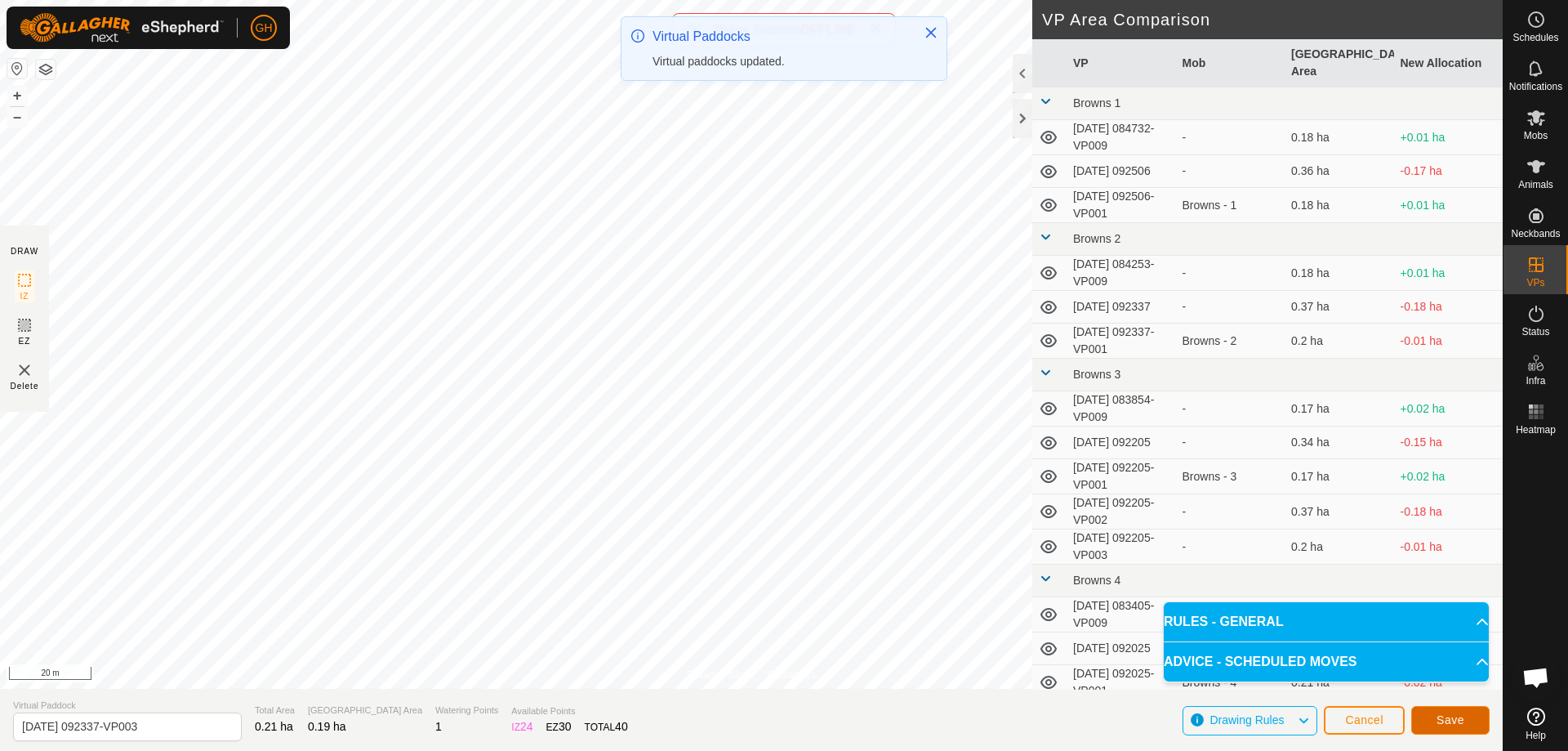
click at [1434, 722] on button "Save" at bounding box center [1451, 719] width 79 height 28
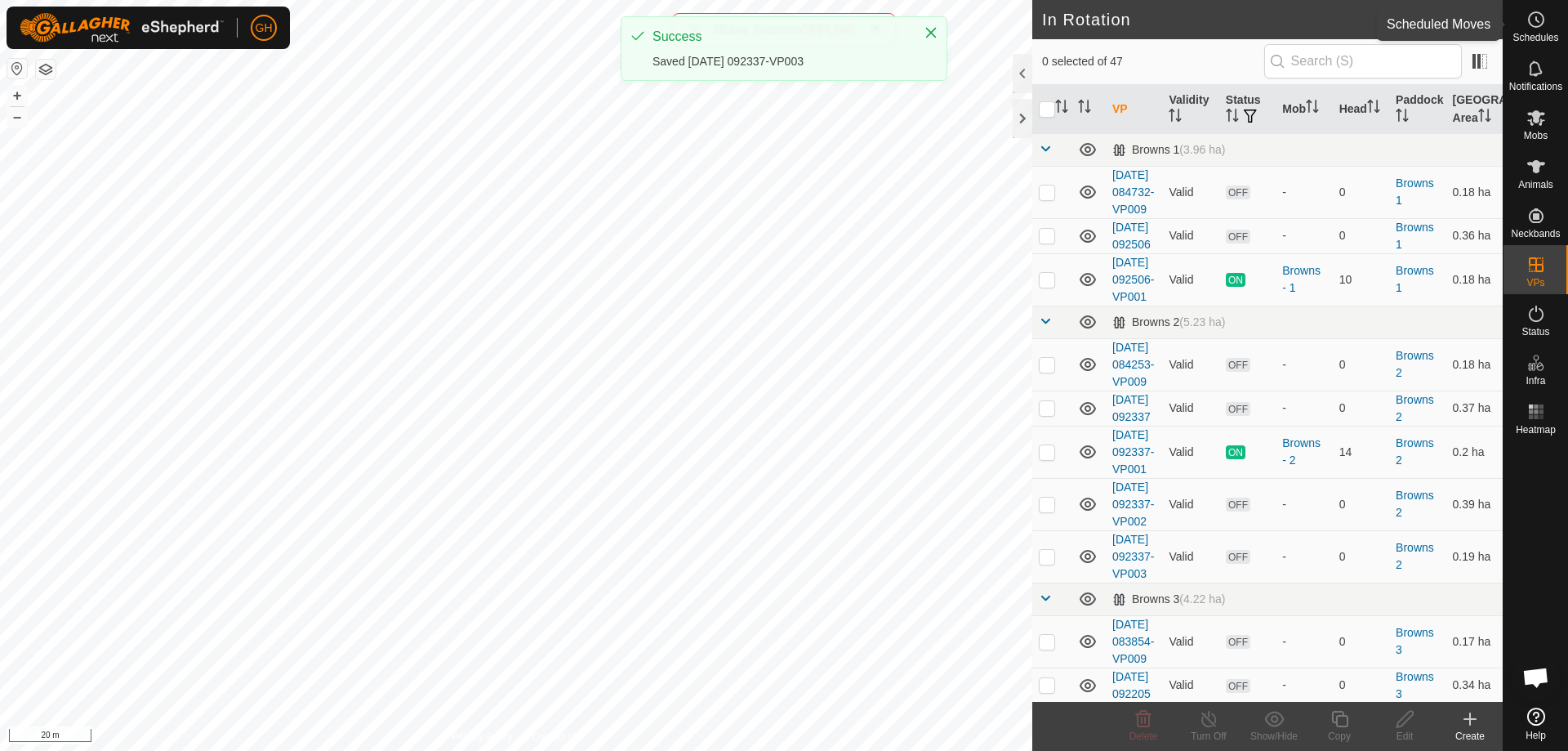
click at [1537, 27] on icon at bounding box center [1536, 19] width 20 height 20
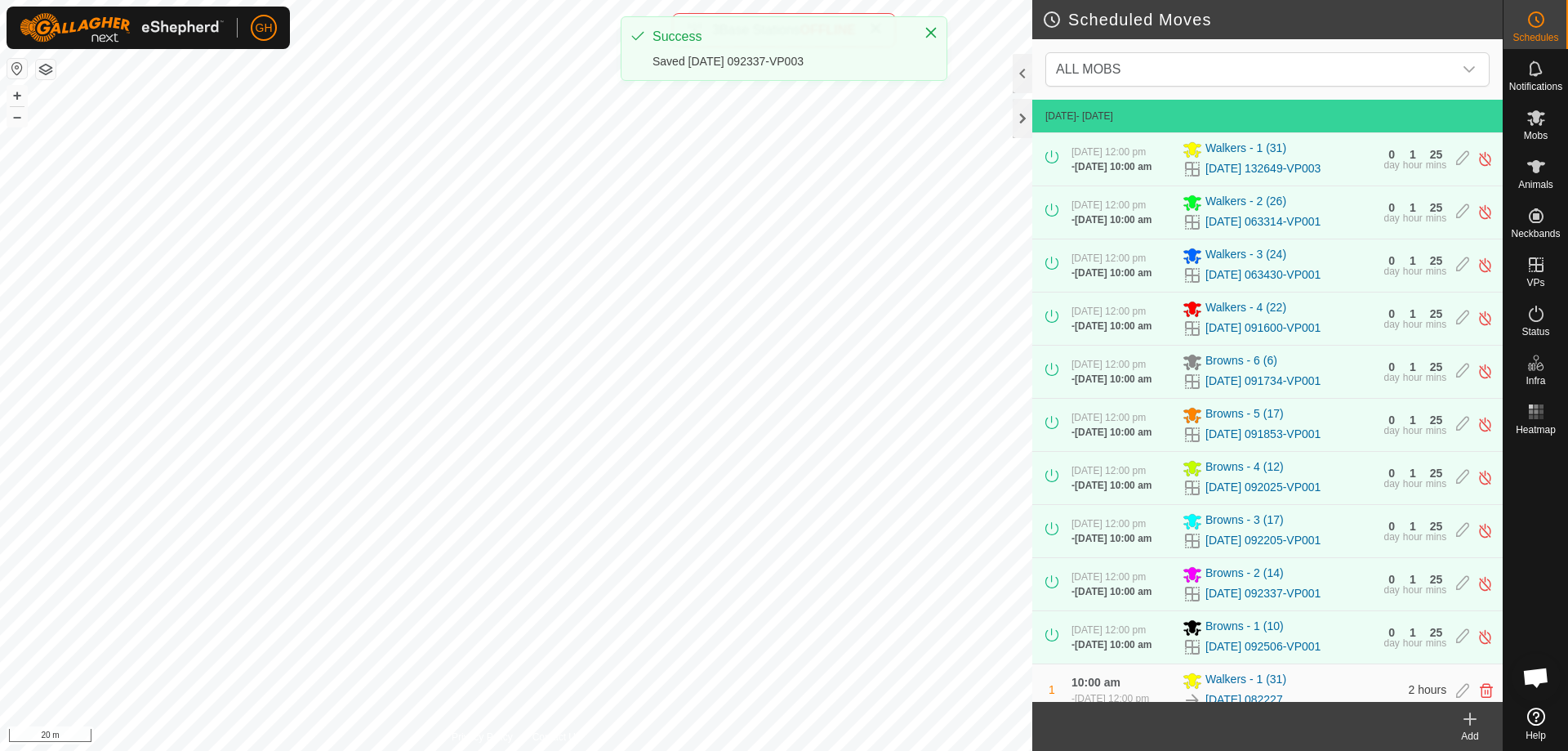
click at [1469, 727] on icon at bounding box center [1470, 718] width 20 height 20
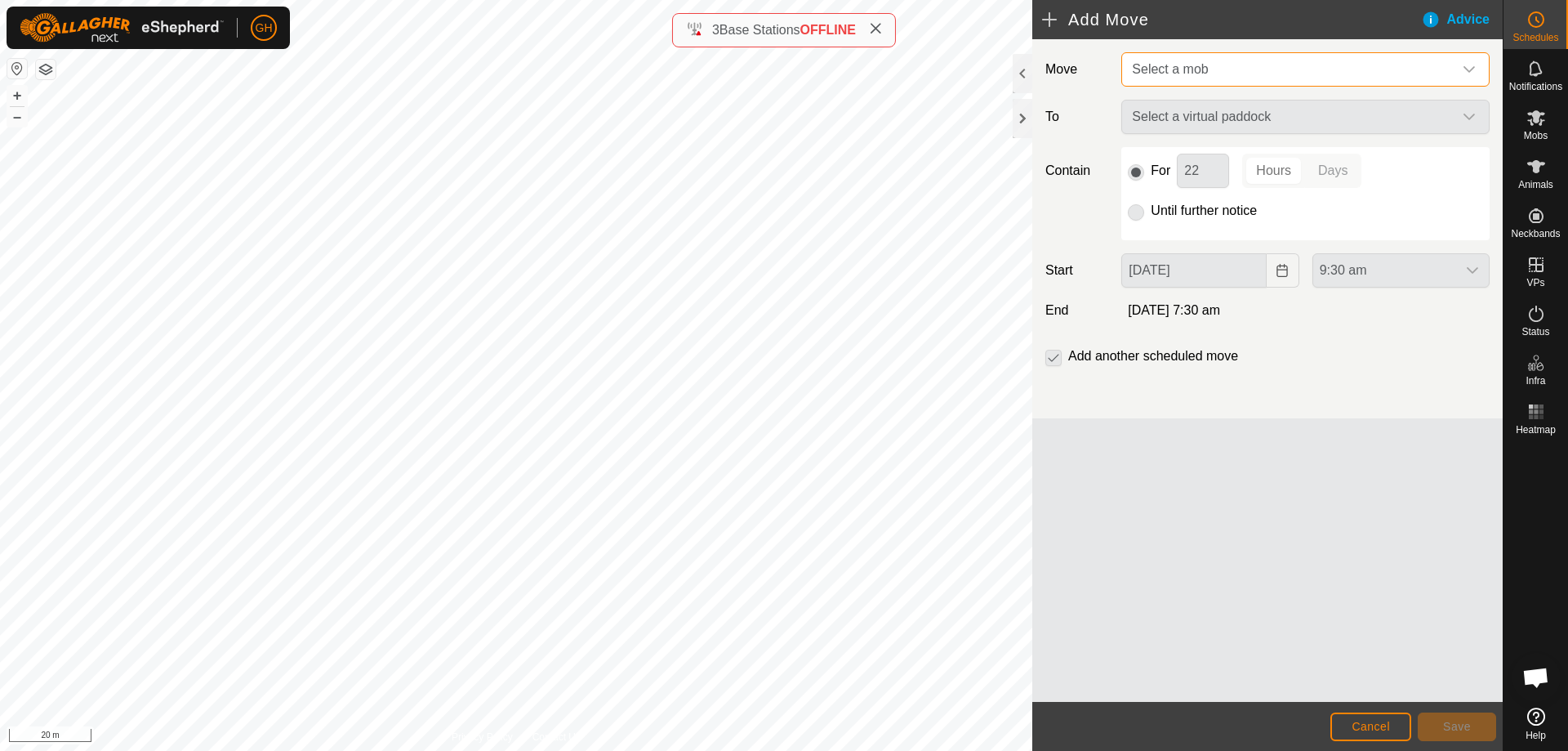
click at [1254, 74] on span "Select a mob" at bounding box center [1288, 69] width 327 height 33
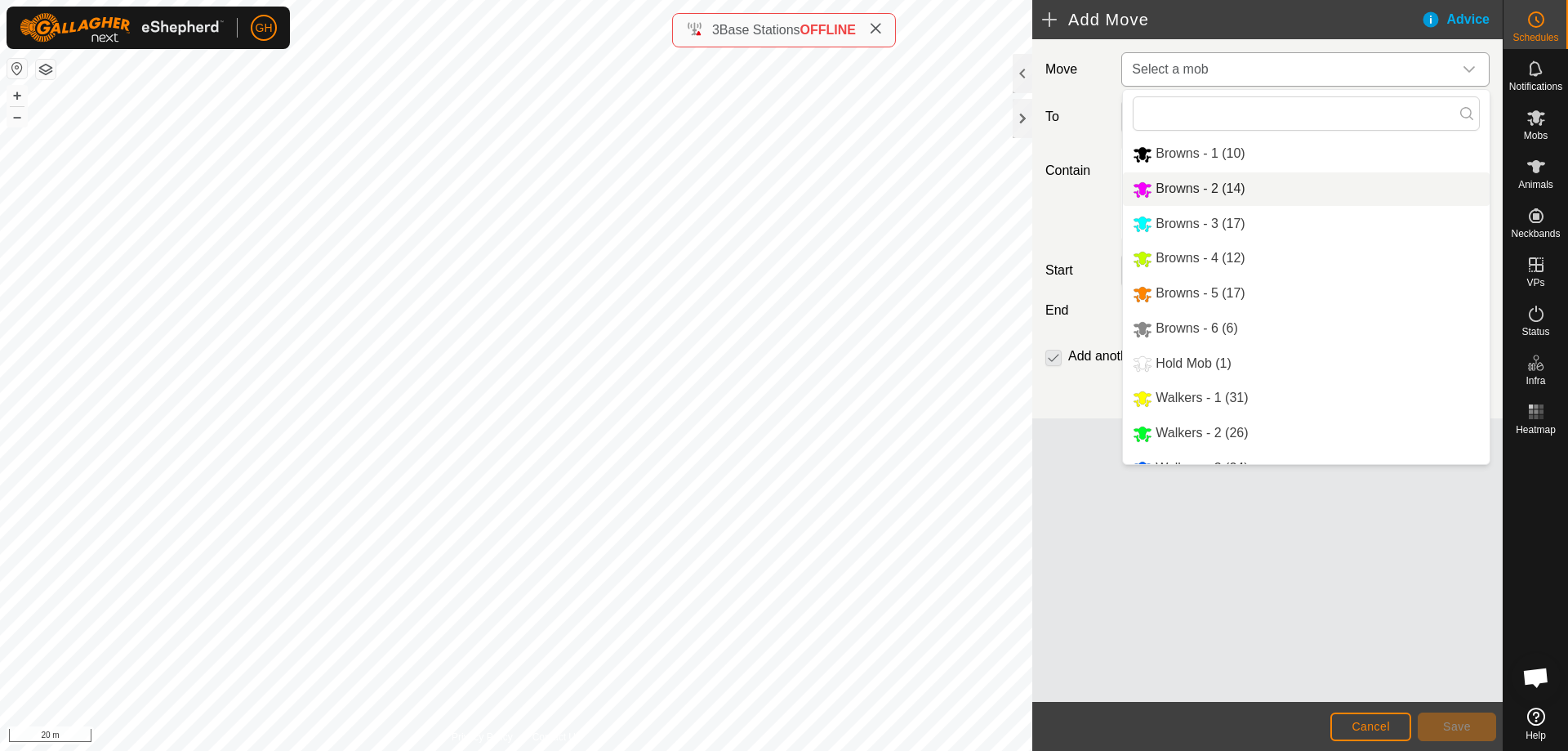
click at [1223, 189] on li "Browns - 2 (14)" at bounding box center [1306, 189] width 367 height 33
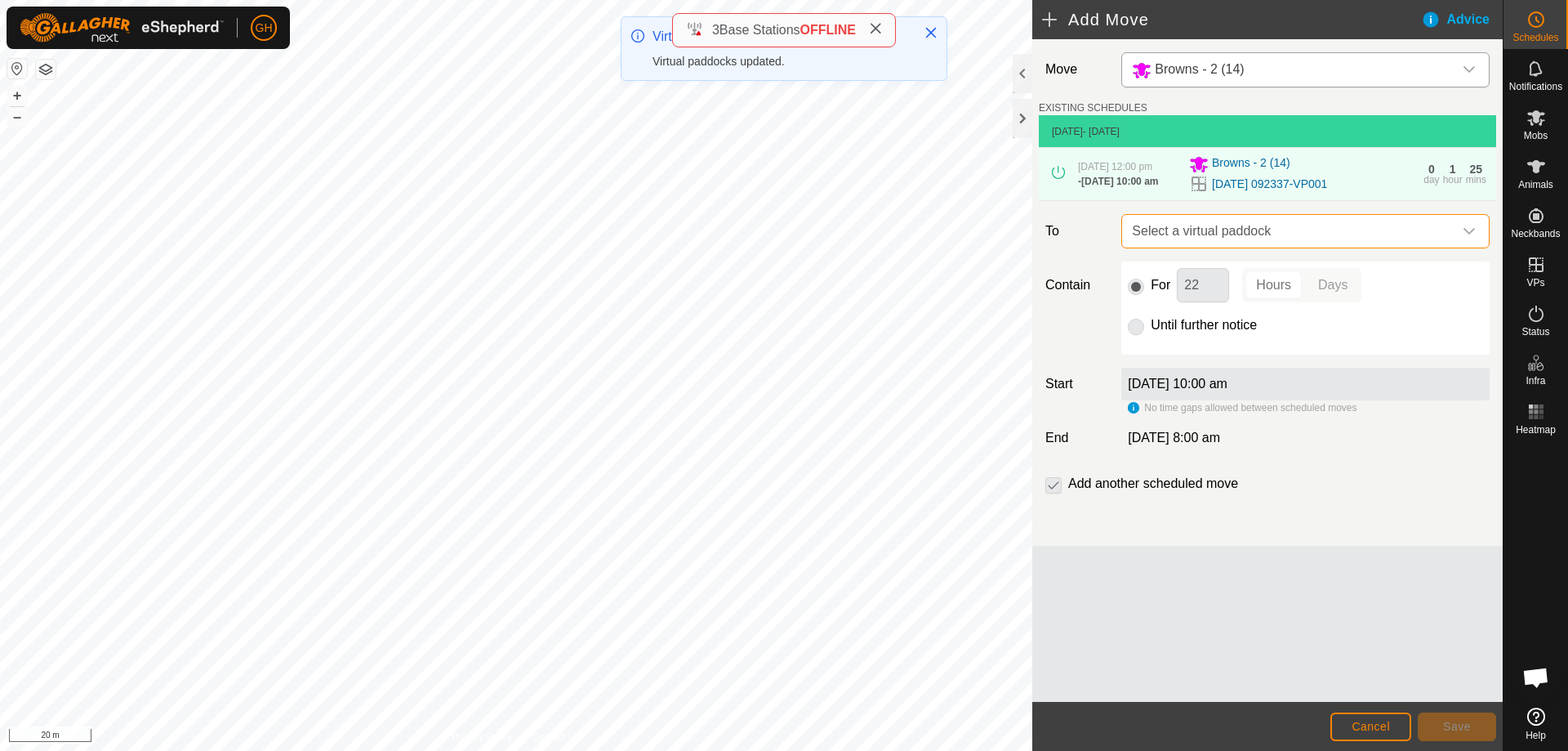
click at [1322, 247] on span "Select a virtual paddock" at bounding box center [1288, 231] width 327 height 33
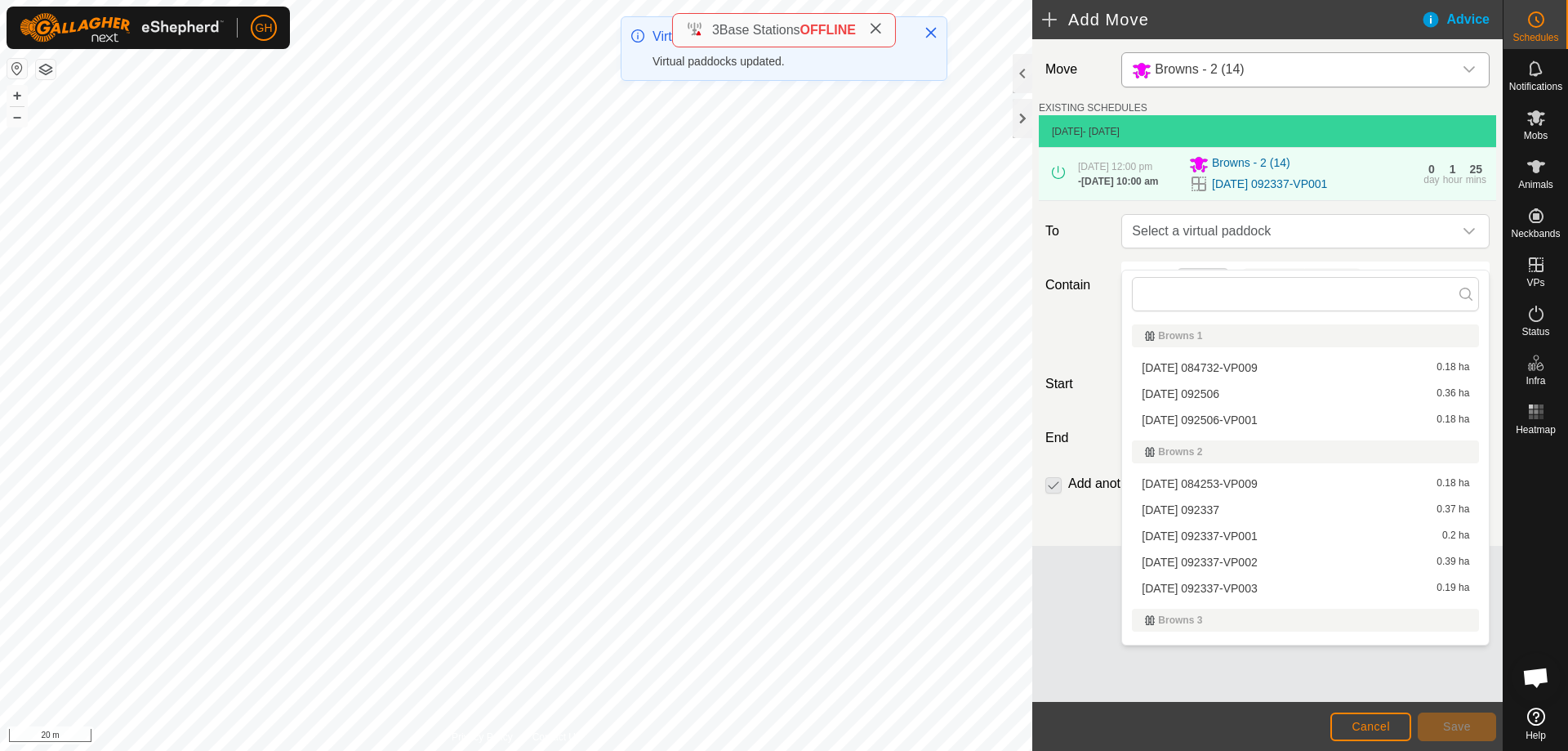
click at [1282, 564] on li "[DATE] 092337-VP002 0.39 ha" at bounding box center [1306, 562] width 347 height 25
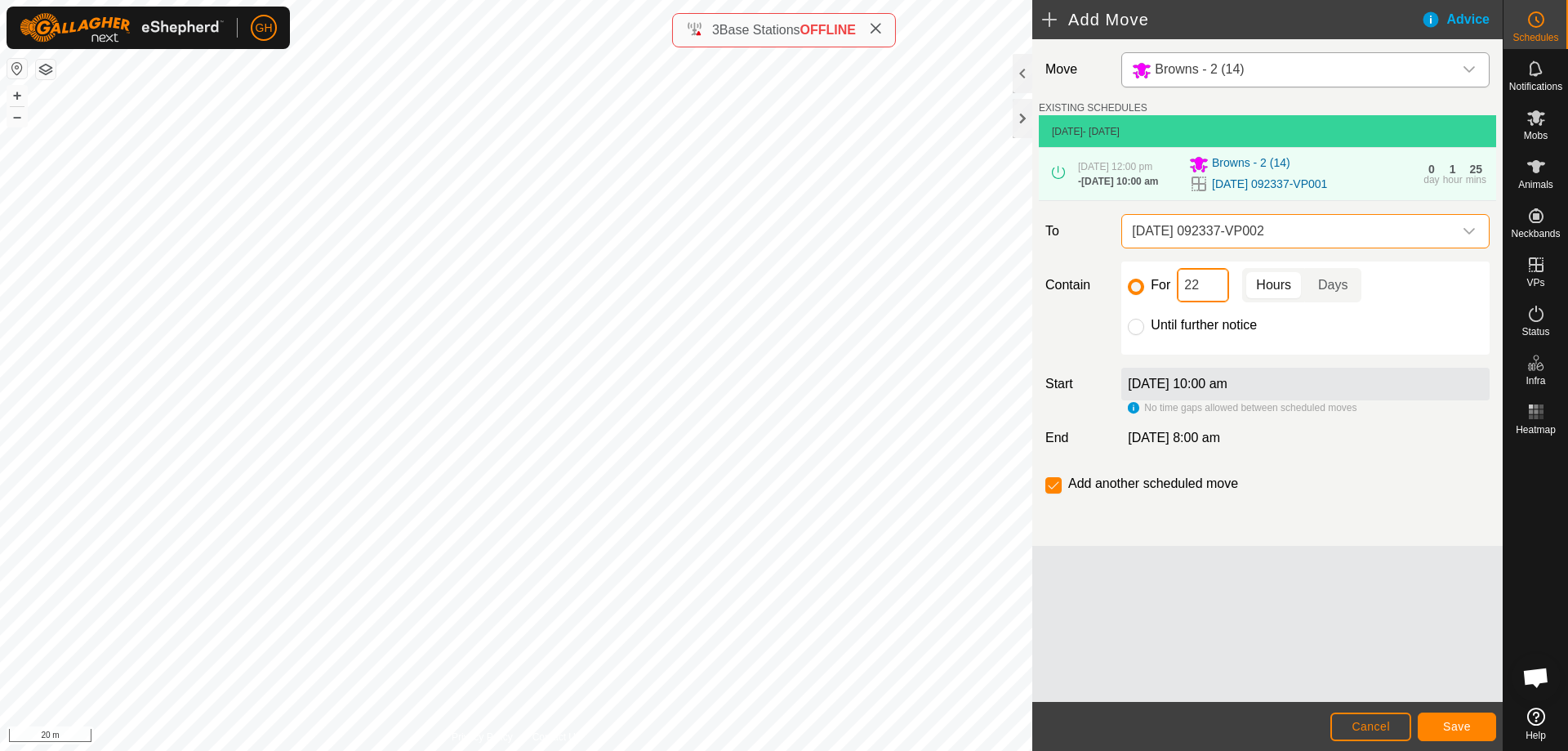
click at [1207, 294] on input "22" at bounding box center [1202, 285] width 52 height 34
click at [1464, 729] on span "Save" at bounding box center [1457, 725] width 27 height 13
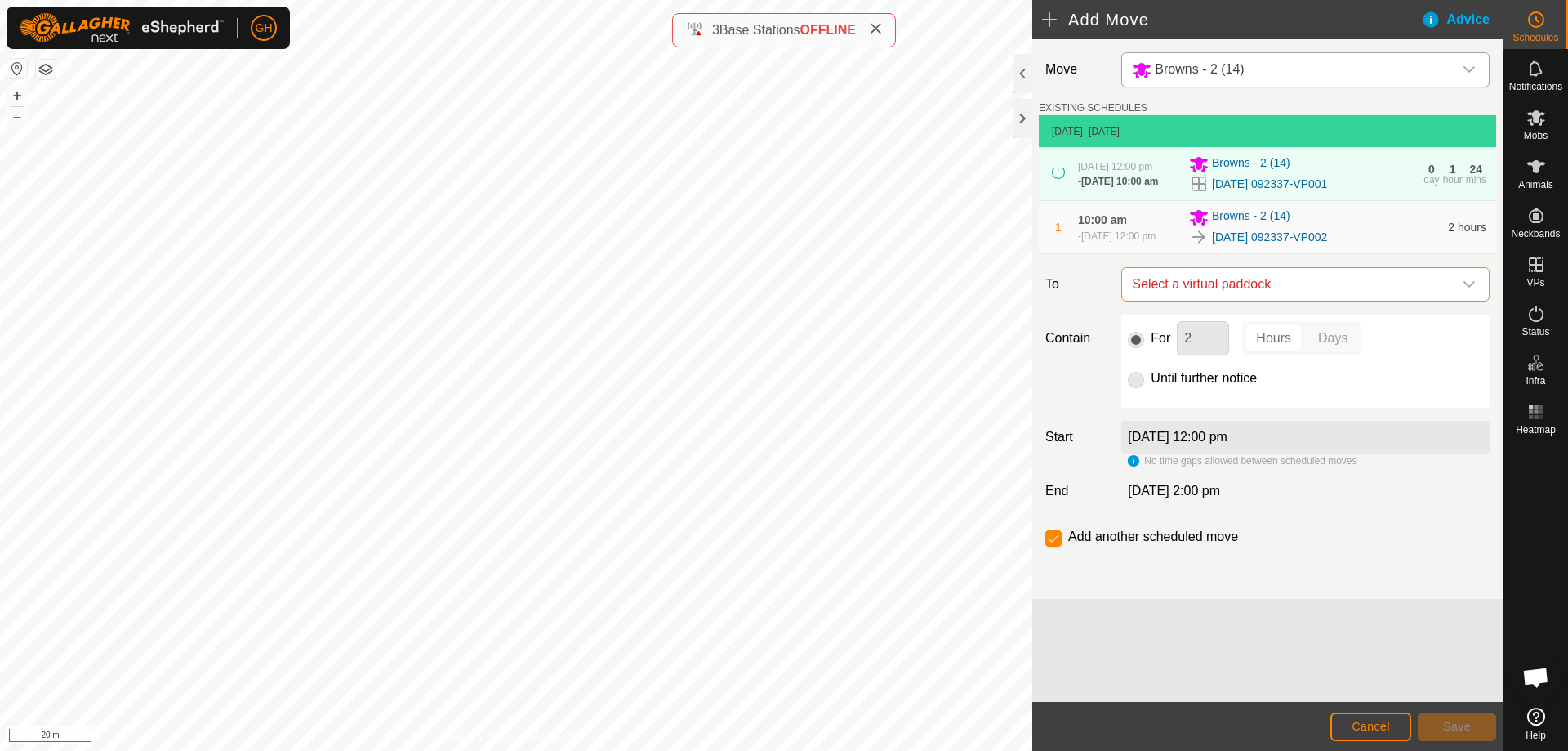
click at [1345, 300] on span "Select a virtual paddock" at bounding box center [1288, 284] width 327 height 33
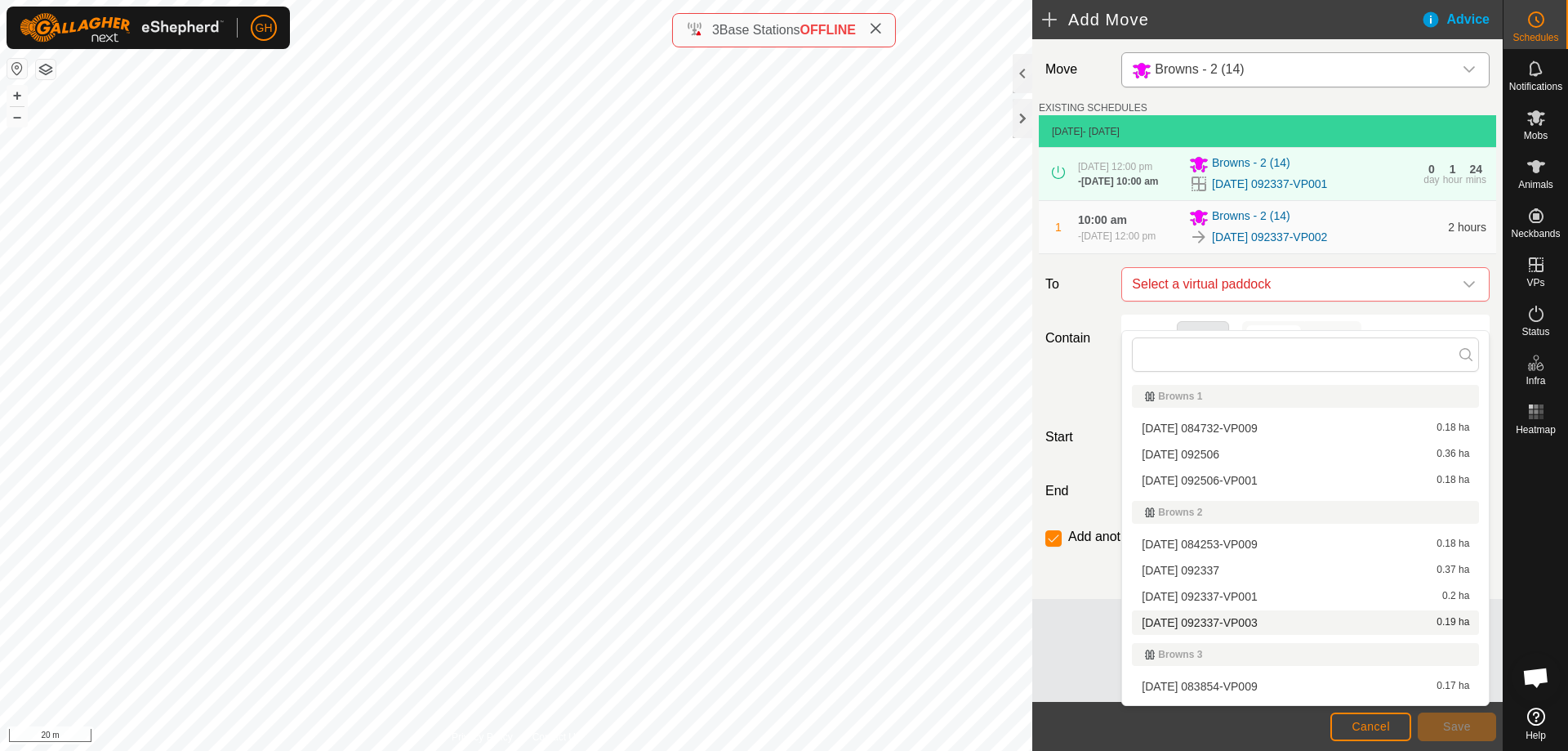
click at [1235, 622] on li "[DATE] 092337-VP003 0.19 ha" at bounding box center [1306, 623] width 347 height 25
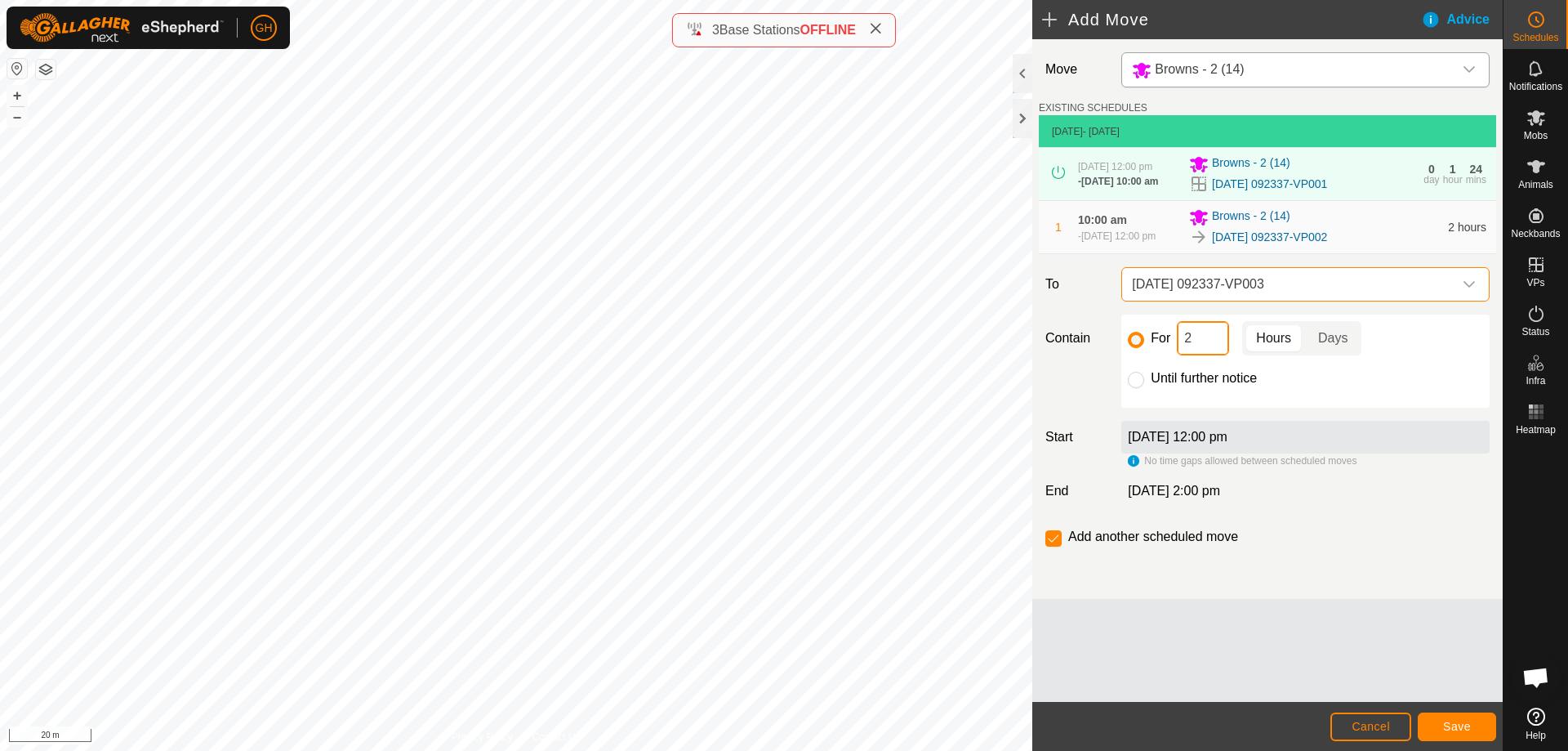
click at [1209, 355] on input "2" at bounding box center [1202, 338] width 52 height 34
type input "22"
click at [1456, 717] on button "Save" at bounding box center [1457, 726] width 79 height 28
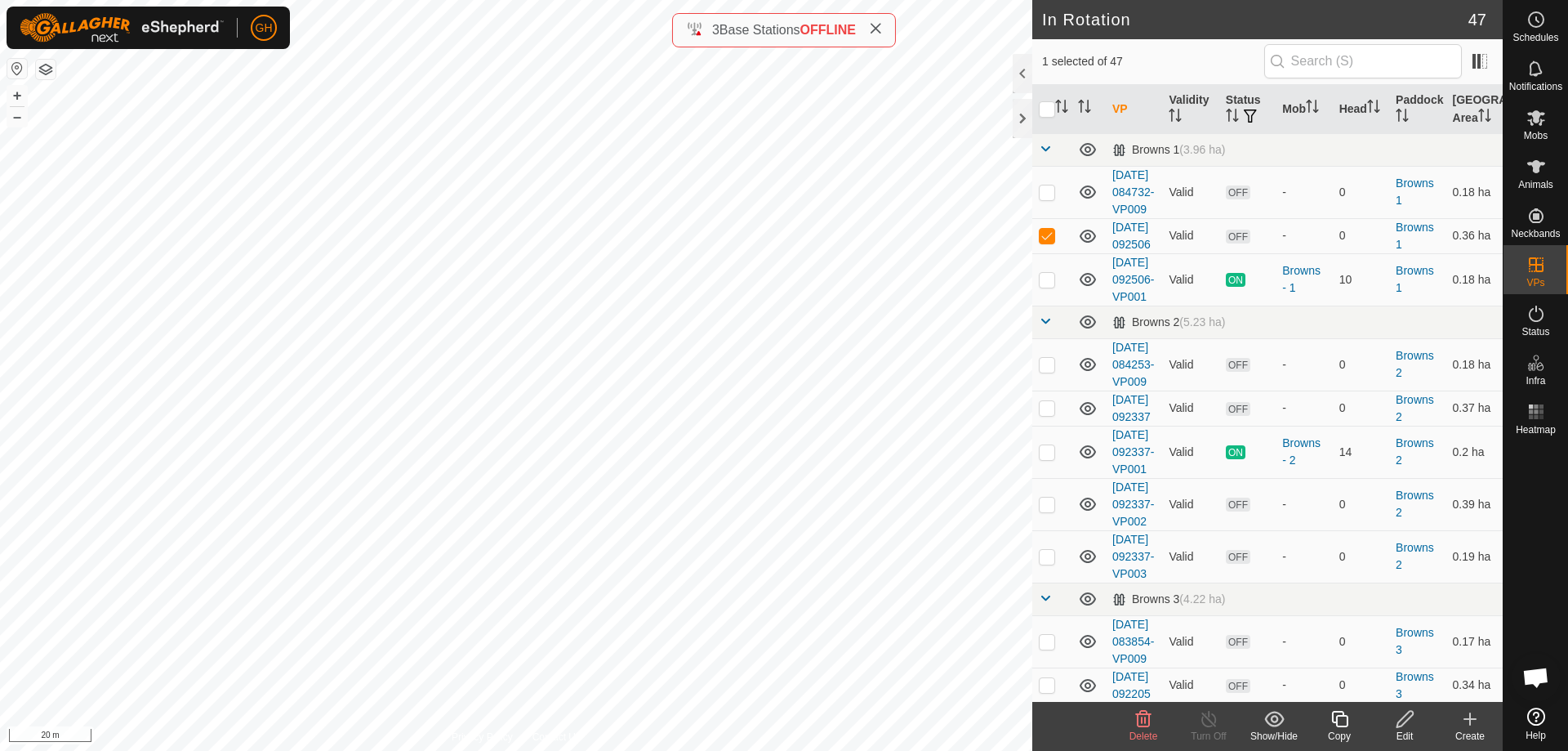
checkbox input "false"
checkbox input "true"
click at [1342, 712] on icon at bounding box center [1339, 718] width 16 height 16
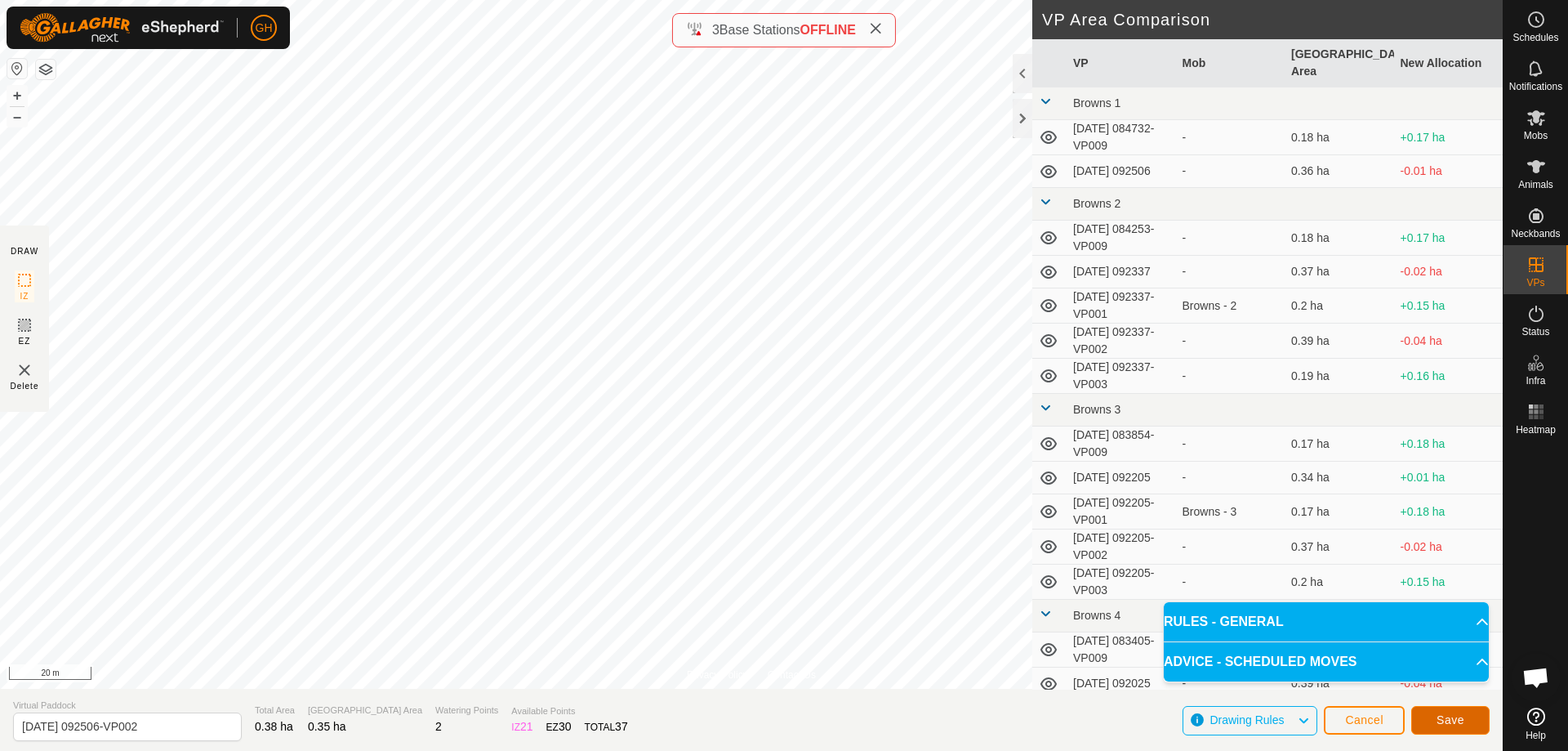
click at [1477, 732] on button "Save" at bounding box center [1451, 719] width 79 height 28
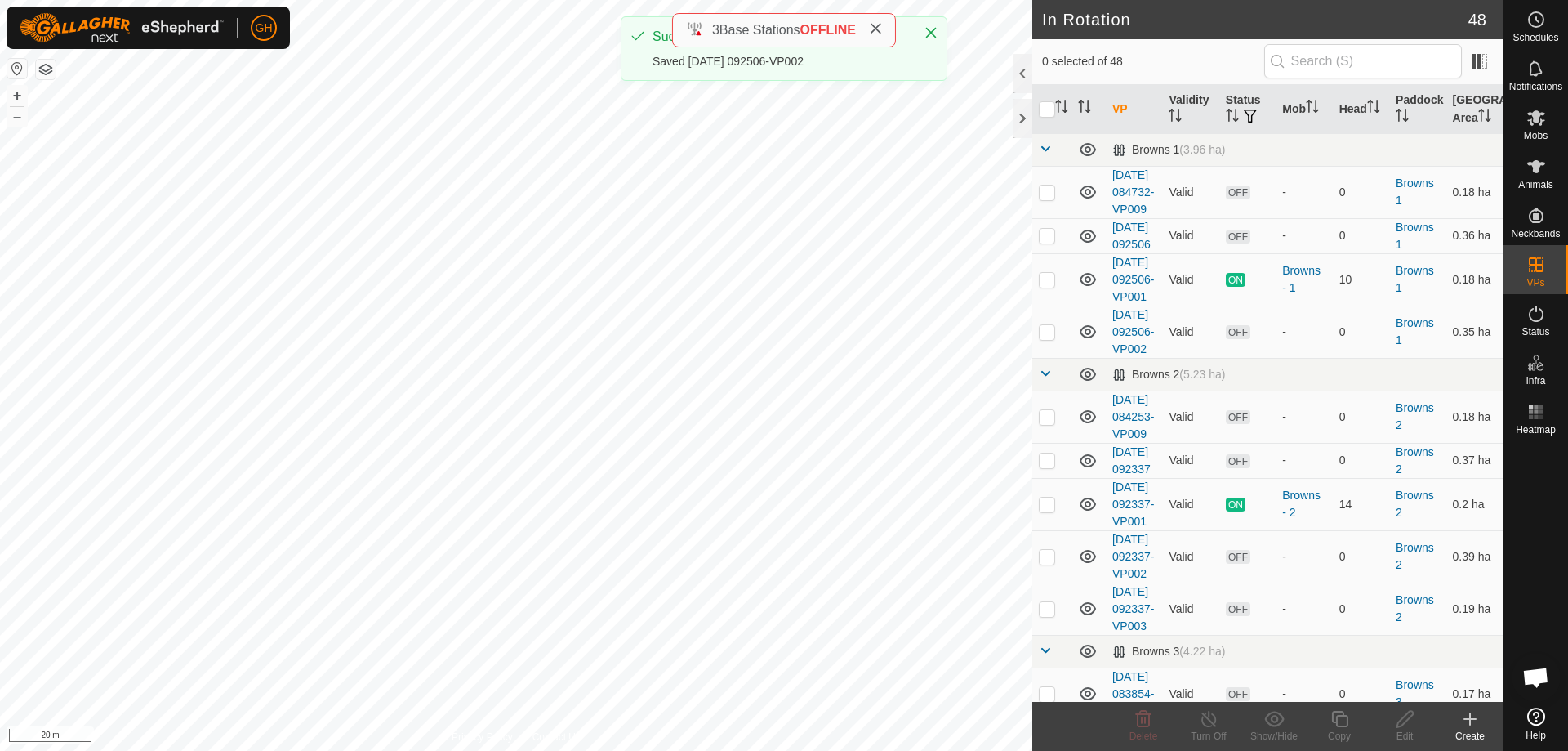
checkbox input "true"
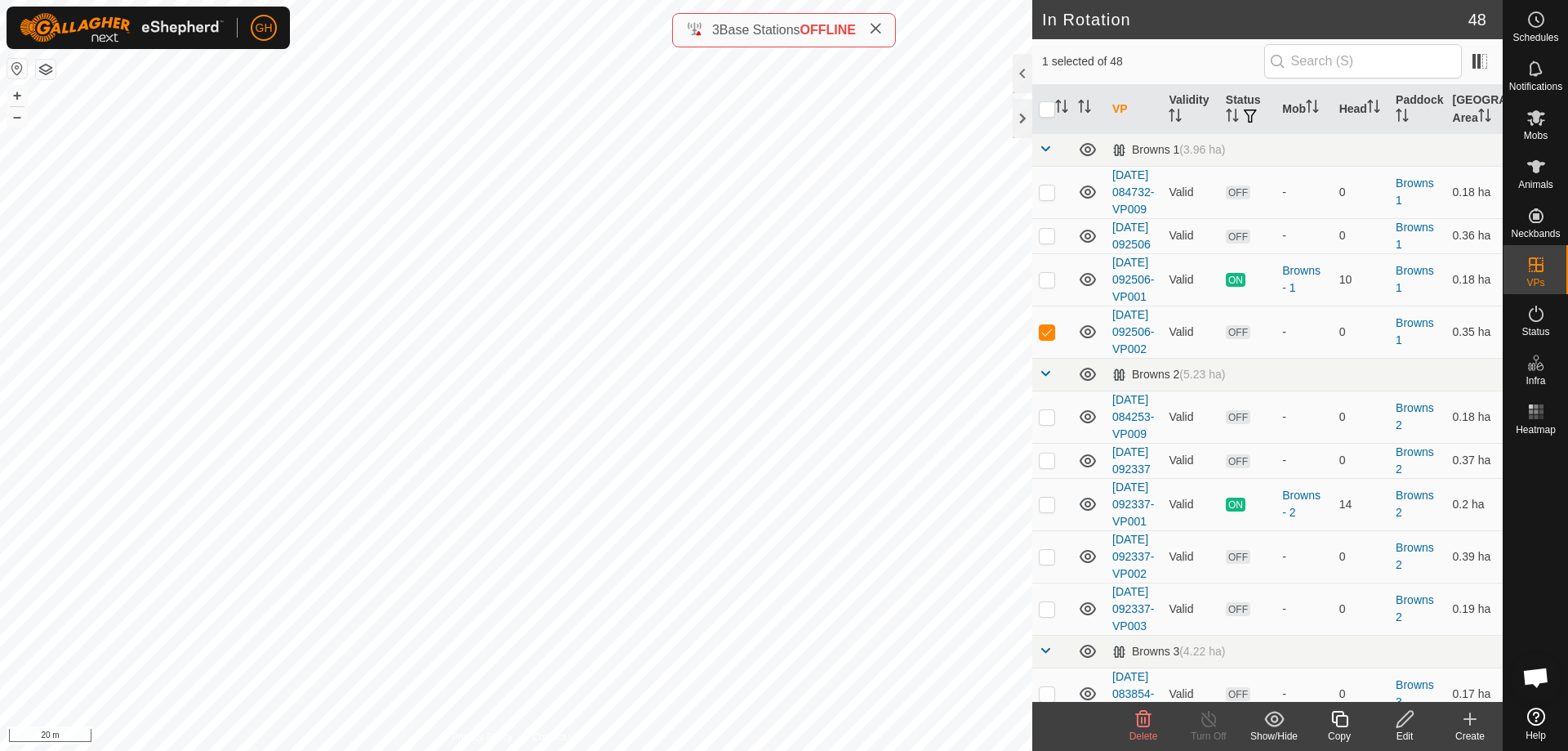
click at [1340, 718] on icon at bounding box center [1340, 718] width 21 height 20
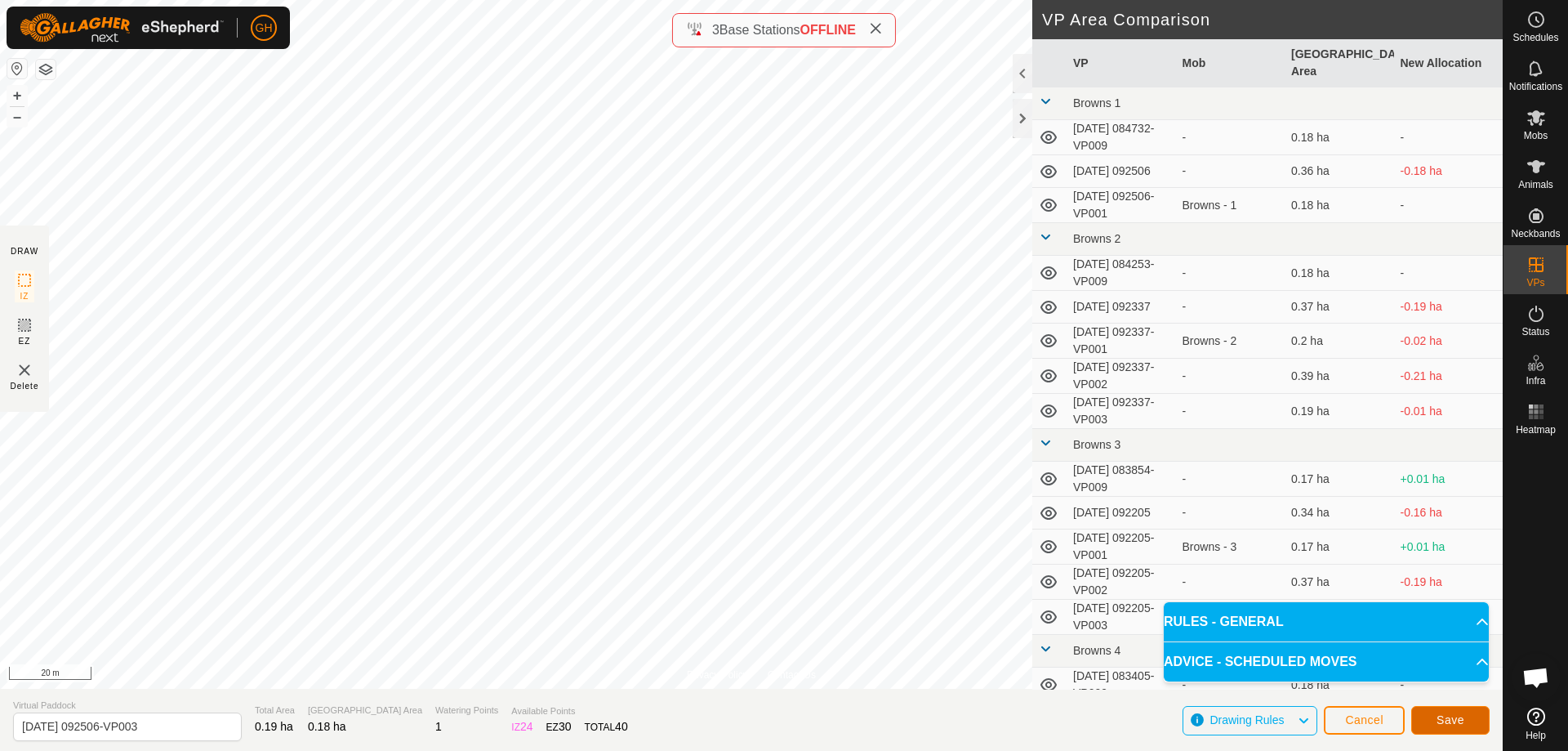
click at [1460, 720] on span "Save" at bounding box center [1450, 719] width 27 height 13
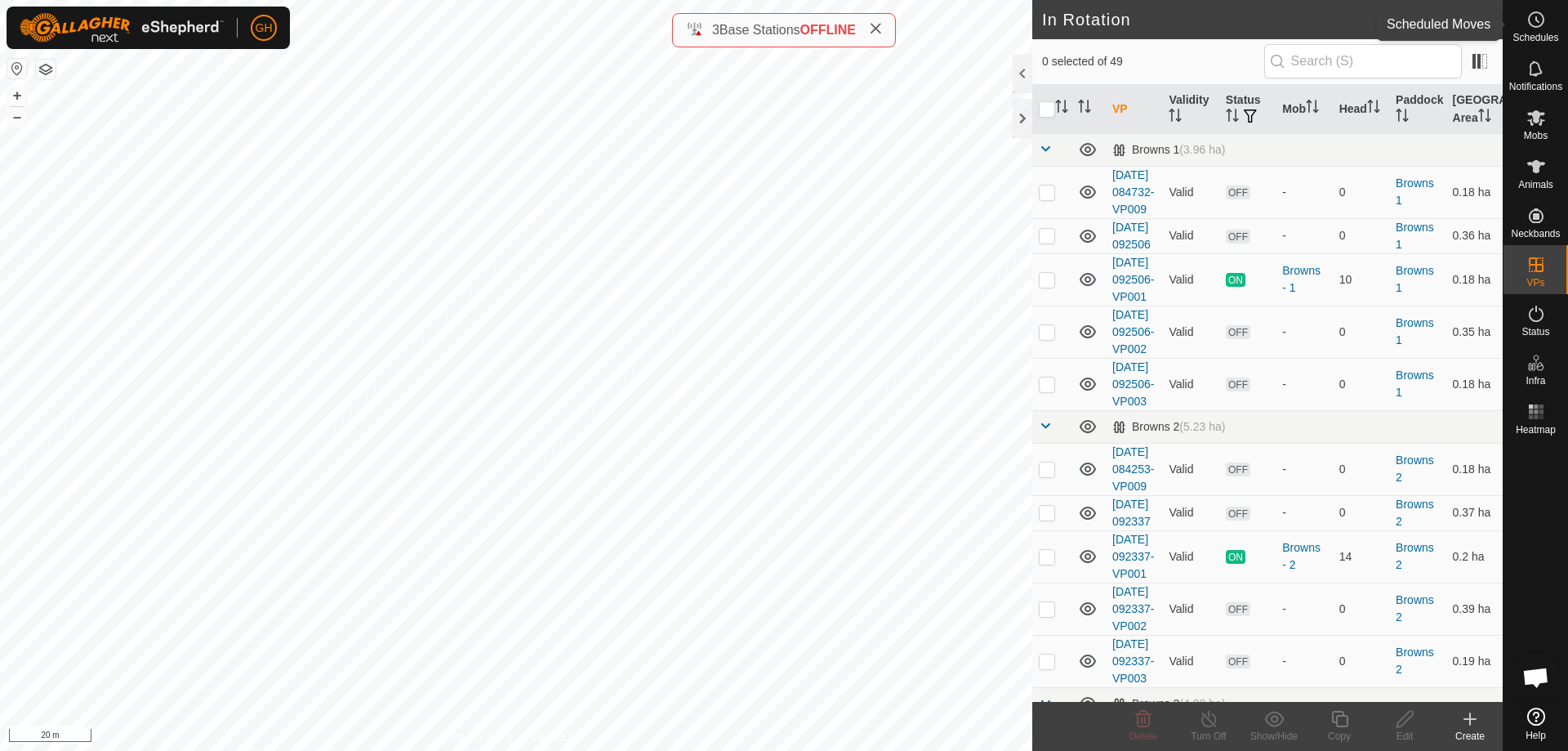
click at [1553, 27] on div "Schedules" at bounding box center [1535, 24] width 64 height 49
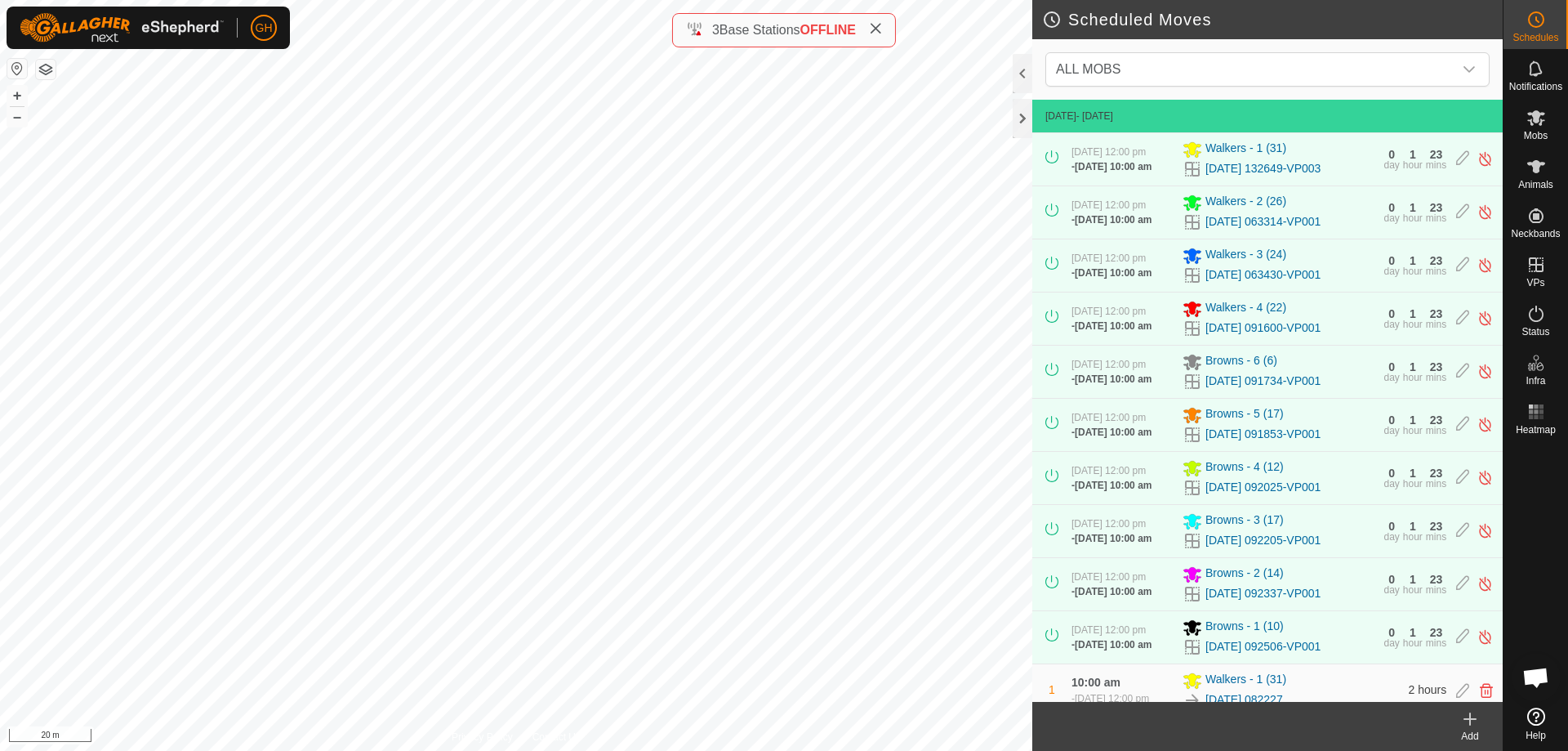
click at [1462, 720] on icon at bounding box center [1470, 718] width 20 height 20
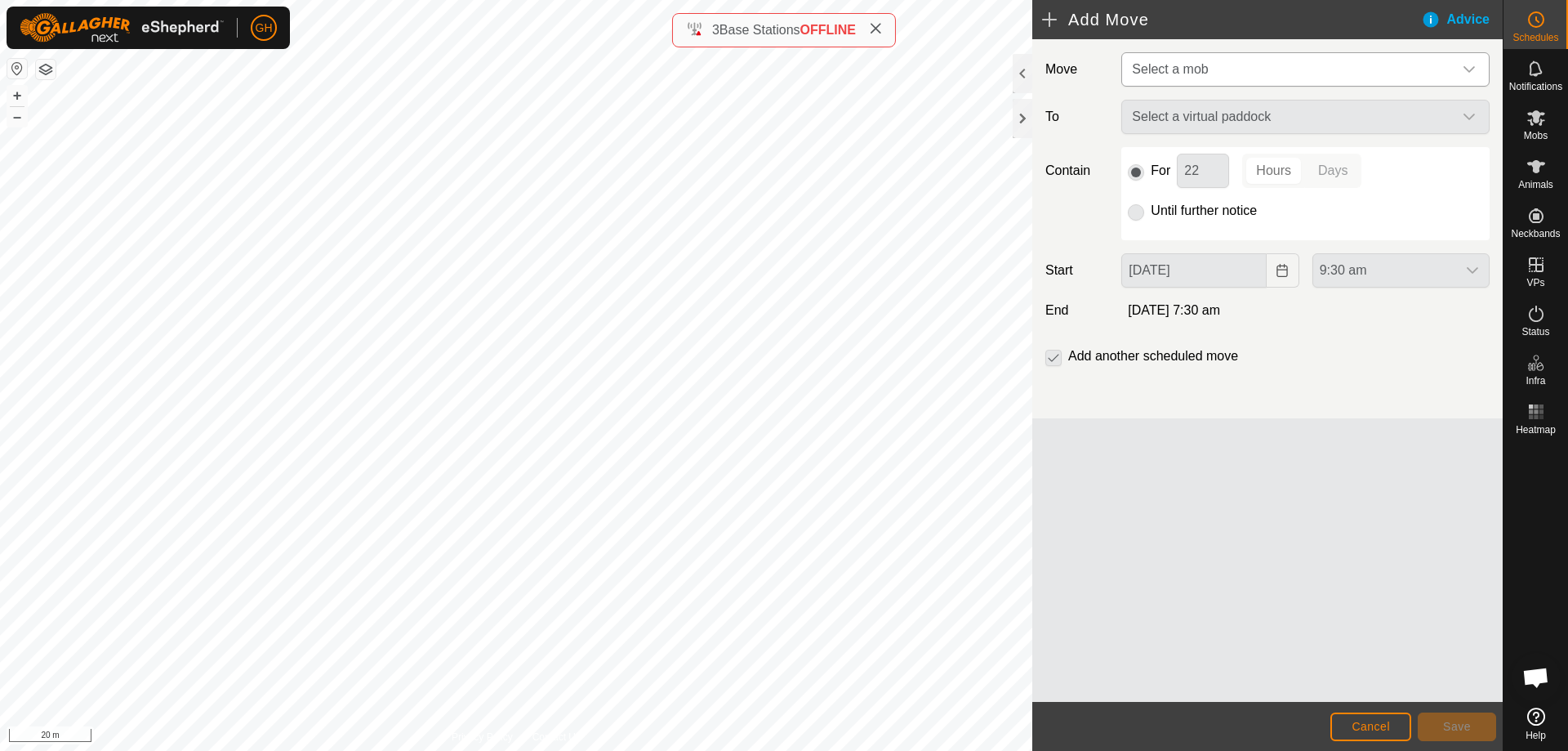
click at [1310, 72] on span "Select a mob" at bounding box center [1288, 69] width 327 height 33
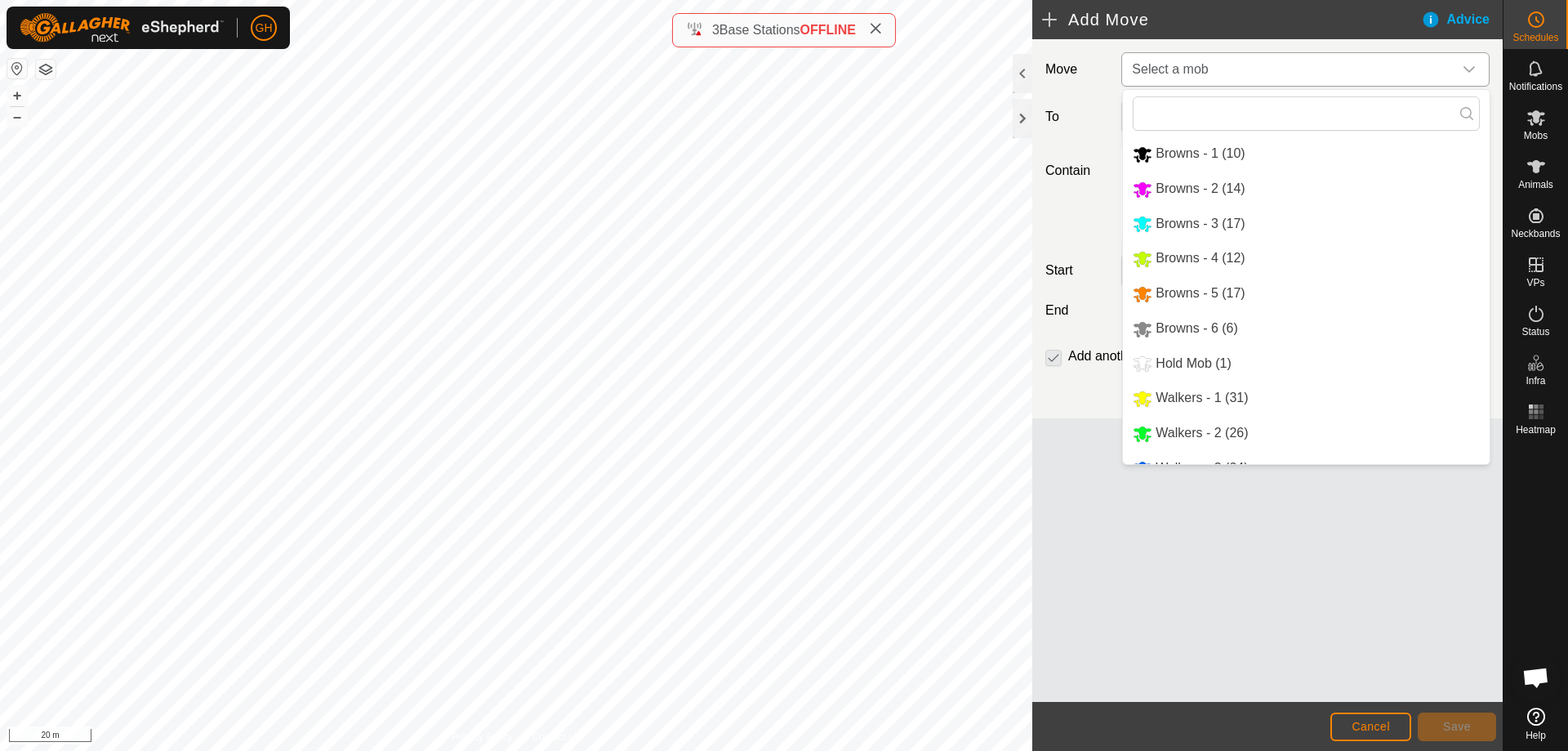
click at [1275, 151] on li "Browns - 1 (10)" at bounding box center [1306, 153] width 367 height 33
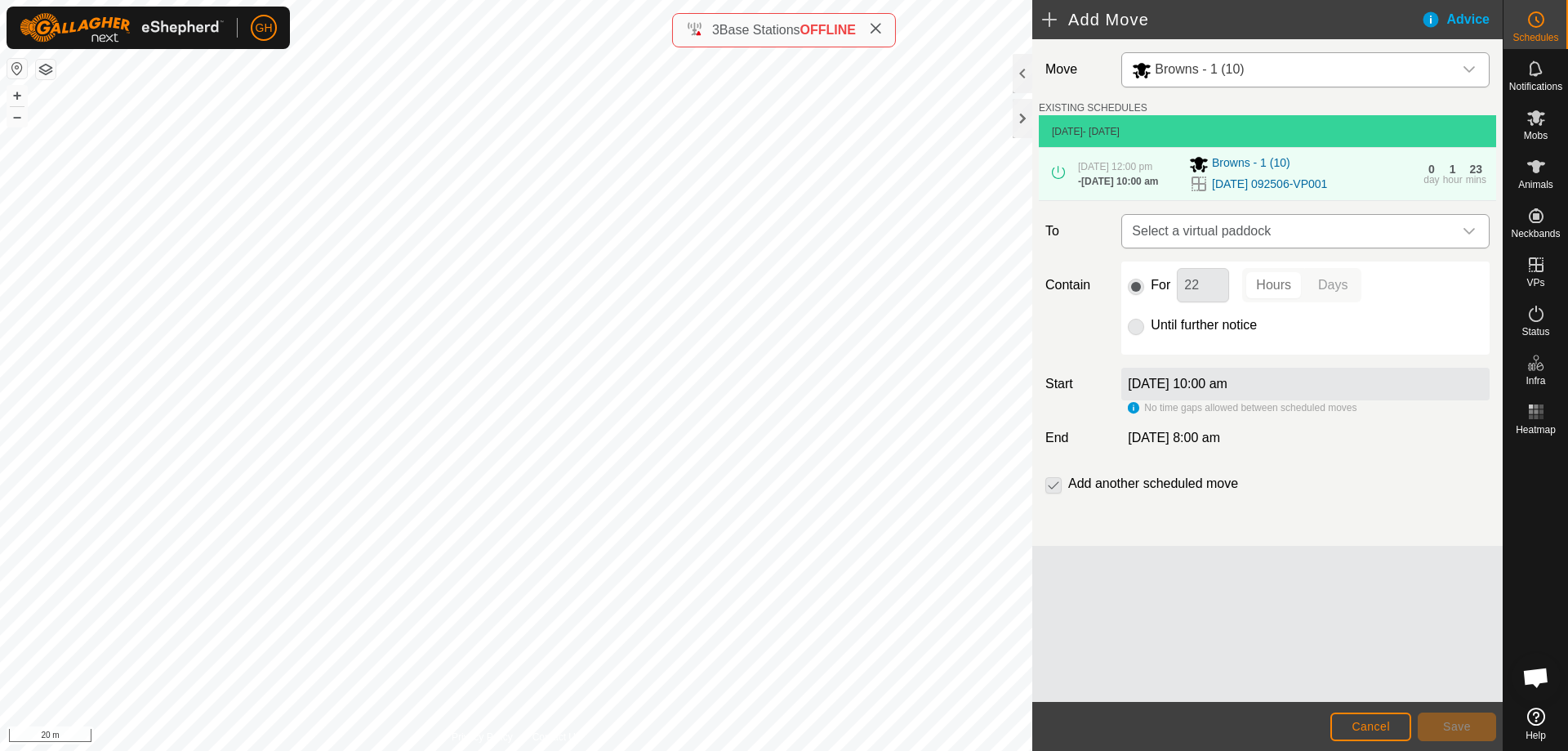
click at [1397, 247] on span "Select a virtual paddock" at bounding box center [1288, 231] width 327 height 33
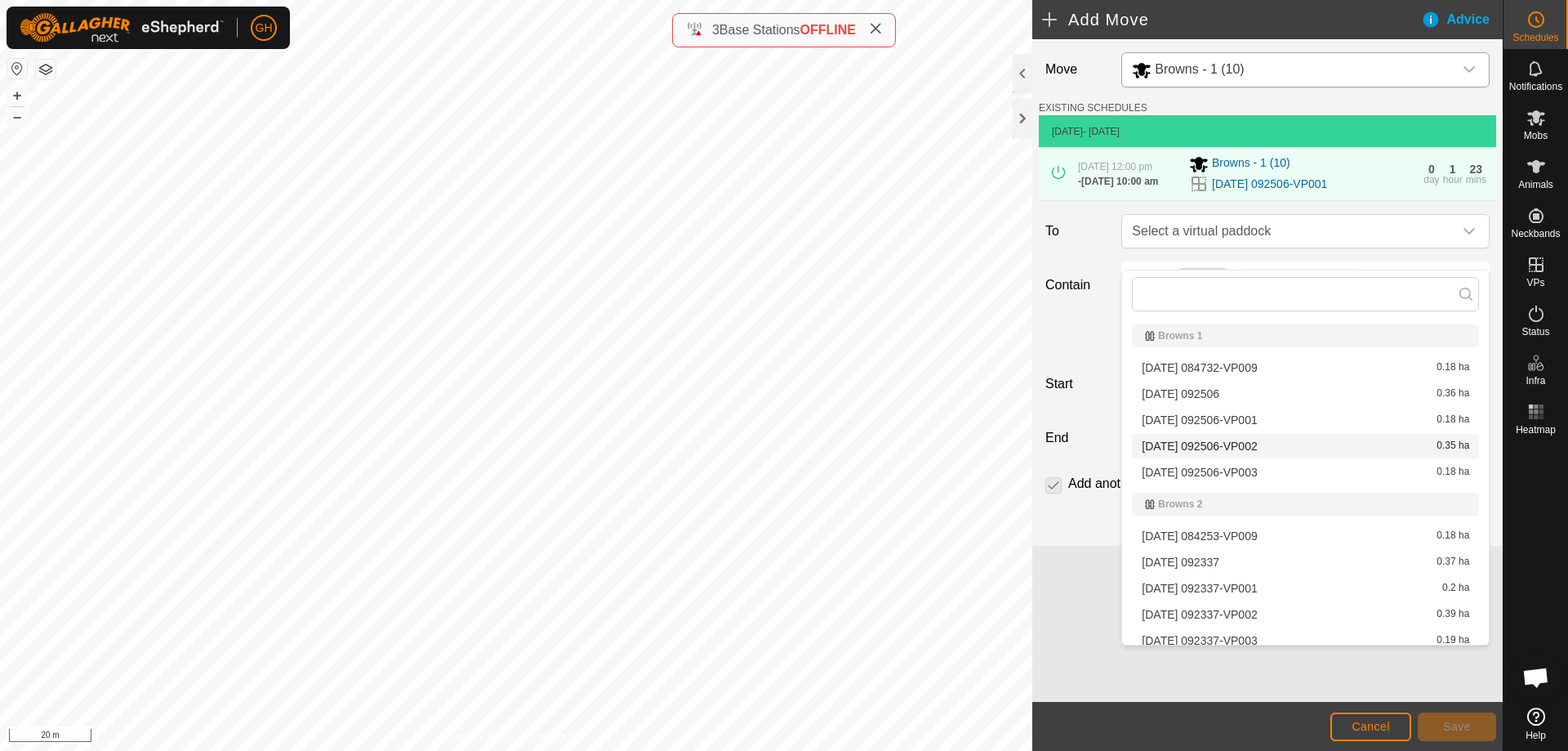
click at [1270, 451] on li "[DATE] 092506-VP002 0.35 ha" at bounding box center [1306, 446] width 347 height 25
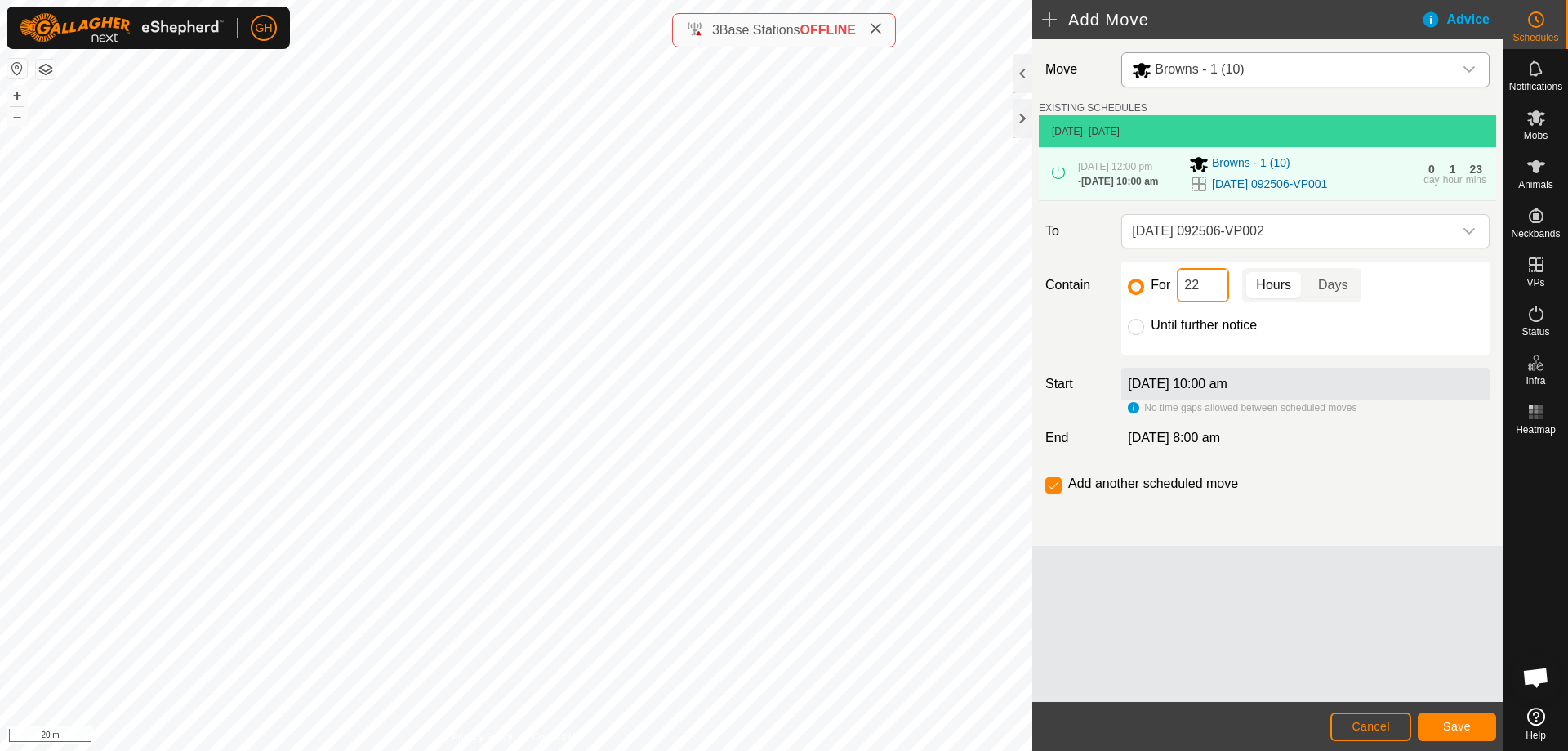
click at [1210, 302] on input "22" at bounding box center [1202, 285] width 52 height 34
click at [1472, 728] on button "Save" at bounding box center [1457, 726] width 79 height 28
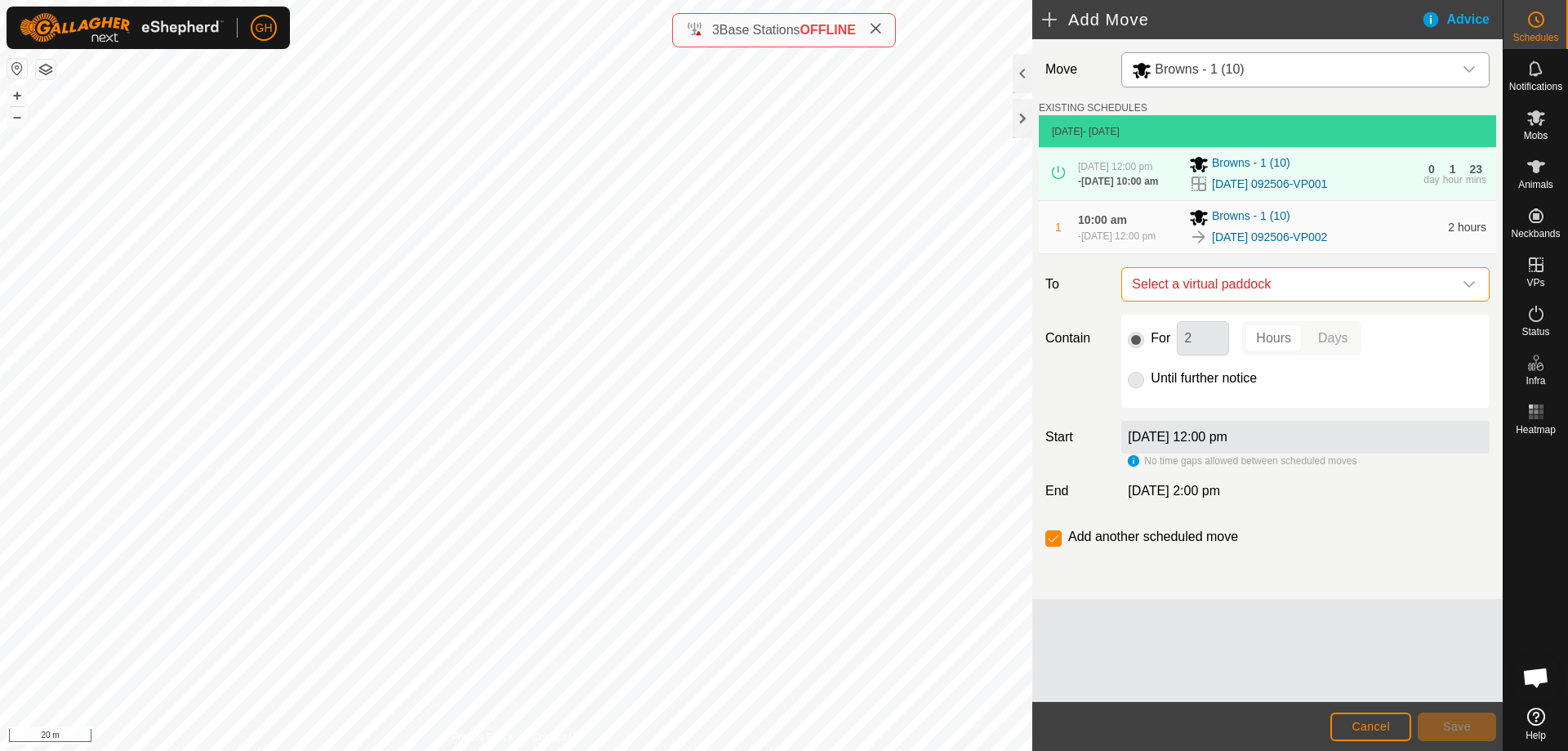
click at [1387, 300] on span "Select a virtual paddock" at bounding box center [1288, 284] width 327 height 33
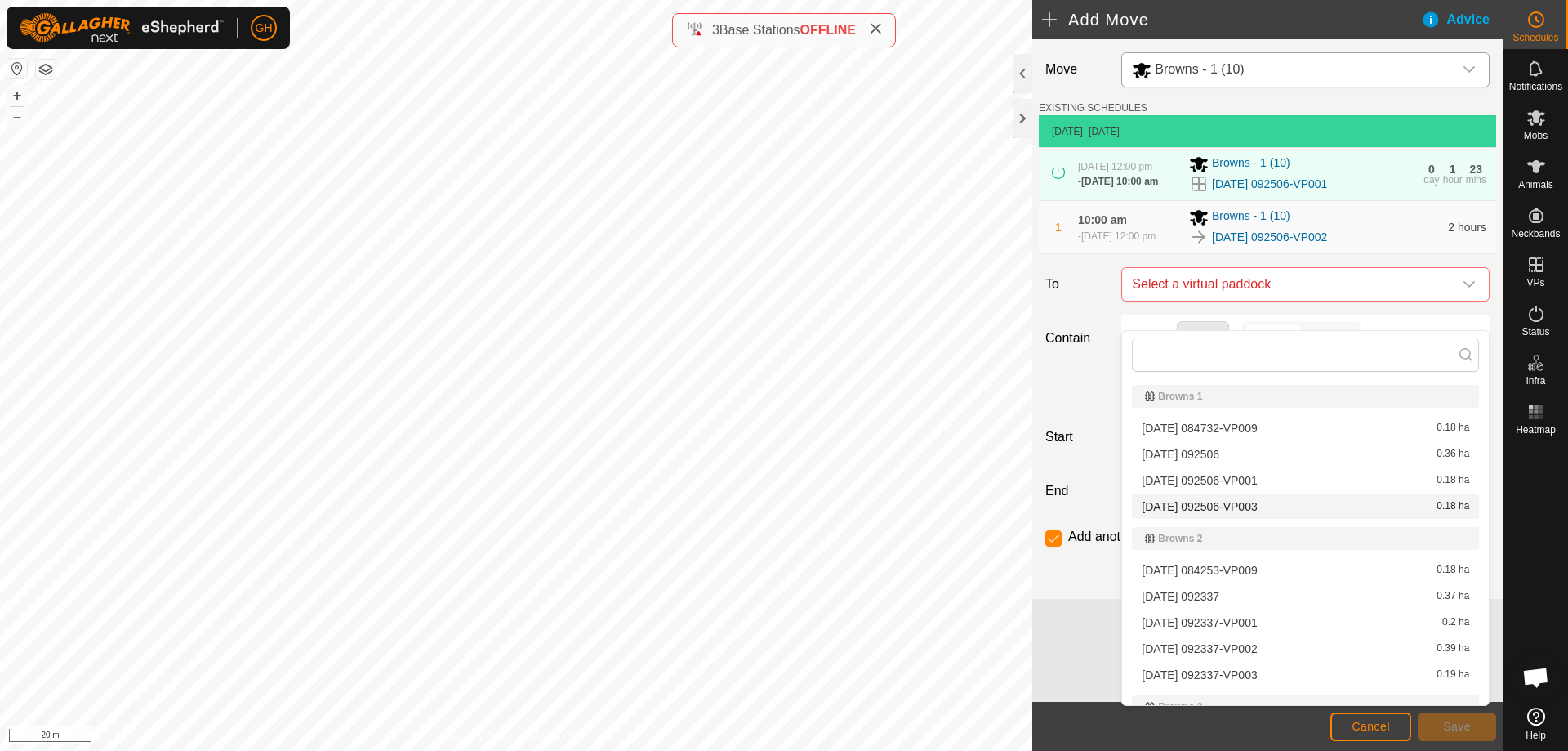
click at [1284, 509] on li "[DATE] 092506-VP003 0.18 ha" at bounding box center [1306, 506] width 347 height 25
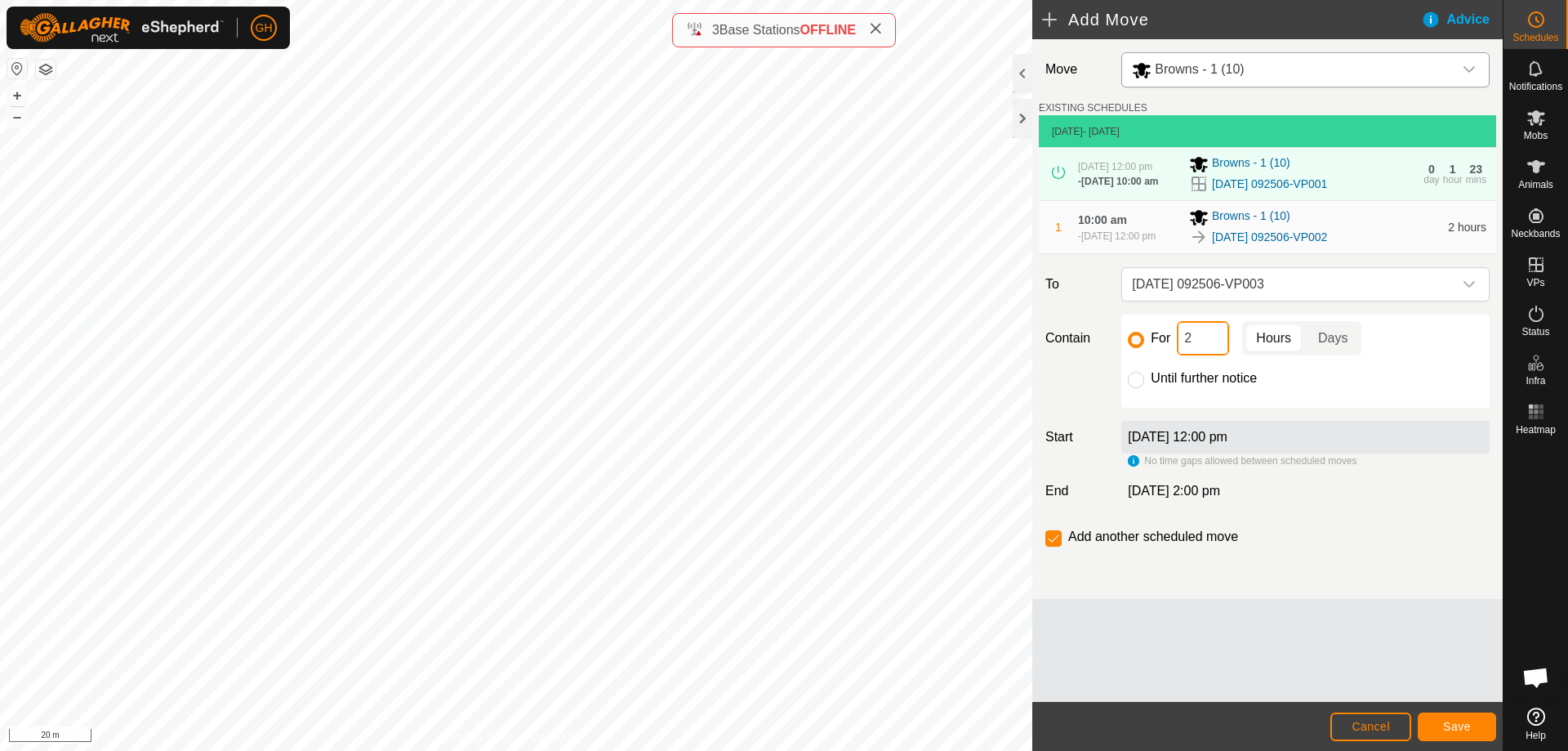
click at [1202, 355] on input "2" at bounding box center [1202, 338] width 52 height 34
type input "22"
drag, startPoint x: 1063, startPoint y: 562, endPoint x: 1053, endPoint y: 559, distance: 10.4
click at [1057, 547] on div "Add another scheduled move" at bounding box center [1145, 536] width 199 height 20
click at [1053, 547] on input "checkbox" at bounding box center [1053, 538] width 16 height 16
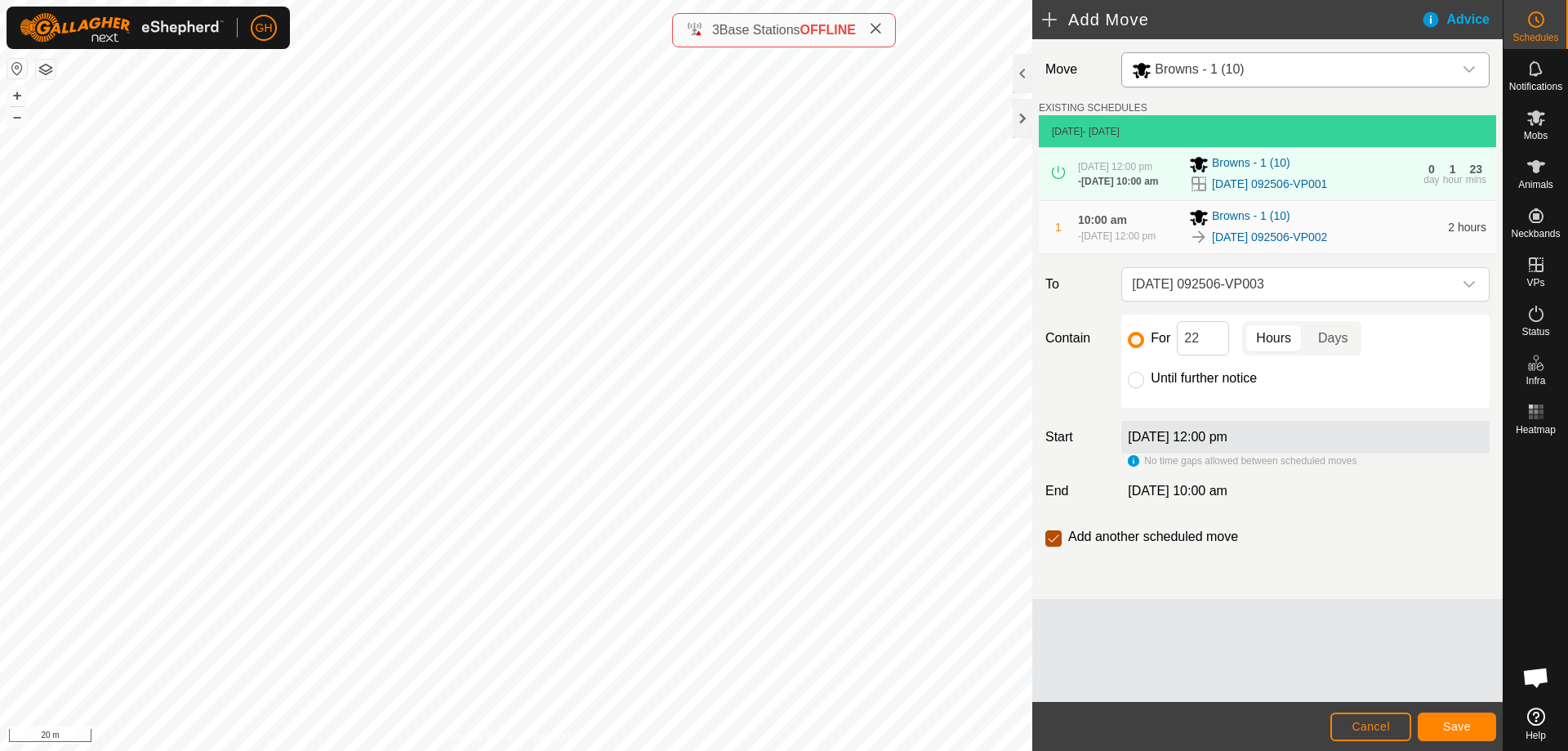
checkbox input "false"
click at [1484, 719] on button "Save" at bounding box center [1457, 726] width 79 height 28
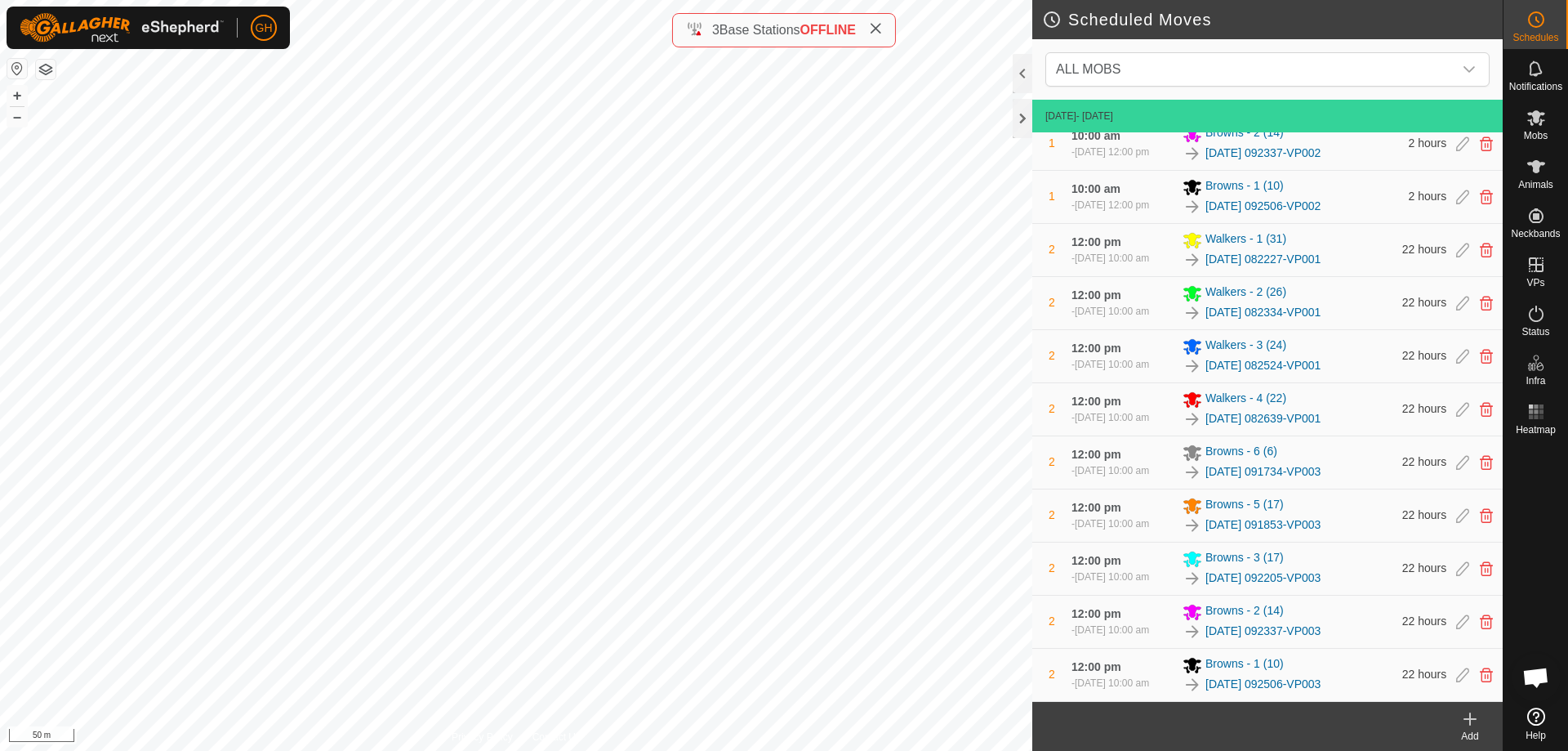
scroll to position [1247, 0]
